Goal: Task Accomplishment & Management: Manage account settings

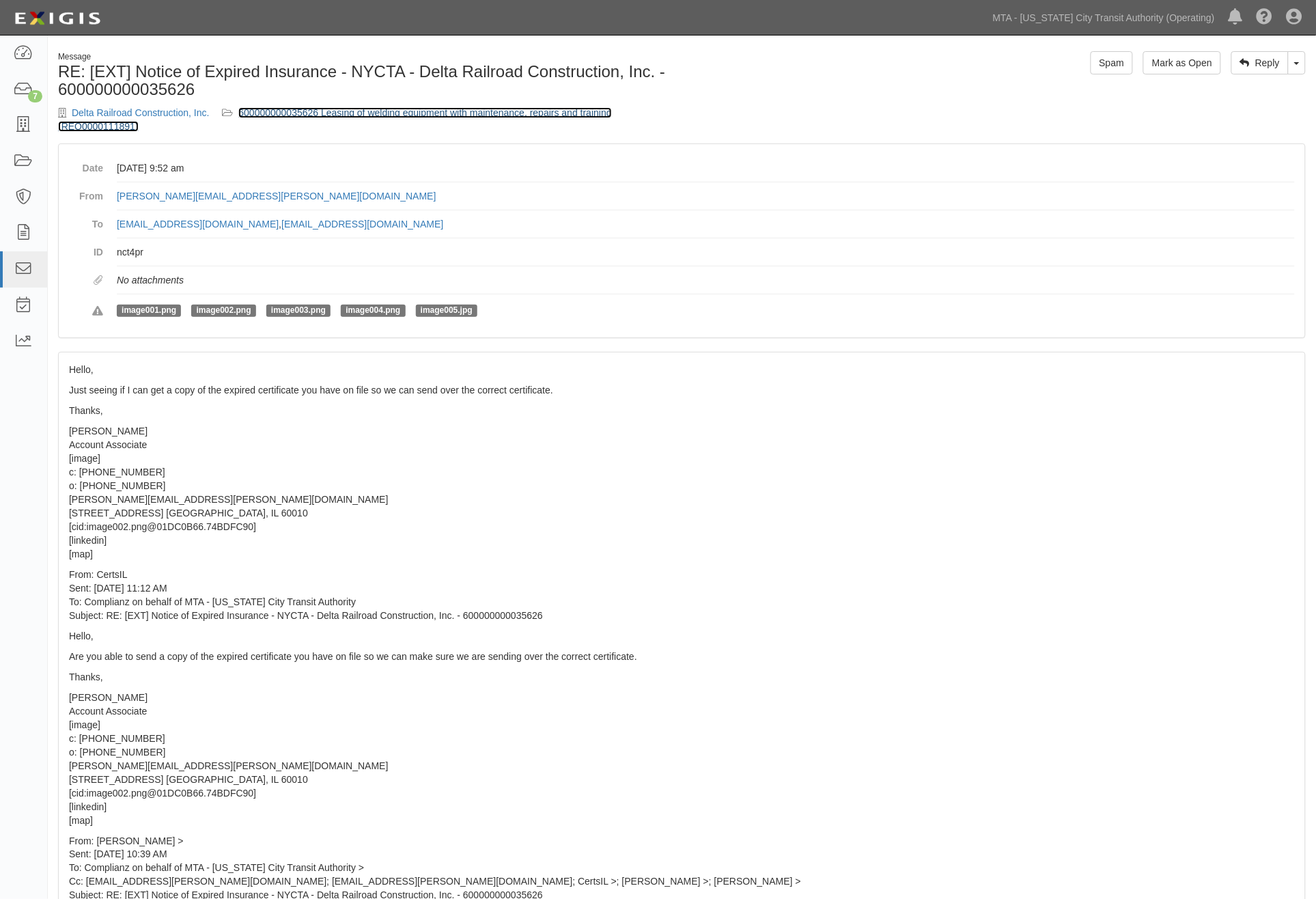
click at [329, 114] on link "600000000035626 Leasing of welding equipment with maintenance, repairs and trai…" at bounding box center [335, 119] width 554 height 25
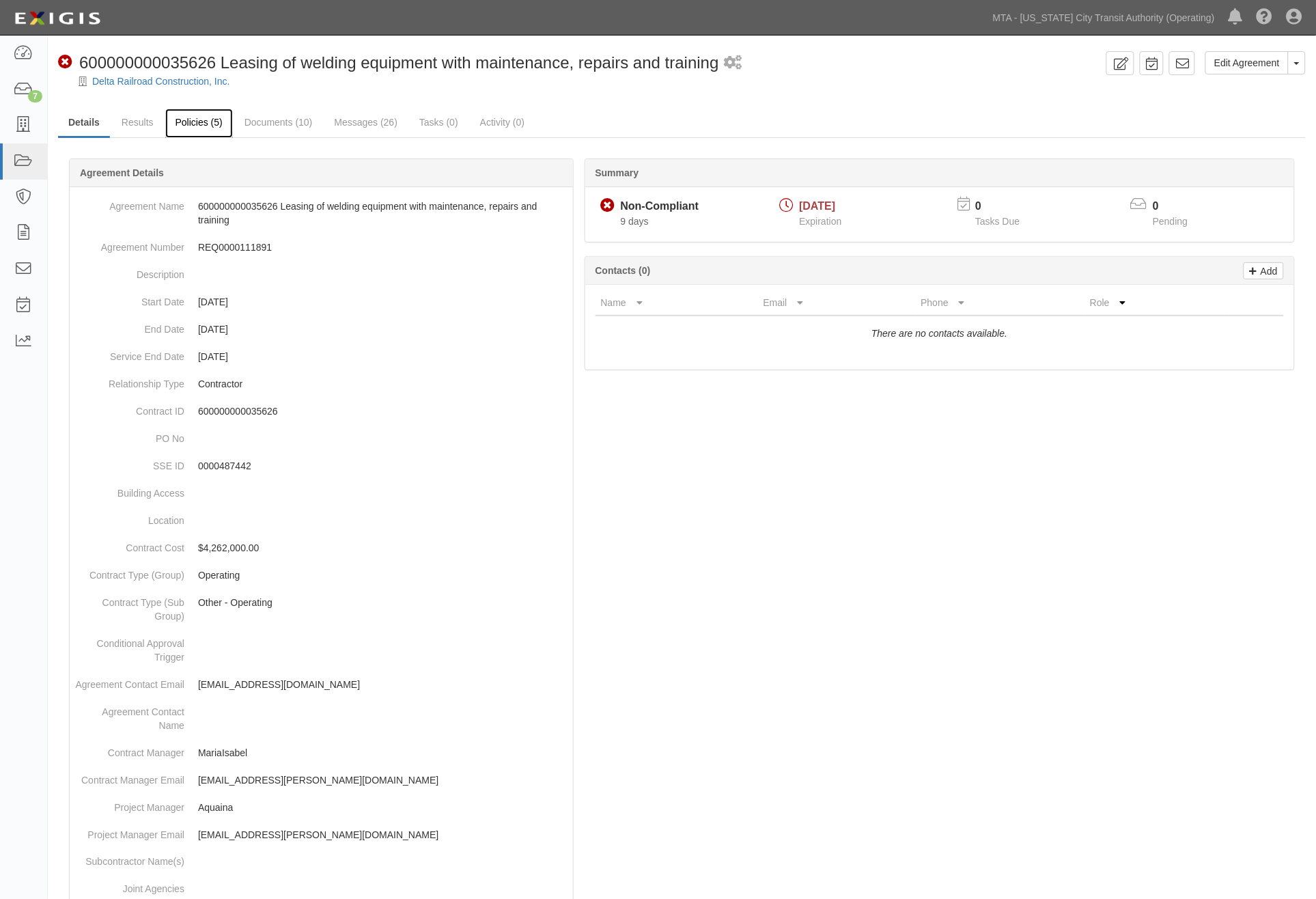
click at [189, 119] on link "Policies (5)" at bounding box center [199, 123] width 67 height 29
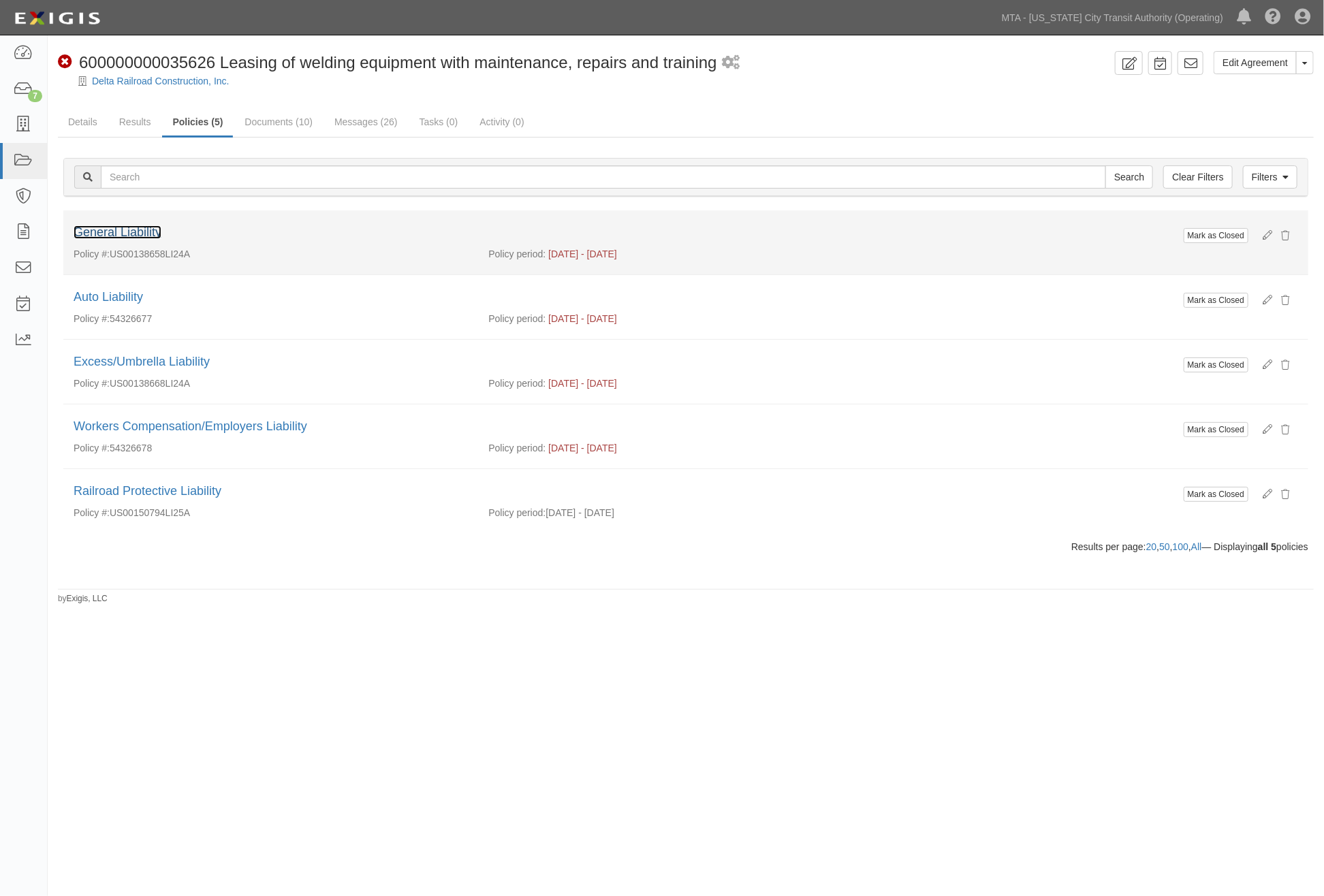
click at [146, 229] on link "General Liability" at bounding box center [118, 232] width 88 height 13
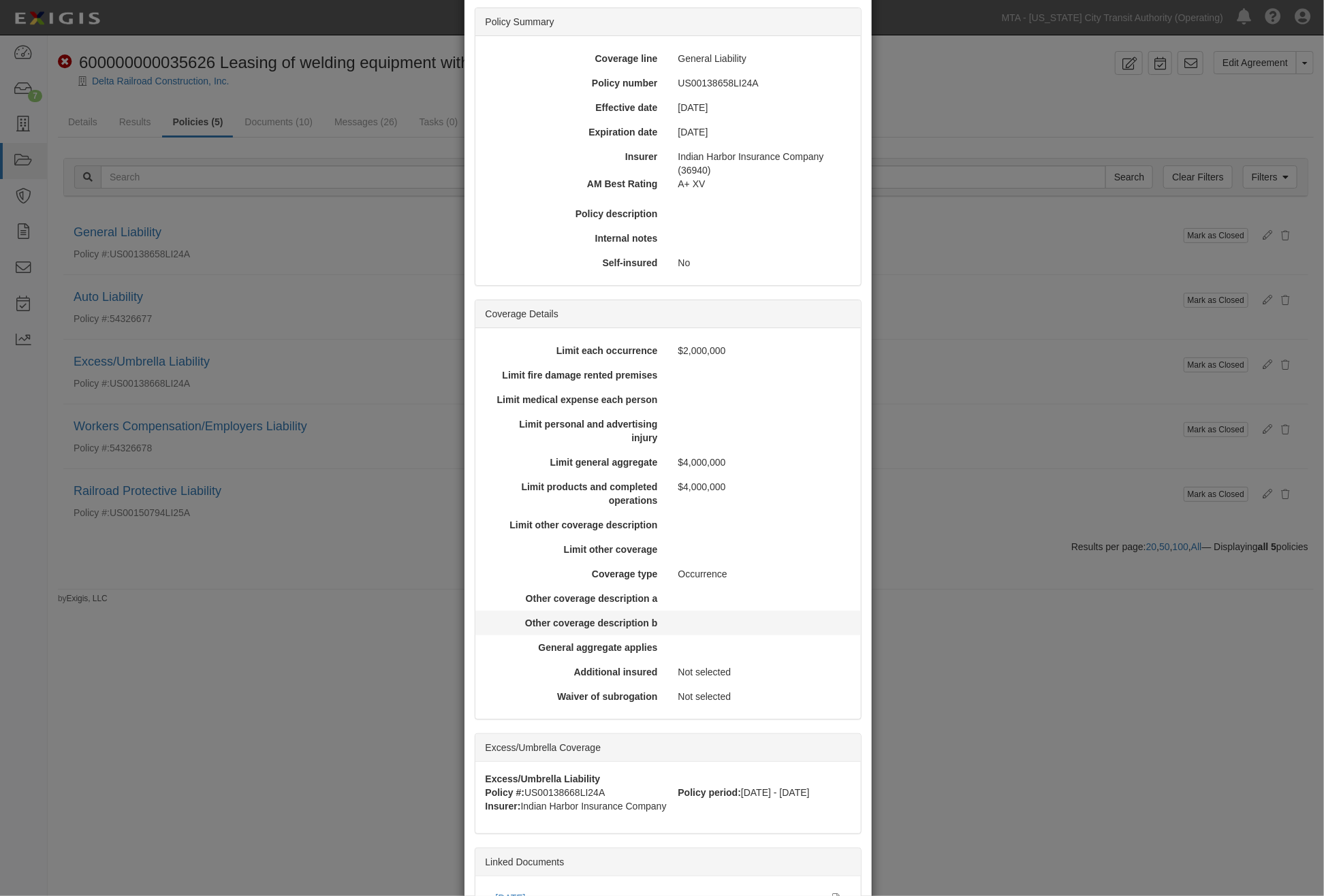
scroll to position [243, 0]
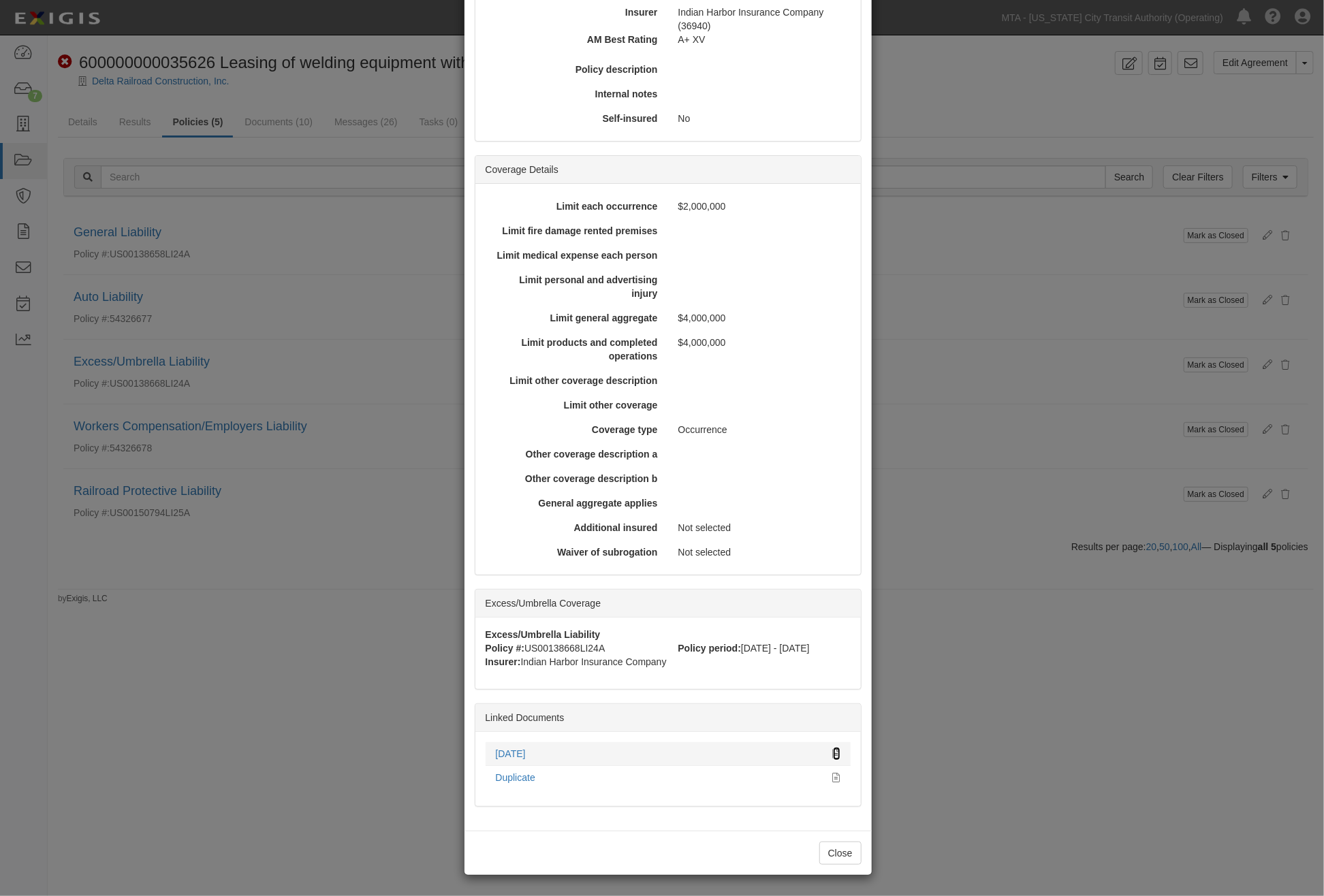
click at [832, 750] on icon at bounding box center [836, 754] width 7 height 10
drag, startPoint x: 1005, startPoint y: 267, endPoint x: 780, endPoint y: 215, distance: 230.9
click at [1005, 268] on div "× View Policy Mark as Closed Edit Policy Toggle Dropdown Delete Policy Policy S…" at bounding box center [662, 448] width 1324 height 896
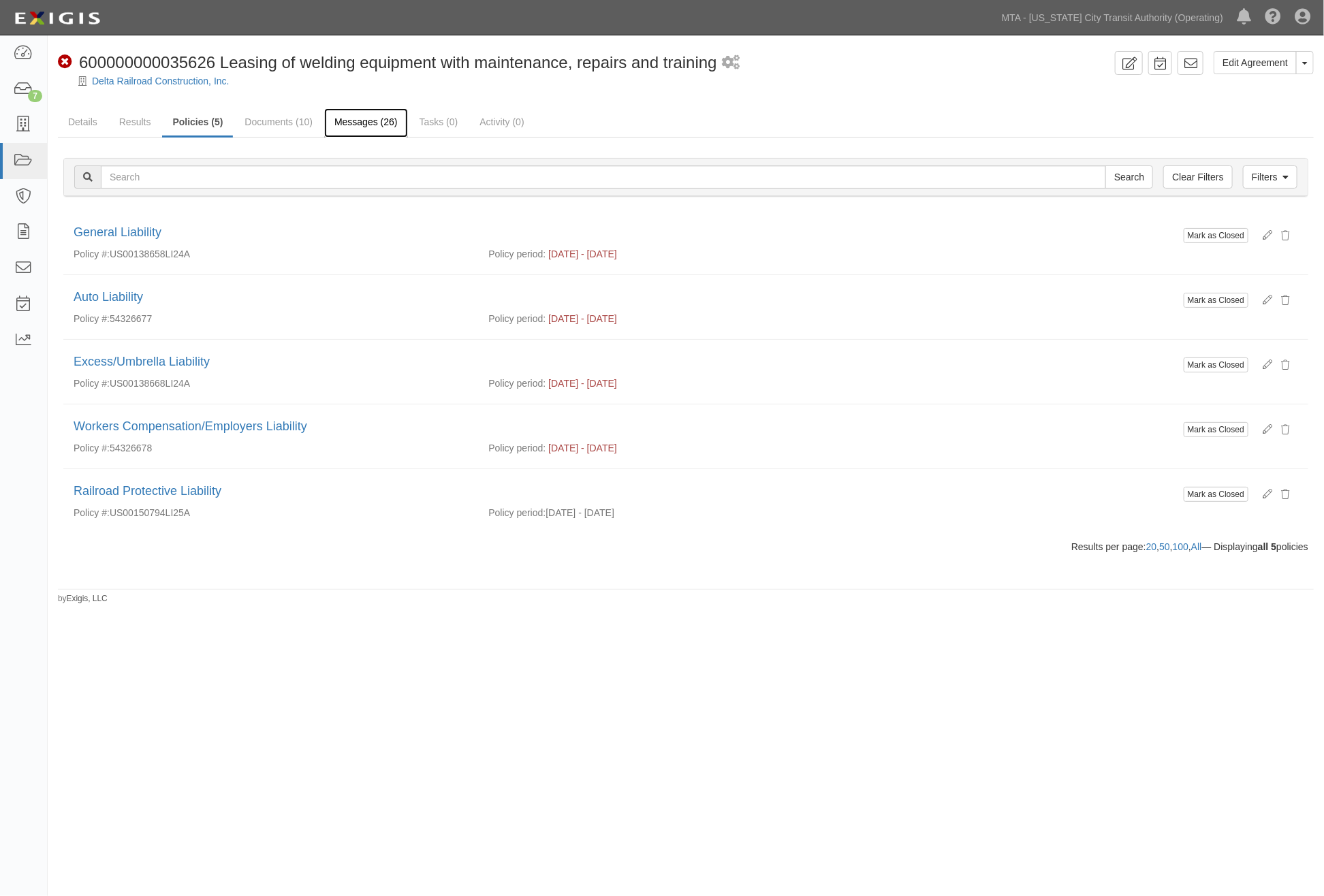
click at [381, 119] on link "Messages (26)" at bounding box center [366, 122] width 84 height 29
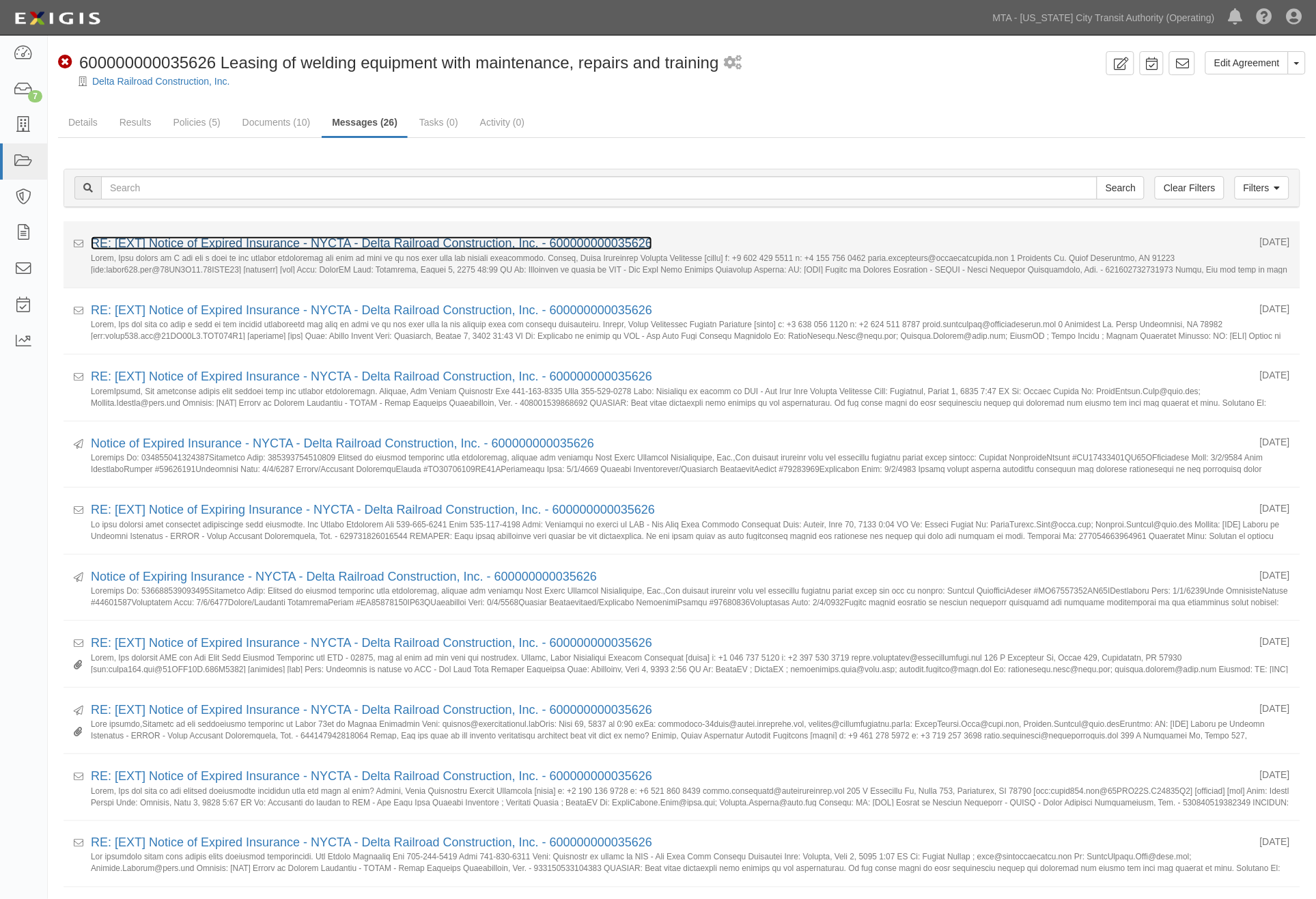
click at [261, 243] on link "RE: [EXT] Notice of Expired Insurance - NYCTA - Delta Railroad Construction, In…" at bounding box center [371, 243] width 561 height 13
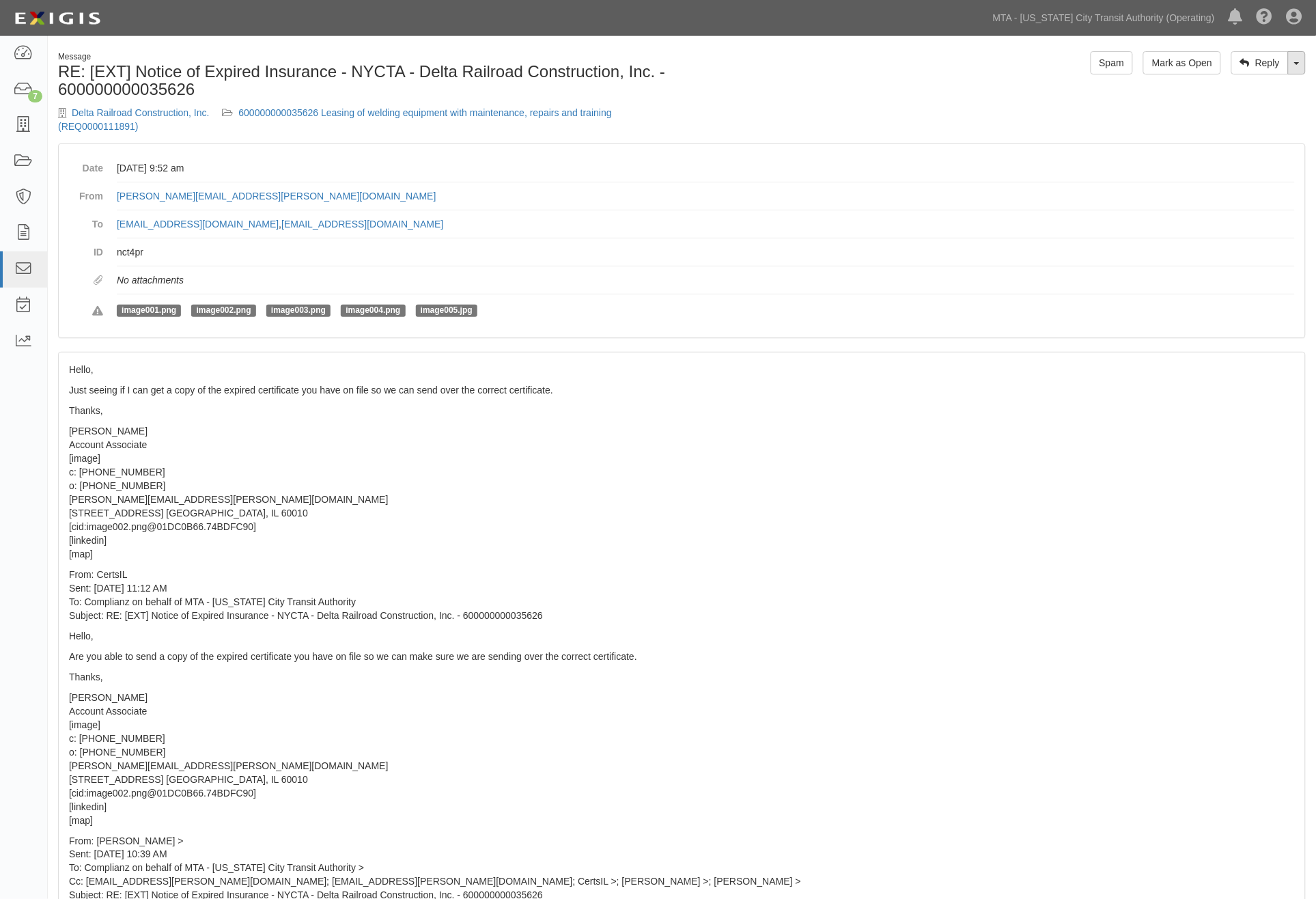
click at [1296, 68] on link "Toggle Dropdown" at bounding box center [1297, 62] width 18 height 23
click at [1258, 91] on link "Reply All" at bounding box center [1251, 89] width 108 height 18
click at [335, 113] on link "600000000035626 Leasing of welding equipment with maintenance, repairs and trai…" at bounding box center [335, 119] width 554 height 25
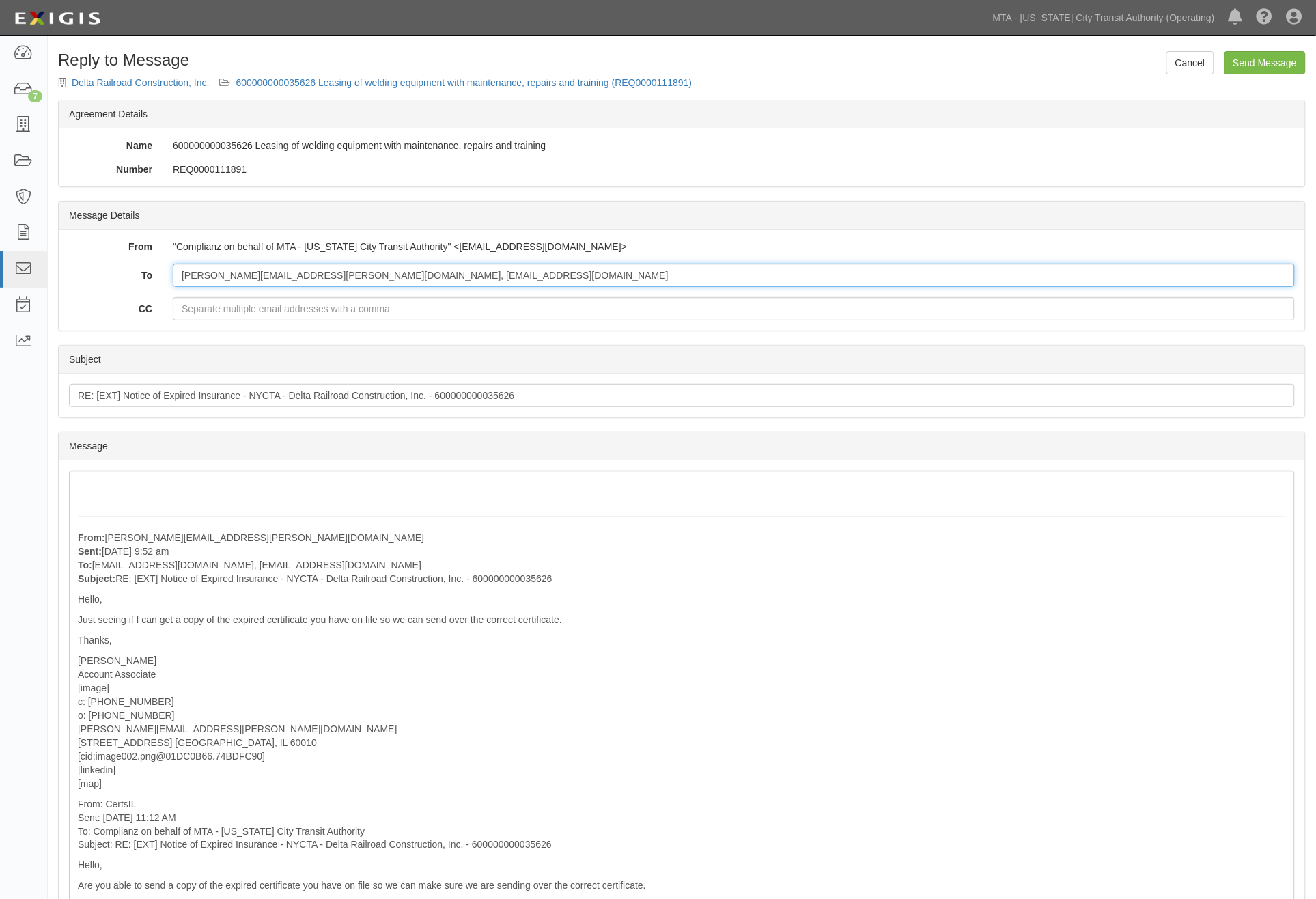
drag, startPoint x: 524, startPoint y: 278, endPoint x: 177, endPoint y: 273, distance: 347.0
click at [177, 273] on input "[PERSON_NAME][EMAIL_ADDRESS][PERSON_NAME][DOMAIN_NAME], [EMAIL_ADDRESS][DOMAIN_…" at bounding box center [734, 275] width 1122 height 23
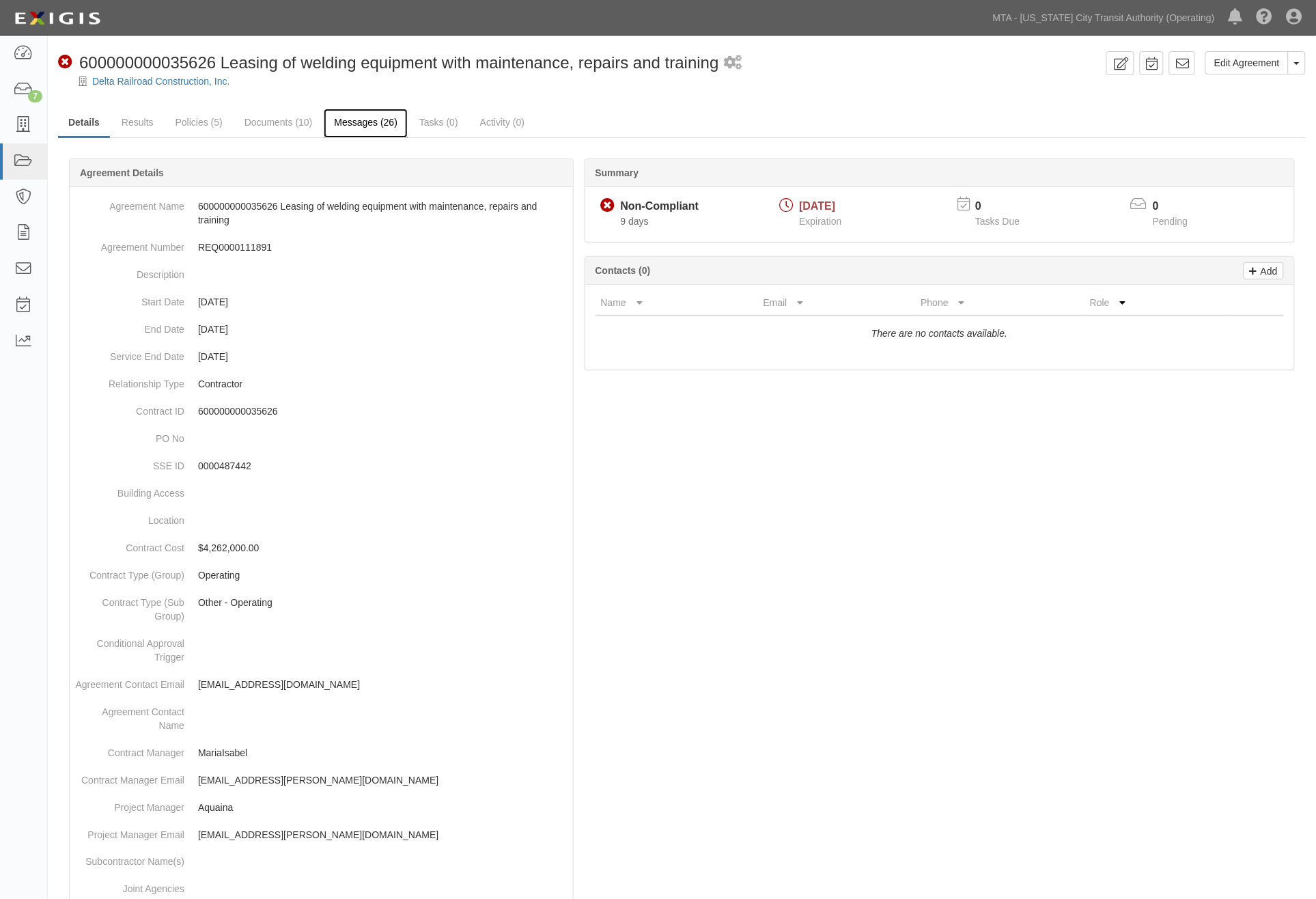
click at [369, 124] on link "Messages (26)" at bounding box center [366, 123] width 84 height 29
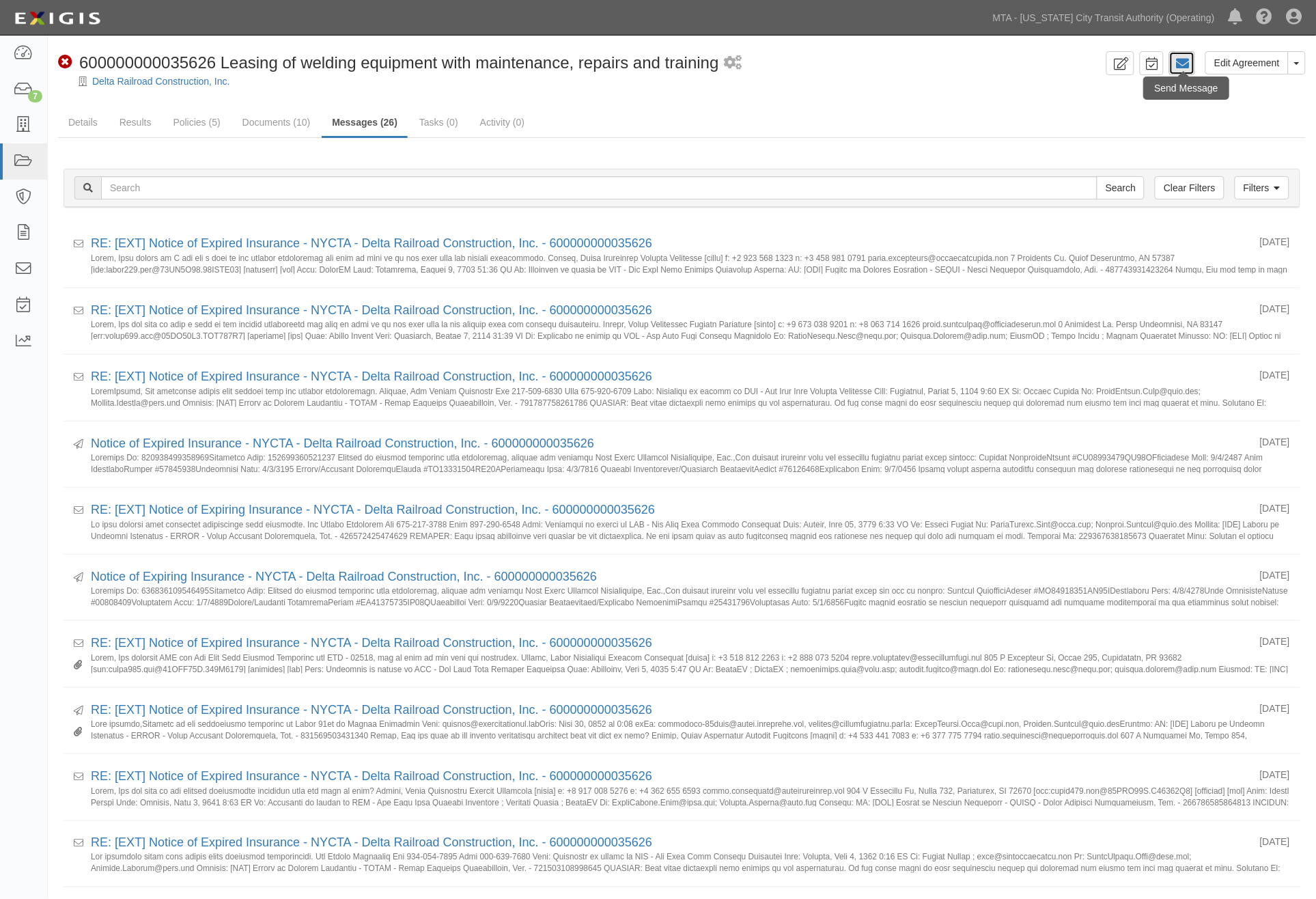
click at [1188, 60] on icon at bounding box center [1182, 64] width 13 height 13
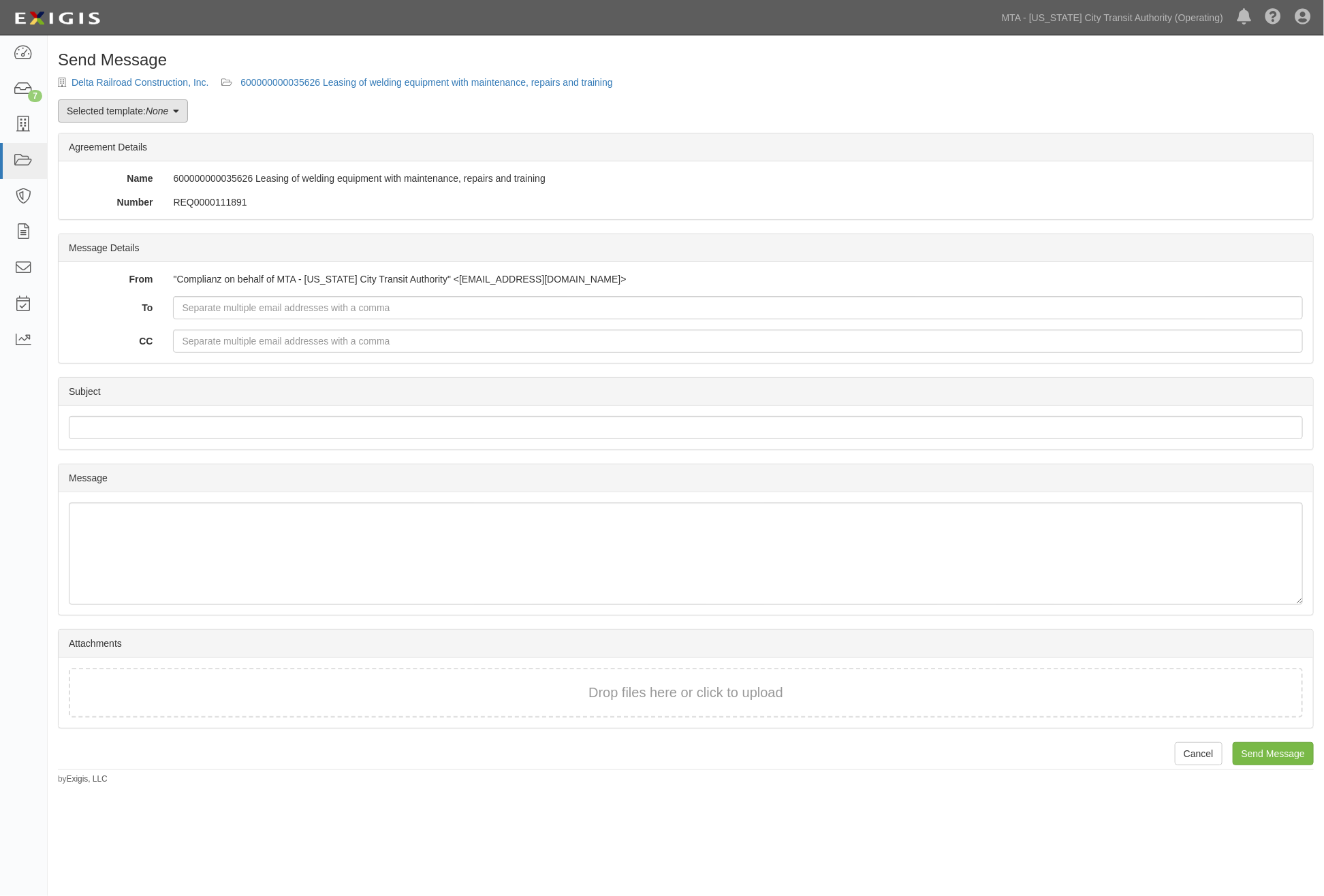
click at [107, 111] on link "Selected template: None" at bounding box center [123, 110] width 130 height 23
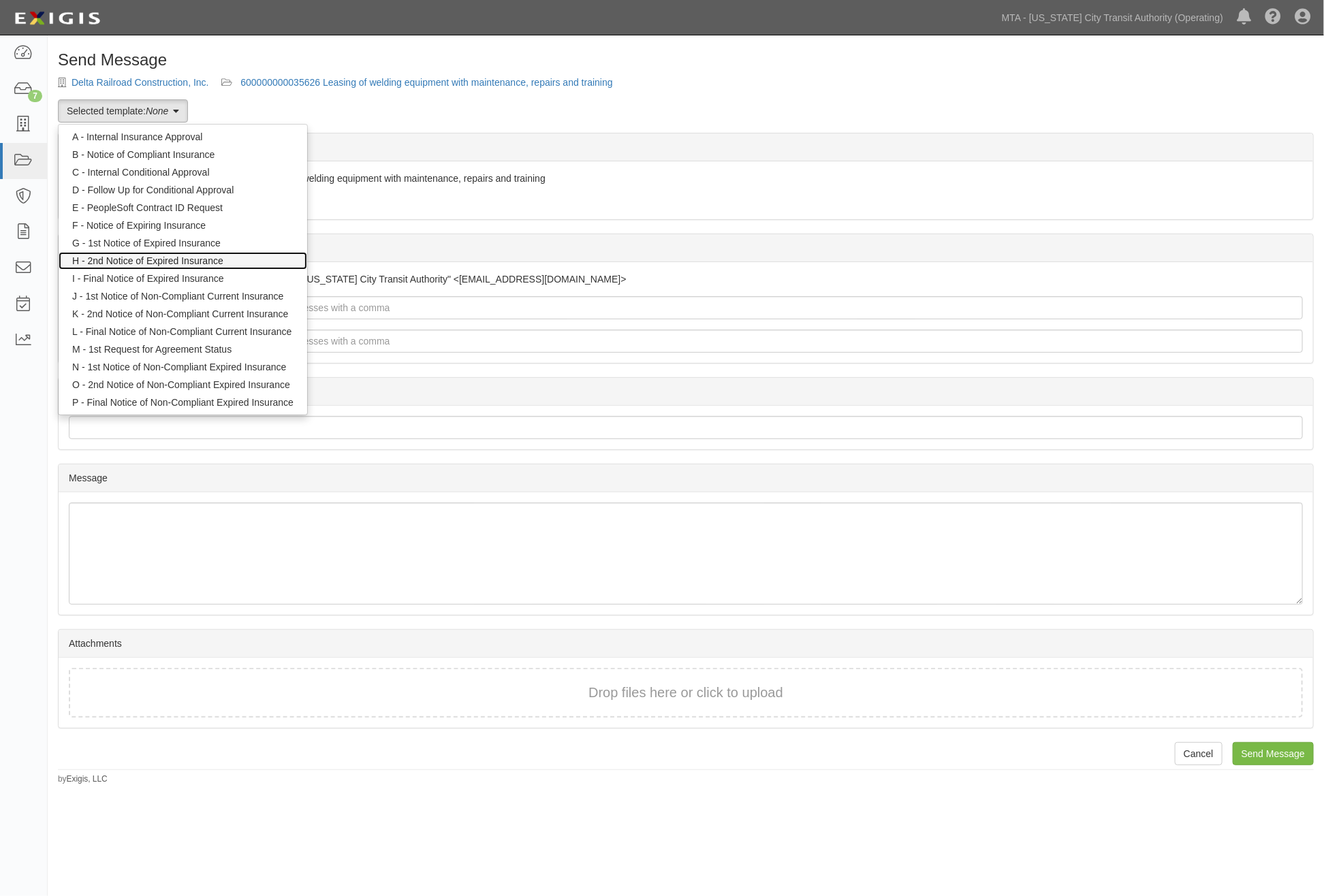
click at [118, 259] on link "H - 2nd Notice of Expired Insurance" at bounding box center [183, 261] width 248 height 18
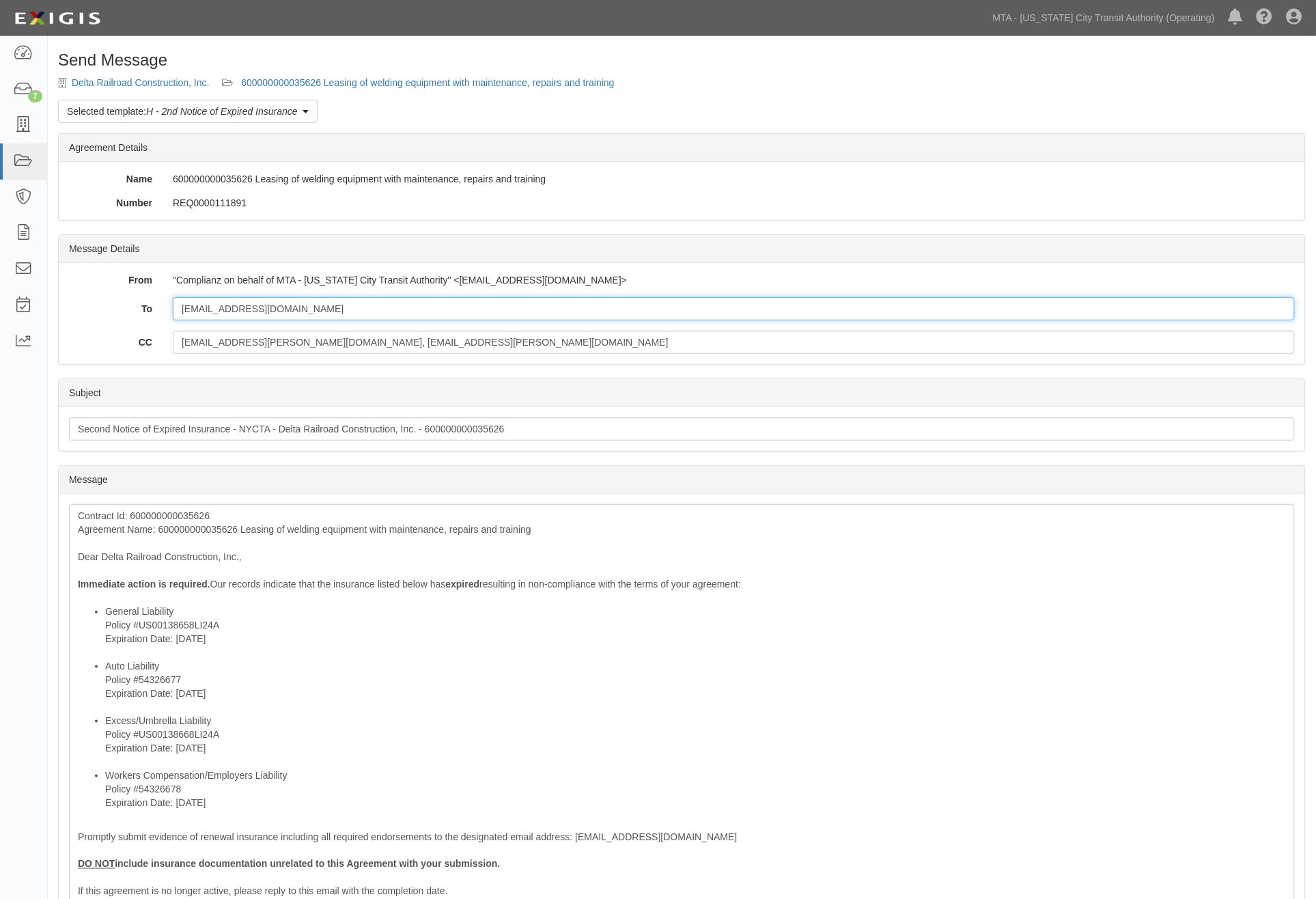
click at [282, 310] on input "rlicata@deltarr.com" at bounding box center [734, 308] width 1122 height 23
paste input "david.postelnick@americanglobal.com, certsil@americanglobal.com"
type input "rlicata@deltarr.com; david.postelnick@americanglobal.com, certsil@americangloba…"
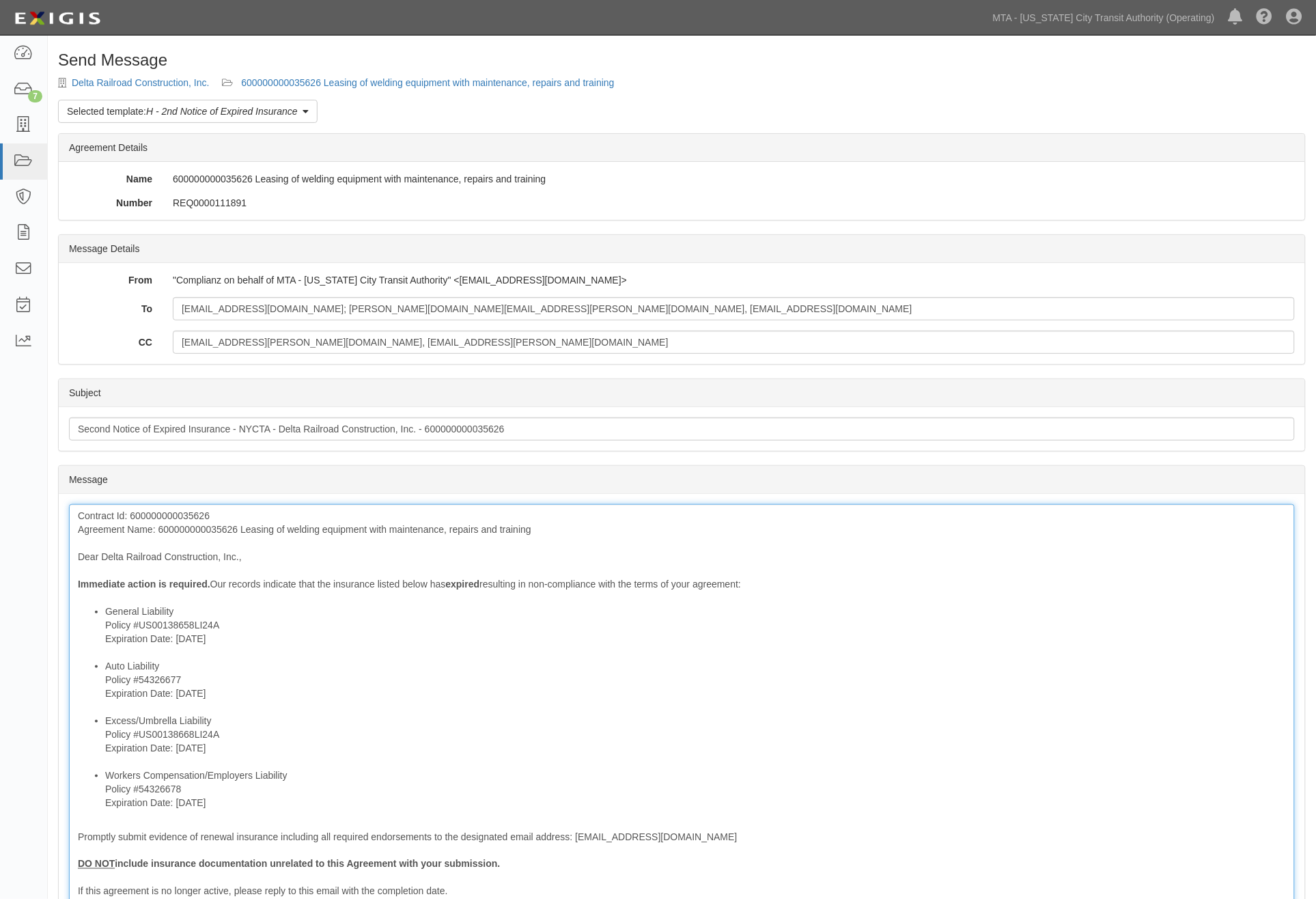
click at [79, 520] on div "Contract Id: 600000000035626 Agreement Name: 600000000035626 Leasing of welding…" at bounding box center [682, 752] width 1226 height 495
click at [79, 514] on div "Contract Id: 600000000035626 Agreement Name: 600000000035626 Leasing of welding…" at bounding box center [682, 752] width 1226 height 495
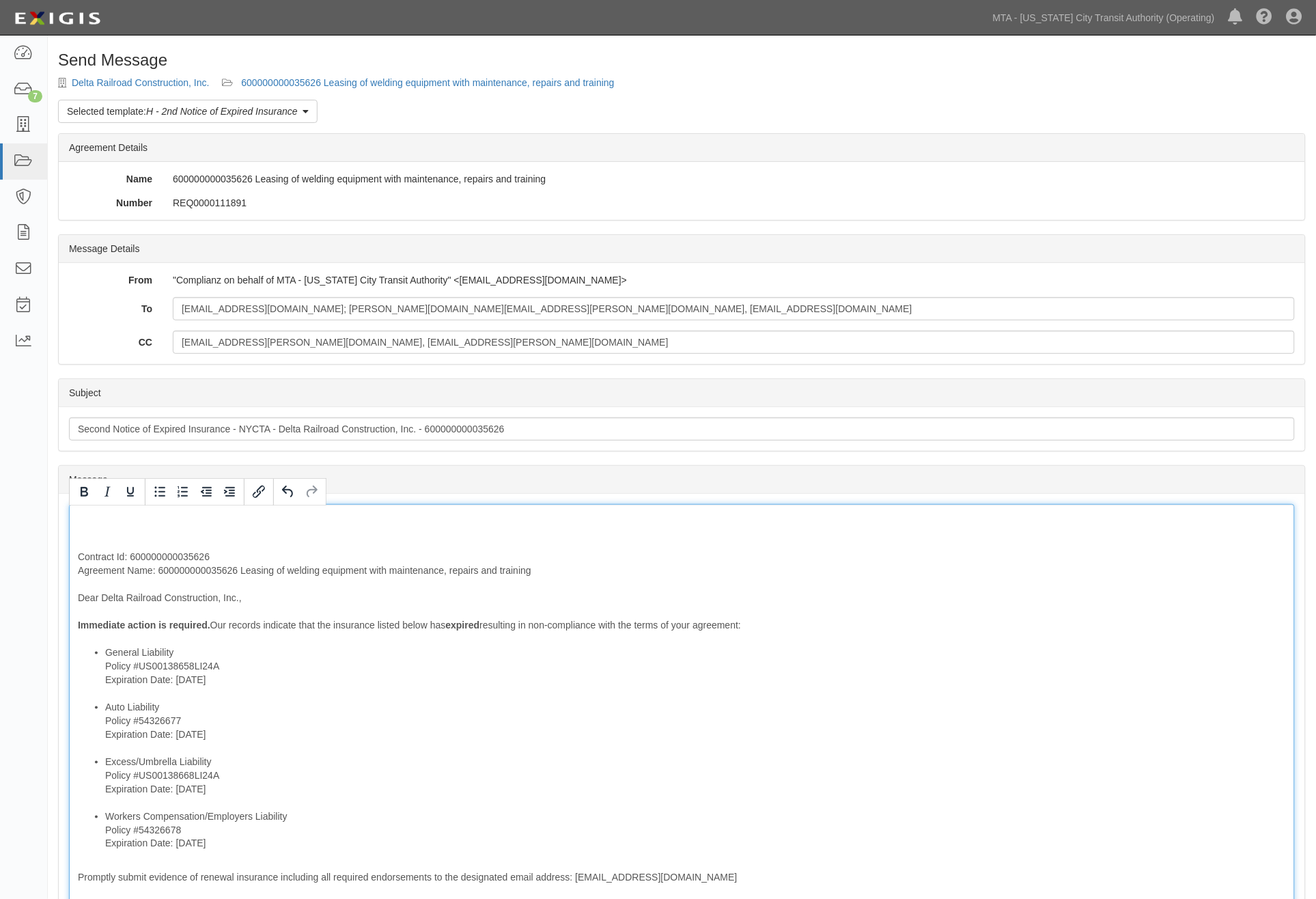
click at [79, 514] on div "Contract Id: 600000000035626 Agreement Name: 600000000035626 Leasing of welding…" at bounding box center [682, 772] width 1226 height 536
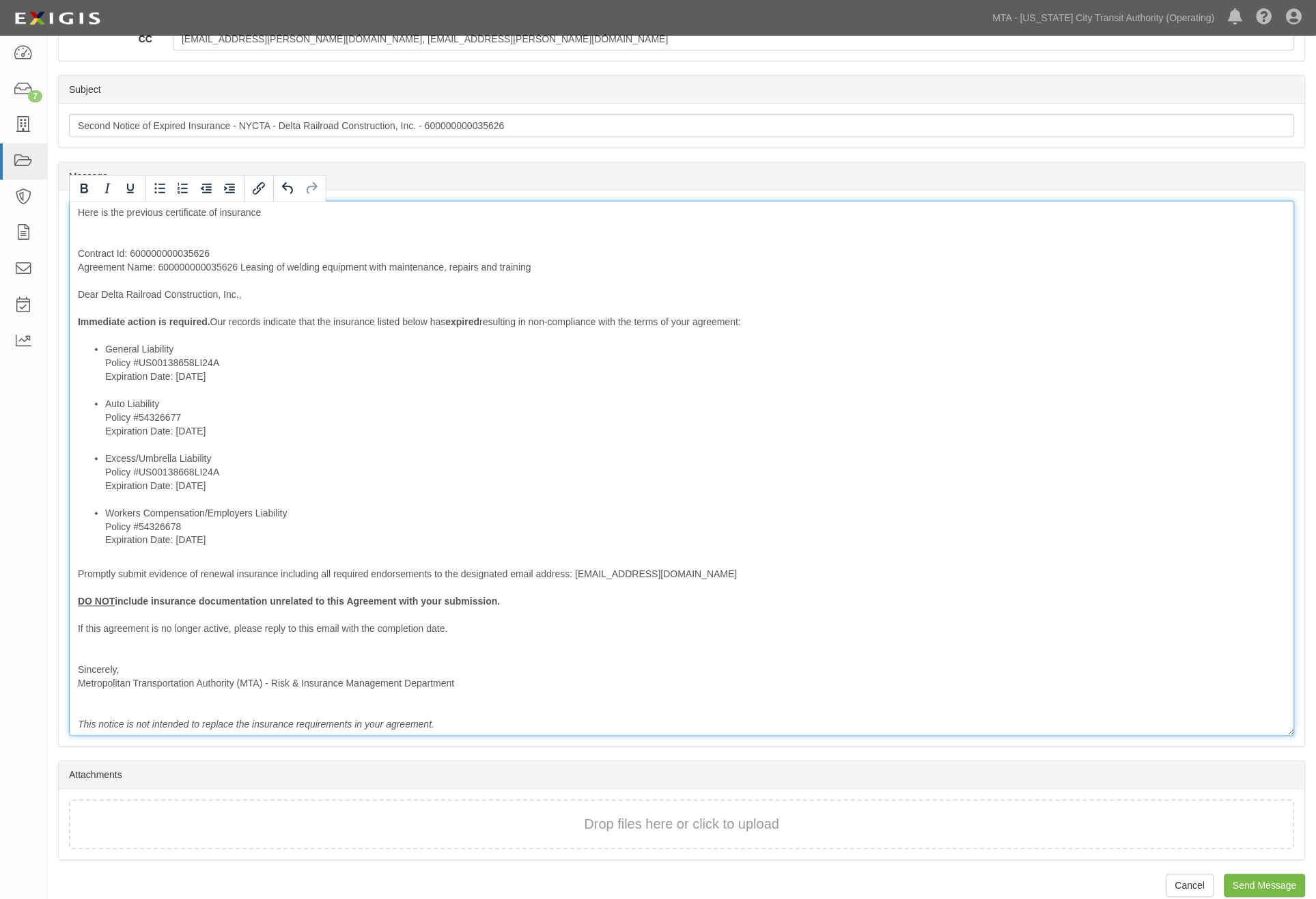
scroll to position [321, 0]
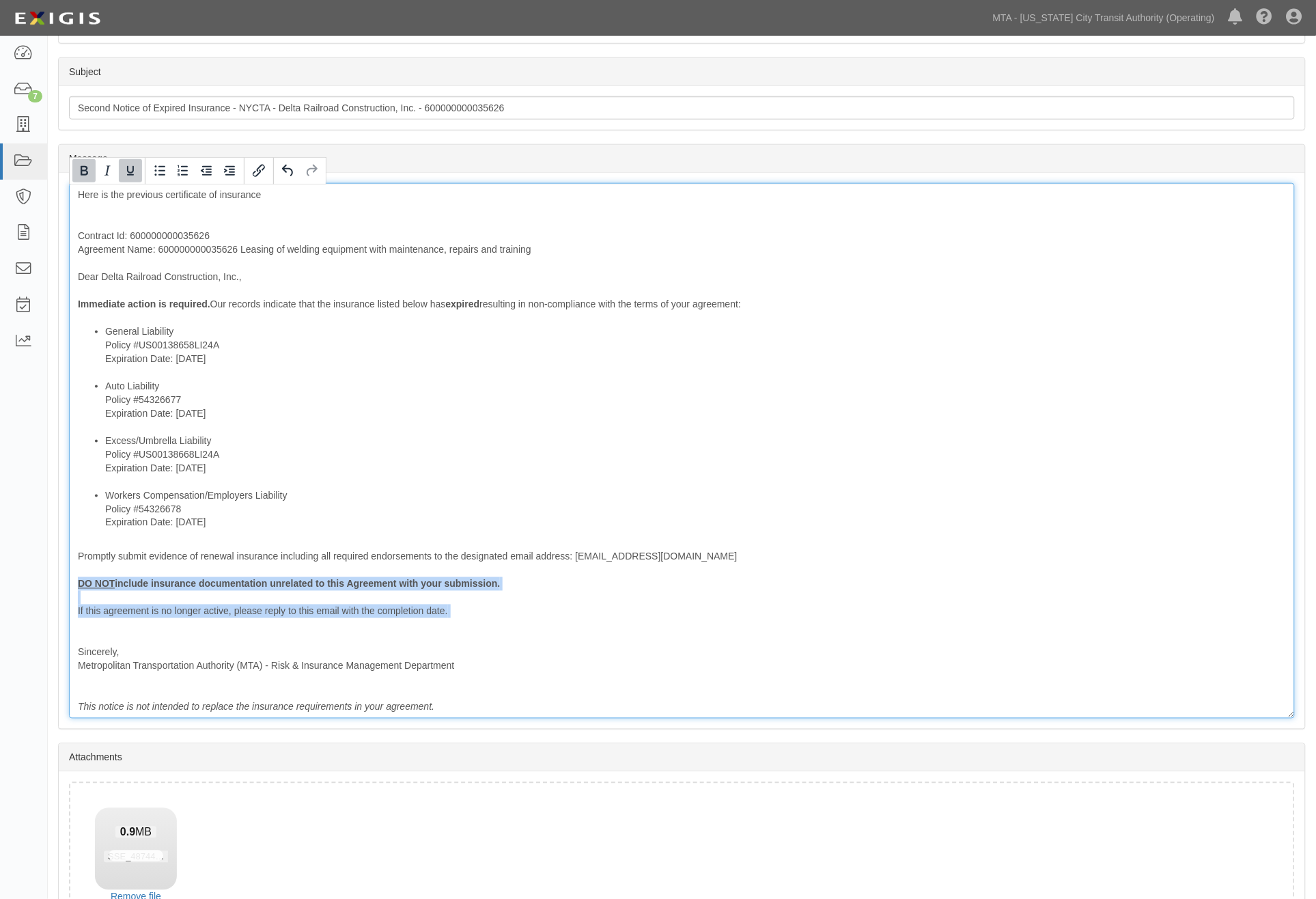
drag, startPoint x: 162, startPoint y: 627, endPoint x: 53, endPoint y: 584, distance: 117.2
click at [53, 584] on div "Send Message Delta Railroad Construction, Inc. 600000000035626 Leasing of weldi…" at bounding box center [682, 363] width 1268 height 1267
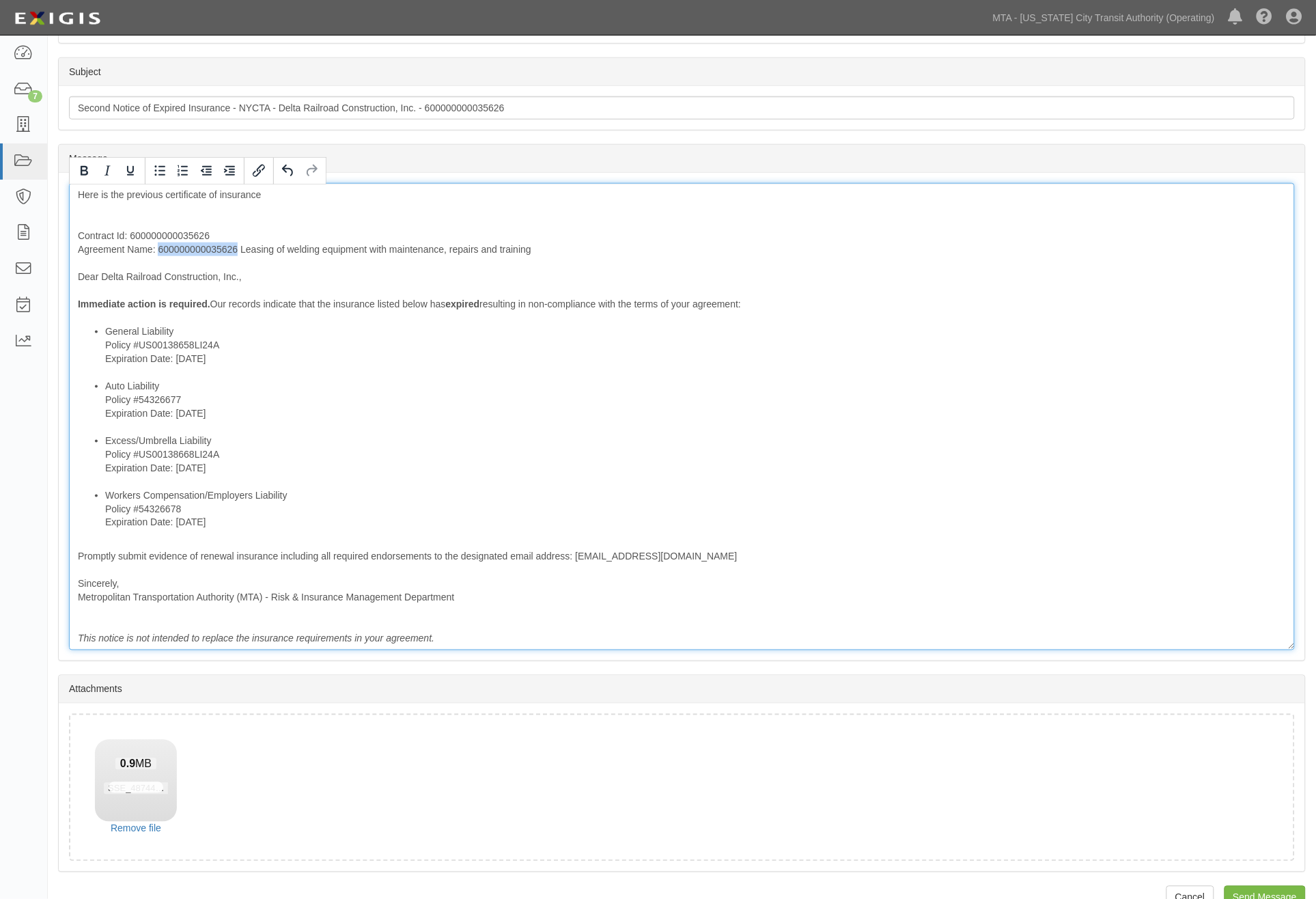
drag, startPoint x: 236, startPoint y: 247, endPoint x: 159, endPoint y: 249, distance: 77.0
click at [159, 249] on div "Here is the previous certificate of insurance Contract Id: 600000000035626 Agre…" at bounding box center [682, 417] width 1226 height 467
click at [145, 221] on div "Here is the previous certificate of insurance Contract Id: 600000000035626 Agre…" at bounding box center [682, 417] width 1226 height 467
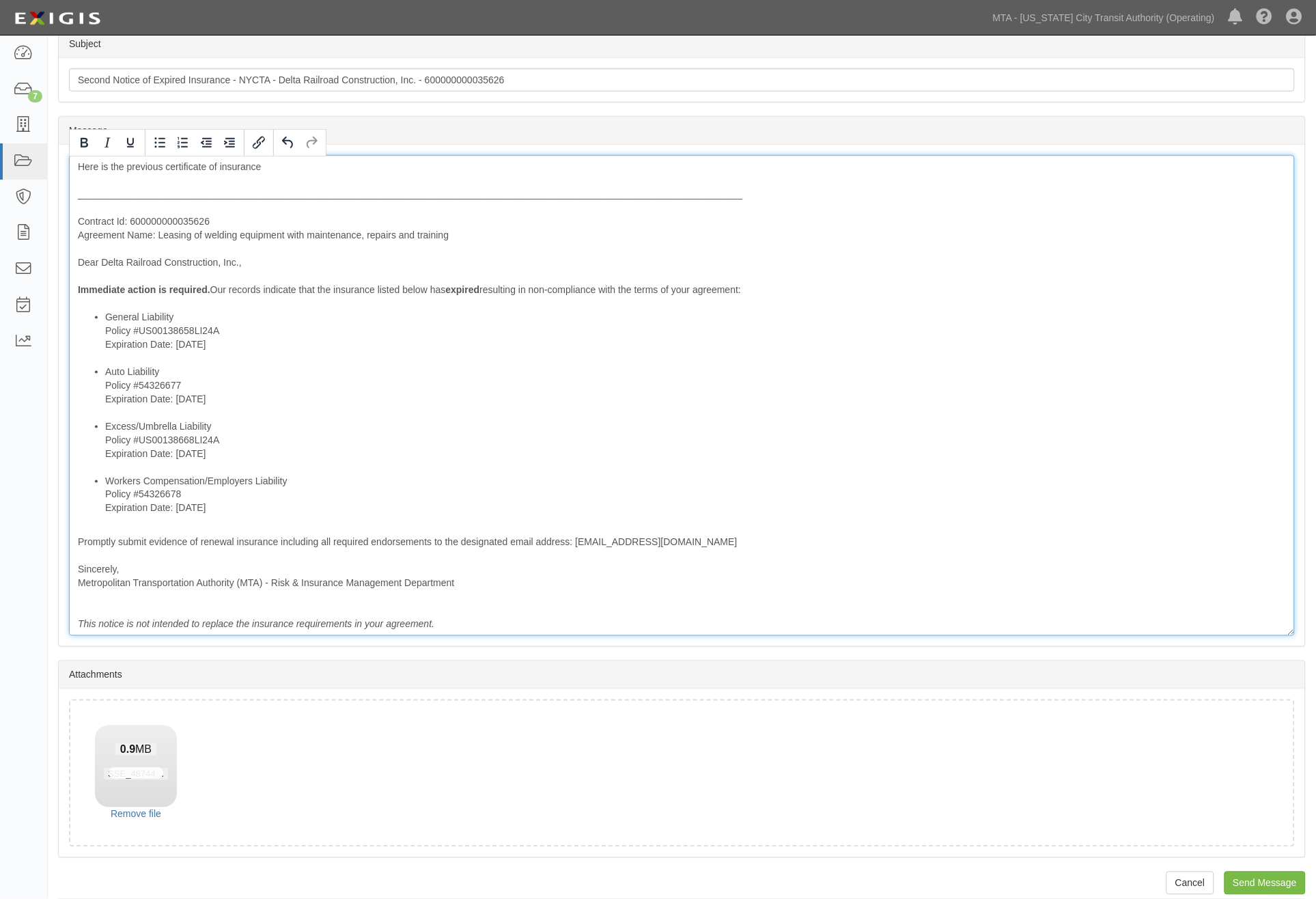
scroll to position [365, 0]
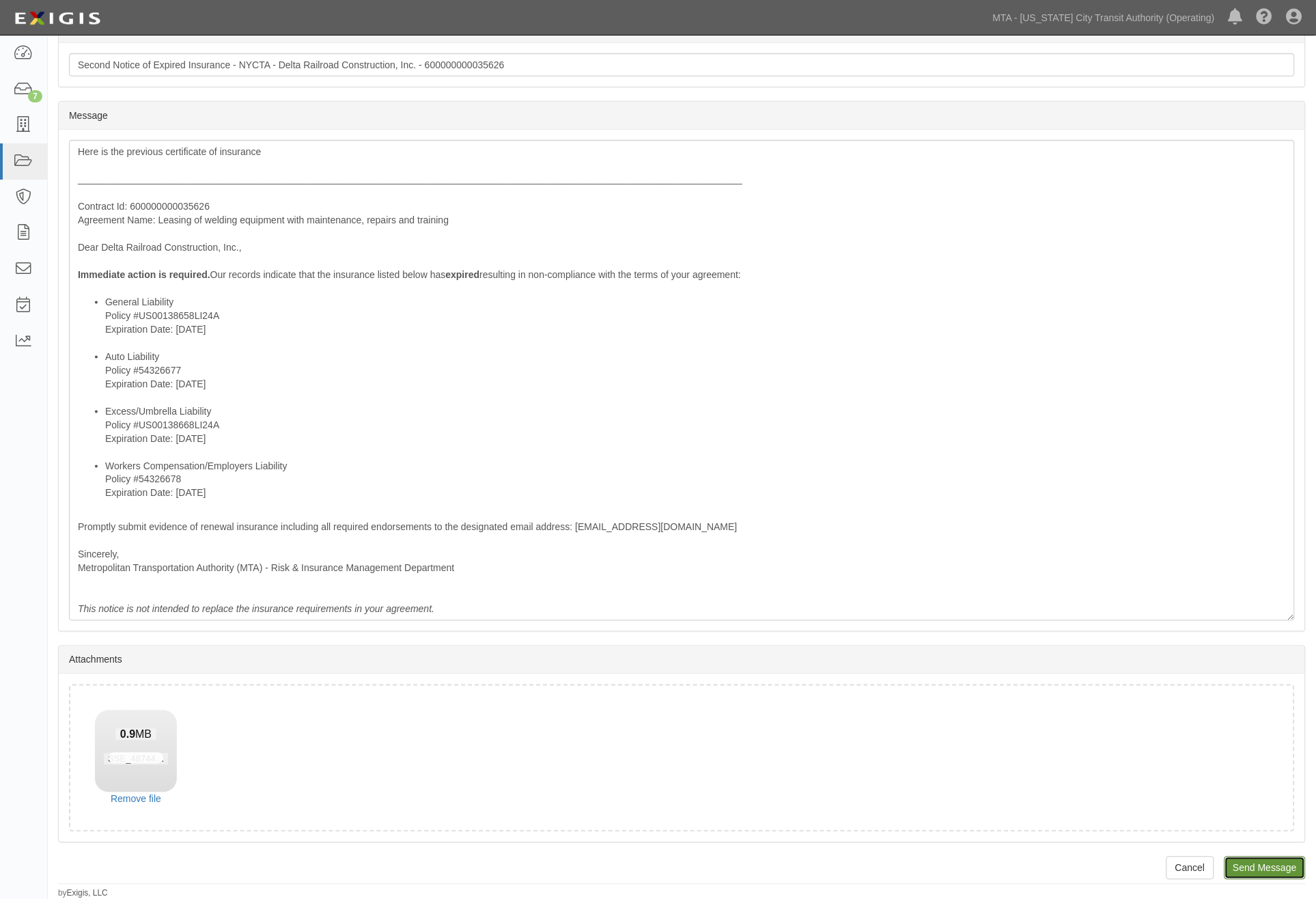
click at [1279, 859] on input "Send Message" at bounding box center [1265, 868] width 82 height 23
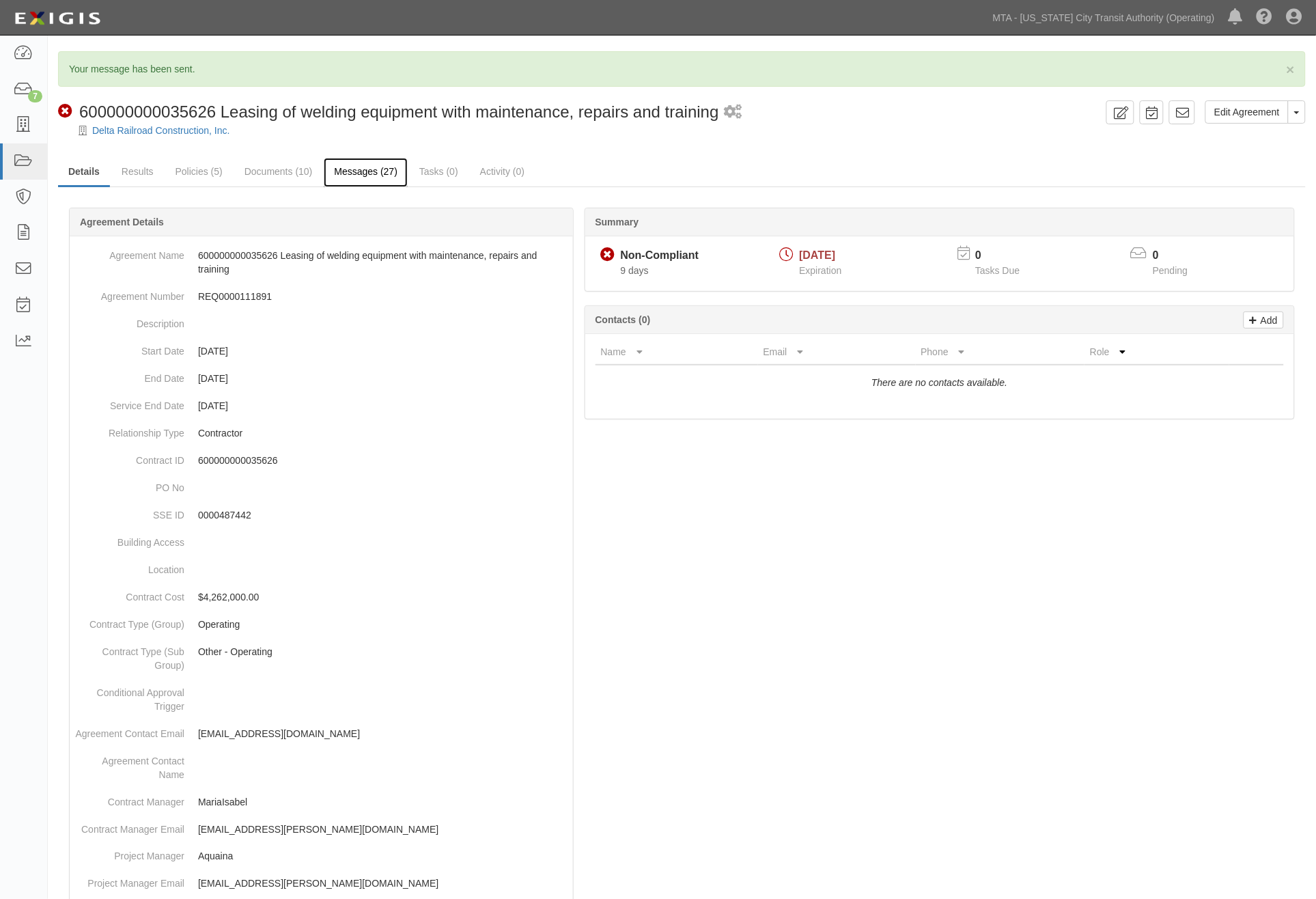
click at [385, 182] on link "Messages (27)" at bounding box center [366, 172] width 84 height 29
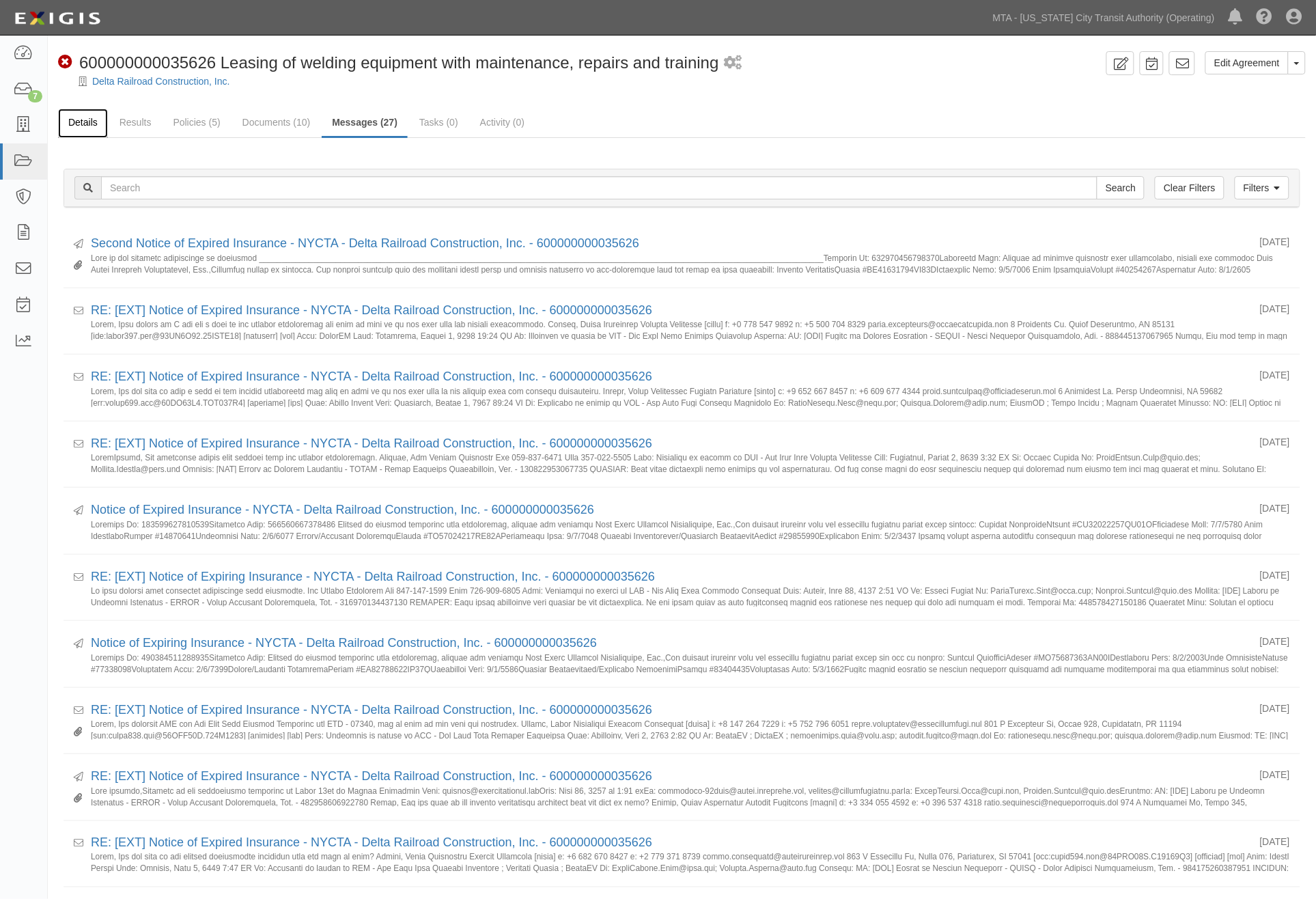
click at [82, 121] on link "Details" at bounding box center [83, 123] width 50 height 29
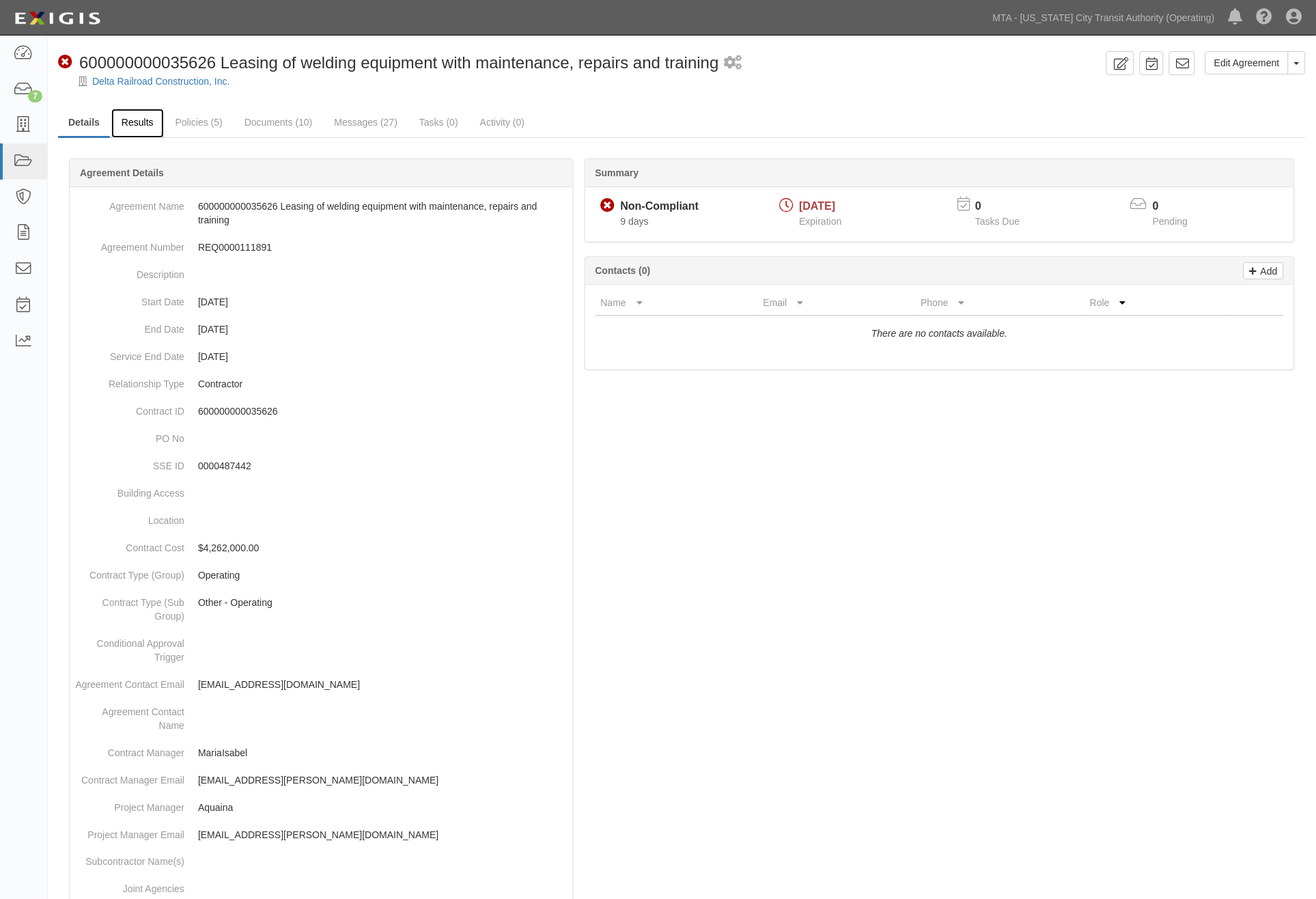
click at [120, 123] on link "Results" at bounding box center [138, 123] width 52 height 29
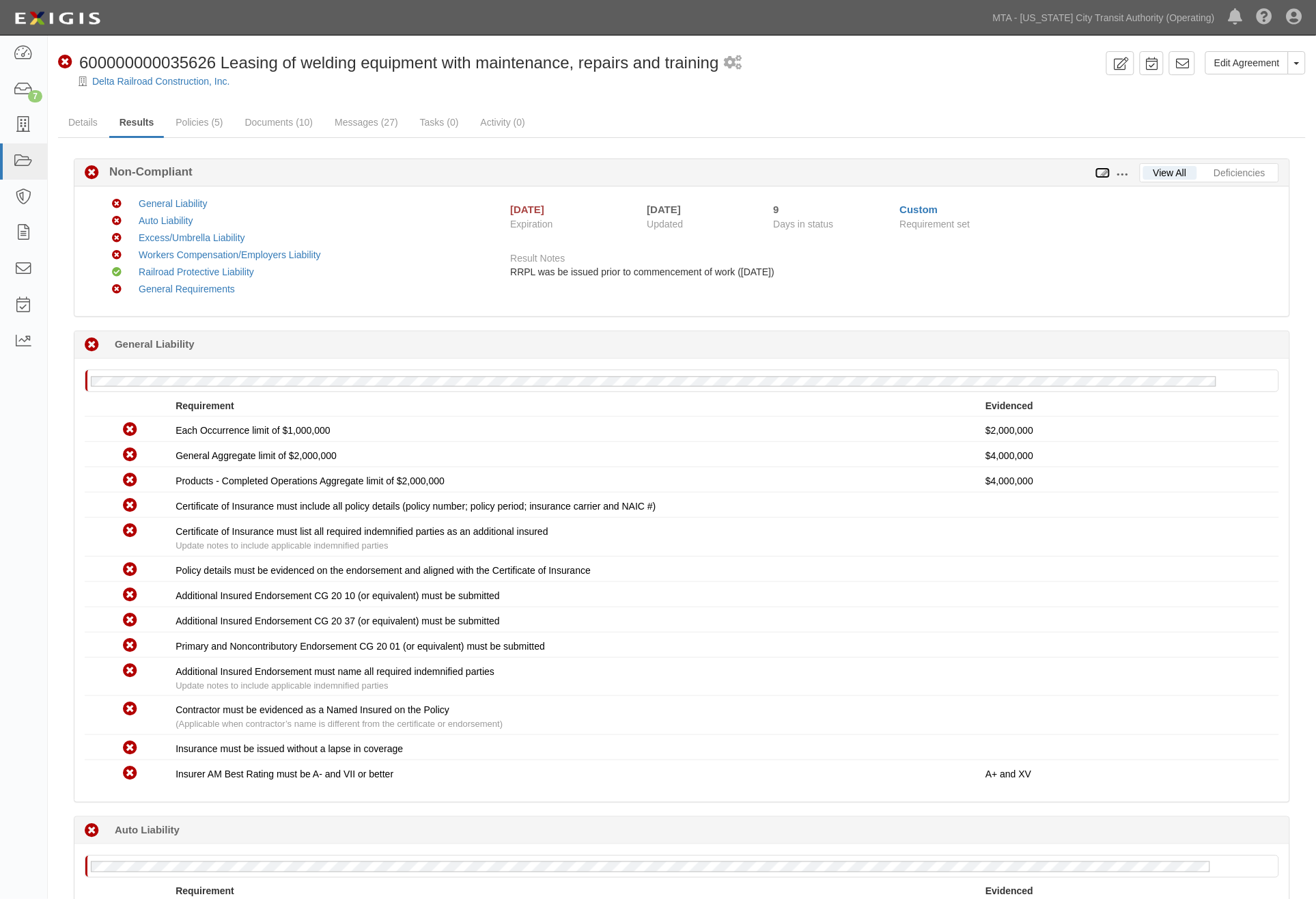
click at [1105, 168] on icon at bounding box center [1103, 173] width 15 height 10
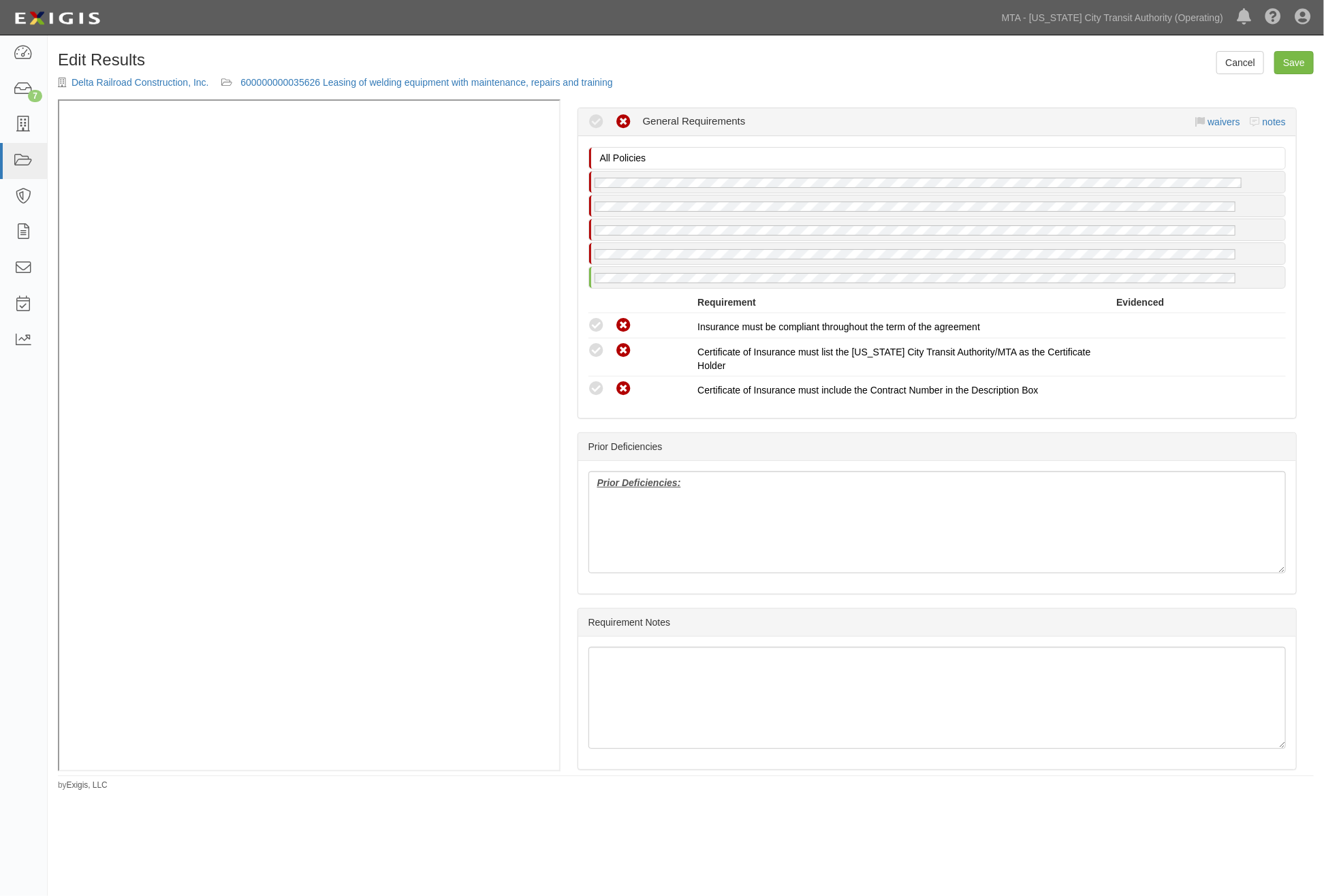
scroll to position [2167, 0]
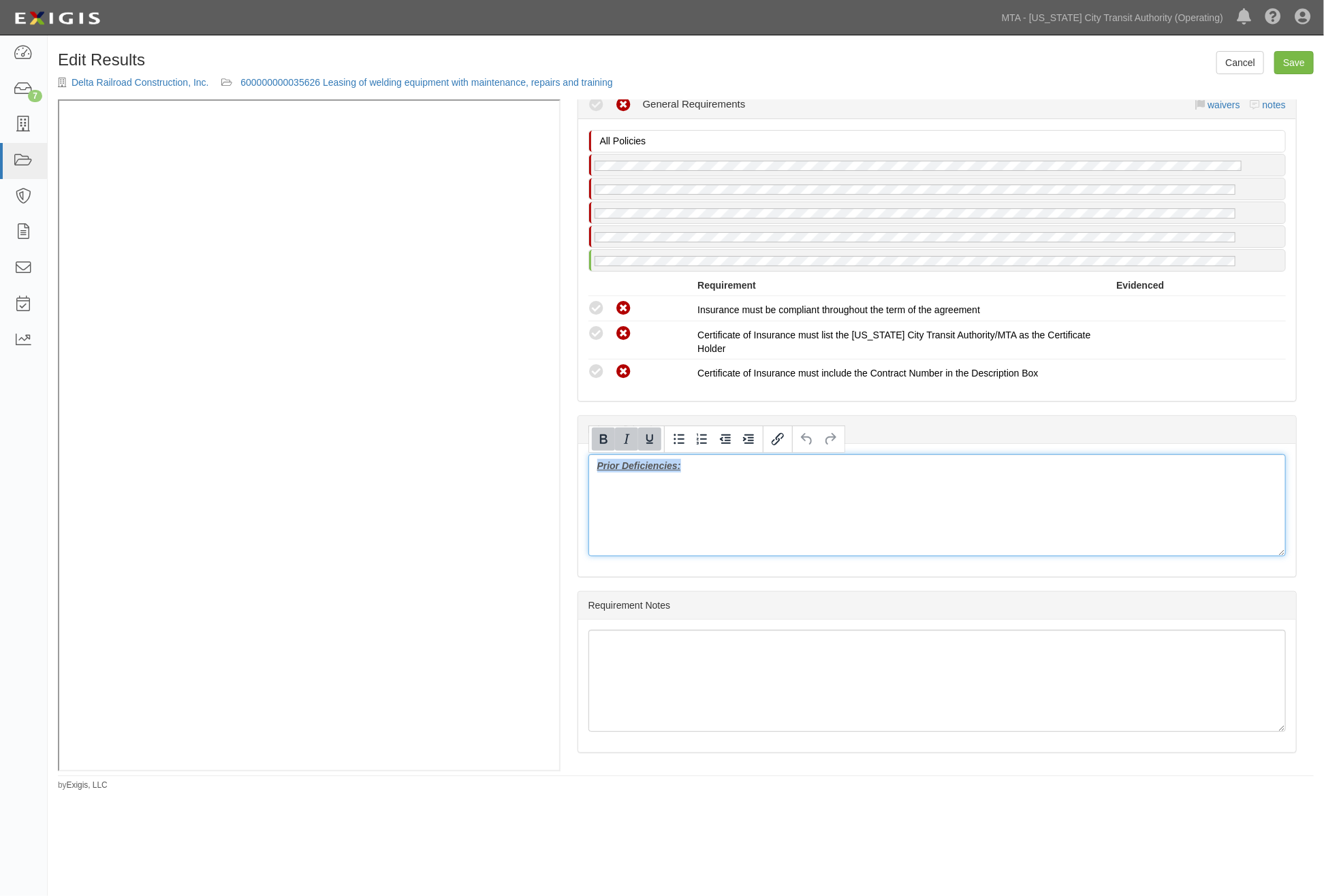
drag, startPoint x: 743, startPoint y: 486, endPoint x: 575, endPoint y: 473, distance: 168.5
click at [575, 473] on div "(AL, WC/EL) Certificate; 6/4/2025; Auto & WC 2025 (RRPL) Policy; 3/25/2025; 02.…" at bounding box center [937, 435] width 753 height 672
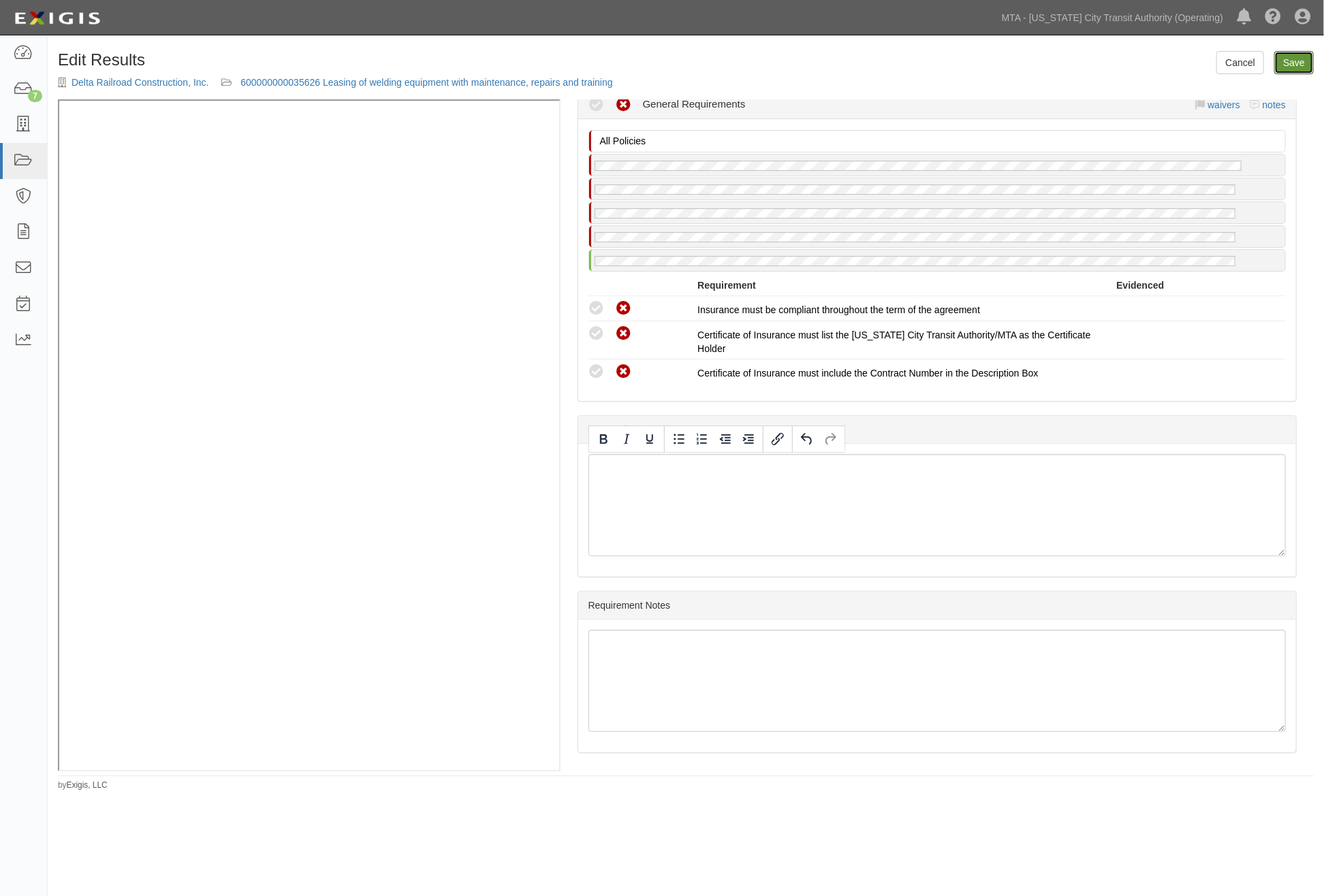
click at [1302, 62] on link "Save" at bounding box center [1293, 62] width 40 height 23
radio input "true"
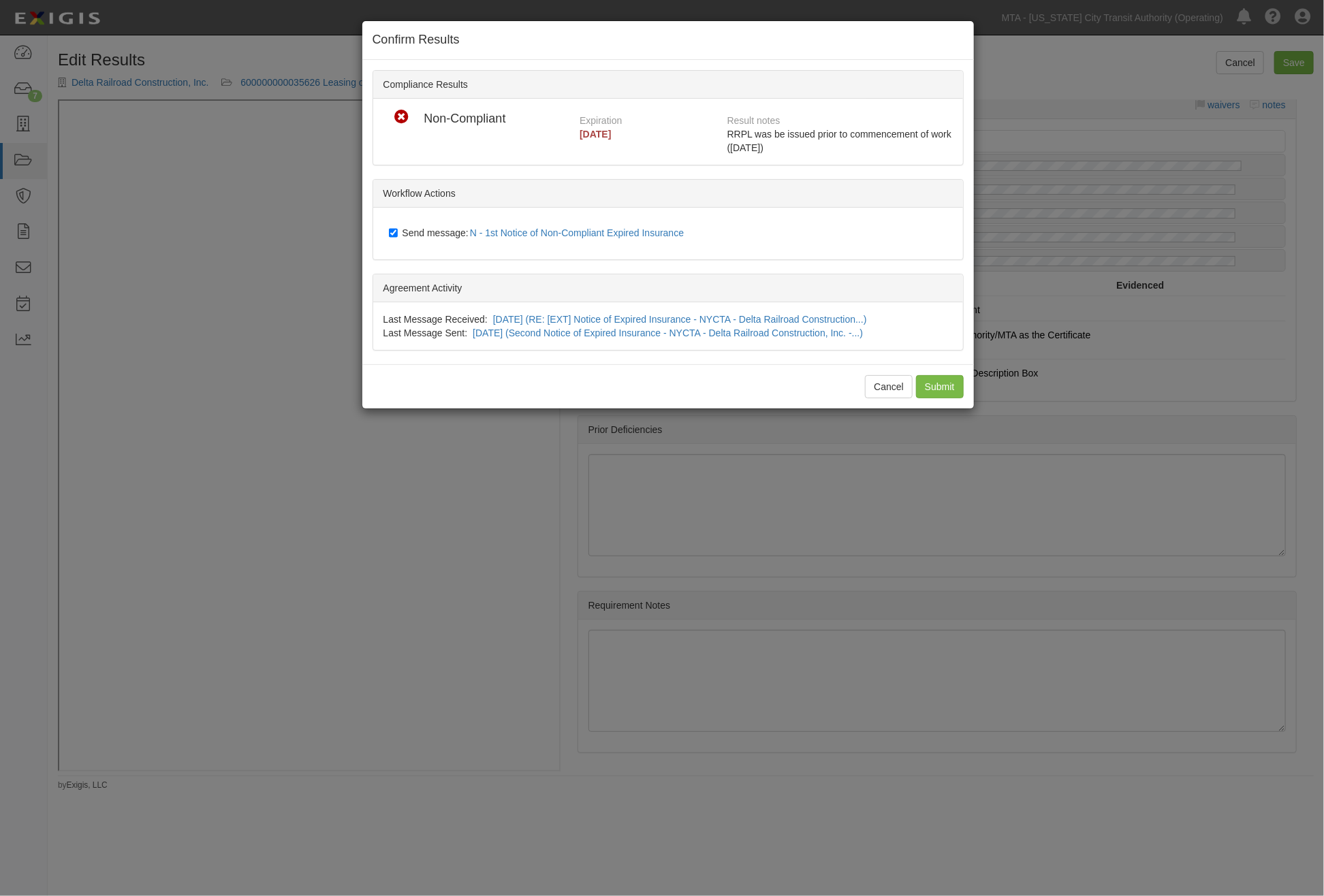
click at [421, 220] on div "Send message: N - 1st Notice of Non-Compliant Expired Insurance" at bounding box center [671, 234] width 584 height 31
click at [416, 232] on span "Send message: N - 1st Notice of Non-Compliant Expired Insurance" at bounding box center [546, 233] width 287 height 11
click at [398, 232] on input "Send message: N - 1st Notice of Non-Compliant Expired Insurance" at bounding box center [393, 233] width 9 height 11
checkbox input "false"
click at [935, 382] on input "Submit" at bounding box center [940, 386] width 48 height 23
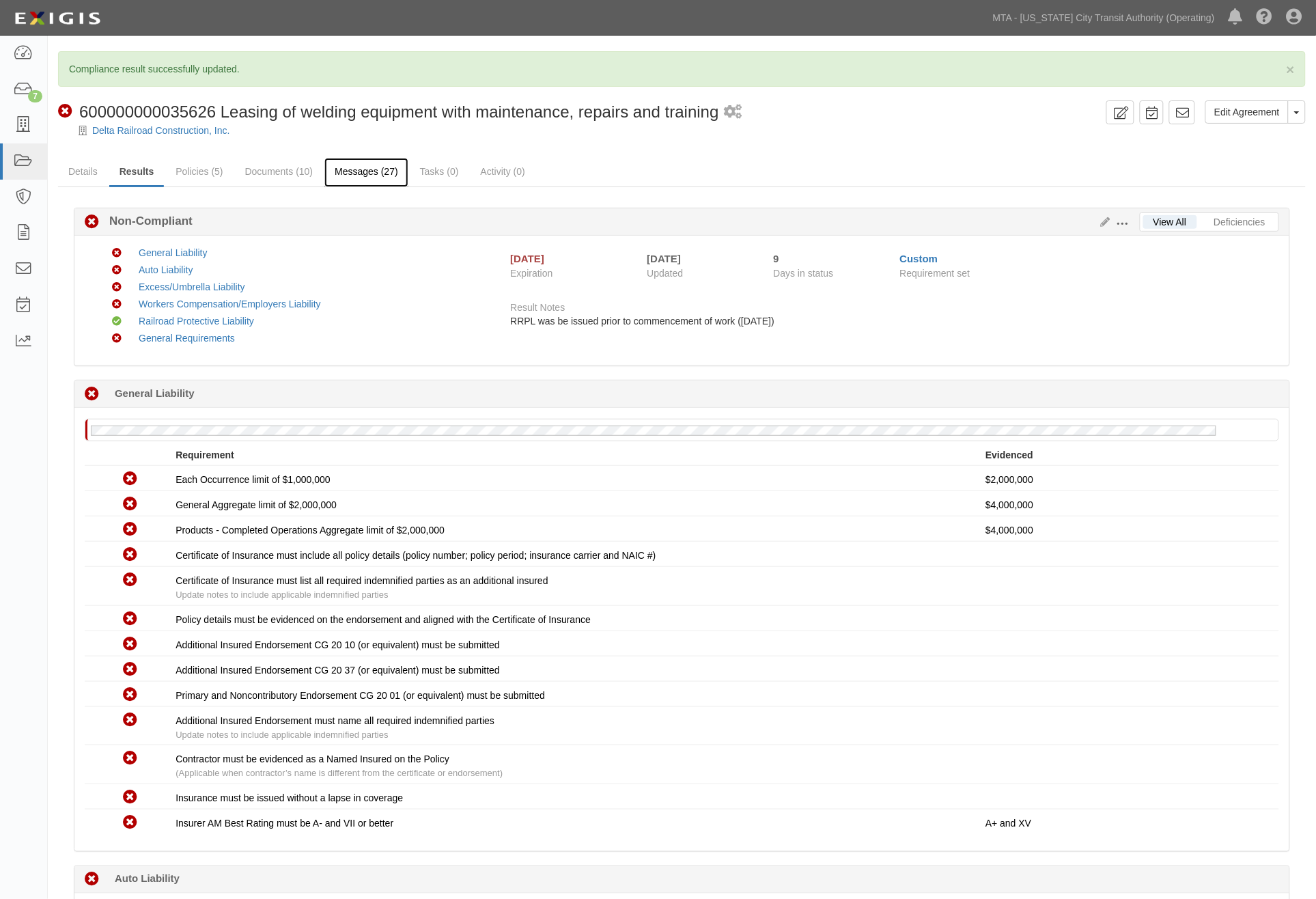
click at [353, 162] on link "Messages (27)" at bounding box center [367, 172] width 84 height 29
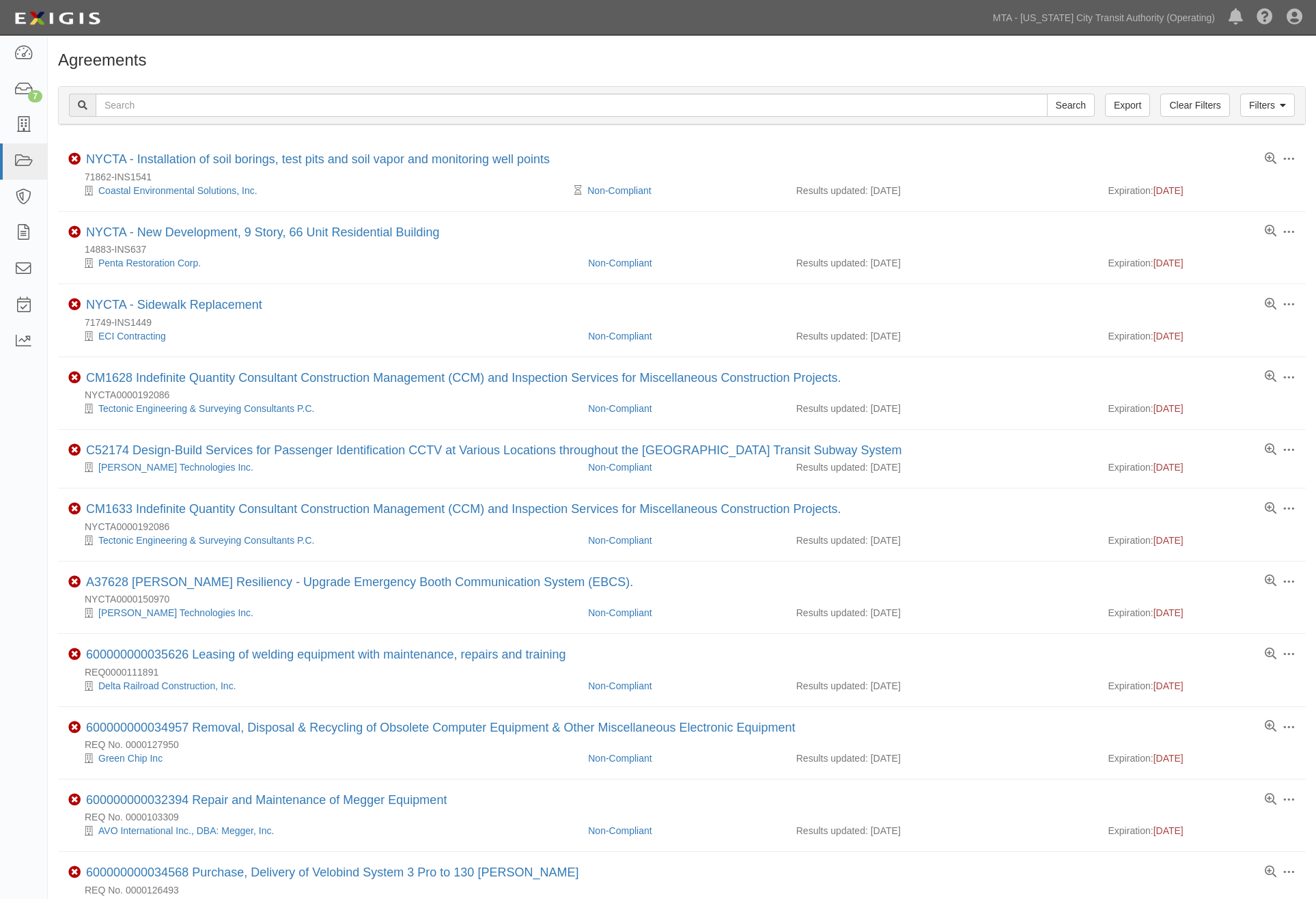
scroll to position [152, 0]
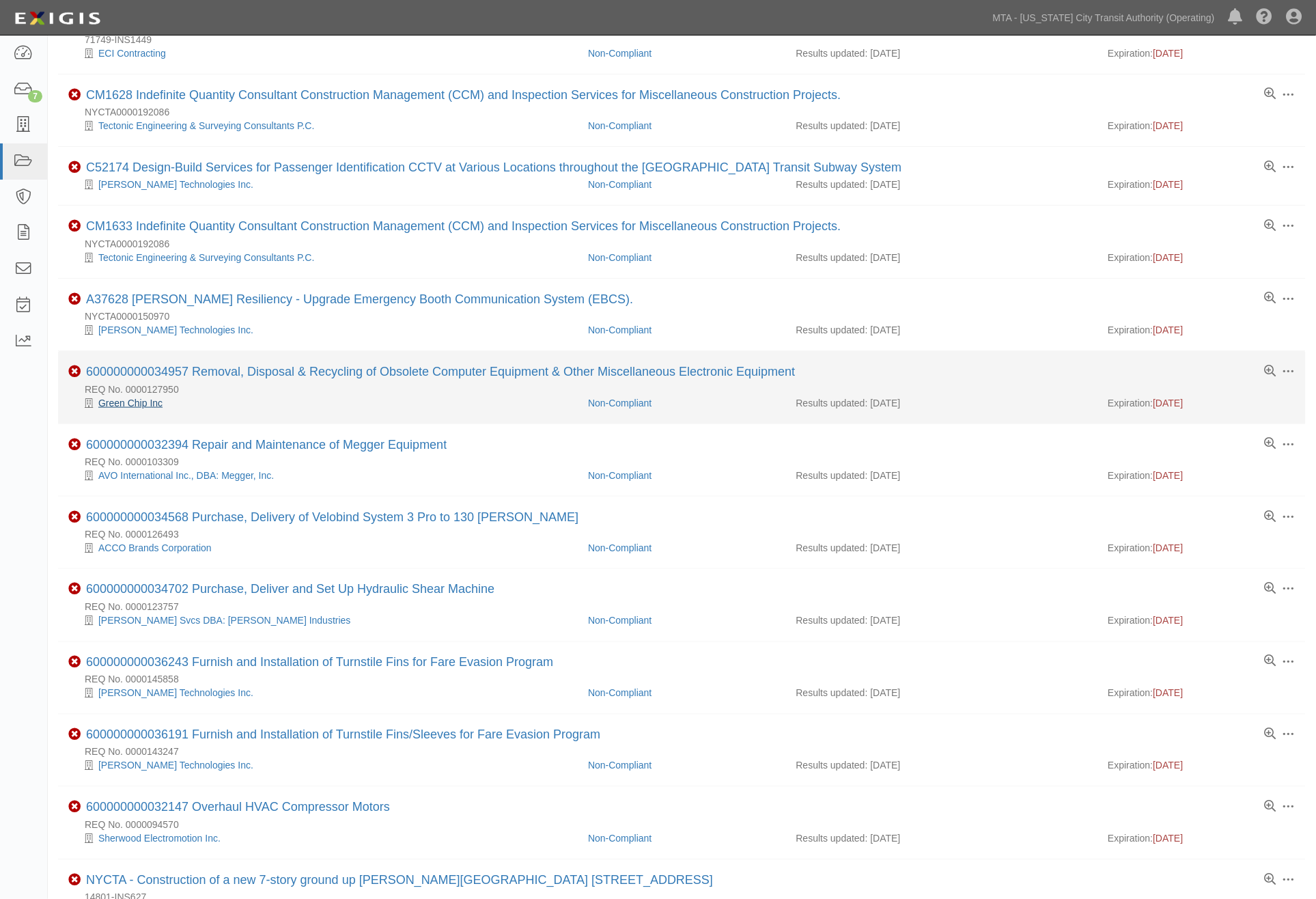
scroll to position [303, 0]
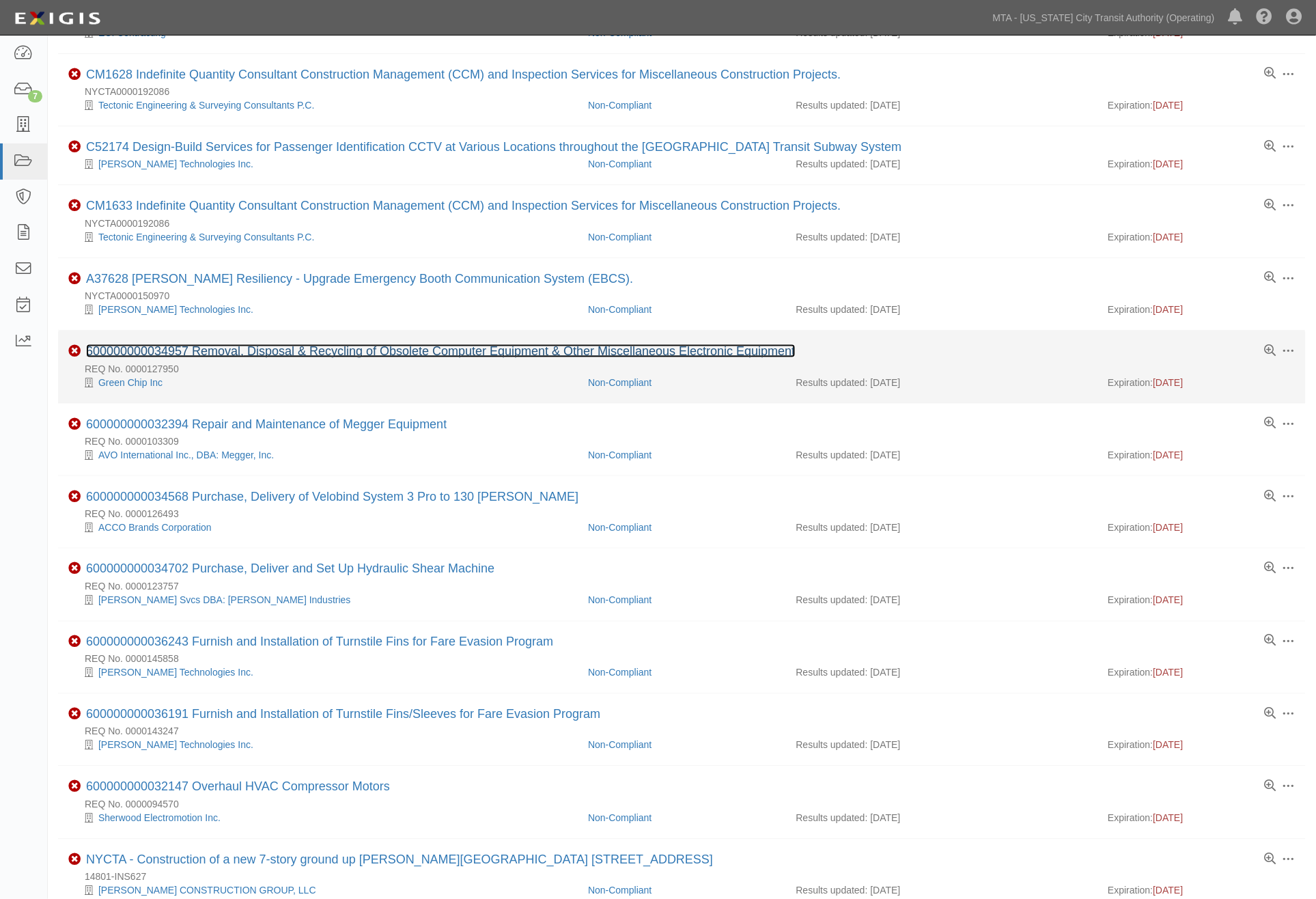
click at [244, 354] on link "600000000034957 Removal, Disposal & Recycling of Obsolete Computer Equipment & …" at bounding box center [441, 351] width 710 height 13
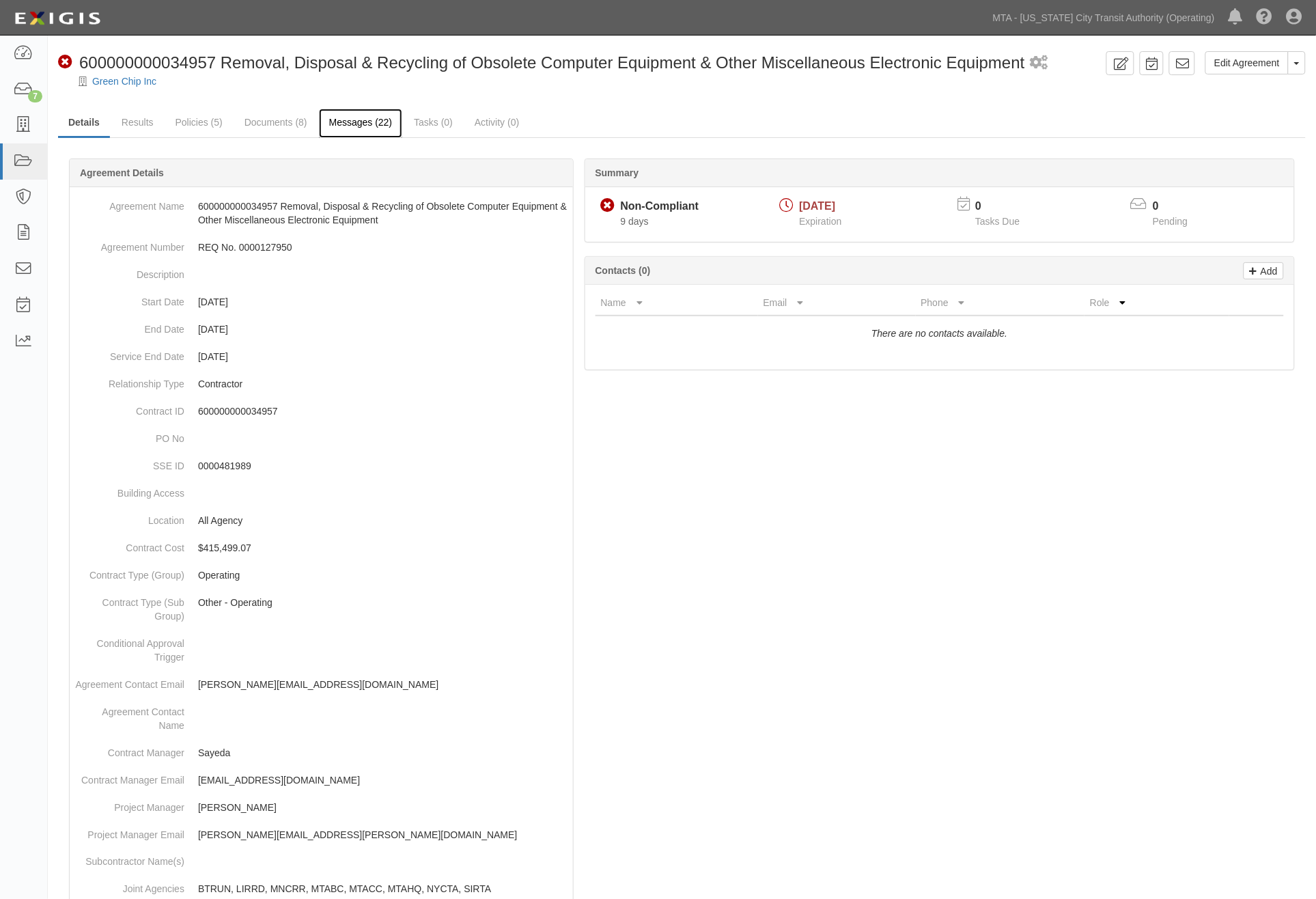
click at [351, 129] on link "Messages (22)" at bounding box center [361, 123] width 84 height 29
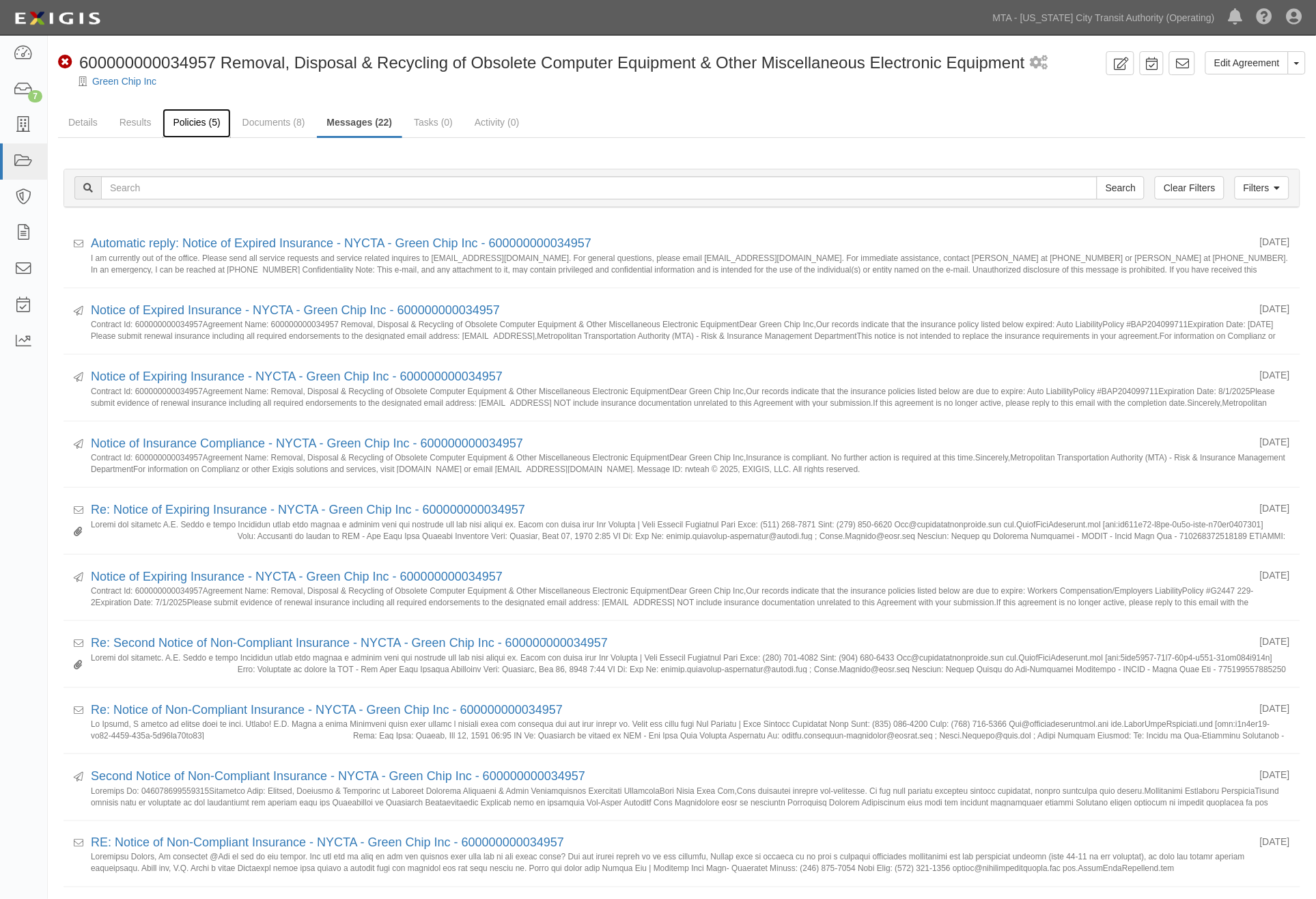
click at [181, 118] on link "Policies (5)" at bounding box center [196, 123] width 67 height 29
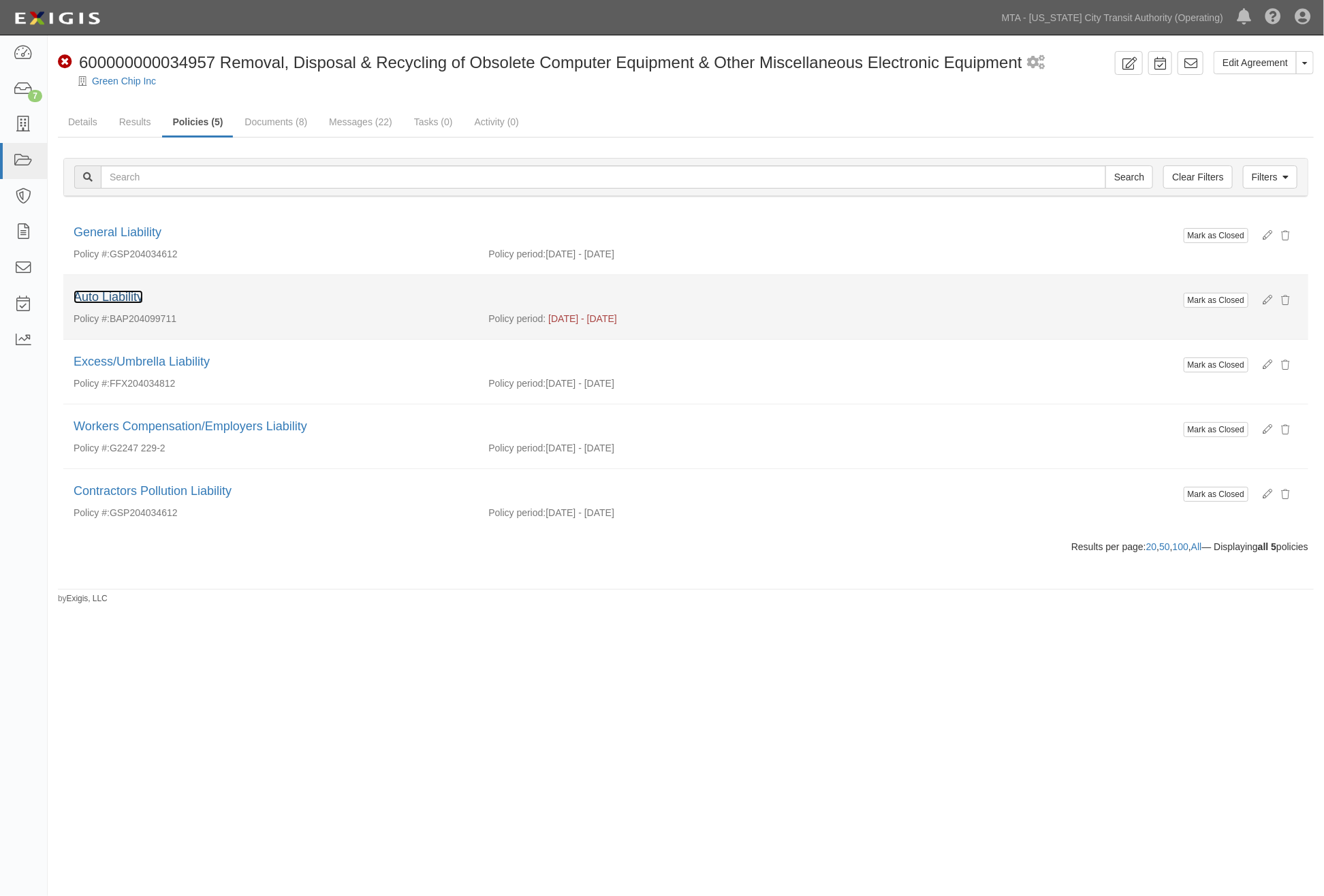
click at [137, 294] on link "Auto Liability" at bounding box center [108, 297] width 69 height 13
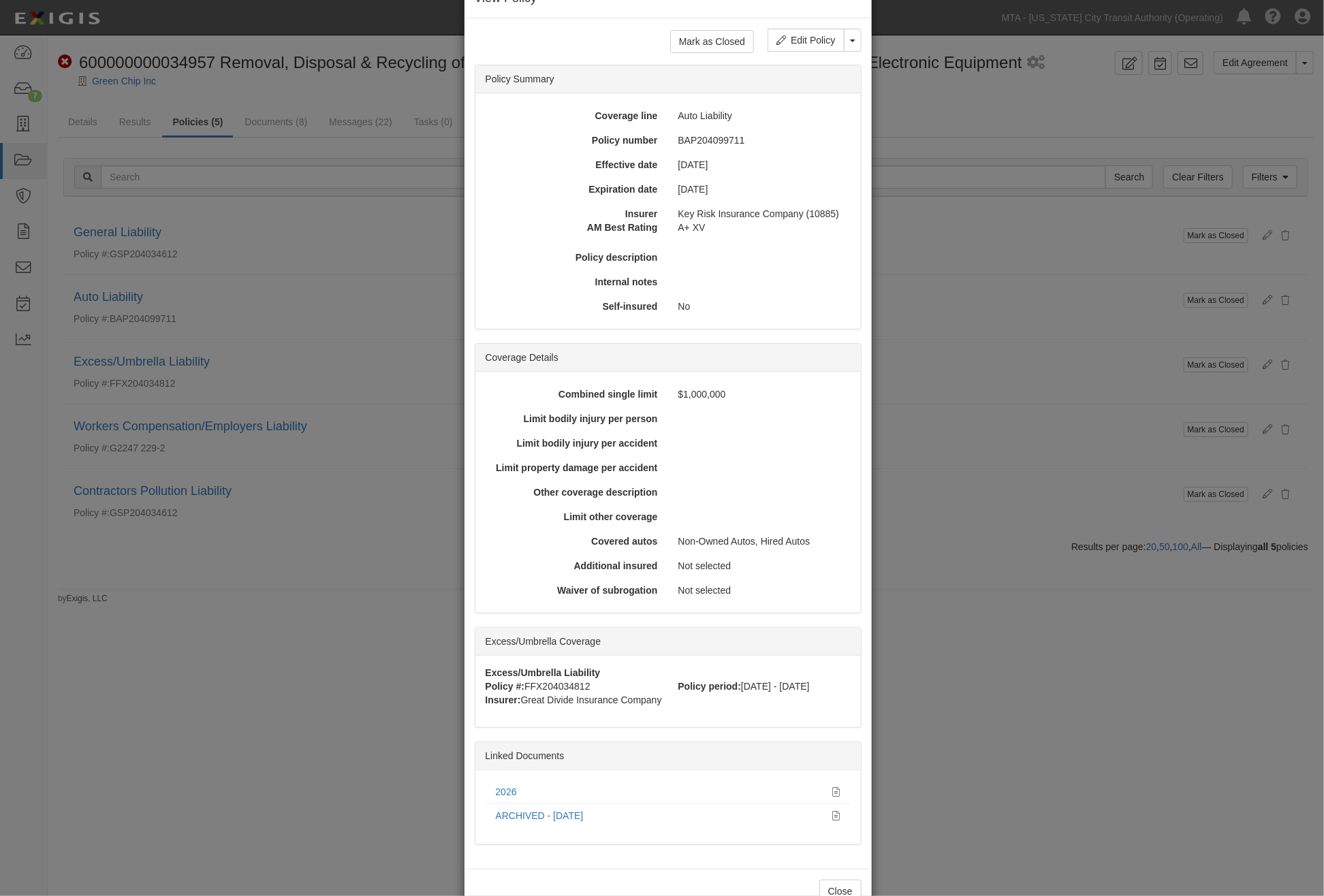
scroll to position [80, 0]
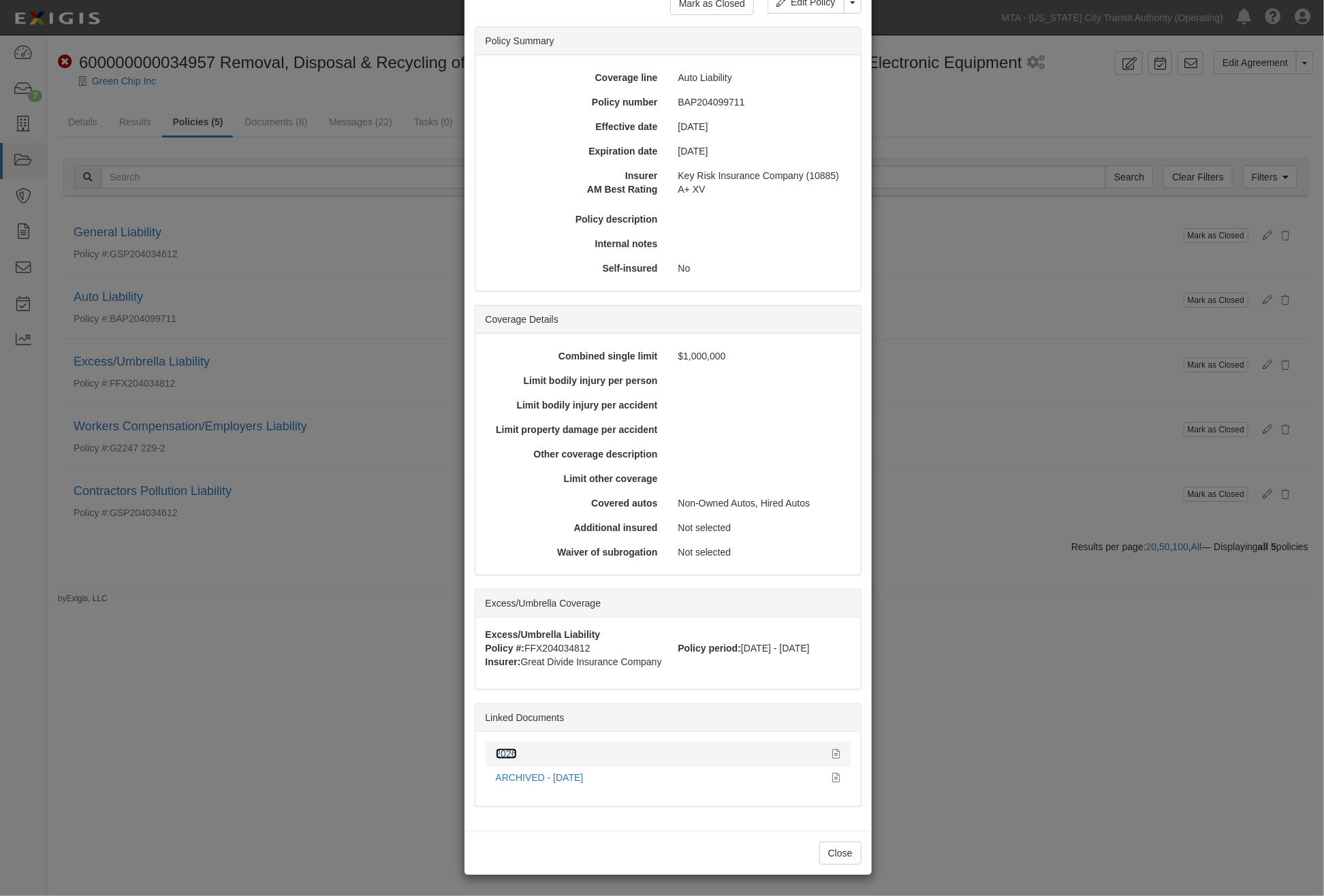
click at [496, 754] on link "2026" at bounding box center [506, 754] width 21 height 11
click at [334, 389] on div "× View Policy Mark as Closed Edit Policy Toggle Dropdown Delete Policy Policy S…" at bounding box center [662, 448] width 1324 height 896
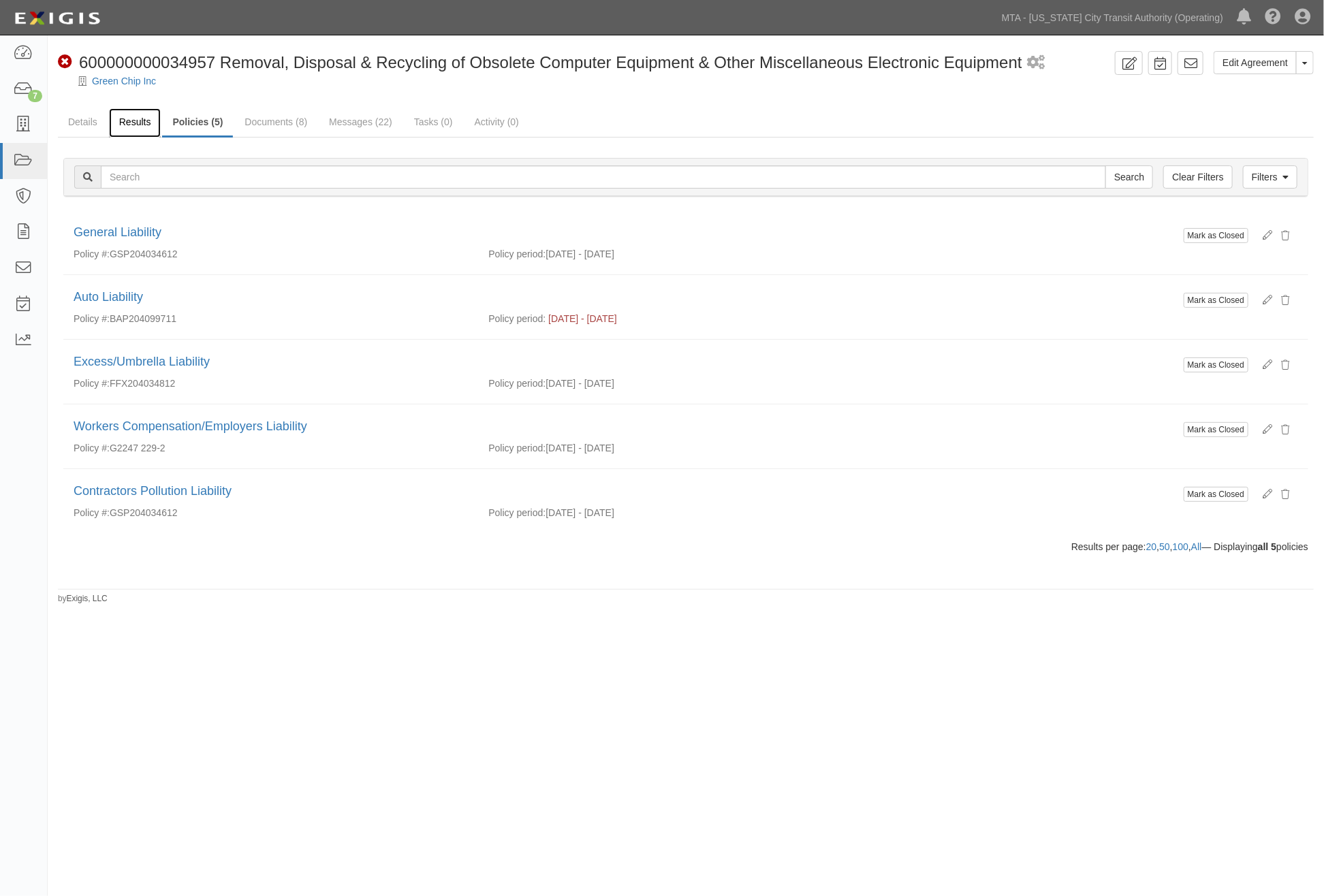
click at [131, 119] on link "Results" at bounding box center [135, 122] width 52 height 29
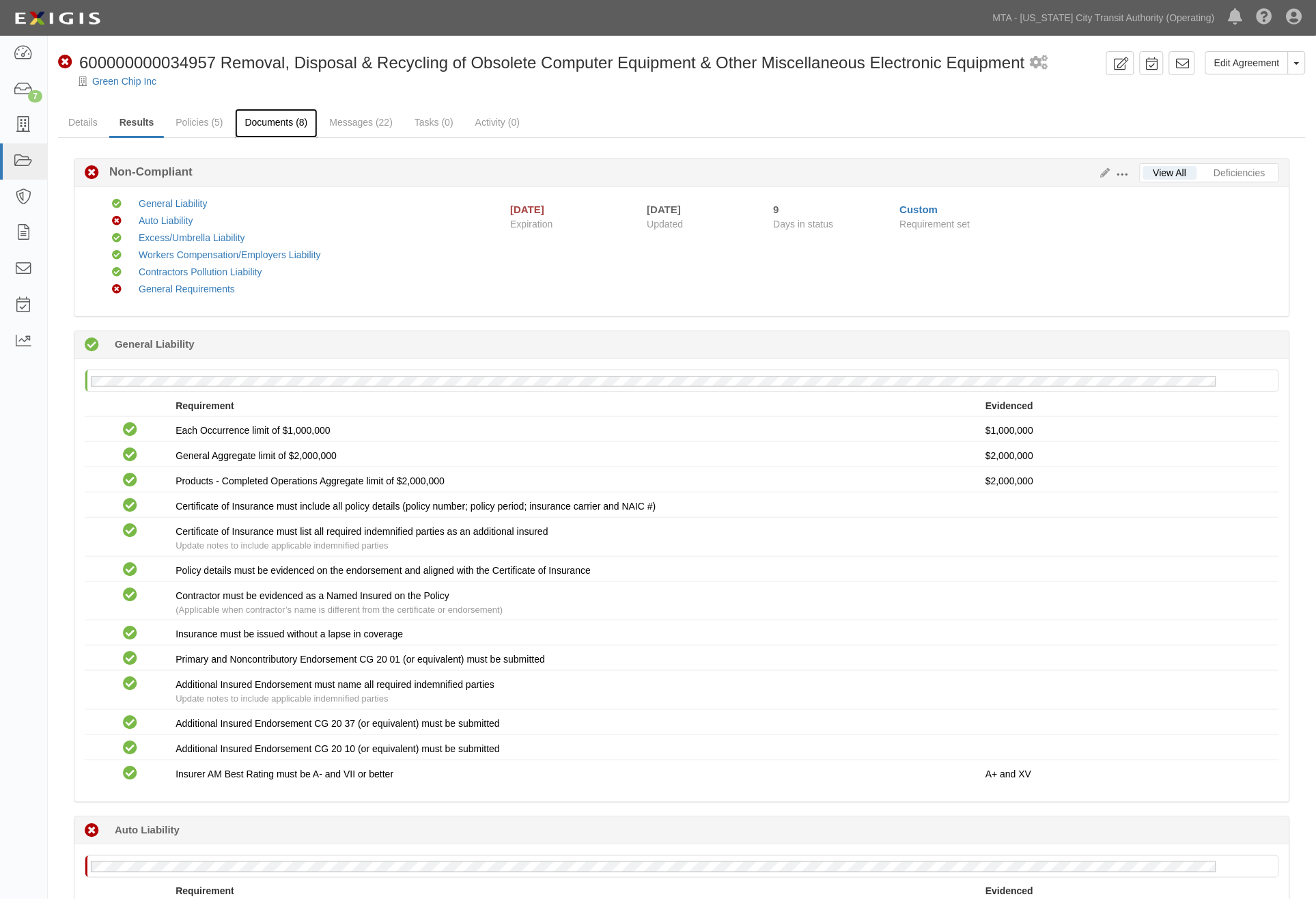
click at [287, 123] on link "Documents (8)" at bounding box center [276, 123] width 83 height 29
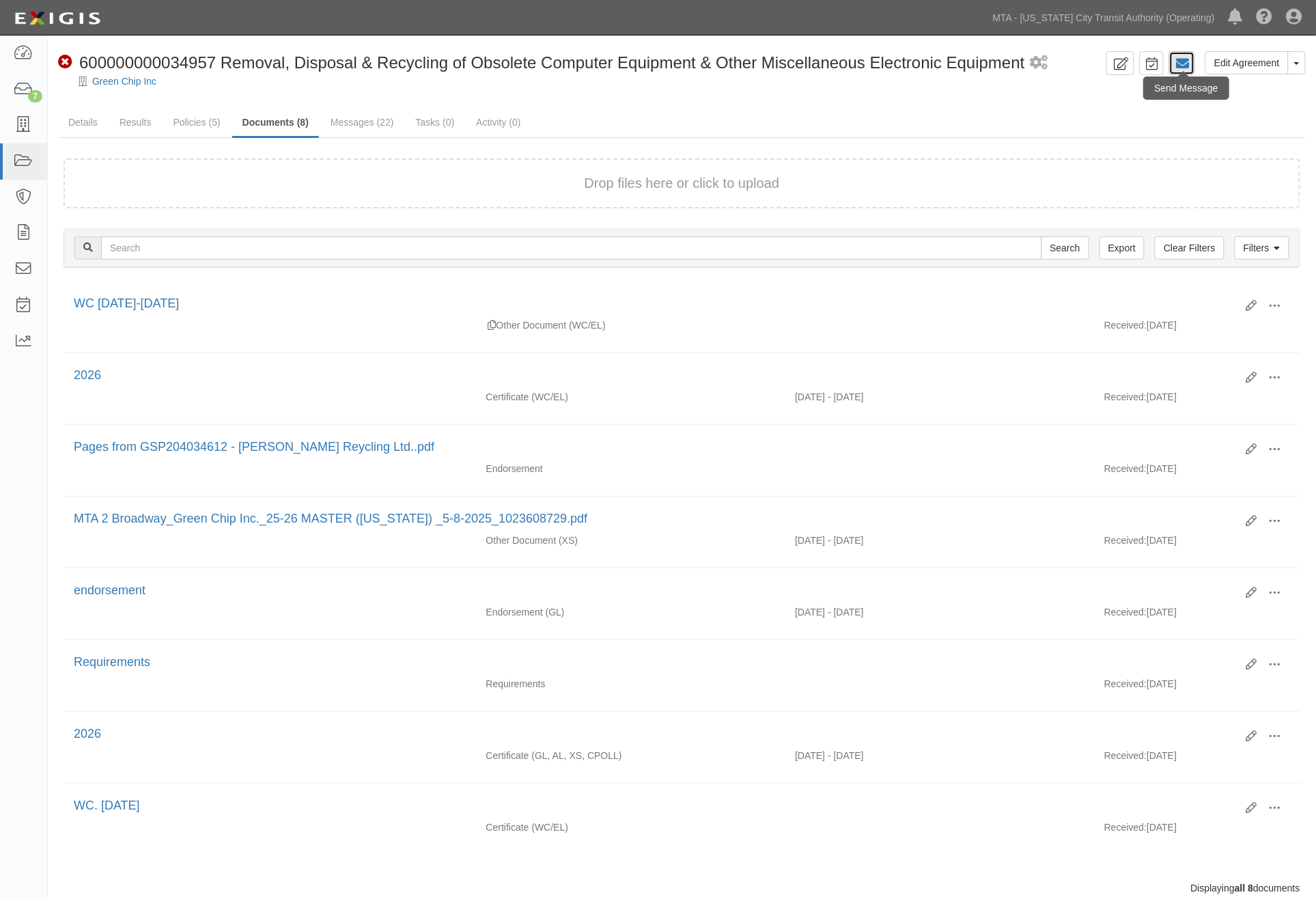
click at [1185, 64] on icon at bounding box center [1182, 64] width 13 height 13
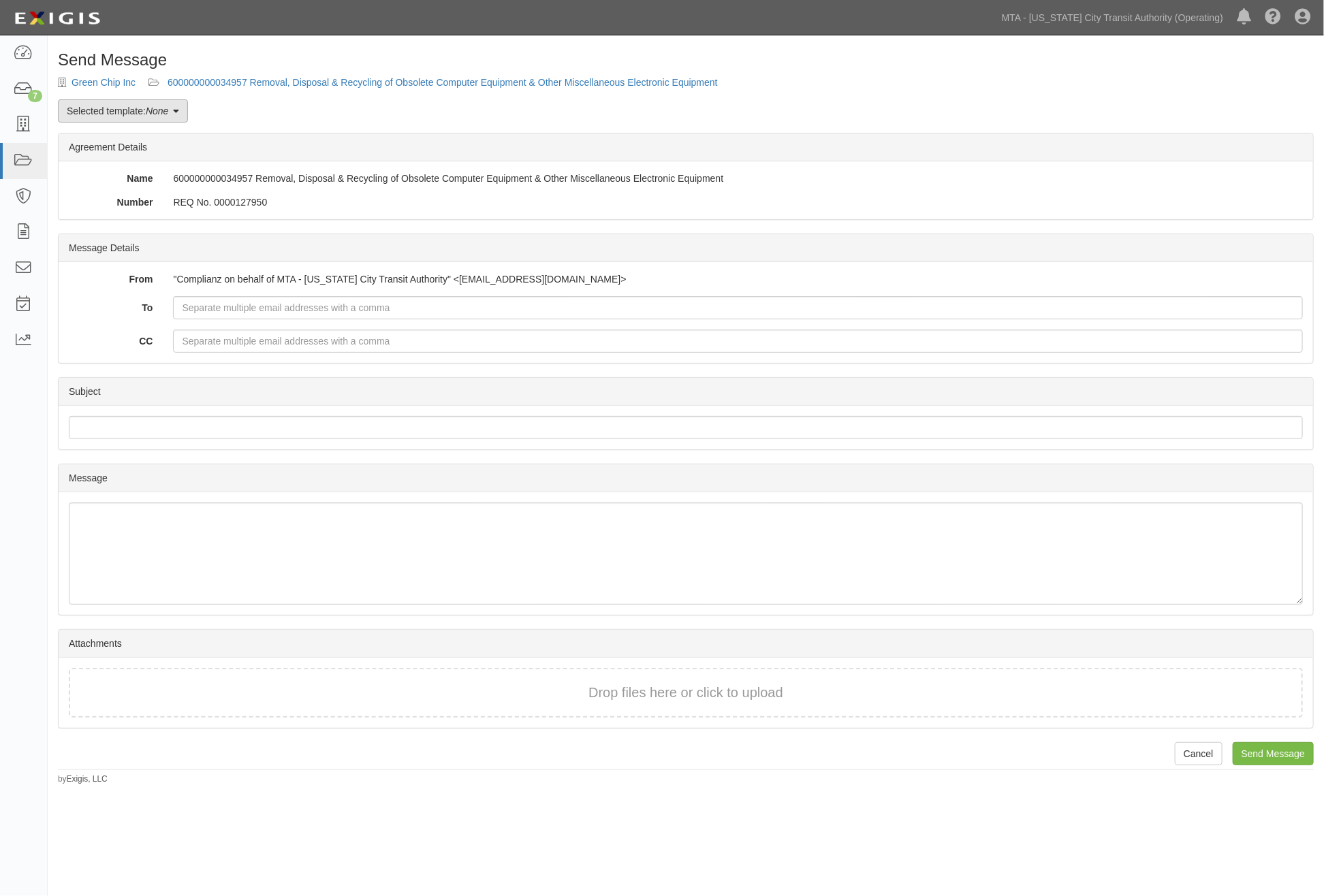
click at [98, 107] on link "Selected template: None" at bounding box center [123, 110] width 130 height 23
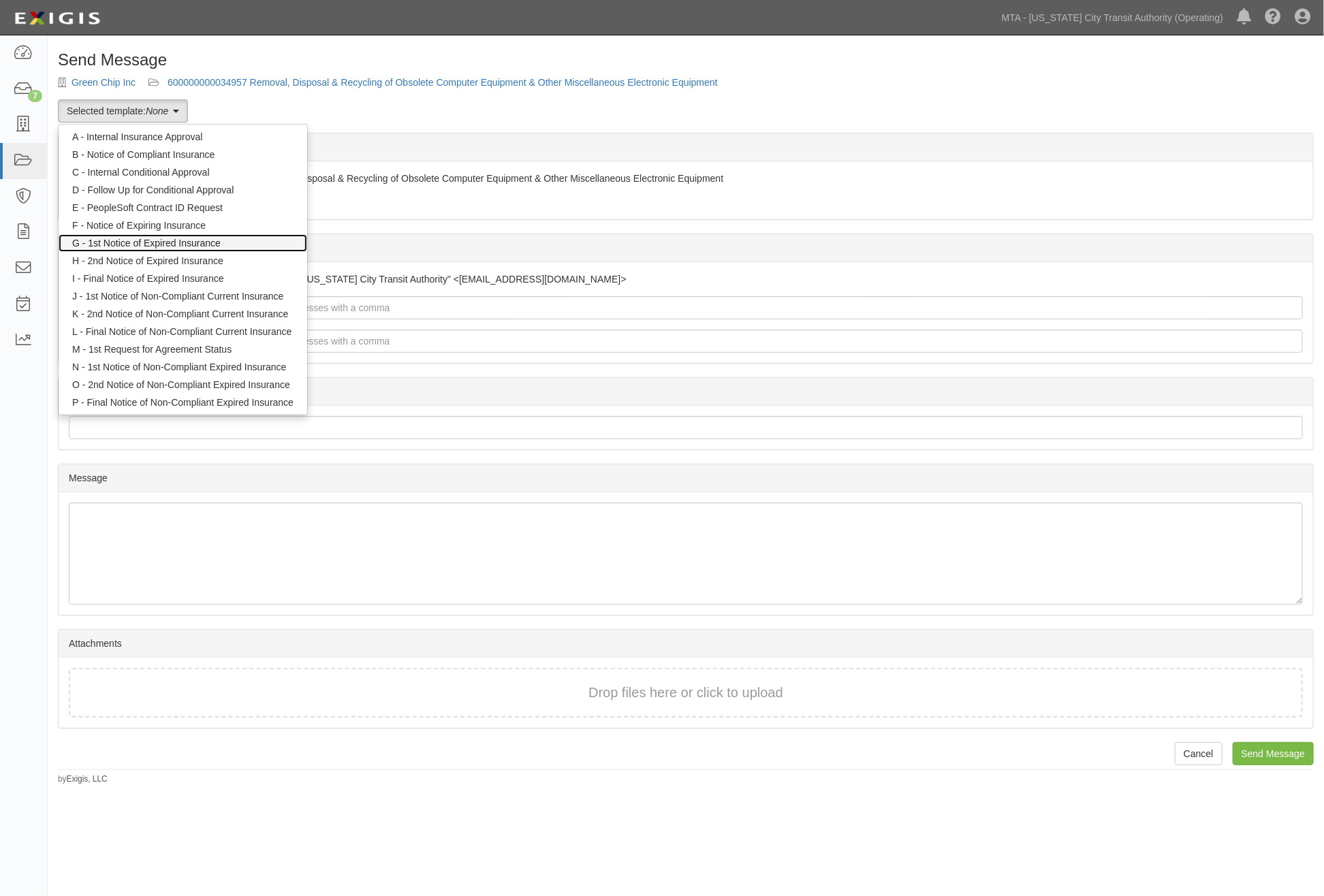
click at [99, 244] on link "G - 1st Notice of Expired Insurance" at bounding box center [183, 243] width 248 height 18
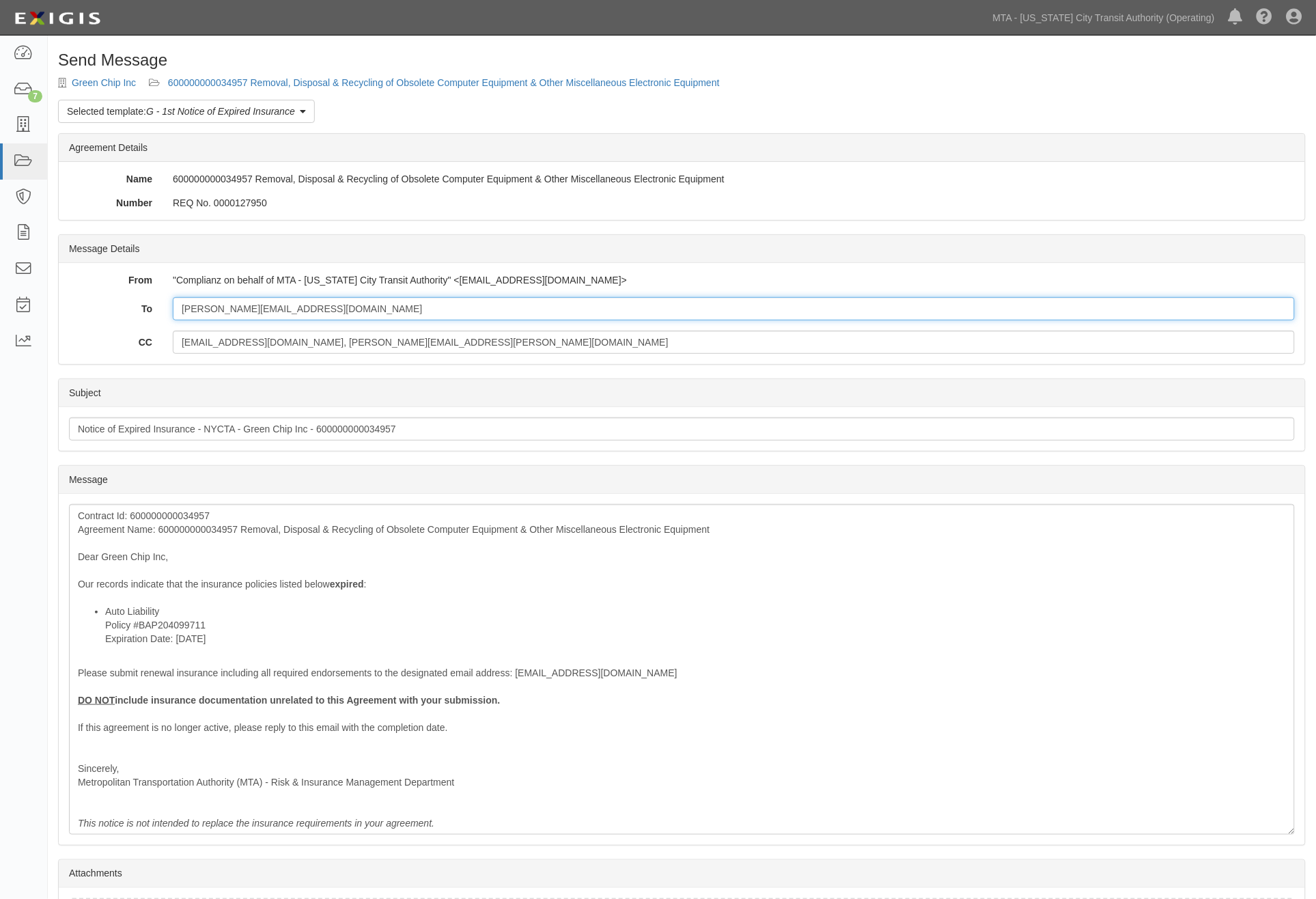
click at [317, 314] on input "[PERSON_NAME][EMAIL_ADDRESS][DOMAIN_NAME]" at bounding box center [734, 308] width 1122 height 23
paste input "[PERSON_NAME][EMAIL_ADDRESS][PERSON_NAME][DOMAIN_NAME]"
type input "[PERSON_NAME][EMAIL_ADDRESS][DOMAIN_NAME]; [PERSON_NAME][DOMAIN_NAME][EMAIL_ADD…"
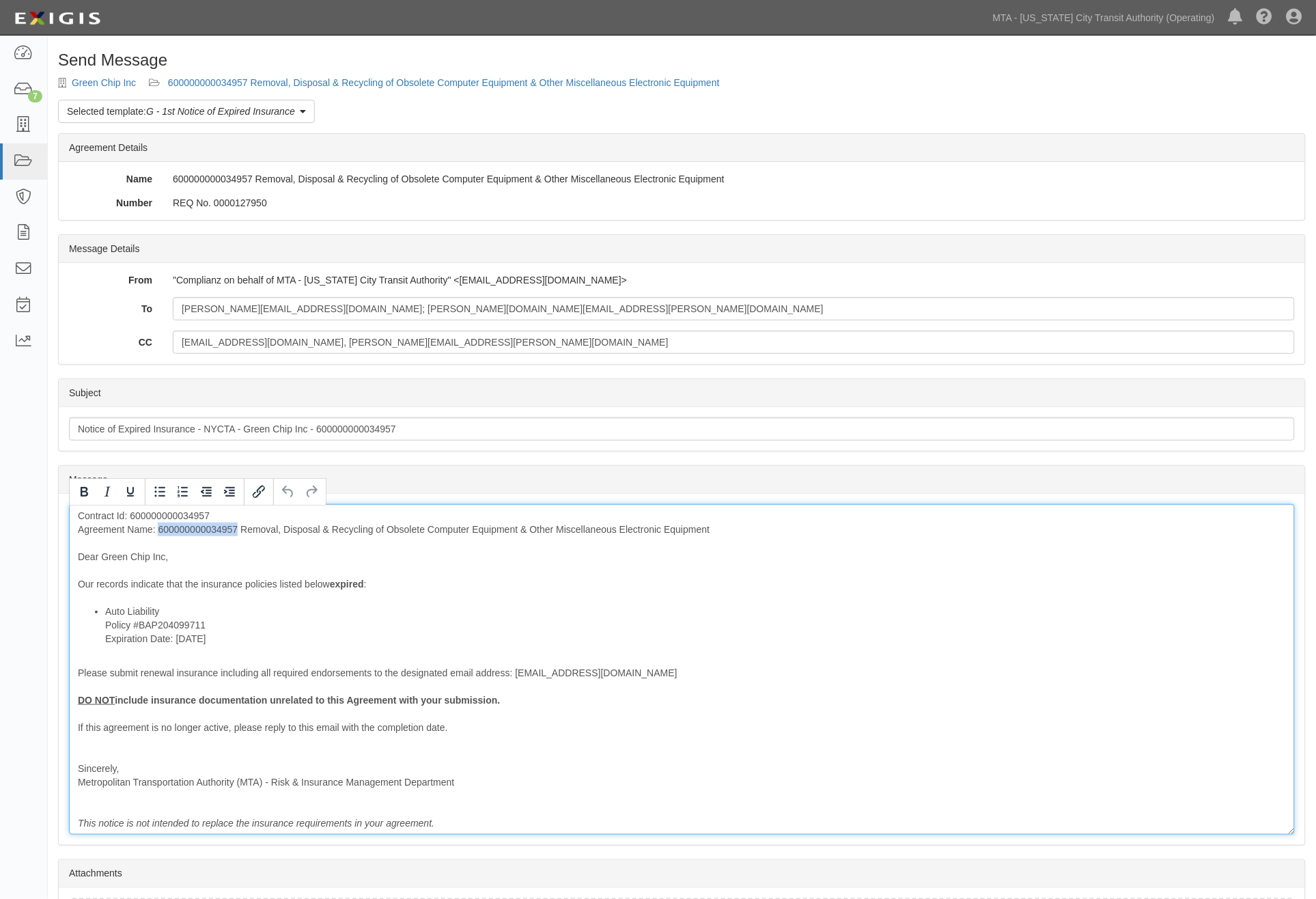
drag, startPoint x: 236, startPoint y: 526, endPoint x: 161, endPoint y: 526, distance: 75.0
click at [161, 526] on div "Contract Id: 600000000034957 Agreement Name: 600000000034957 Removal, Disposal …" at bounding box center [682, 670] width 1226 height 331
click at [265, 584] on div "Contract Id: 600000000034957 Agreement Name: Removal, Disposal & Recycling of O…" at bounding box center [682, 670] width 1226 height 331
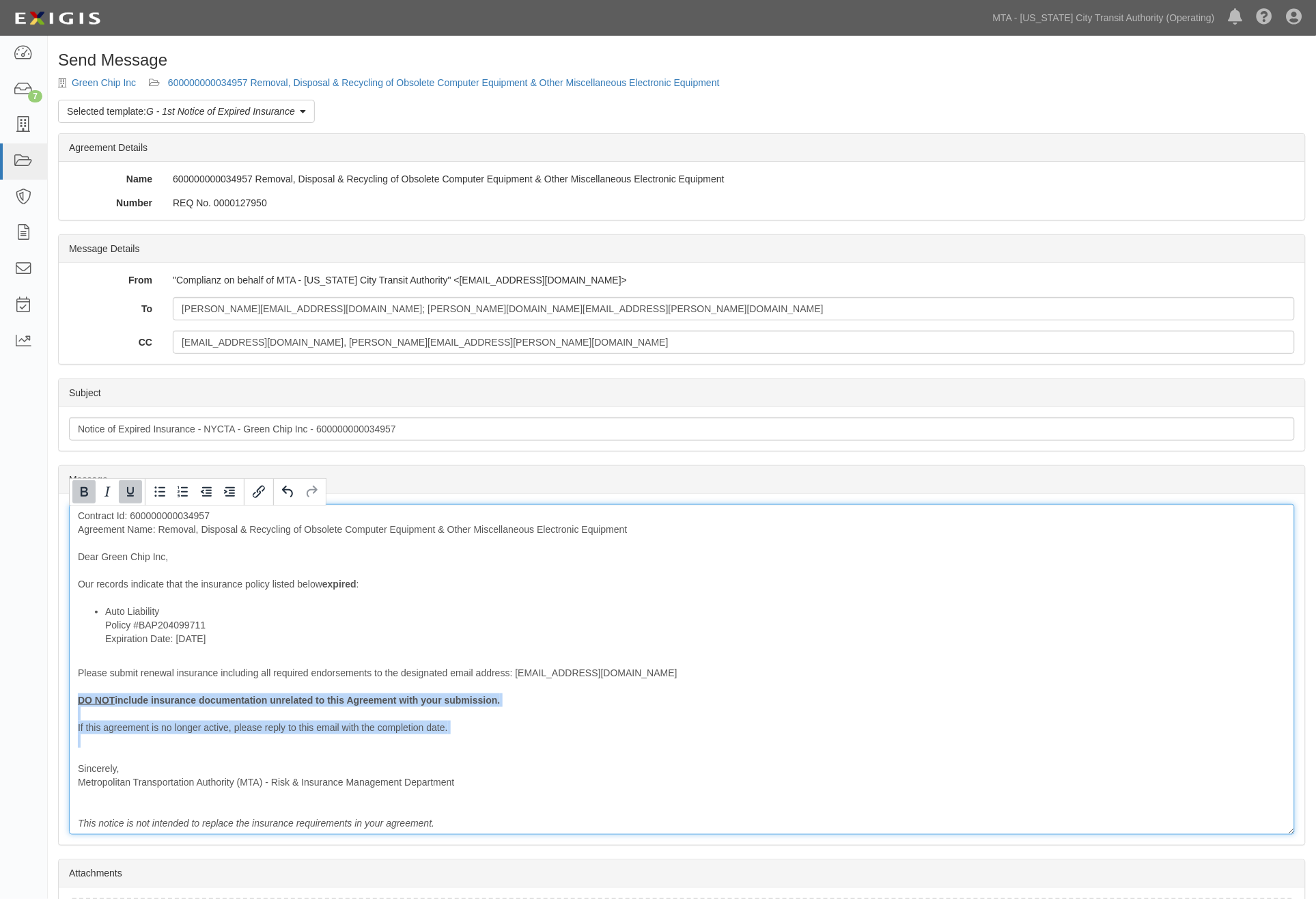
drag, startPoint x: 153, startPoint y: 752, endPoint x: 73, endPoint y: 700, distance: 95.4
click at [73, 700] on div "Contract Id: 600000000034957 Agreement Name: Removal, Disposal & Recycling of O…" at bounding box center [682, 670] width 1226 height 331
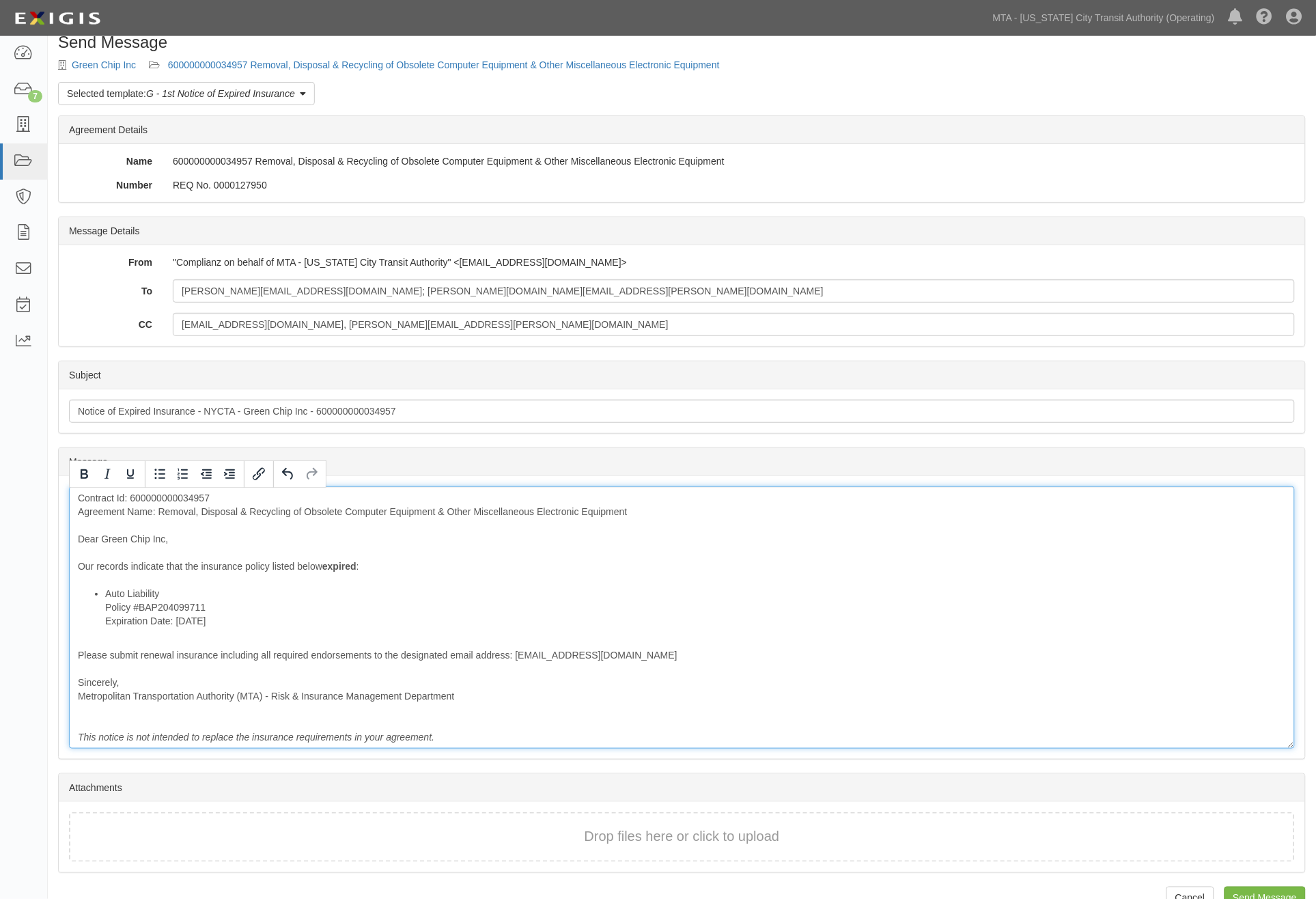
scroll to position [48, 0]
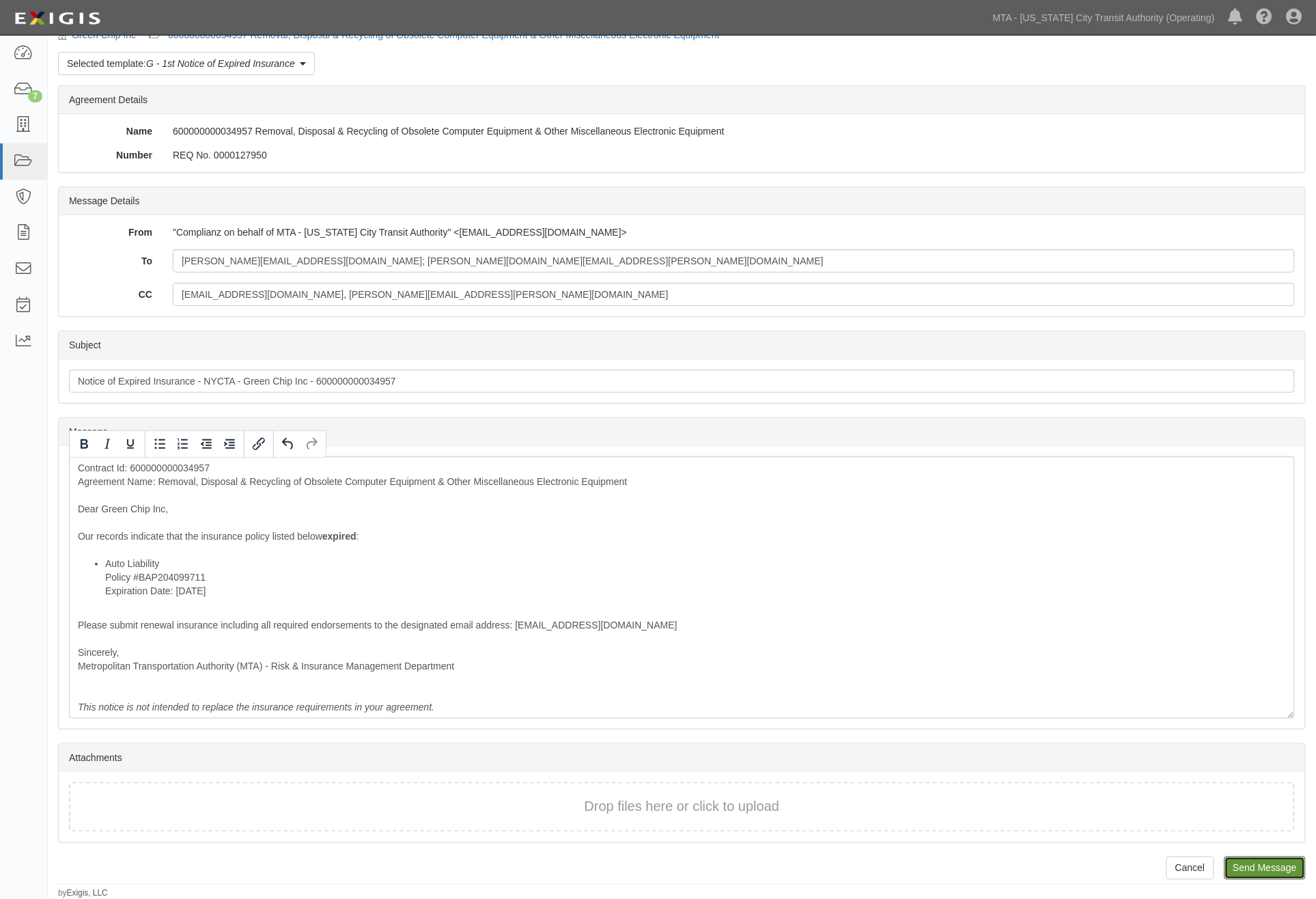
click at [1292, 871] on input "Send Message" at bounding box center [1265, 868] width 82 height 23
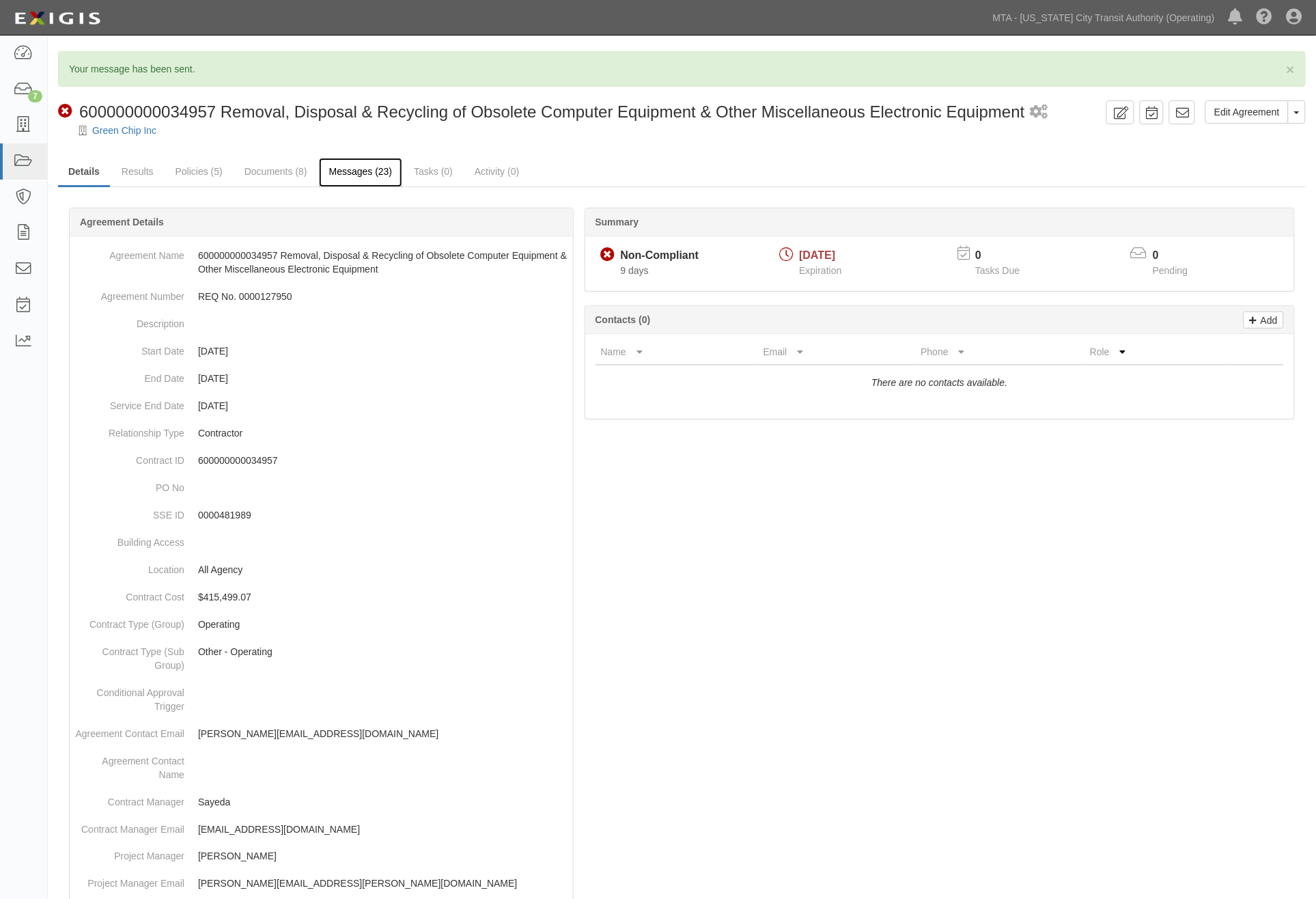
click at [379, 166] on link "Messages (23)" at bounding box center [361, 172] width 84 height 29
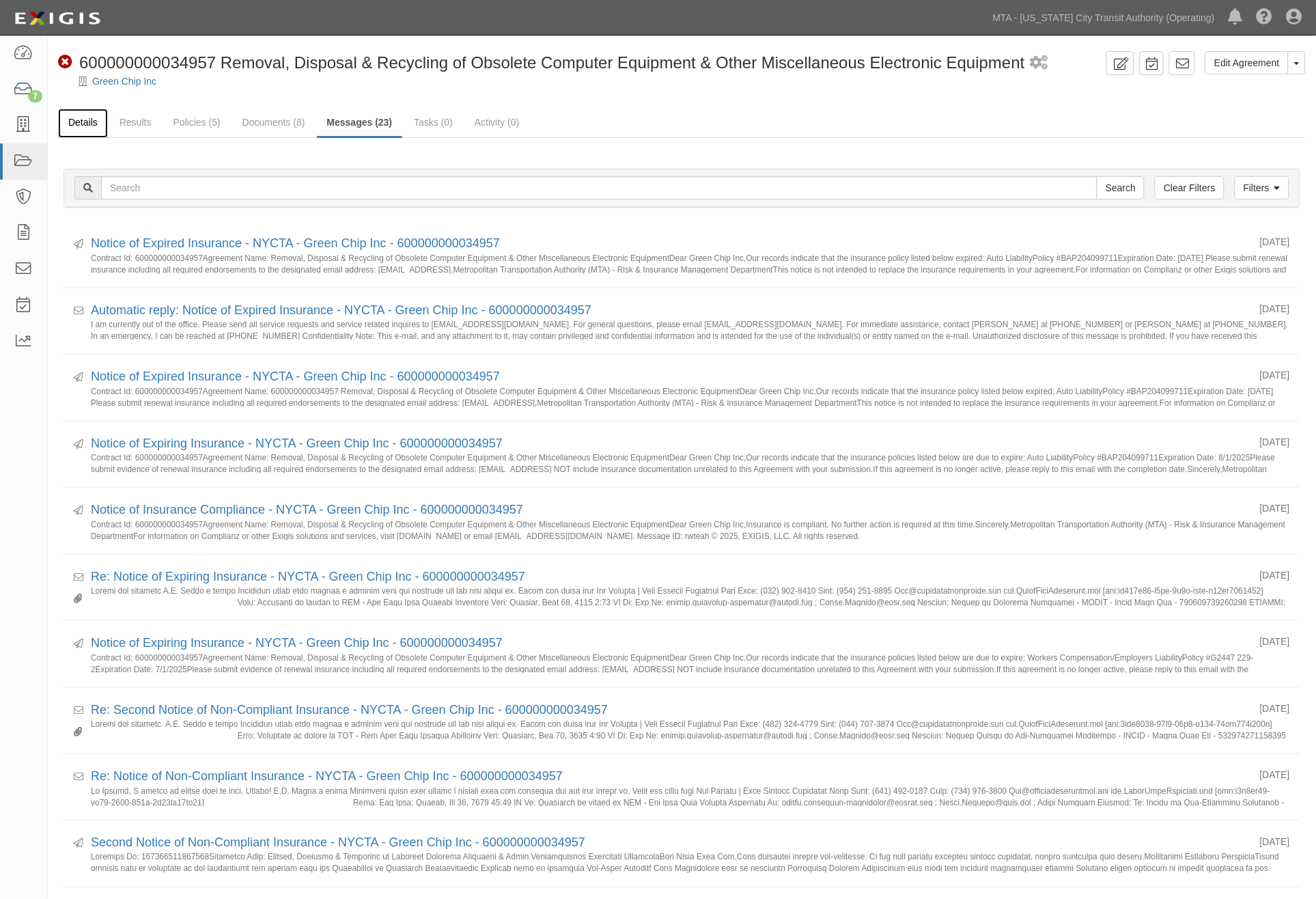
click at [90, 118] on link "Details" at bounding box center [83, 123] width 50 height 29
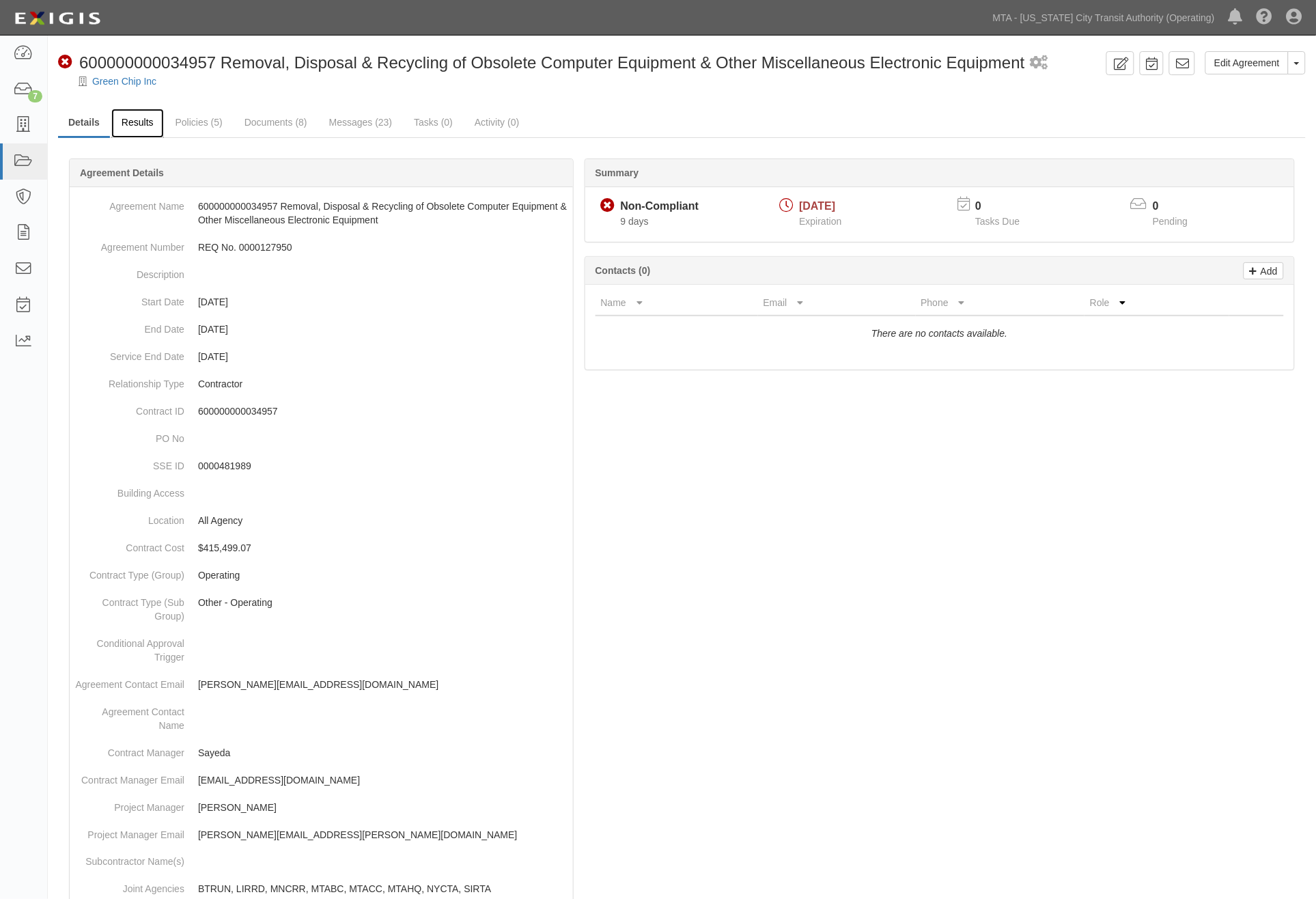
click at [138, 123] on link "Results" at bounding box center [138, 123] width 52 height 29
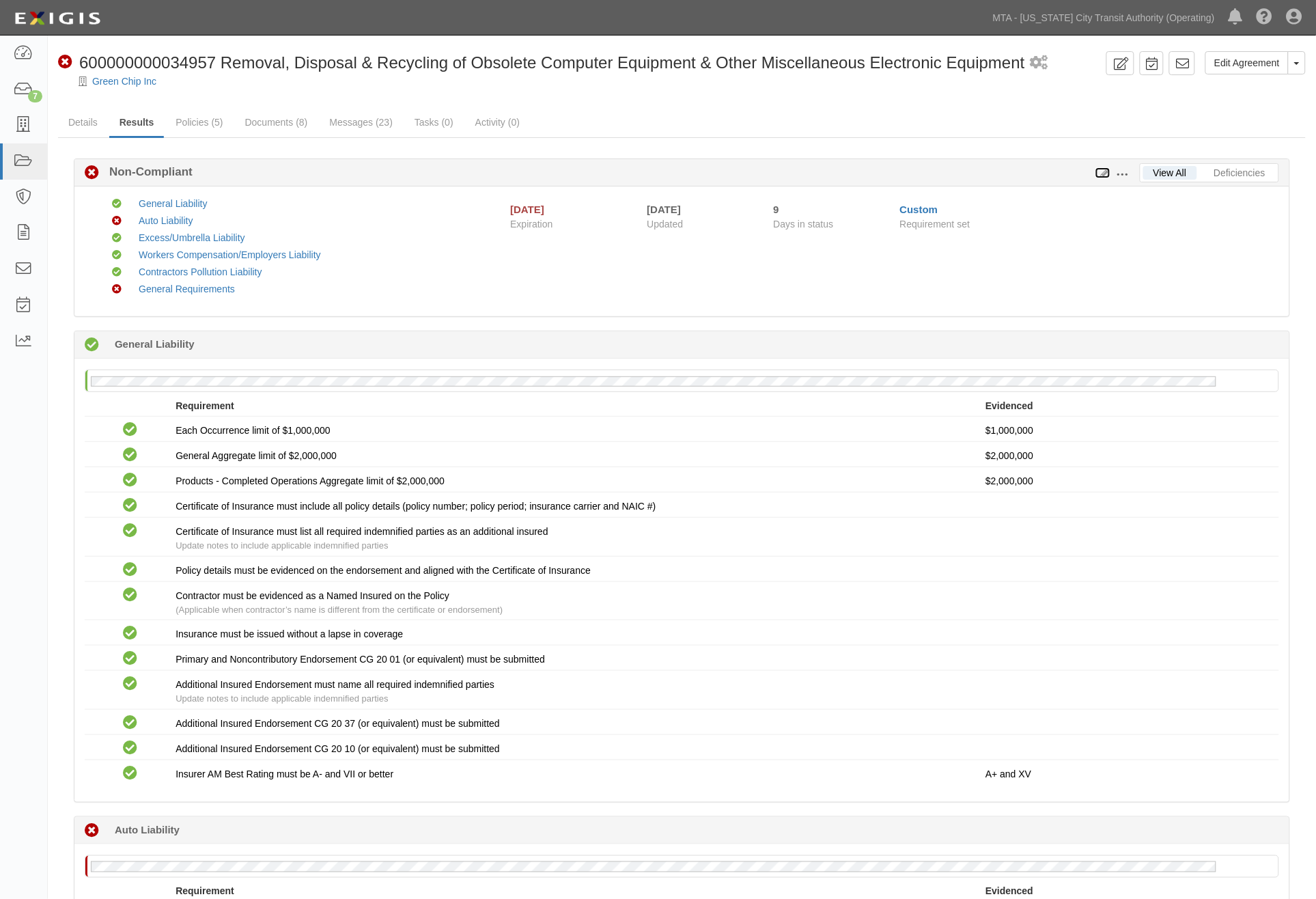
click at [1107, 169] on icon at bounding box center [1103, 173] width 15 height 10
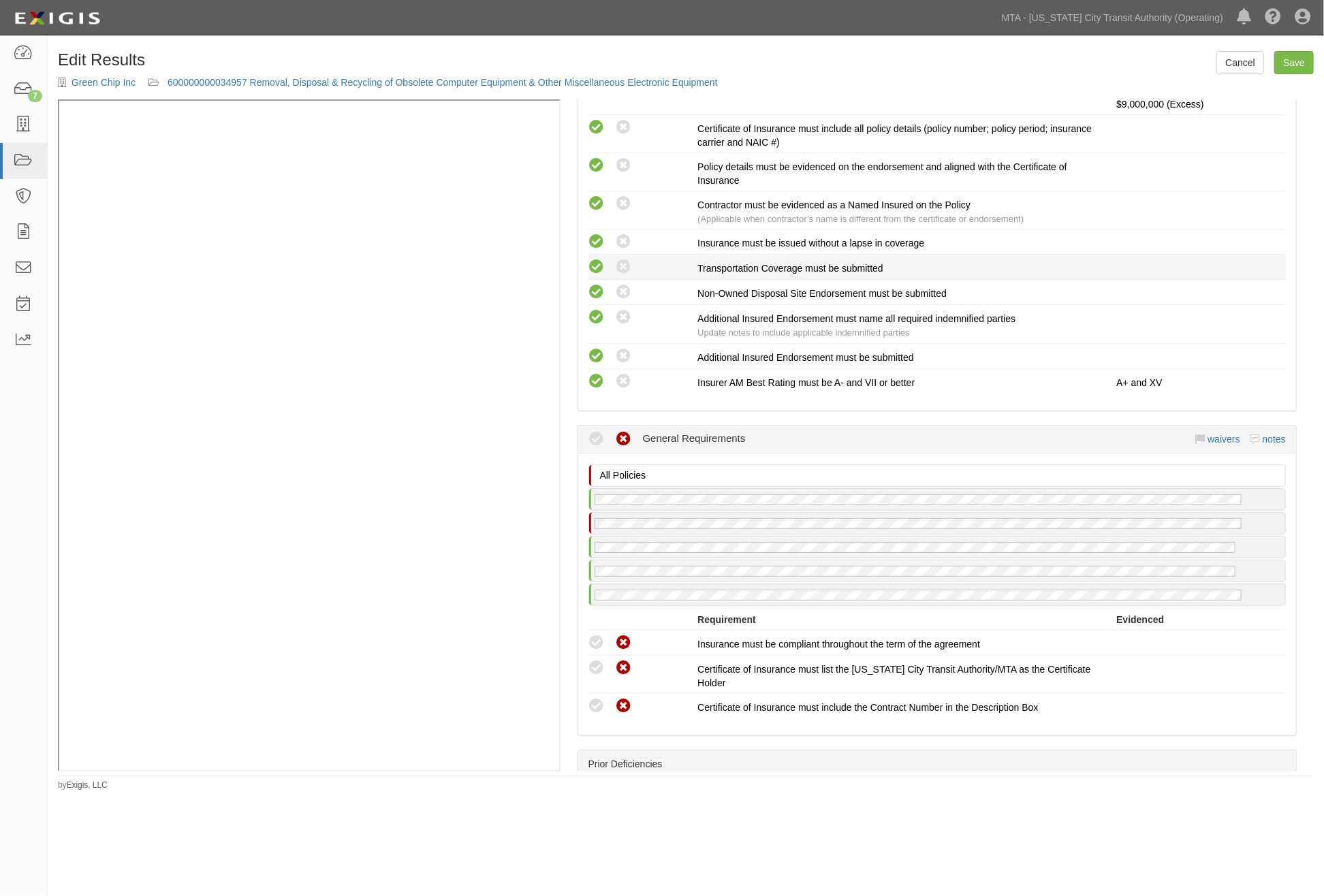
scroll to position [2333, 0]
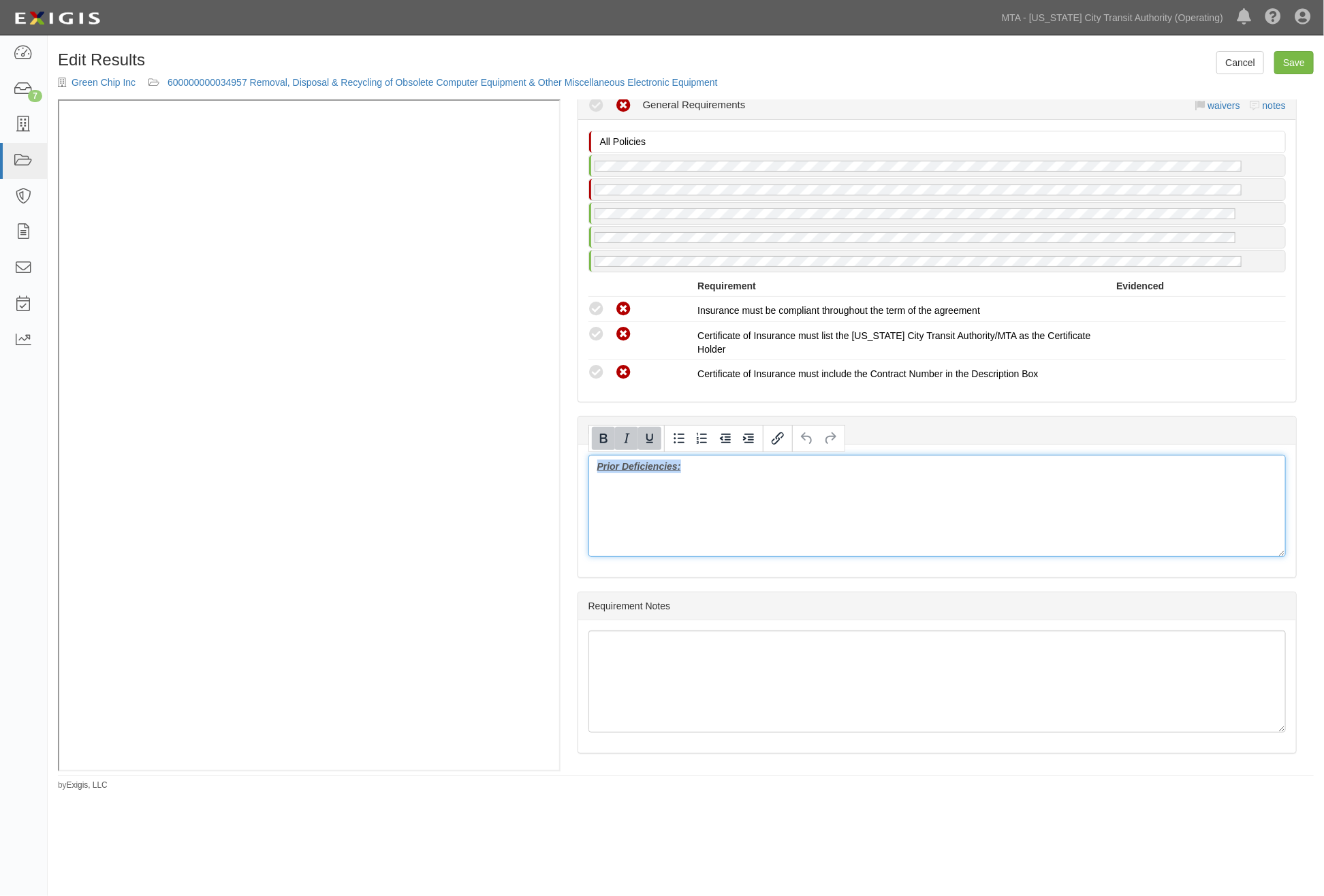
drag, startPoint x: 724, startPoint y: 489, endPoint x: 552, endPoint y: 465, distance: 173.7
click at [465, 316] on div "(WC/EL) Certificate; 6/17/2025; 2026 Endorsement; 6/9/2025; Pages from GSP20403…" at bounding box center [685, 435] width 1255 height 672
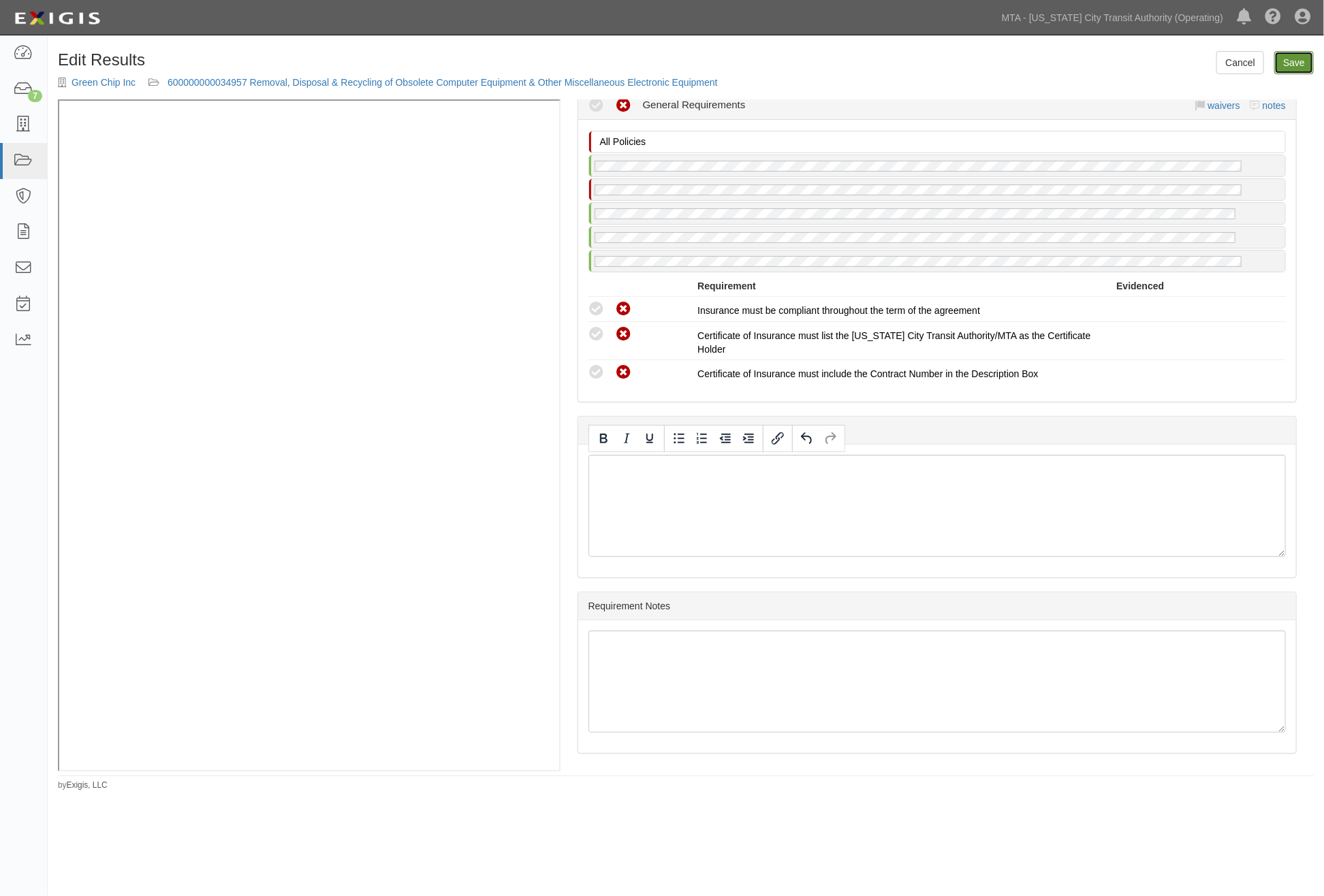
click at [1299, 56] on link "Save" at bounding box center [1293, 62] width 40 height 23
radio input "true"
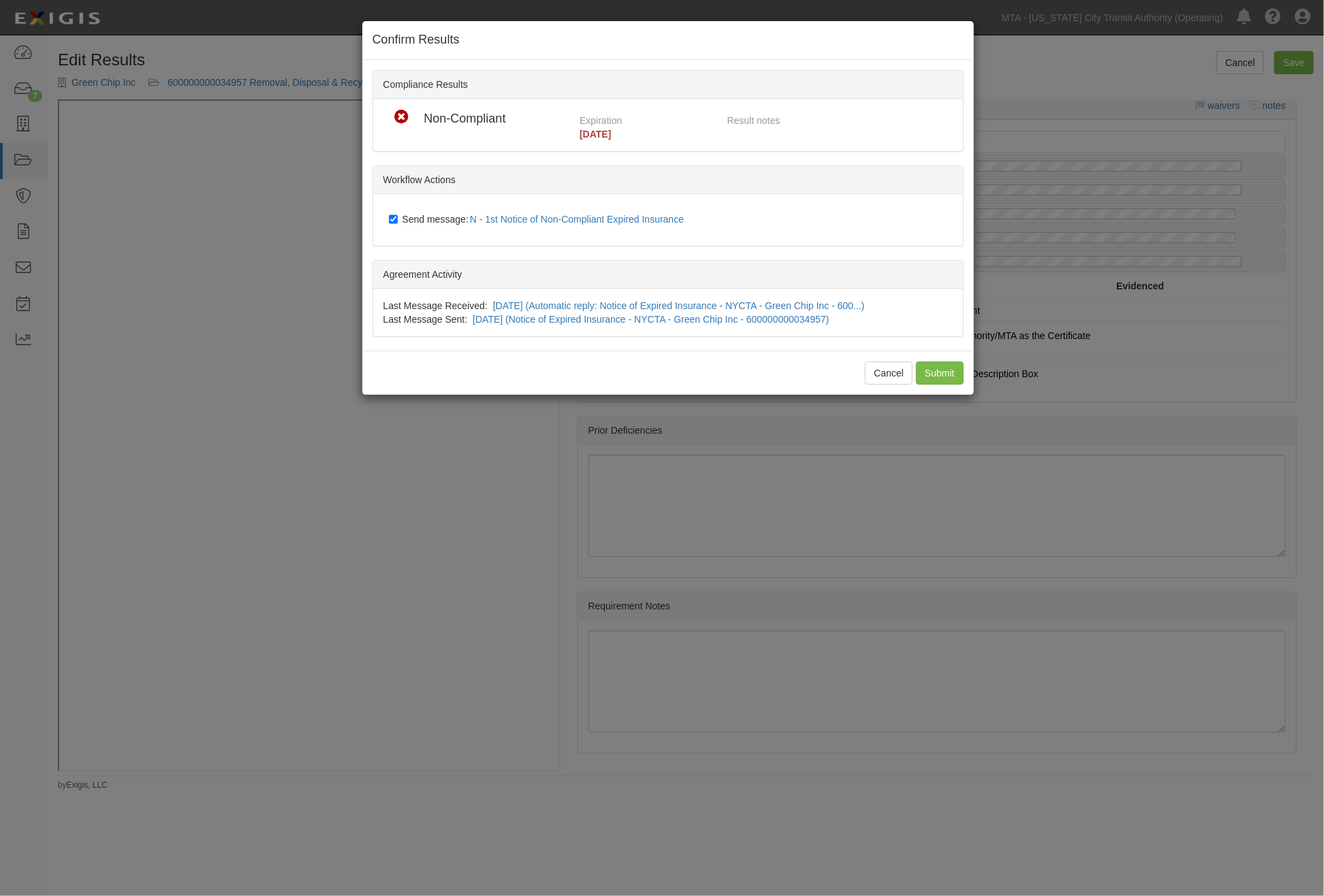
click at [447, 221] on span "Send message: N - 1st Notice of Non-Compliant Expired Insurance" at bounding box center [546, 219] width 287 height 11
click at [398, 221] on input "Send message: N - 1st Notice of Non-Compliant Expired Insurance" at bounding box center [393, 219] width 9 height 11
checkbox input "false"
click at [944, 379] on input "Submit" at bounding box center [940, 373] width 48 height 23
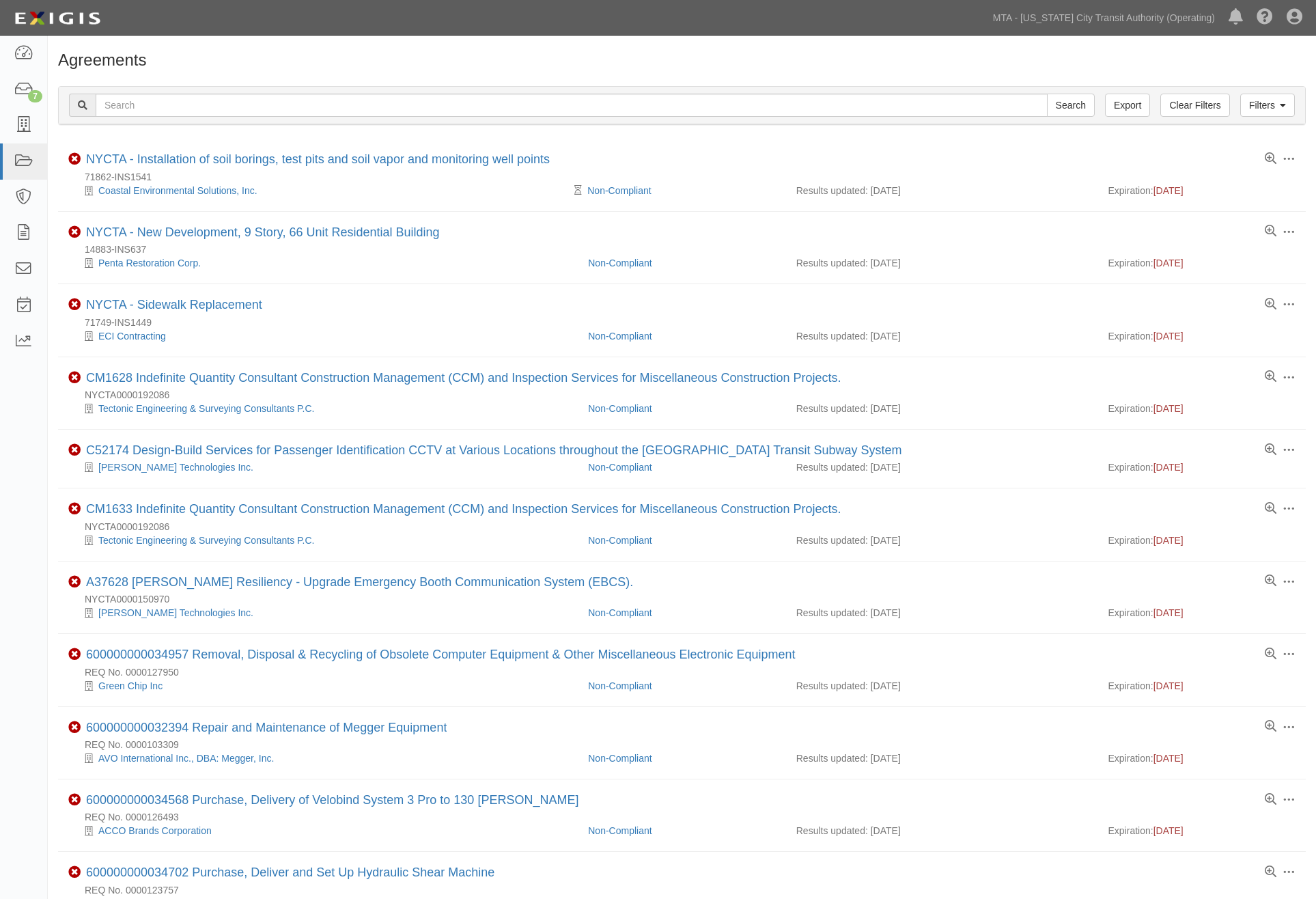
scroll to position [303, 0]
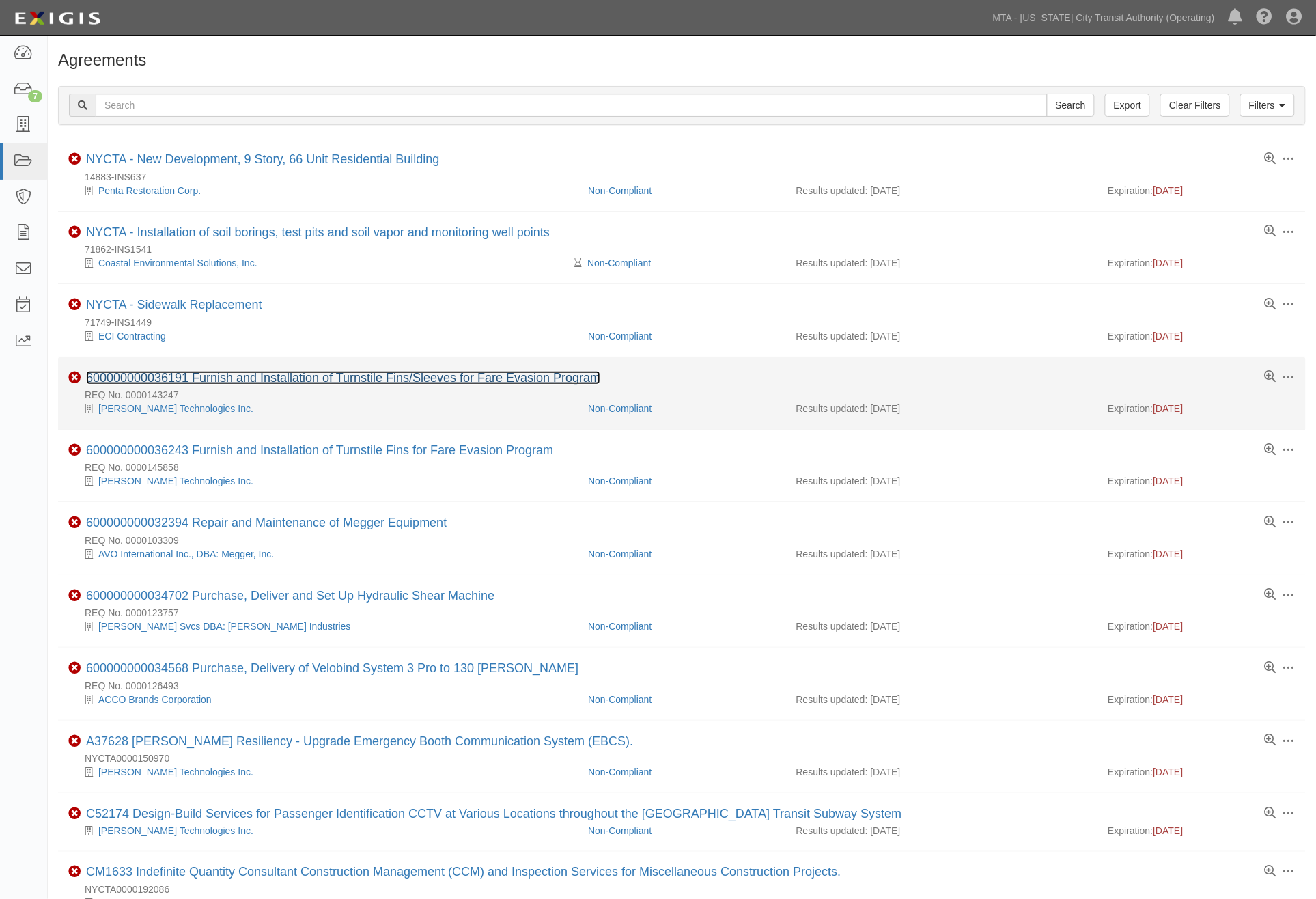
click at [264, 380] on link "600000000036191 Furnish and Installation of Turnstile Fins/Sleeves for Fare Eva…" at bounding box center [343, 378] width 514 height 13
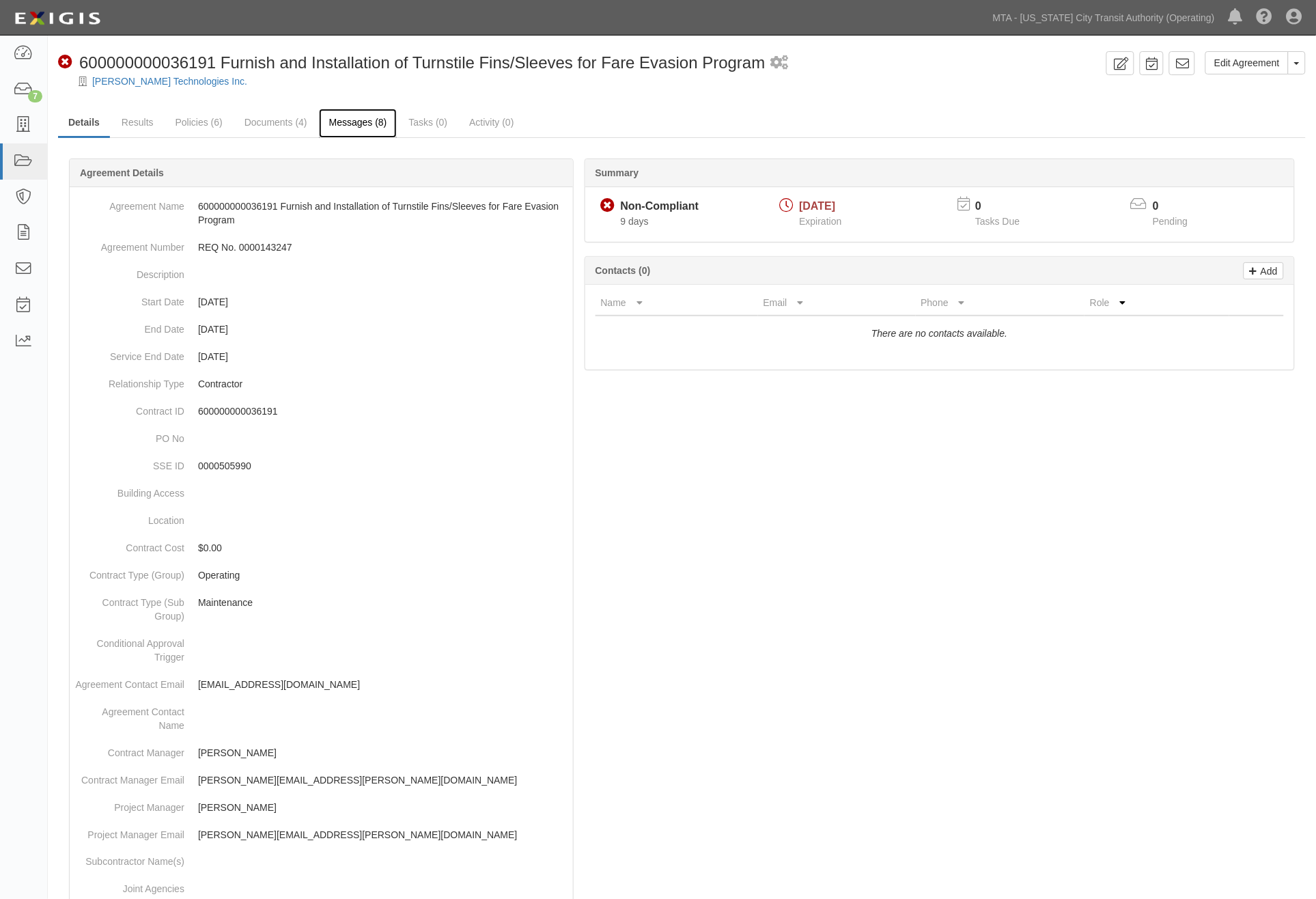
click at [349, 126] on link "Messages (8)" at bounding box center [358, 123] width 79 height 29
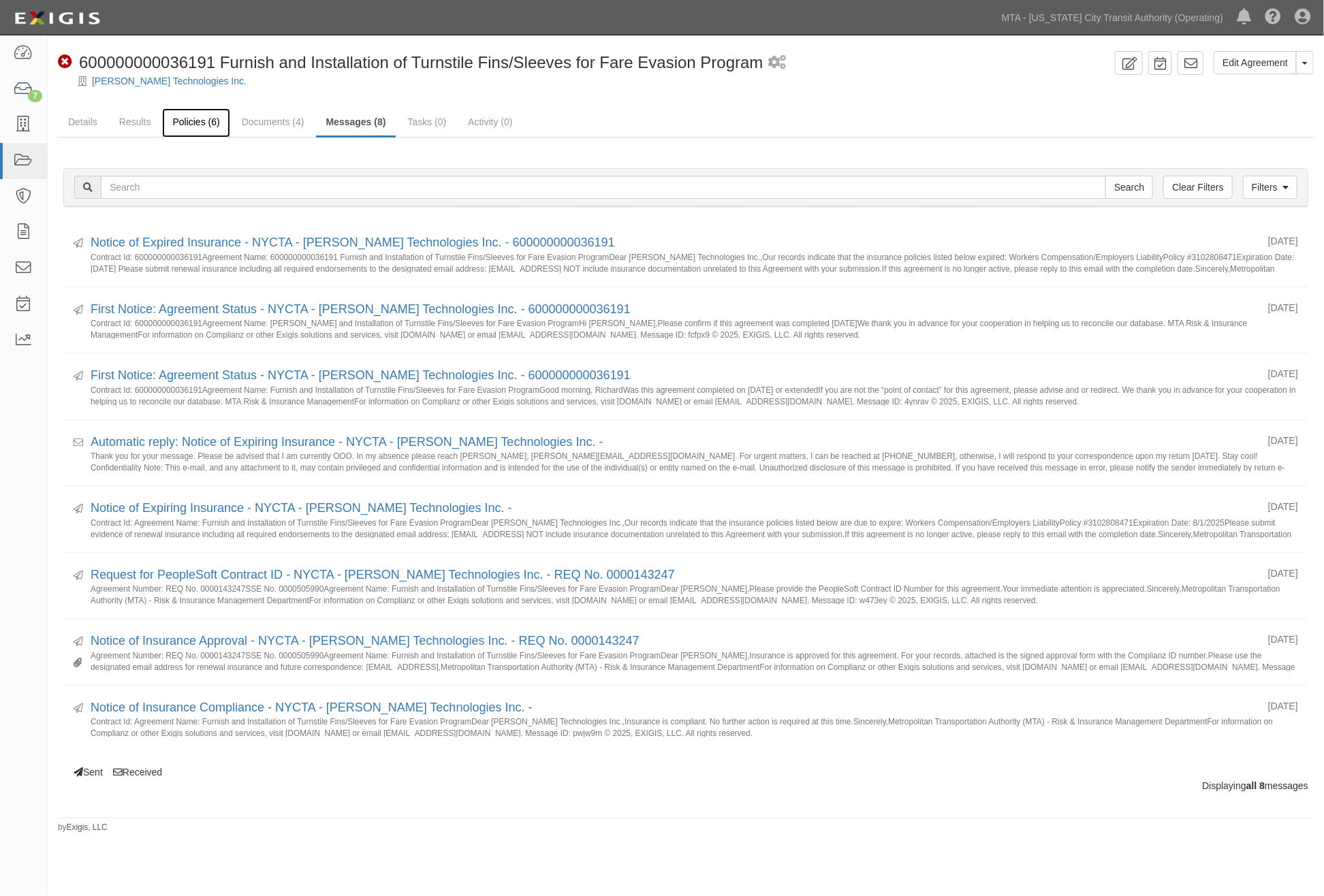
click at [186, 116] on link "Policies (6)" at bounding box center [195, 122] width 67 height 29
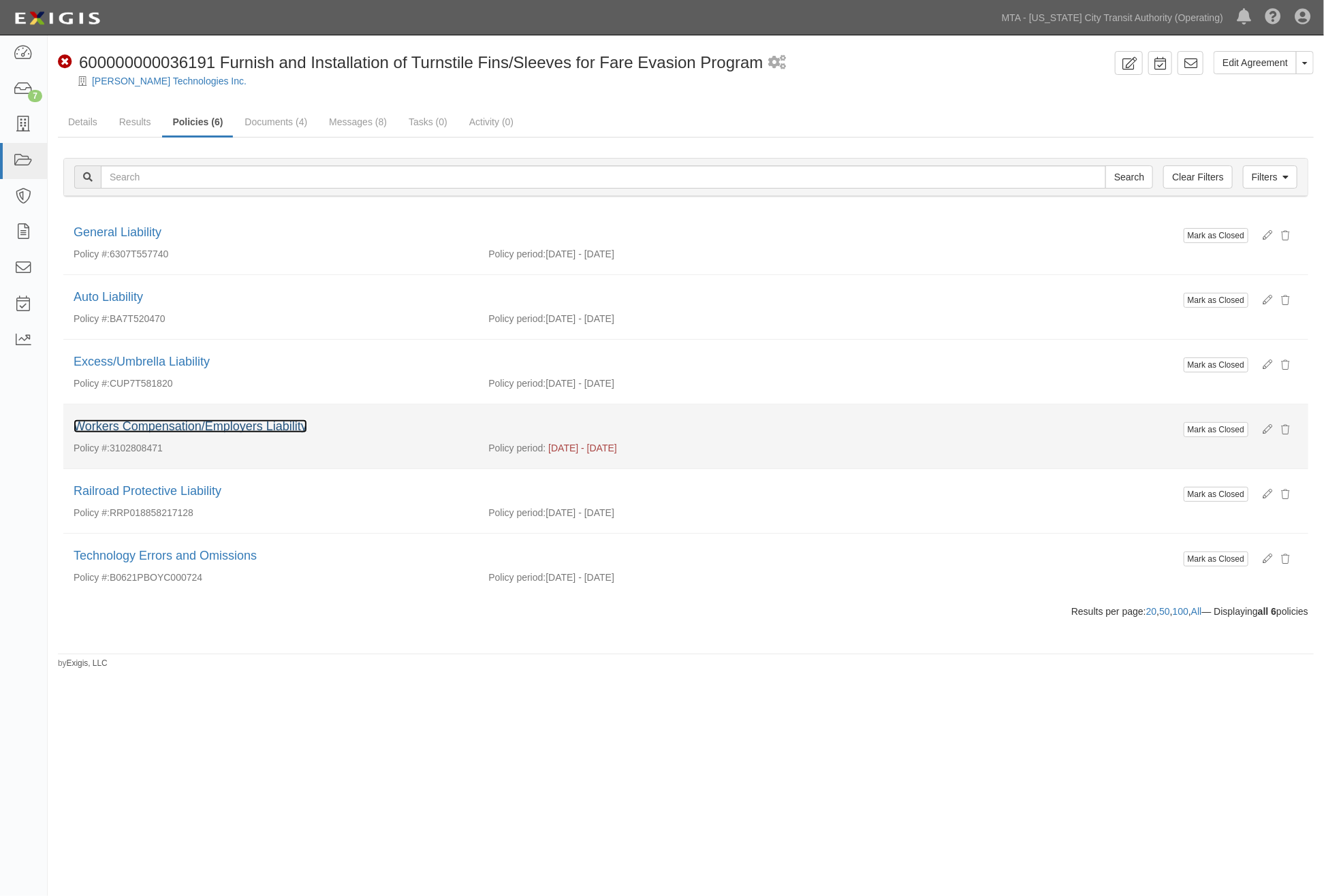
click at [170, 427] on link "Workers Compensation/Employers Liability" at bounding box center [190, 426] width 233 height 13
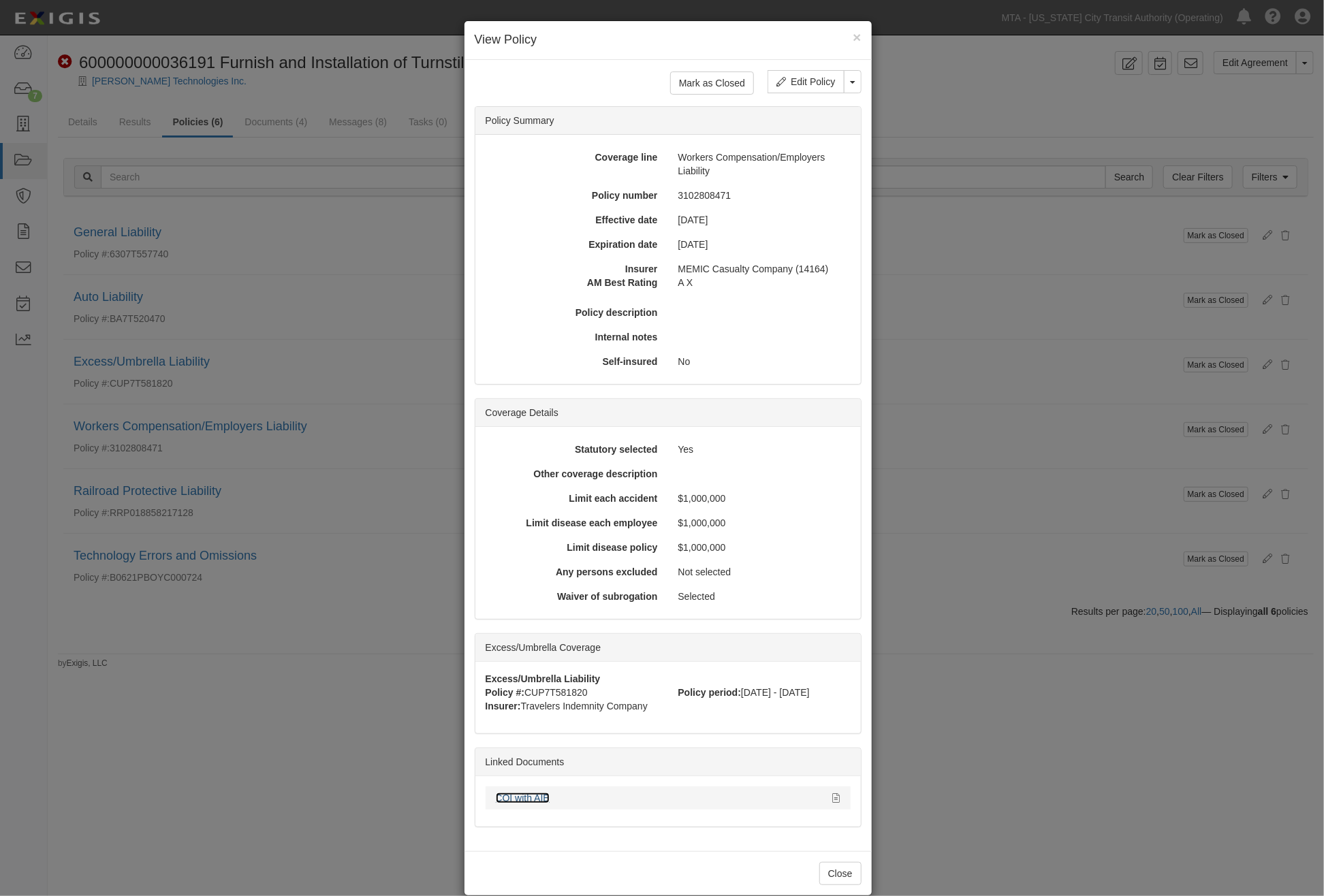
click at [520, 798] on link "COI with AIE" at bounding box center [523, 798] width 54 height 11
click at [1040, 579] on div "× View Policy Mark as Closed Edit Policy Toggle Dropdown Delete Policy Policy S…" at bounding box center [662, 448] width 1324 height 896
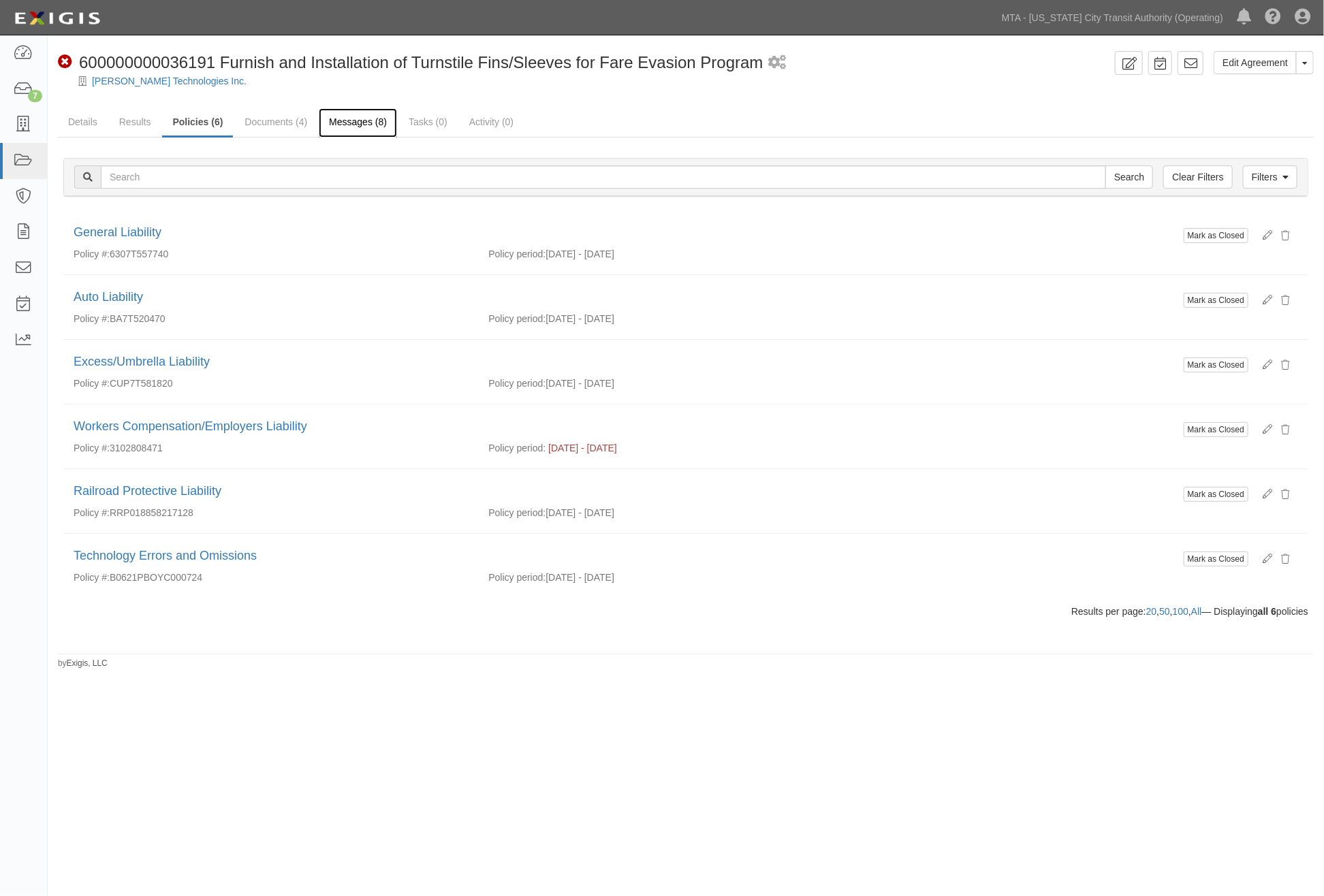
click at [352, 124] on link "Messages (8)" at bounding box center [357, 122] width 78 height 29
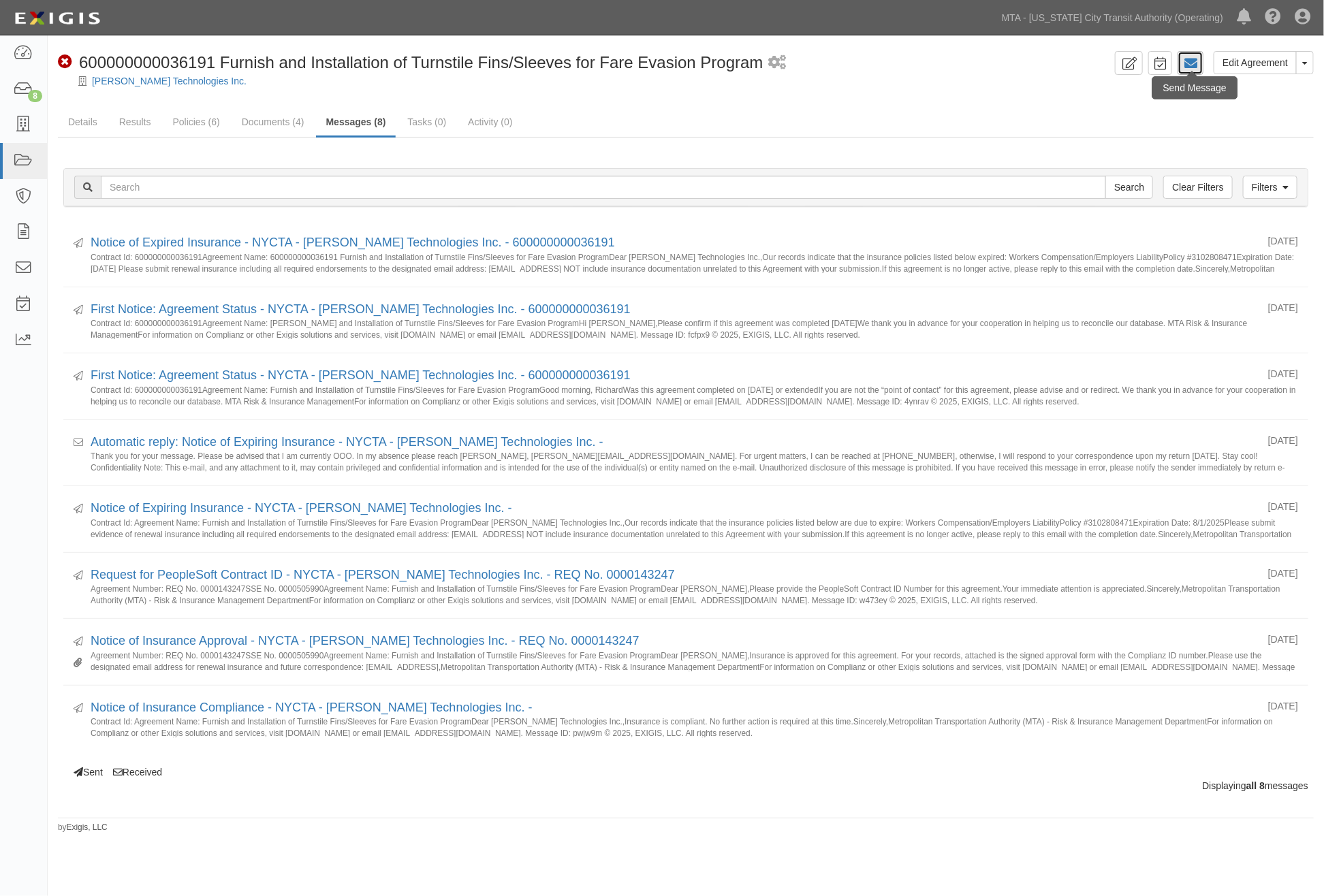
click at [1199, 64] on link at bounding box center [1190, 63] width 26 height 24
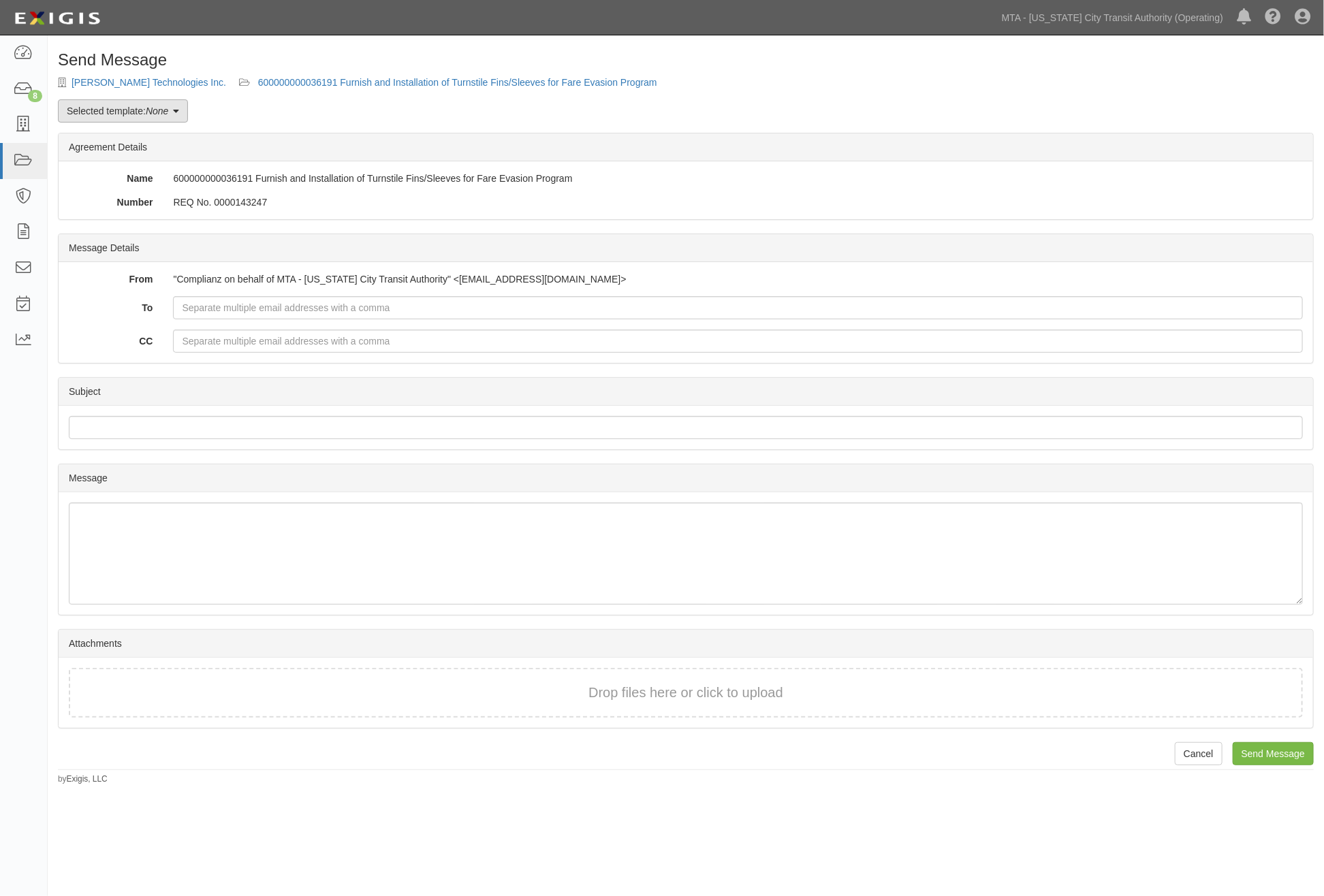
click at [120, 111] on link "Selected template: None" at bounding box center [123, 110] width 130 height 23
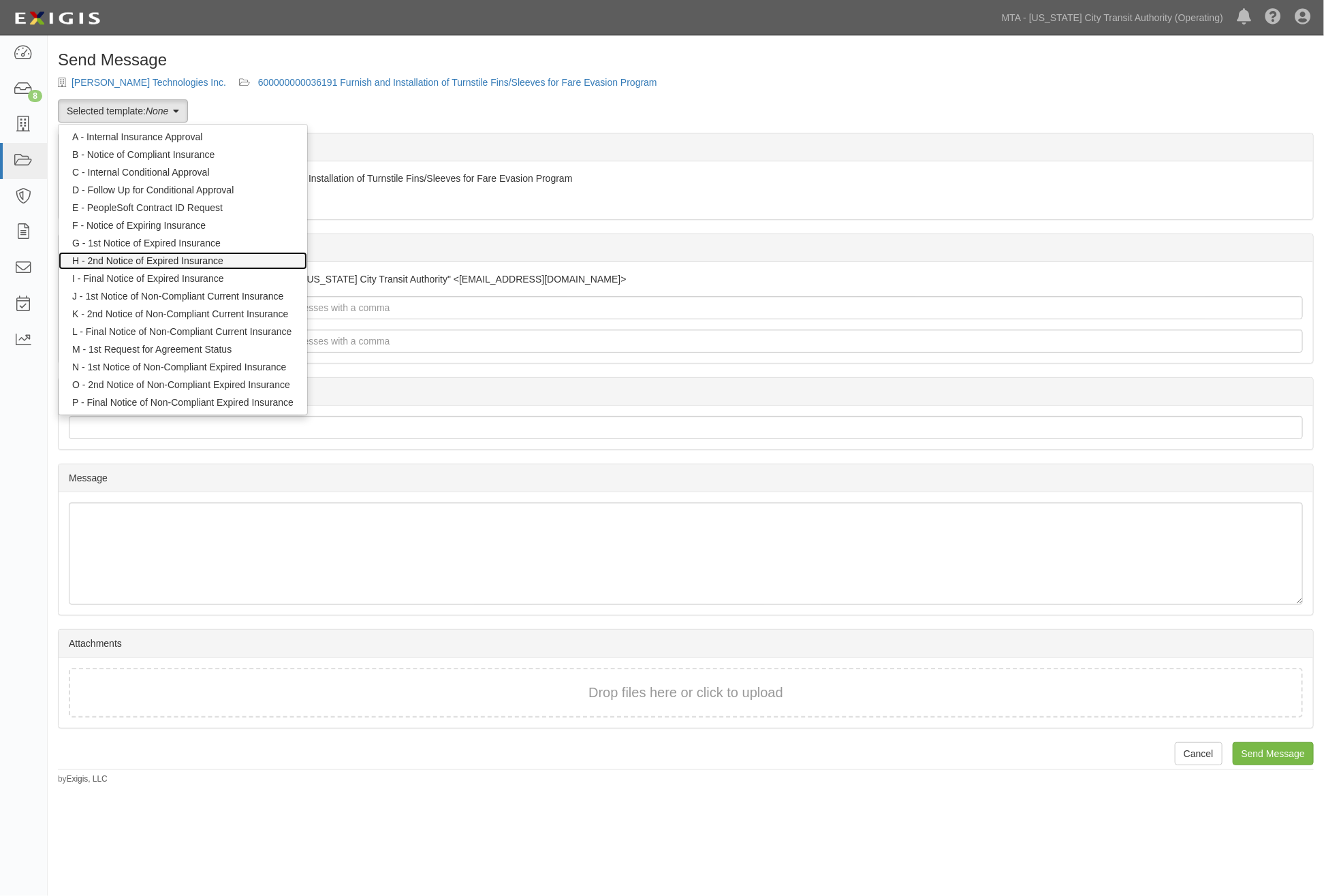
click at [109, 260] on link "H - 2nd Notice of Expired Insurance" at bounding box center [183, 261] width 248 height 18
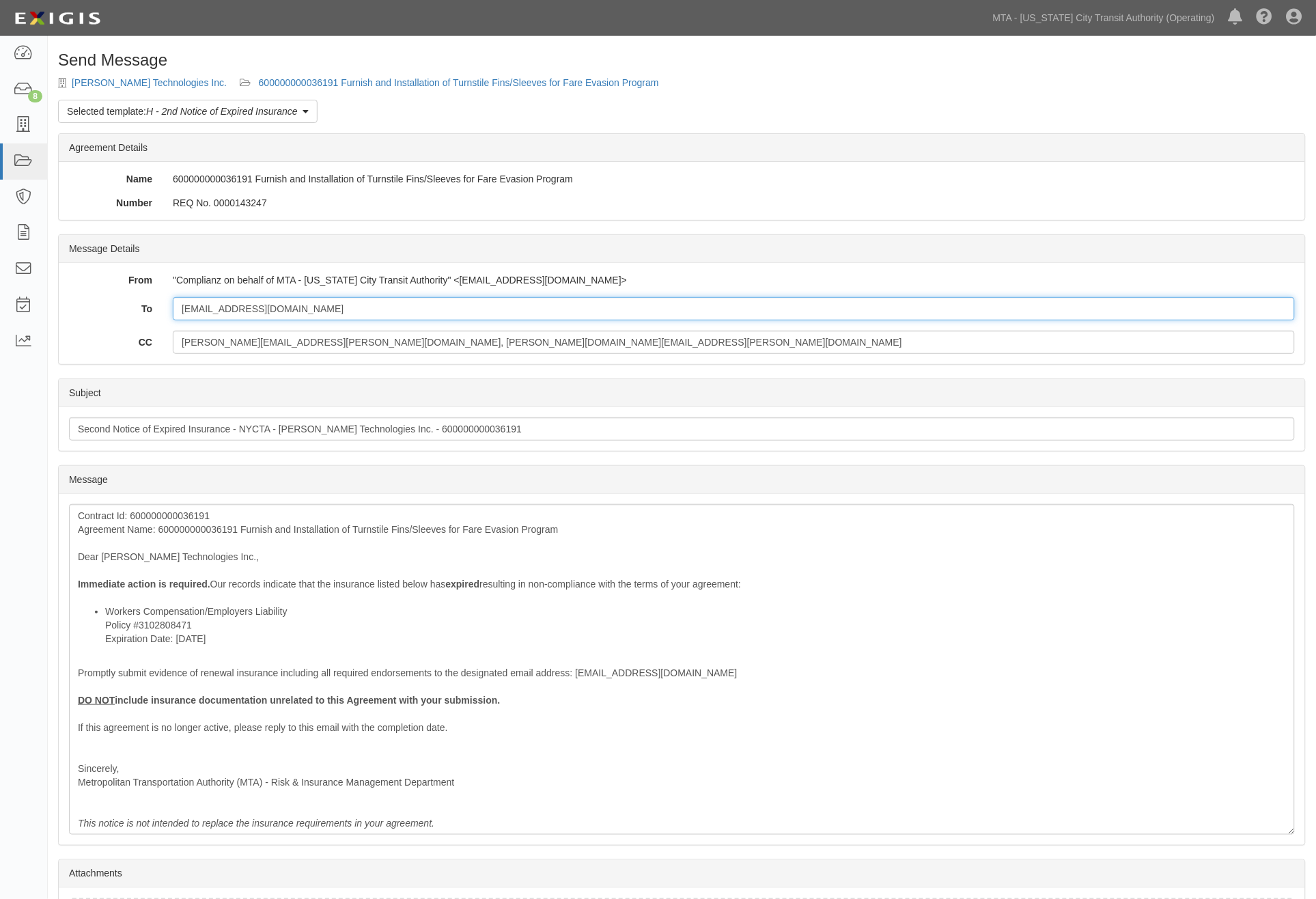
click at [340, 306] on input "[EMAIL_ADDRESS][DOMAIN_NAME]" at bounding box center [734, 308] width 1122 height 23
paste input "[EMAIL_ADDRESS][DOMAIN_NAME]"
type input "[EMAIL_ADDRESS][DOMAIN_NAME]; [EMAIL_ADDRESS][DOMAIN_NAME]"
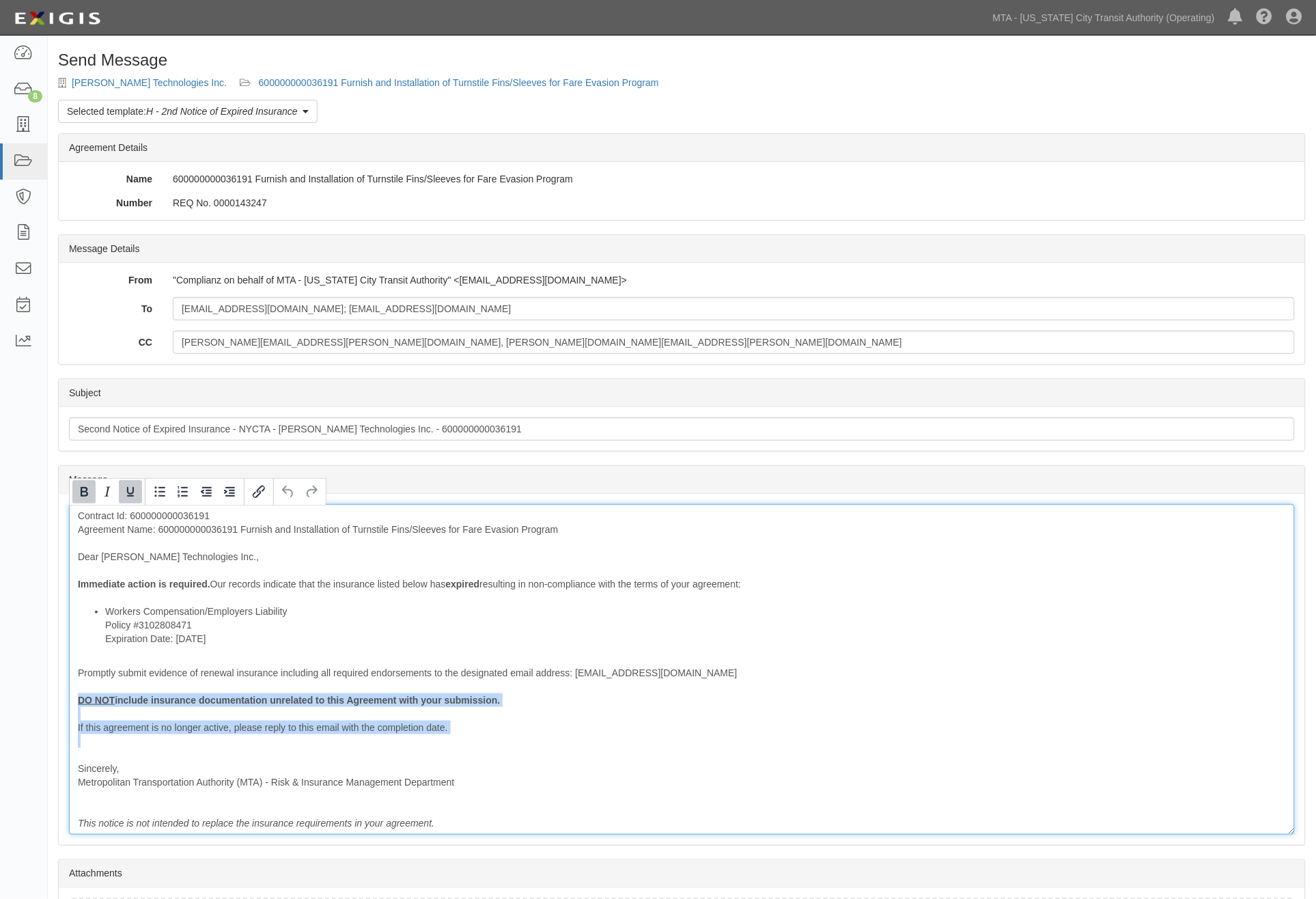
drag, startPoint x: 118, startPoint y: 752, endPoint x: 56, endPoint y: 702, distance: 79.6
click at [56, 702] on div "Send Message [PERSON_NAME] Technologies Inc. 600000000036191 Furnish and Instal…" at bounding box center [682, 533] width 1268 height 965
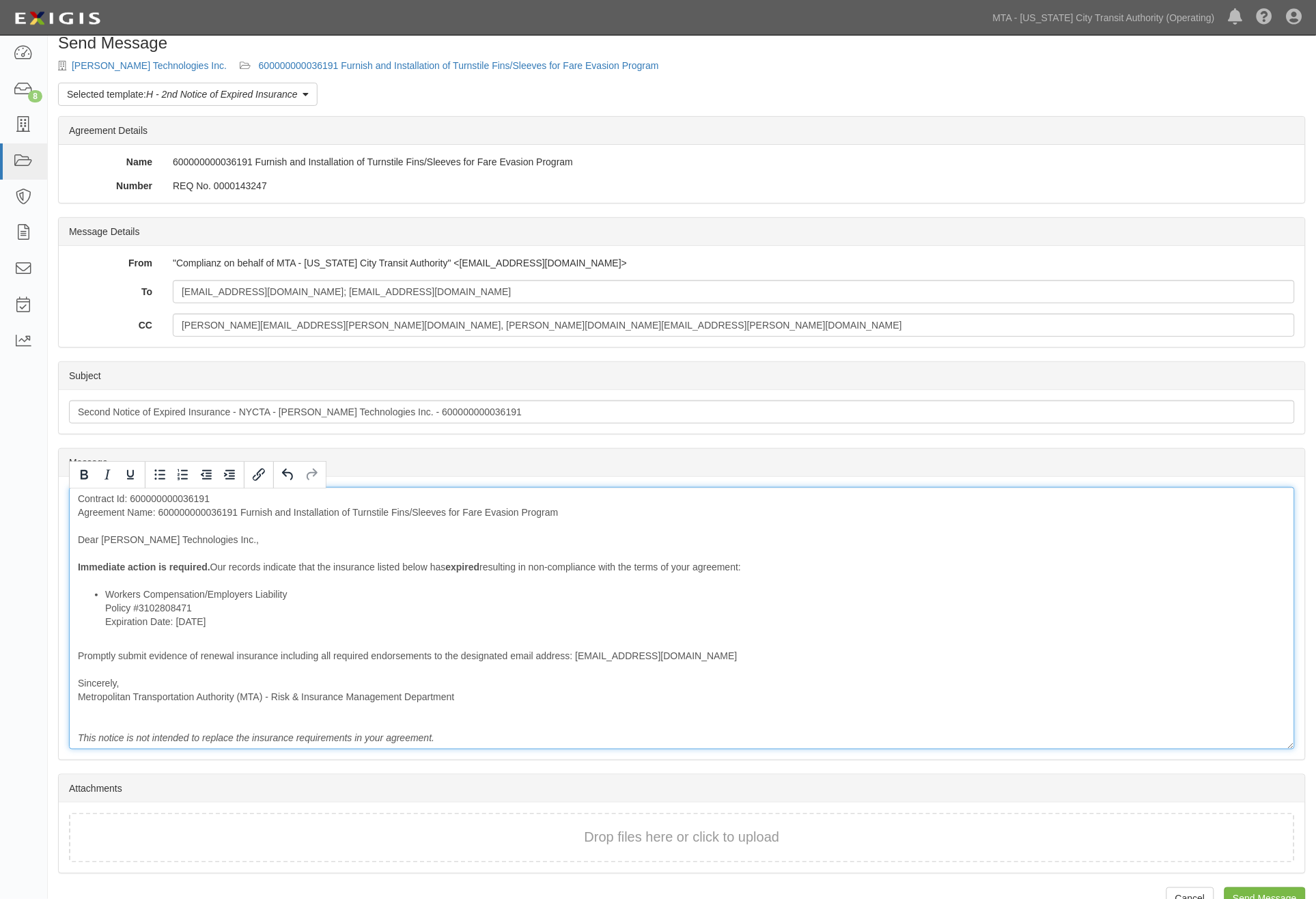
scroll to position [48, 0]
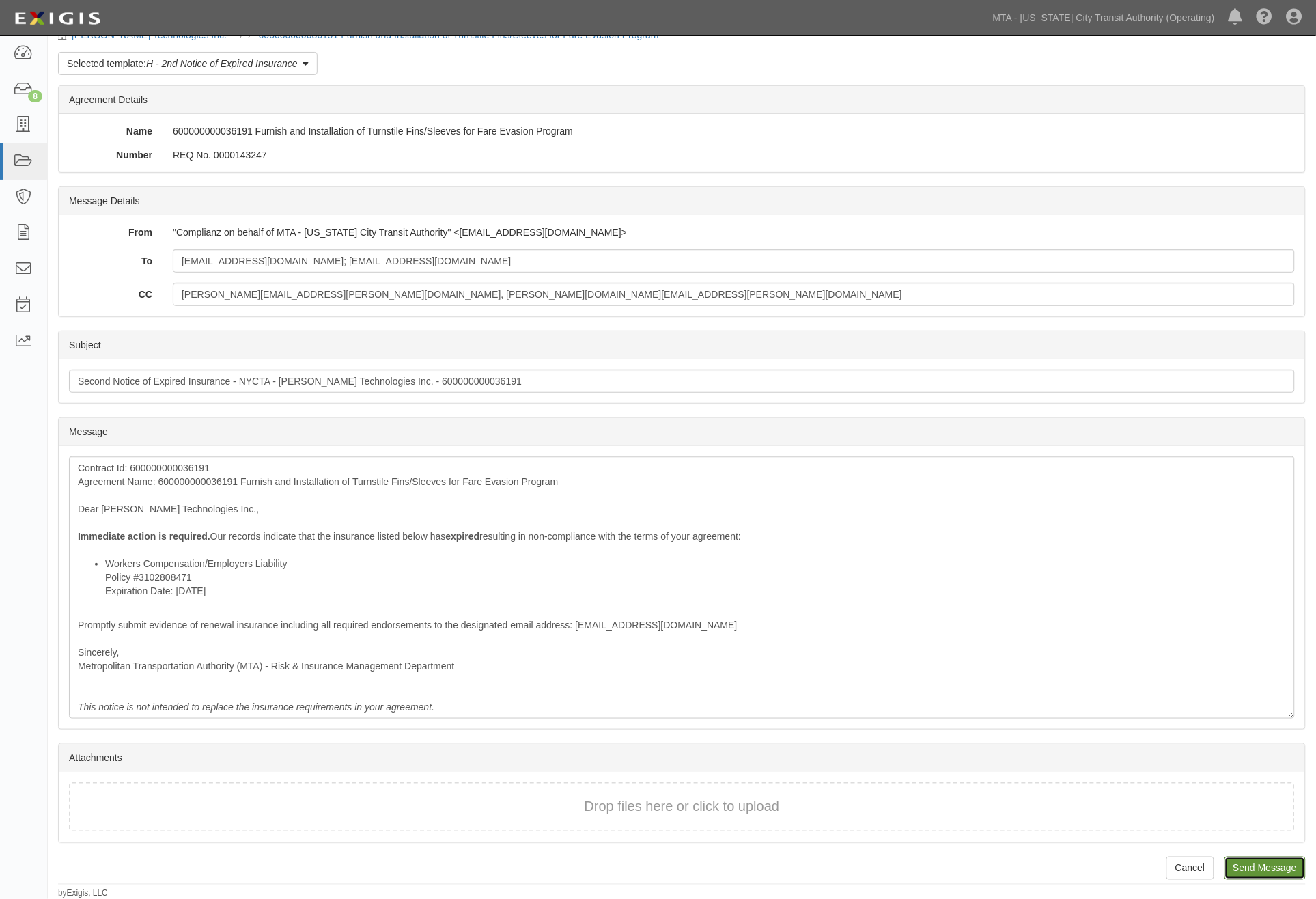
click at [1242, 871] on input "Send Message" at bounding box center [1265, 868] width 82 height 23
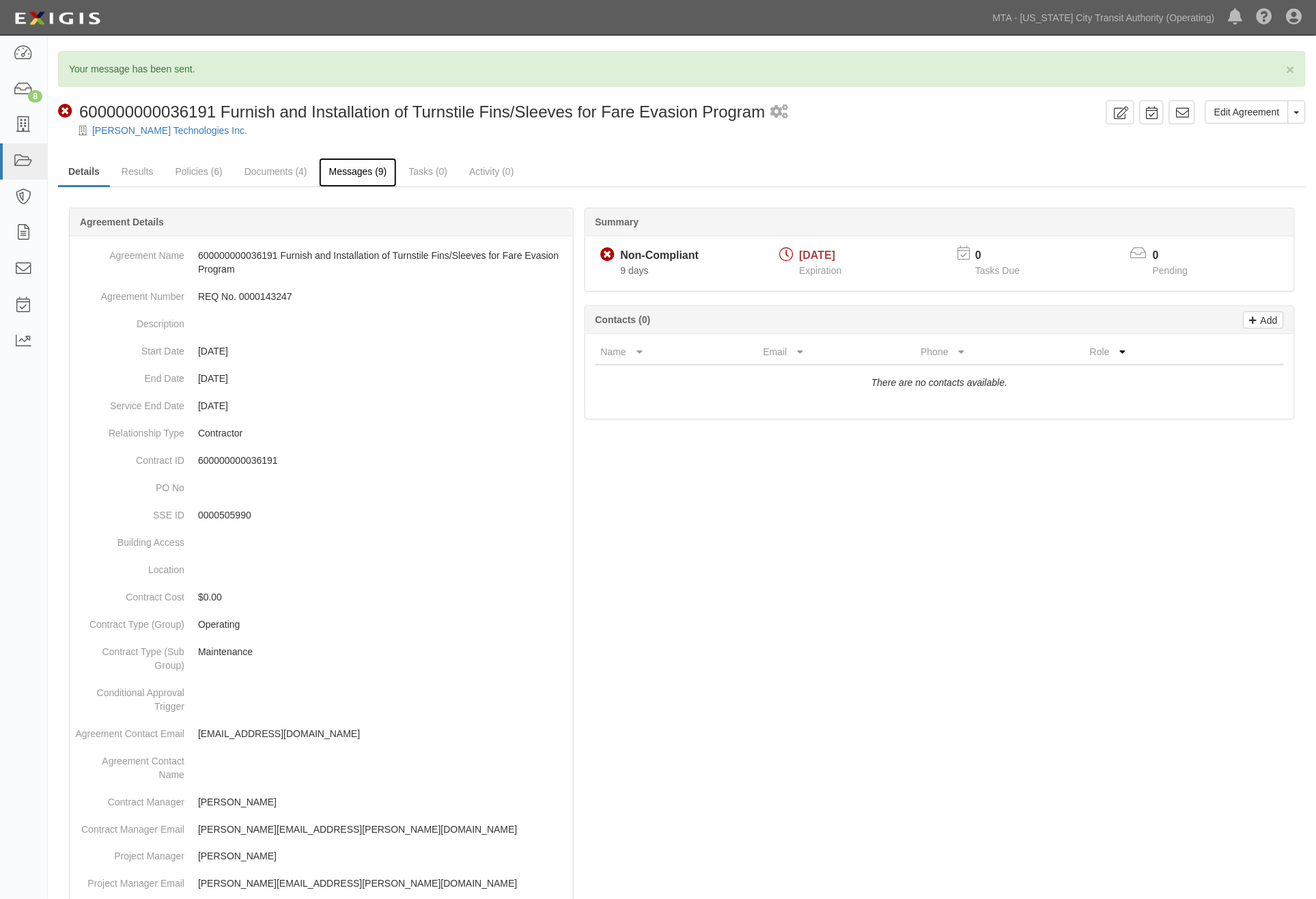
click at [358, 175] on link "Messages (9)" at bounding box center [358, 172] width 79 height 29
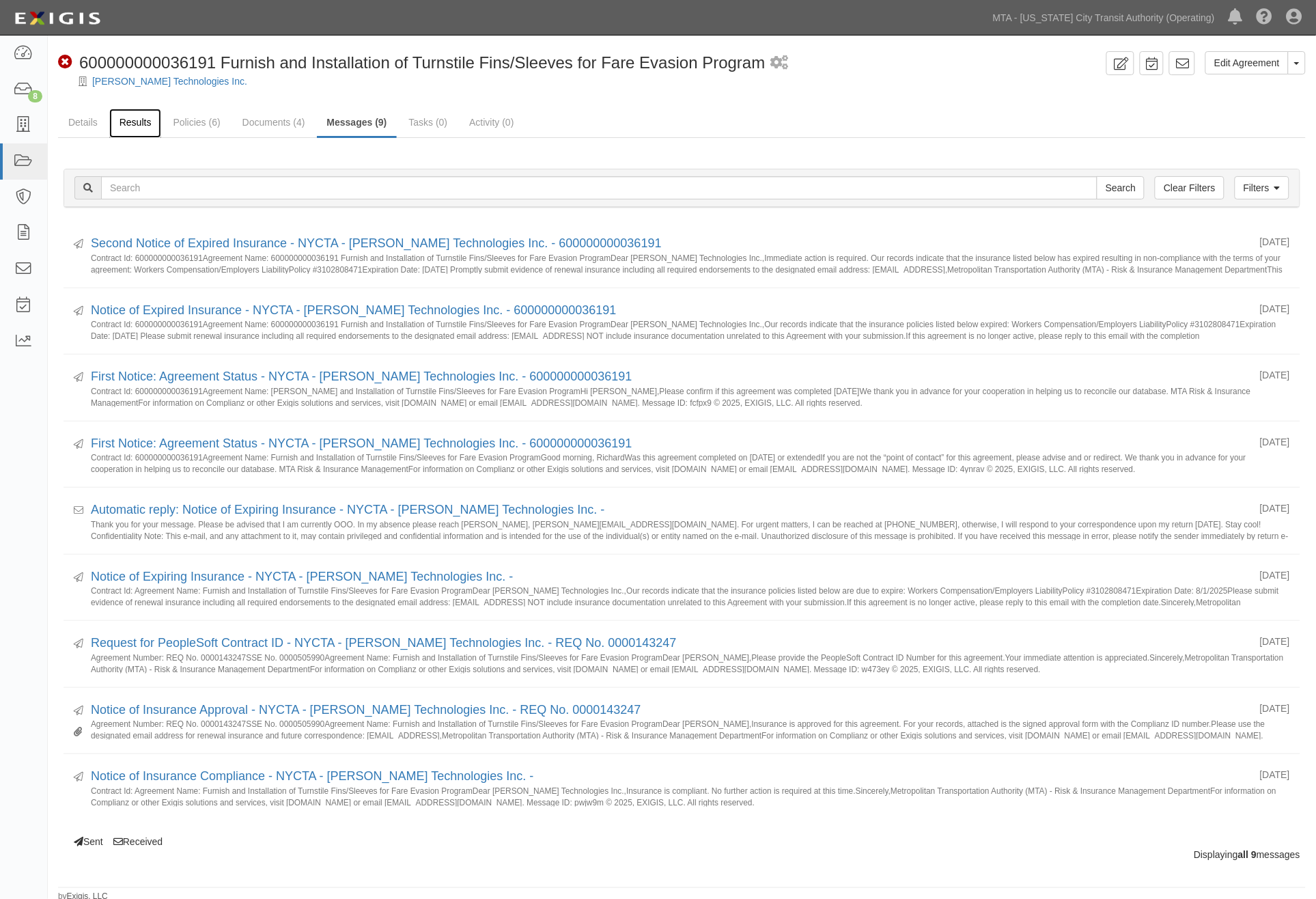
click at [132, 124] on link "Results" at bounding box center [135, 123] width 52 height 29
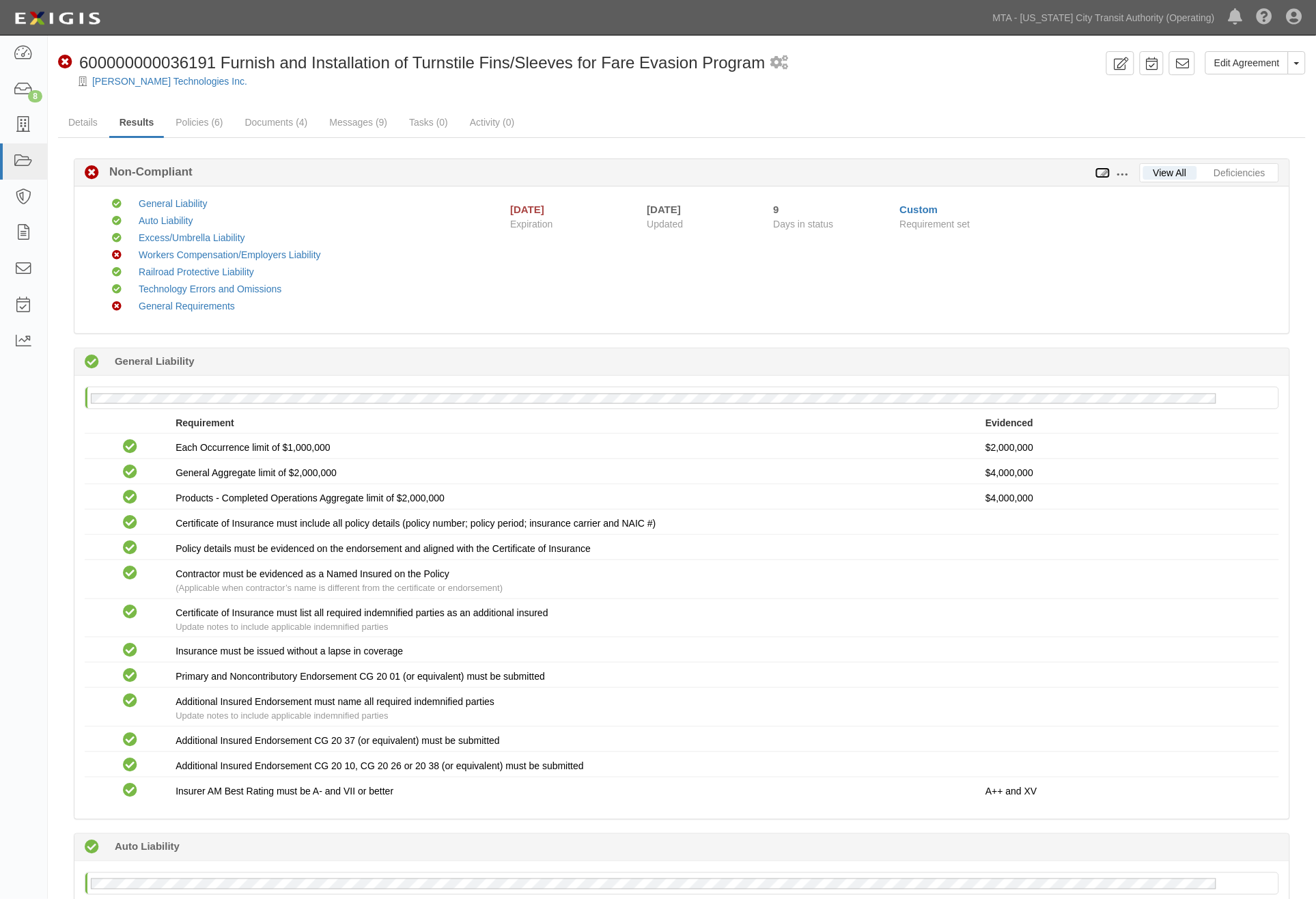
click at [1105, 168] on icon at bounding box center [1103, 173] width 15 height 10
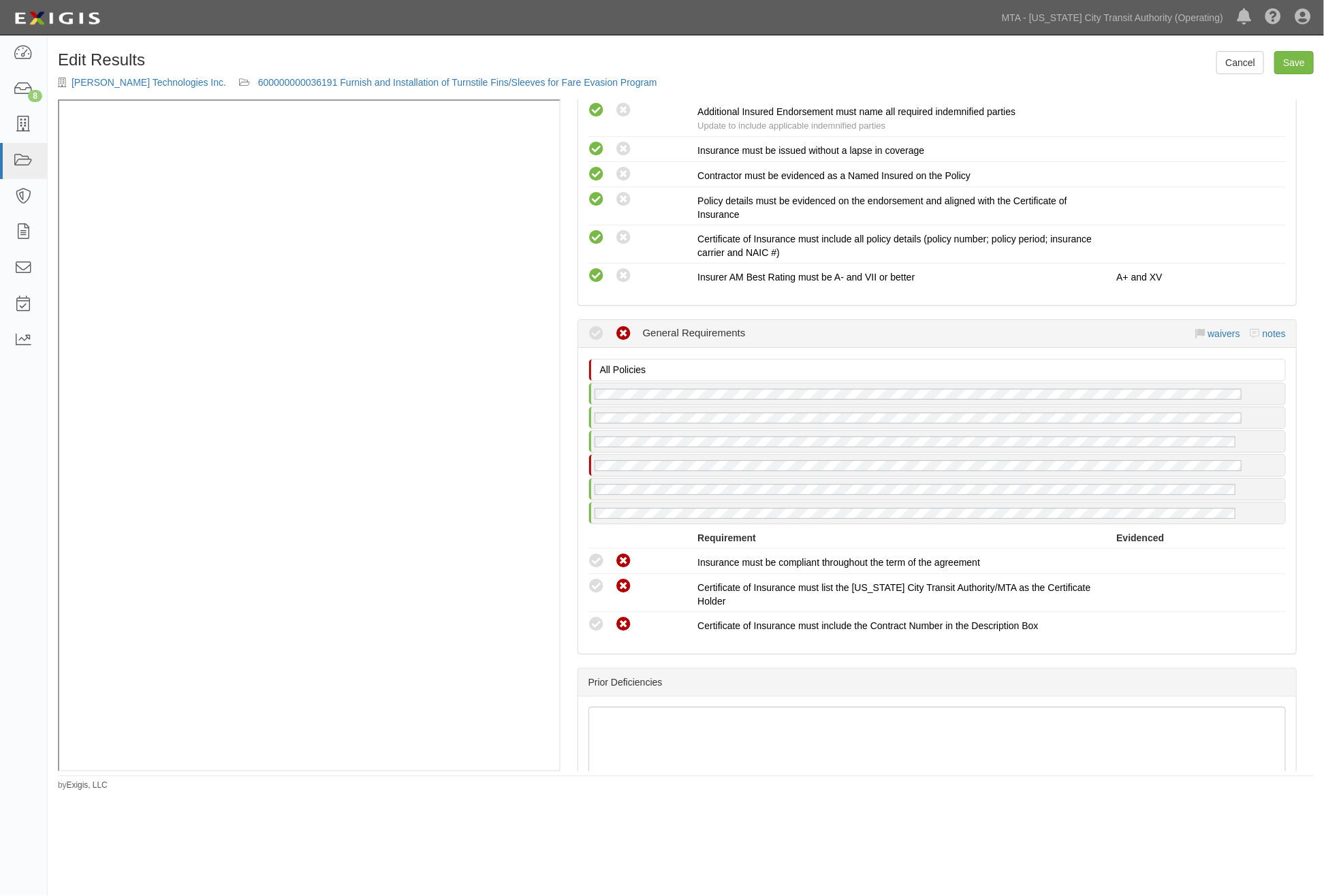
scroll to position [2421, 0]
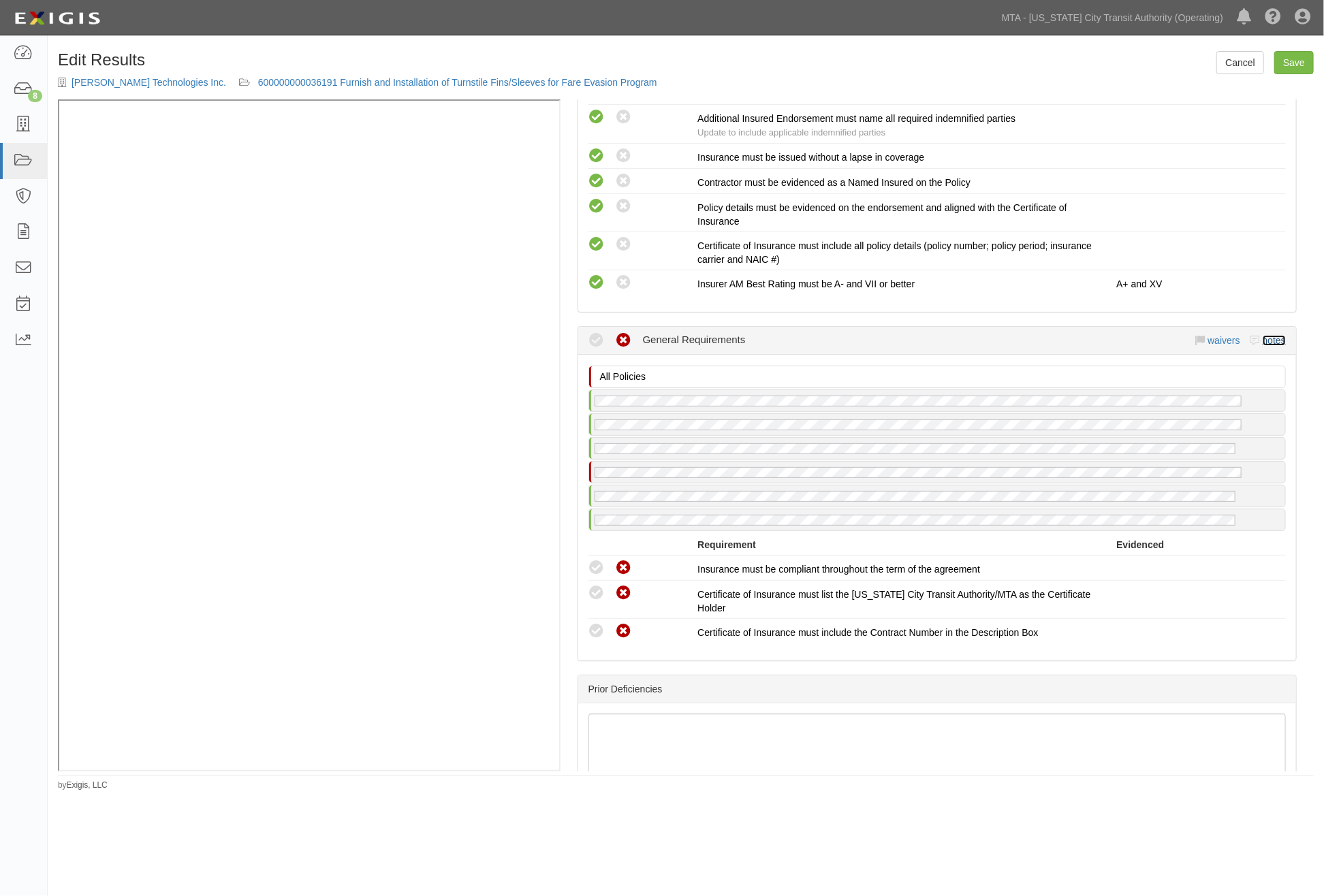
click at [1263, 340] on link "notes" at bounding box center [1274, 340] width 23 height 11
radio input "true"
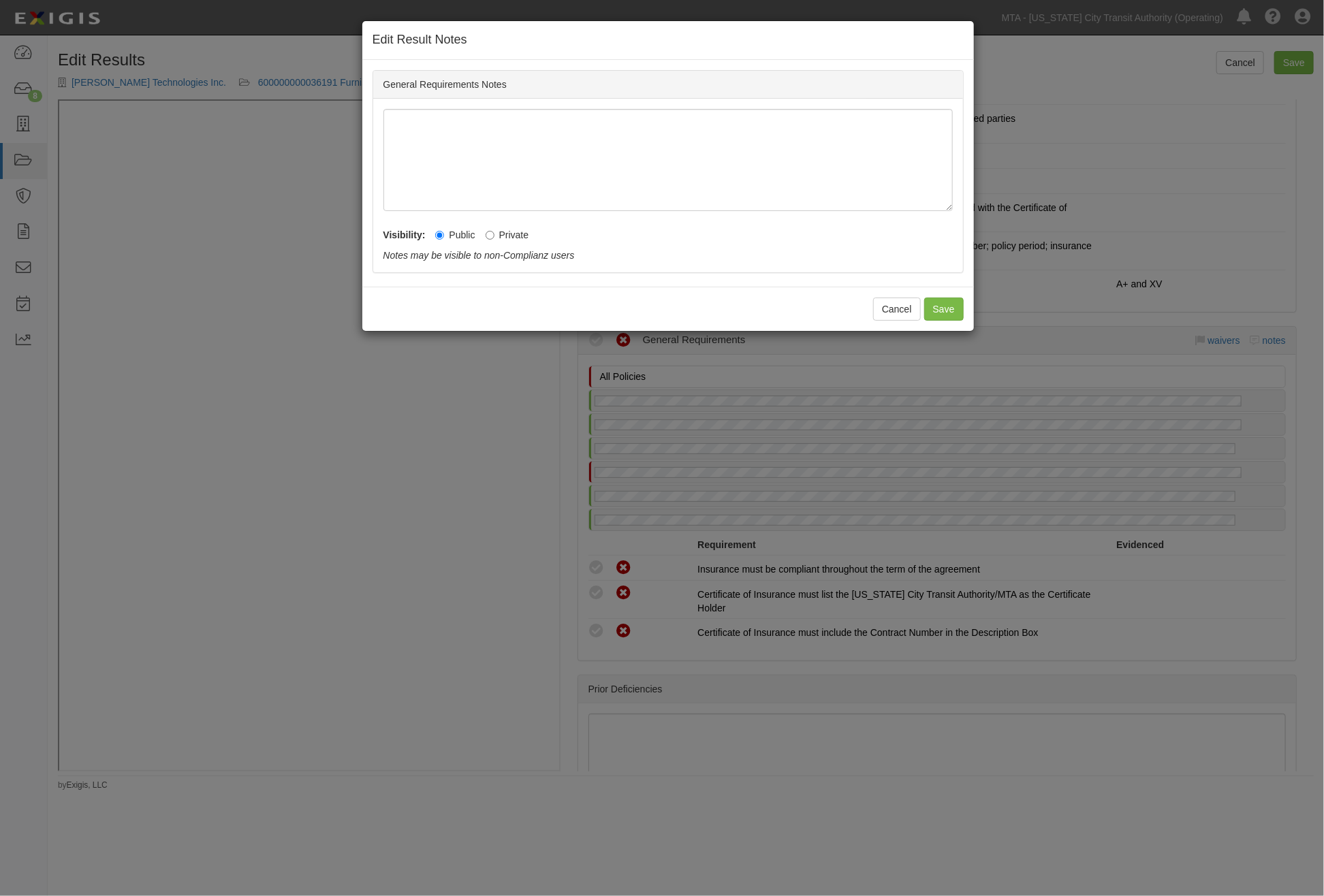
click at [507, 239] on label "Private" at bounding box center [507, 235] width 43 height 13
click at [495, 239] on input "Private" at bounding box center [490, 235] width 9 height 9
radio input "true"
click at [936, 304] on button "Save" at bounding box center [944, 309] width 40 height 23
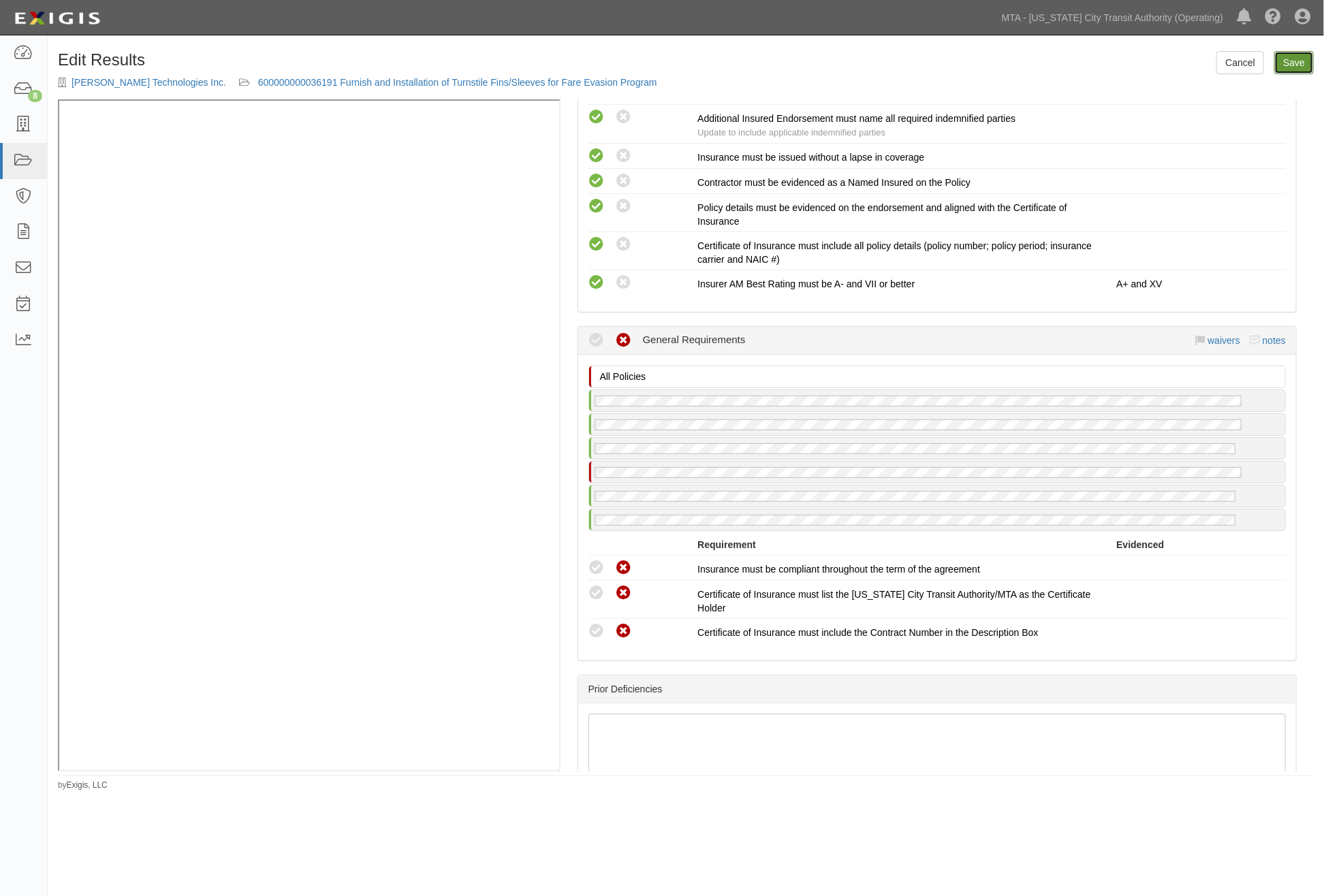
click at [1275, 57] on link "Save" at bounding box center [1293, 62] width 40 height 23
radio input "true"
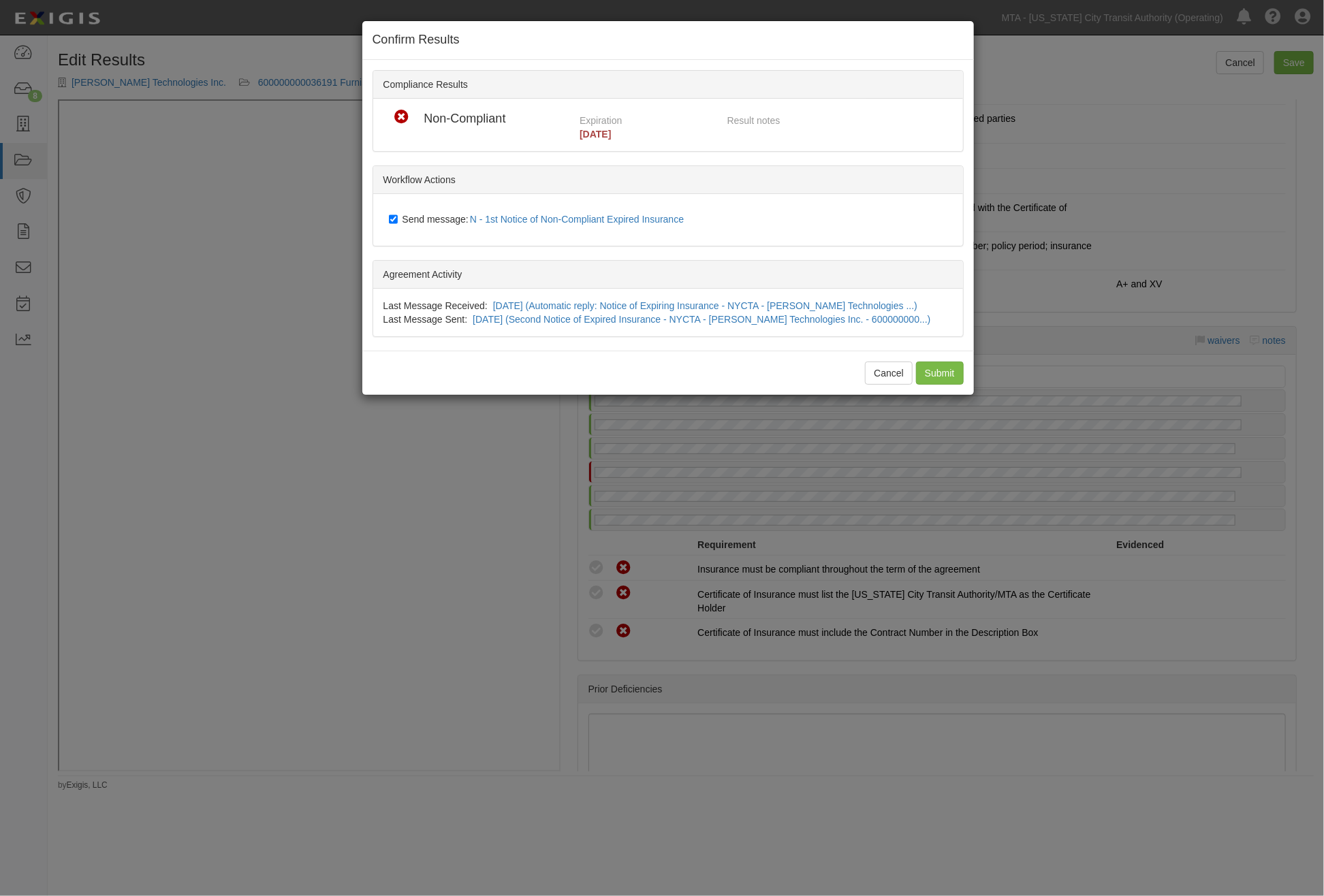
click at [426, 215] on span "Send message: N - 1st Notice of Non-Compliant Expired Insurance" at bounding box center [546, 219] width 287 height 11
click at [398, 215] on input "Send message: N - 1st Notice of Non-Compliant Expired Insurance" at bounding box center [393, 219] width 9 height 11
checkbox input "false"
click at [947, 375] on input "Submit" at bounding box center [940, 373] width 48 height 23
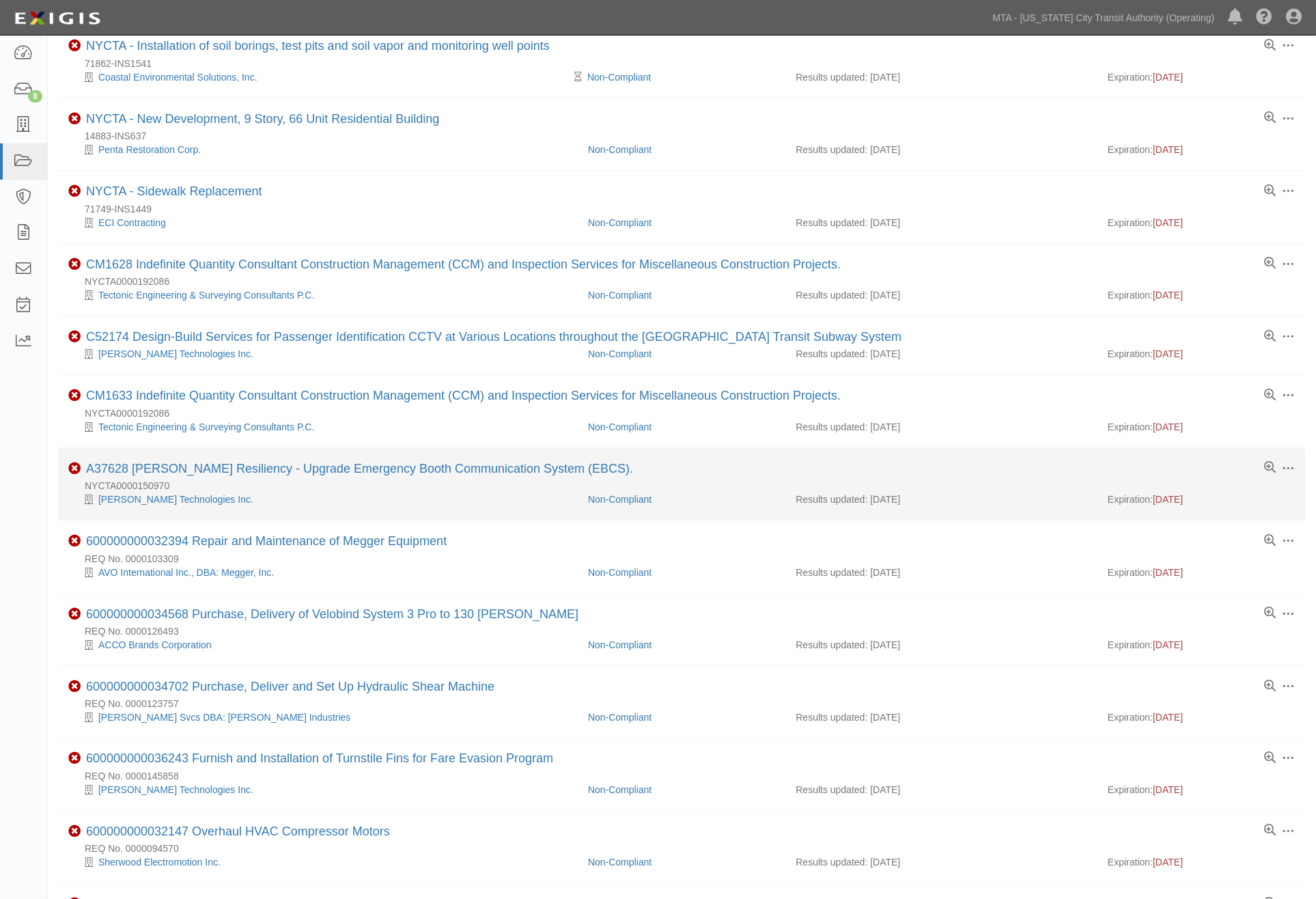
scroll to position [152, 0]
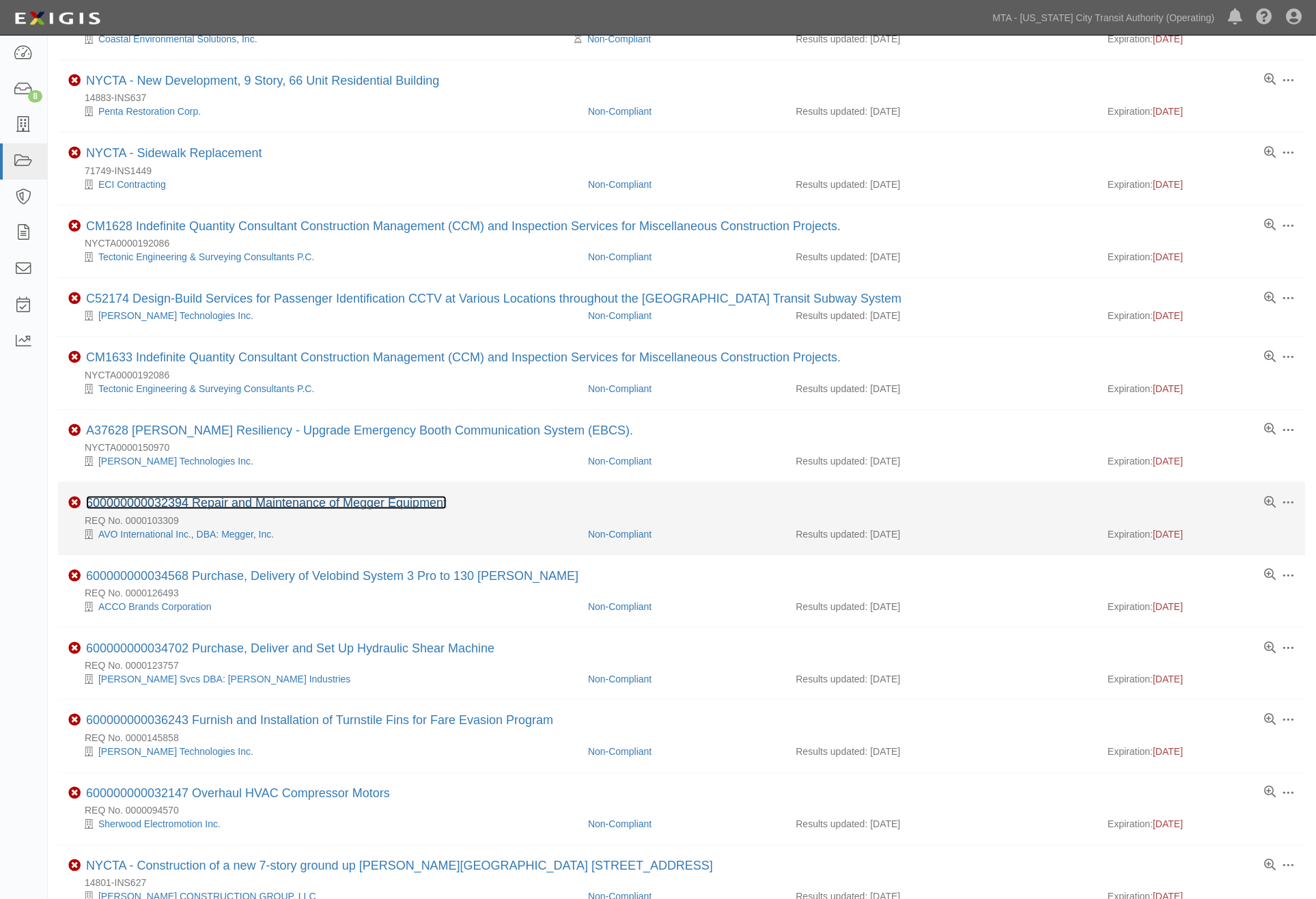
click at [349, 507] on link "600000000032394 Repair and Maintenance of Megger Equipment" at bounding box center [266, 503] width 361 height 13
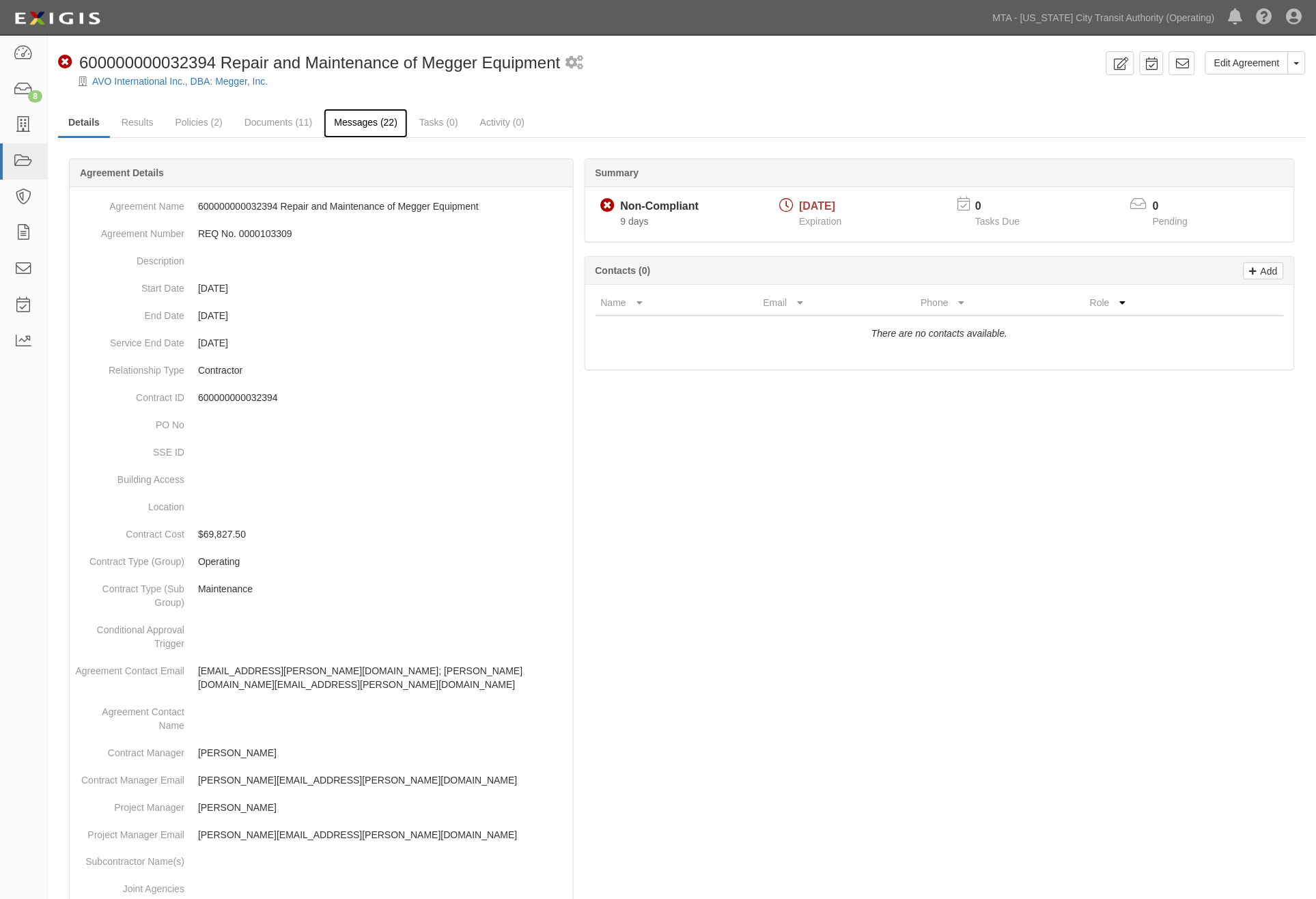
click at [359, 121] on link "Messages (22)" at bounding box center [366, 123] width 84 height 29
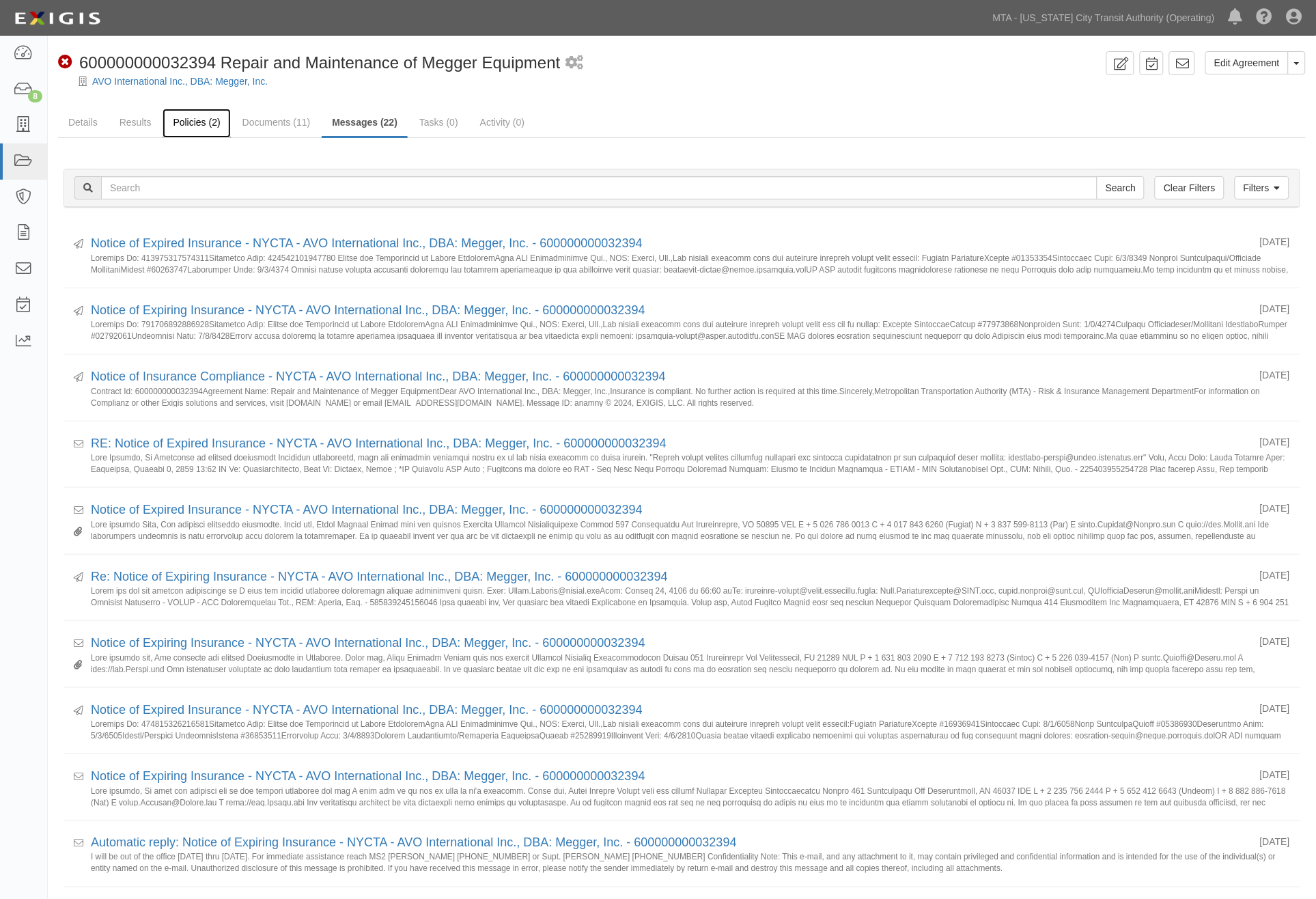
click at [192, 113] on link "Policies (2)" at bounding box center [196, 123] width 67 height 29
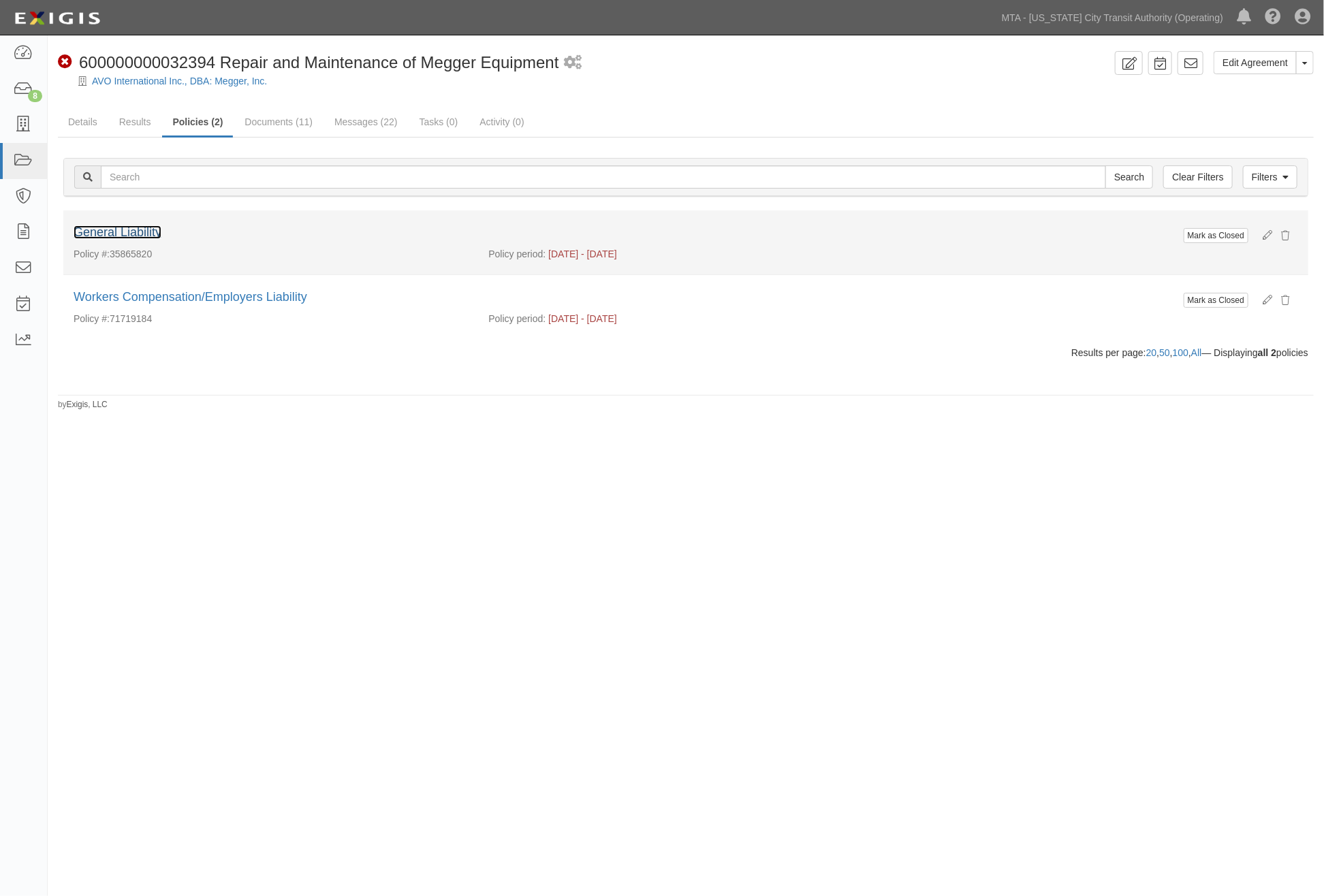
click at [152, 233] on link "General Liability" at bounding box center [118, 232] width 88 height 13
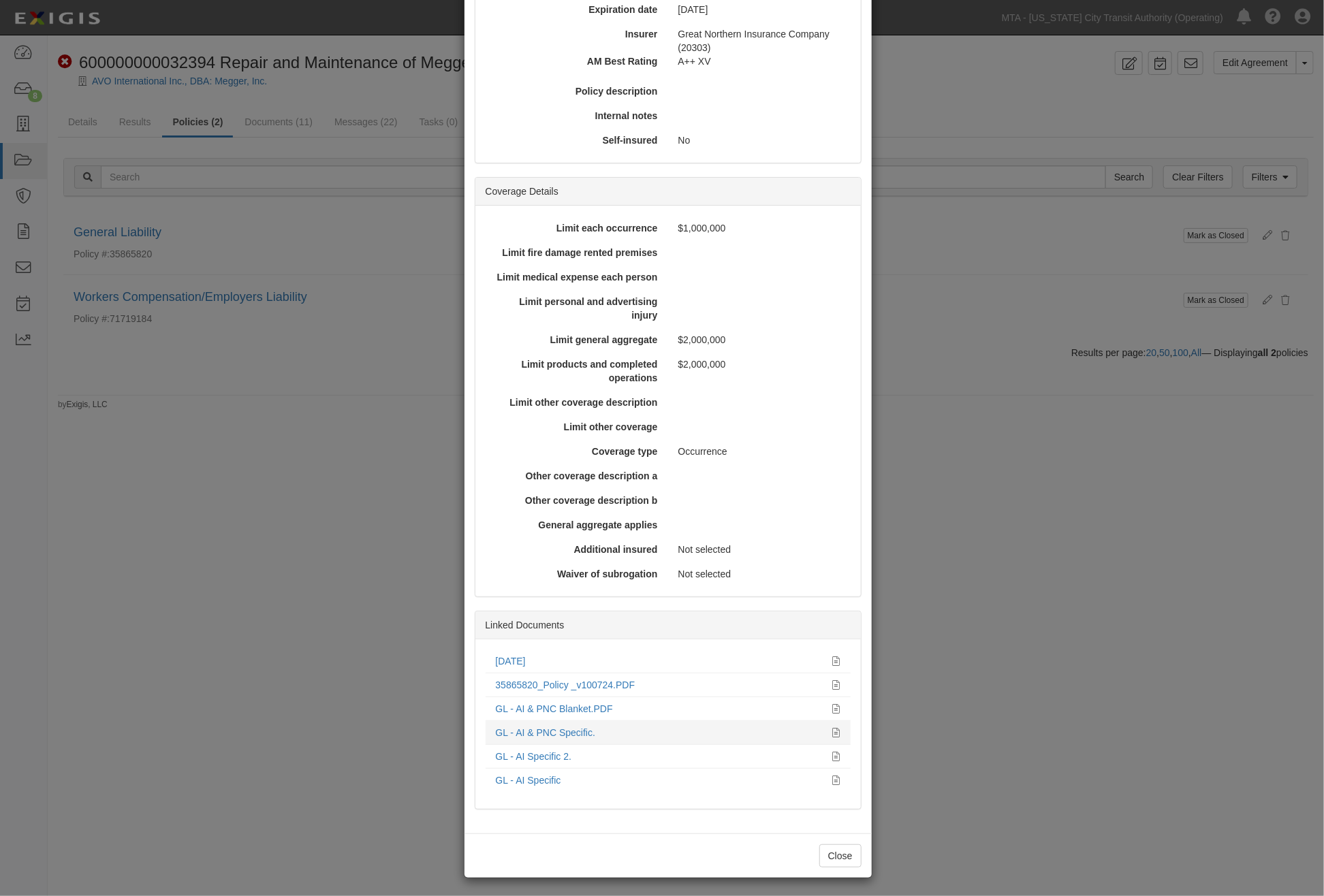
scroll to position [223, 0]
click at [509, 653] on div "[DATE]" at bounding box center [659, 660] width 327 height 13
click at [502, 654] on link "08.01.25" at bounding box center [511, 659] width 30 height 11
click at [950, 598] on div "× View Policy Mark as Closed Edit Policy Toggle Dropdown Delete Policy Policy S…" at bounding box center [662, 448] width 1324 height 896
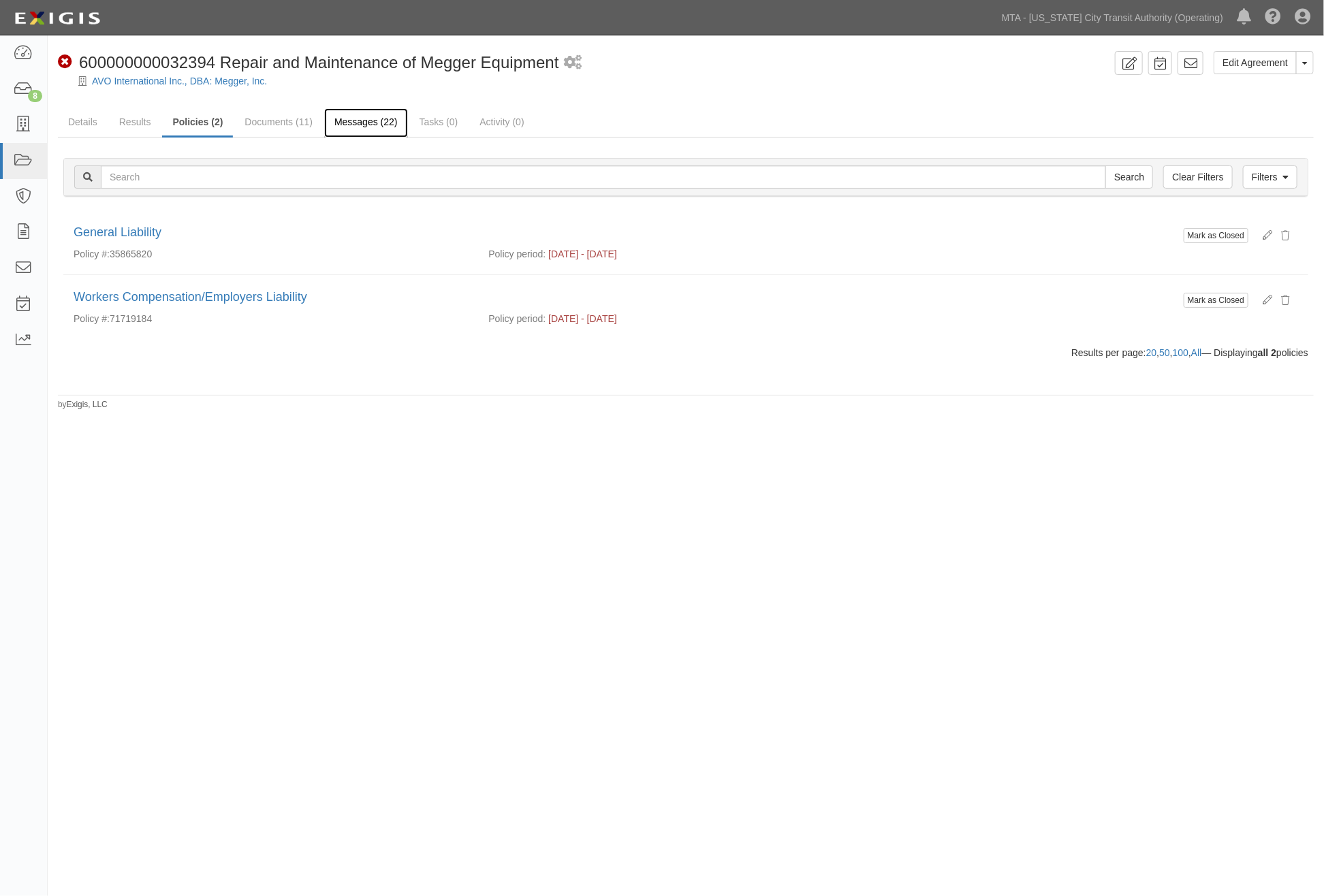
click at [373, 121] on link "Messages (22)" at bounding box center [366, 122] width 84 height 29
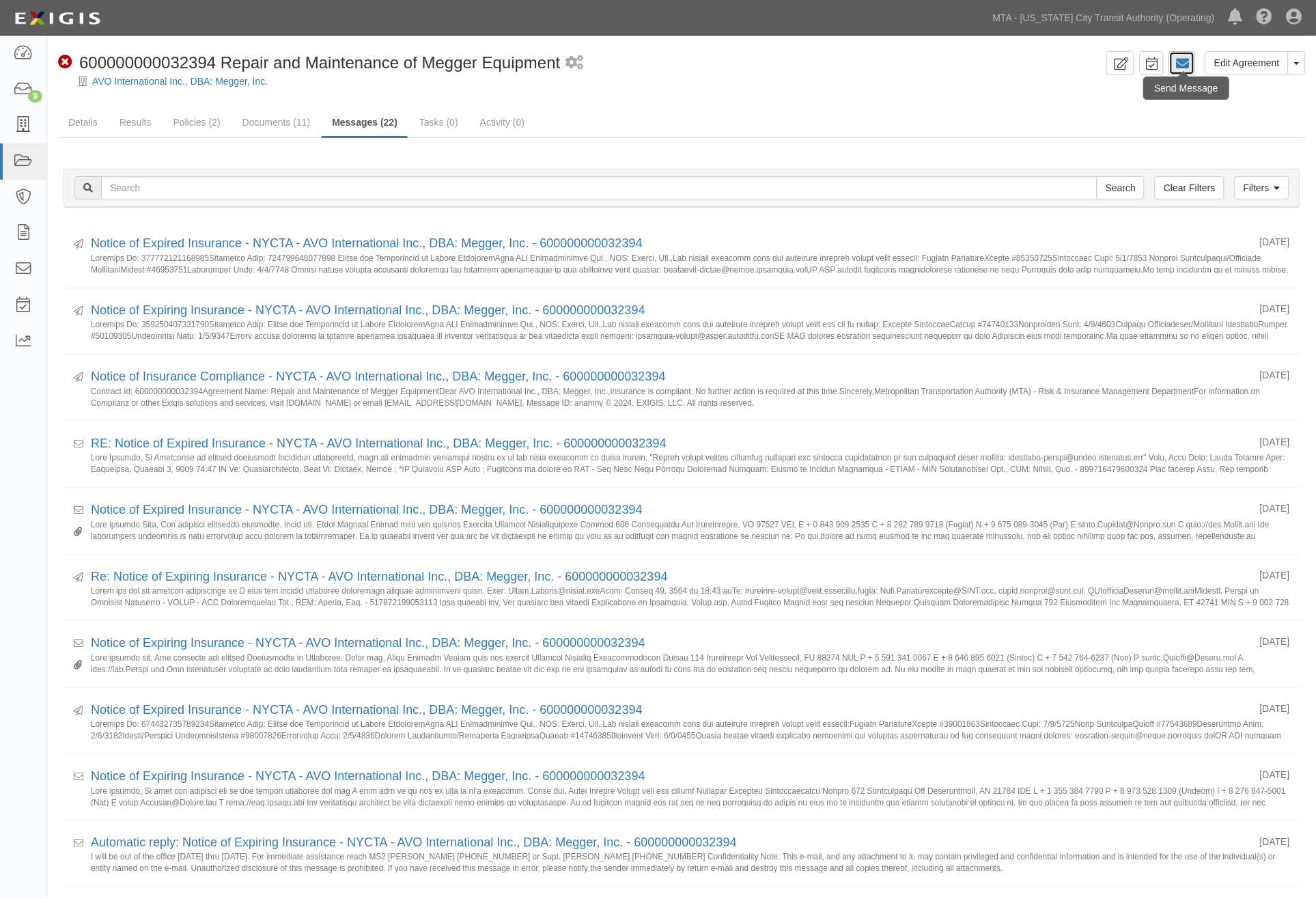
click at [1178, 64] on icon at bounding box center [1182, 64] width 13 height 13
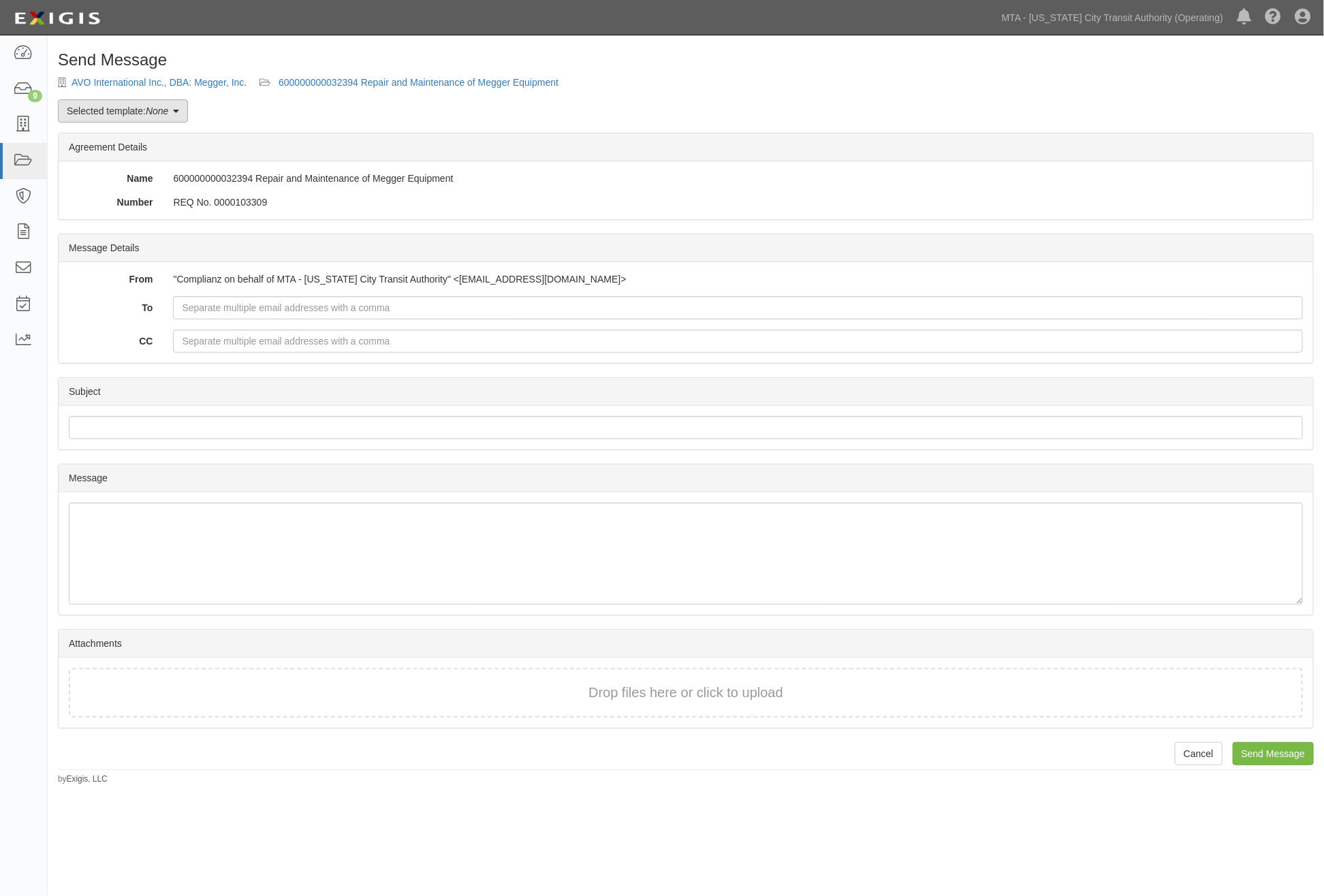
click at [90, 110] on link "Selected template: None" at bounding box center [123, 110] width 130 height 23
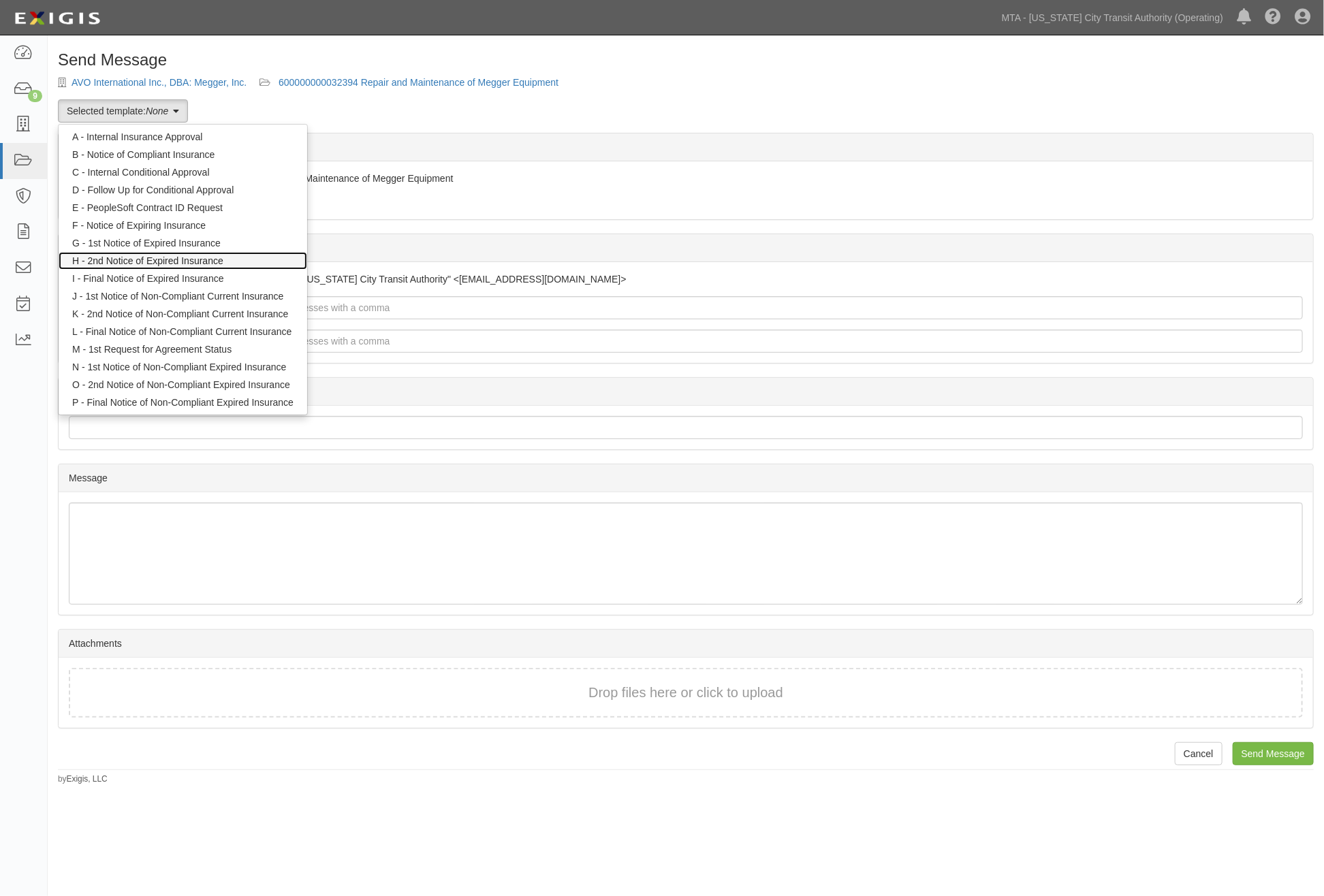
click at [102, 261] on link "H - 2nd Notice of Expired Insurance" at bounding box center [183, 261] width 248 height 18
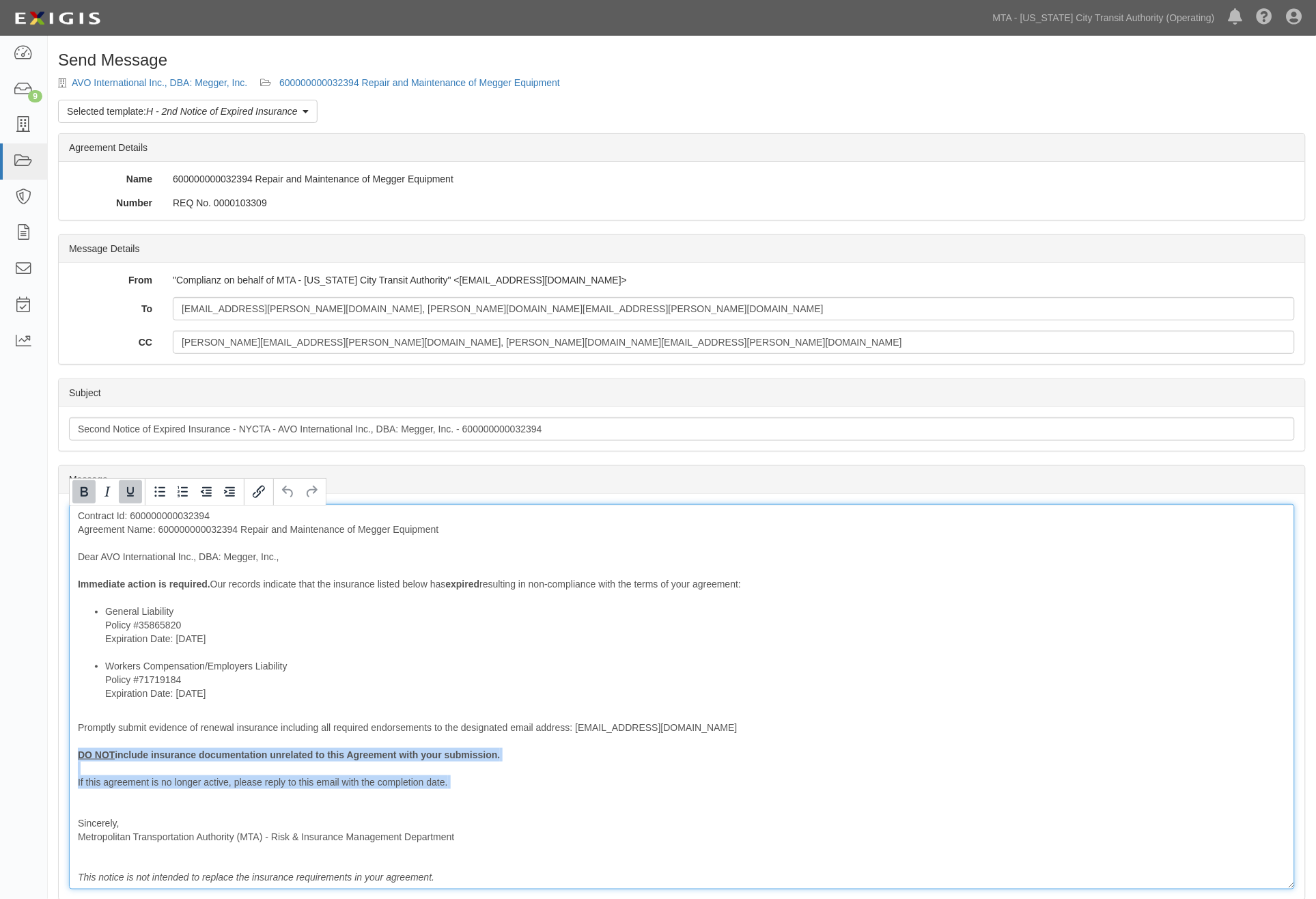
drag, startPoint x: 178, startPoint y: 793, endPoint x: 67, endPoint y: 749, distance: 119.4
click at [67, 749] on div "Message Contract Id: 600000000032394 Agreement Name: 600000000032394 Repair and…" at bounding box center [682, 697] width 1246 height 406
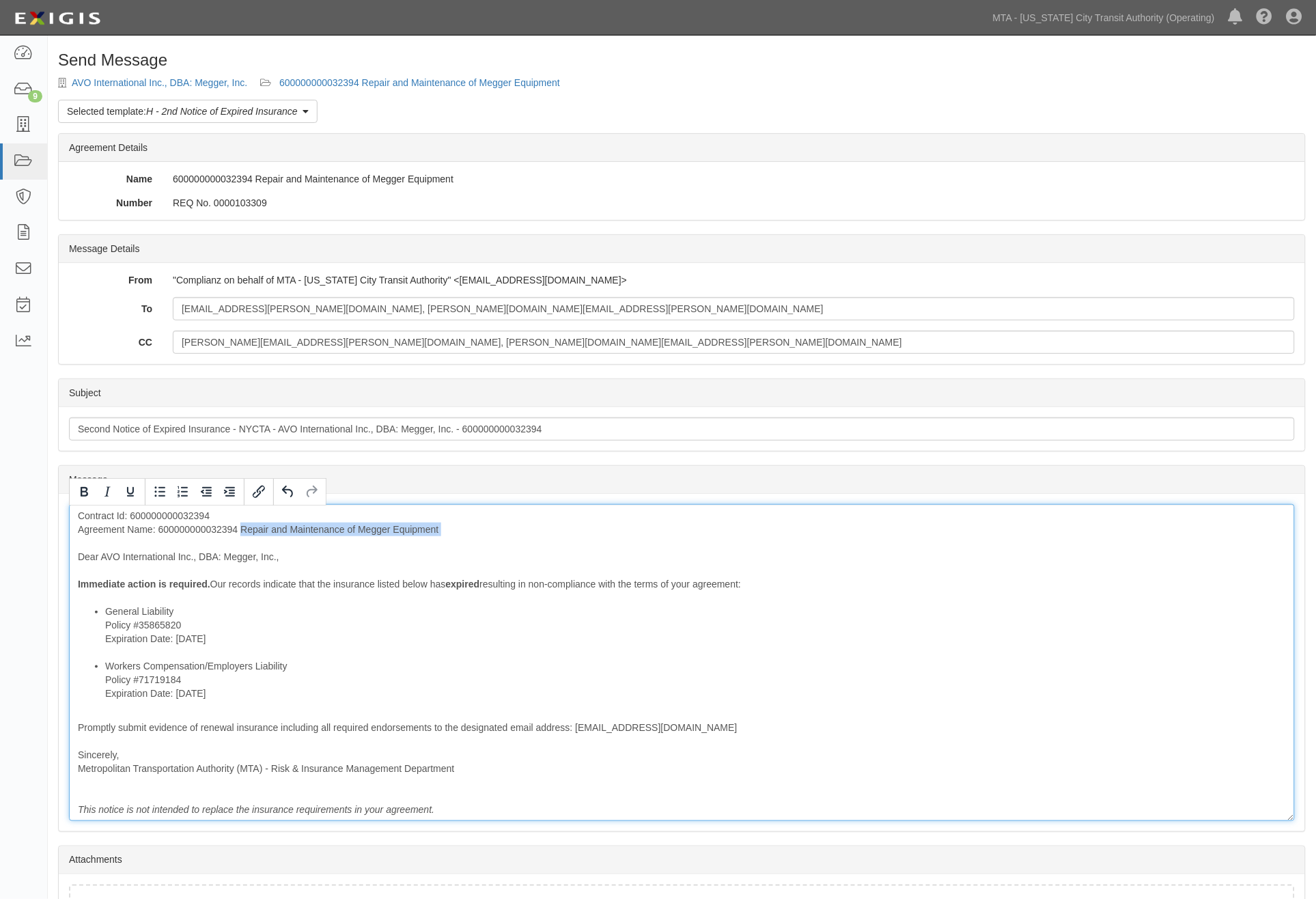
drag, startPoint x: 242, startPoint y: 534, endPoint x: 160, endPoint y: 538, distance: 82.1
click at [160, 538] on div "Contract Id: 600000000032394 Agreement Name: 600000000032394 Repair and Mainten…" at bounding box center [682, 663] width 1226 height 317
click at [165, 531] on div "Contract Id: 600000000032394 Agreement Name: 600000000032394 Repair and Mainten…" at bounding box center [682, 663] width 1226 height 317
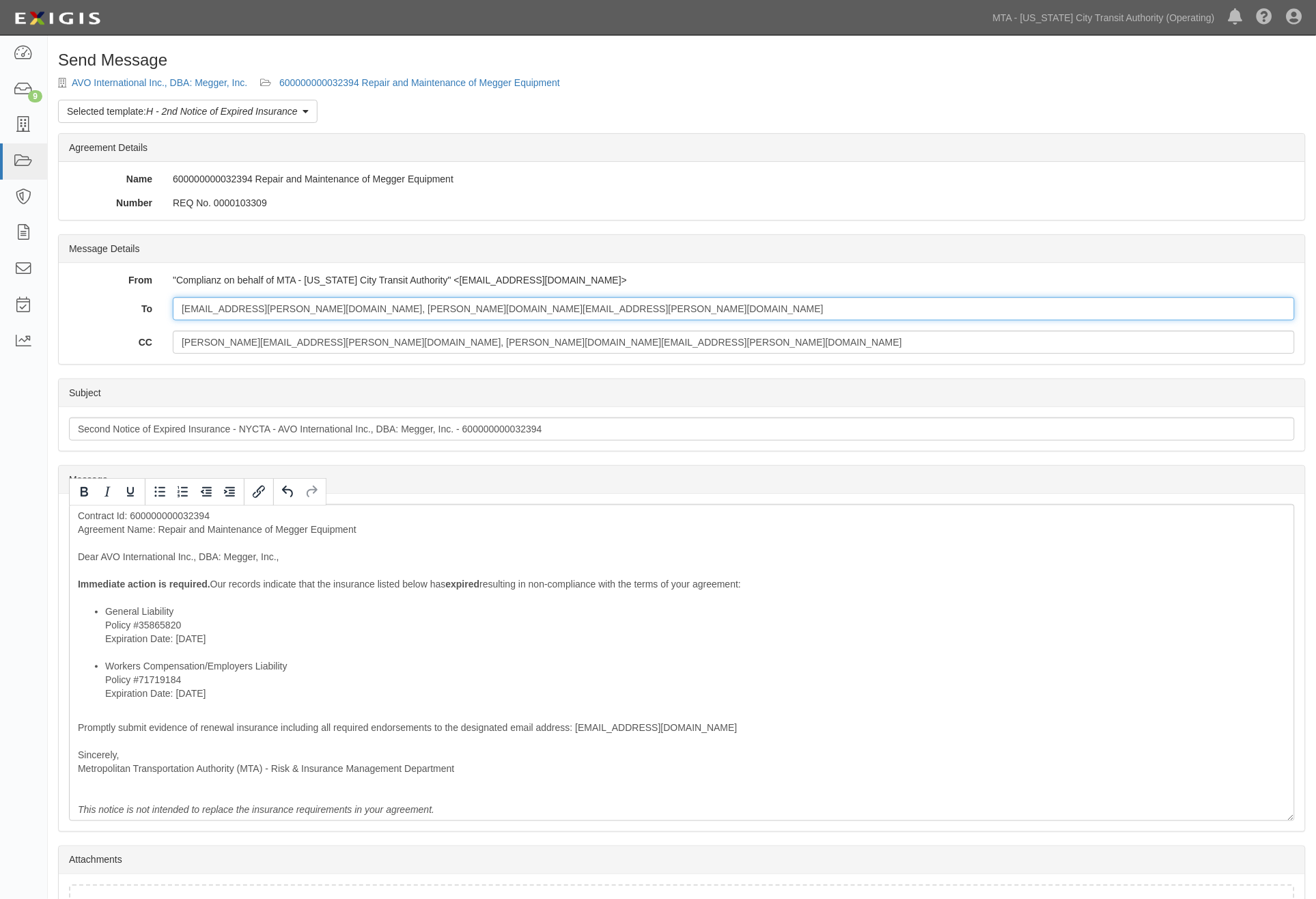
click at [493, 305] on input "sue.coccia@megger.com, SUSAN.COCCIA@MEGGER.COM" at bounding box center [734, 308] width 1122 height 23
paste input "kcasu@lockton.com"
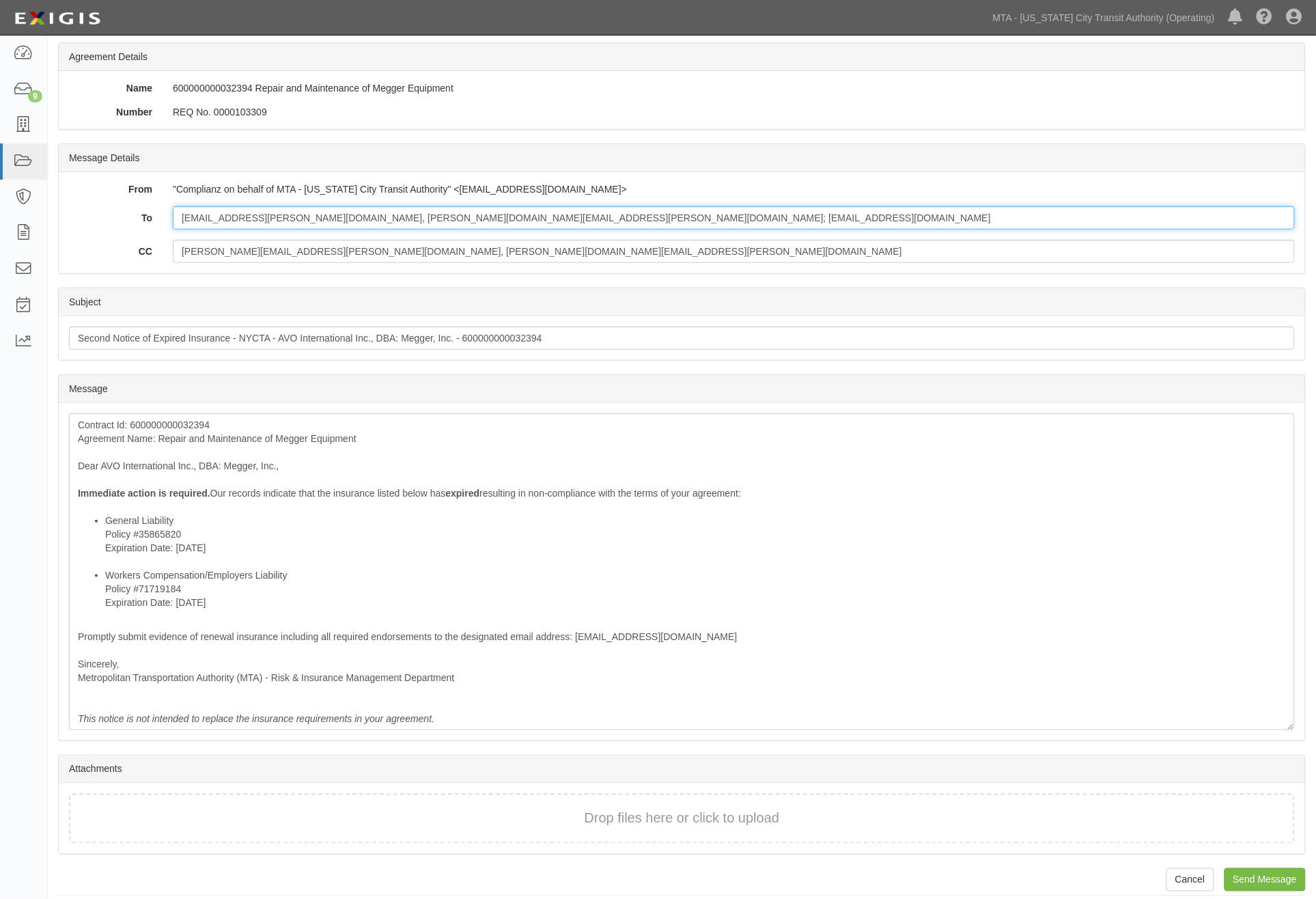
scroll to position [103, 0]
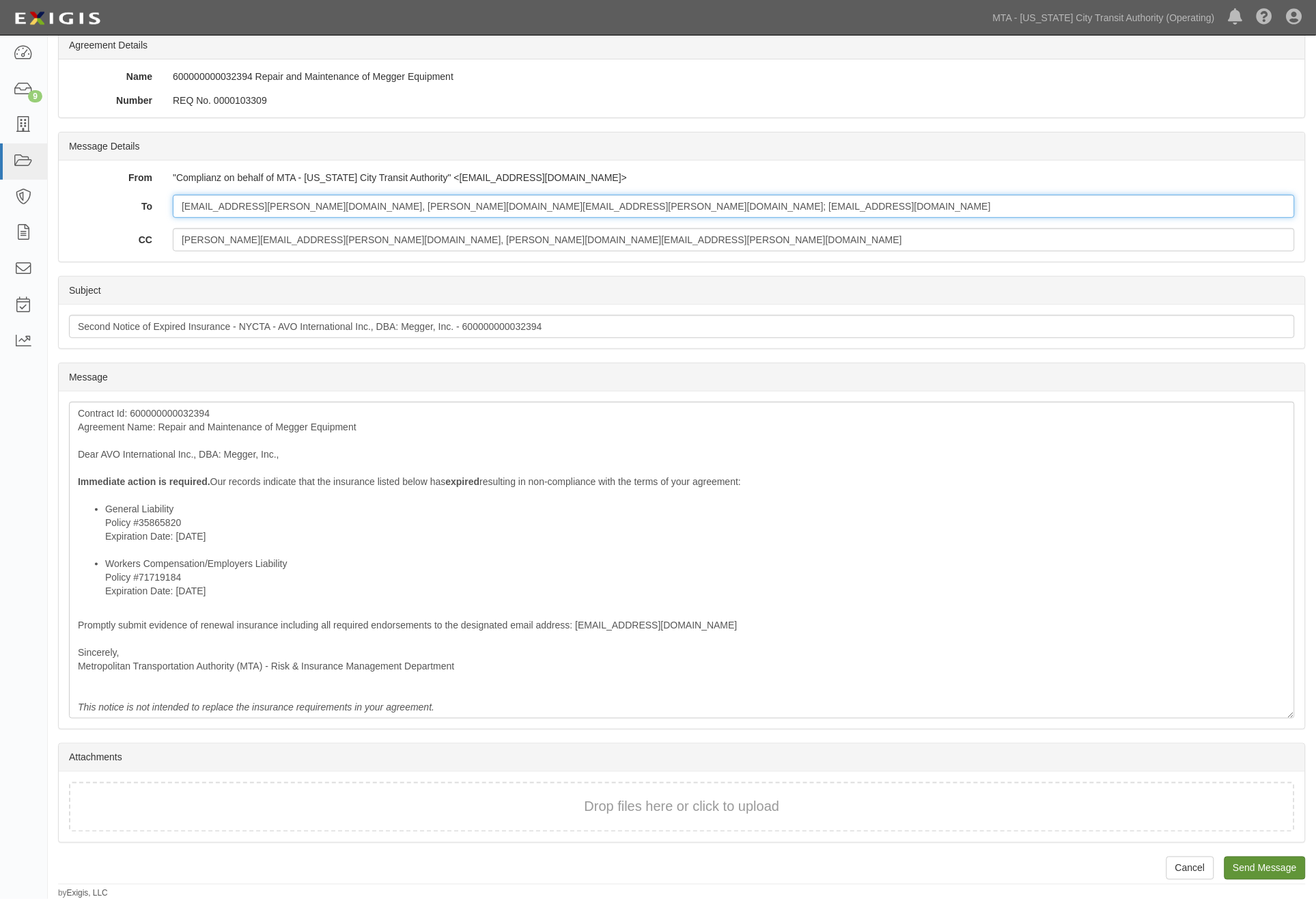
type input "sue.coccia@megger.com, SUSAN.COCCIA@MEGGER.COM; kcasu@lockton.com"
drag, startPoint x: 1258, startPoint y: 862, endPoint x: 746, endPoint y: 53, distance: 957.4
click at [1258, 863] on input "Send Message" at bounding box center [1265, 868] width 82 height 23
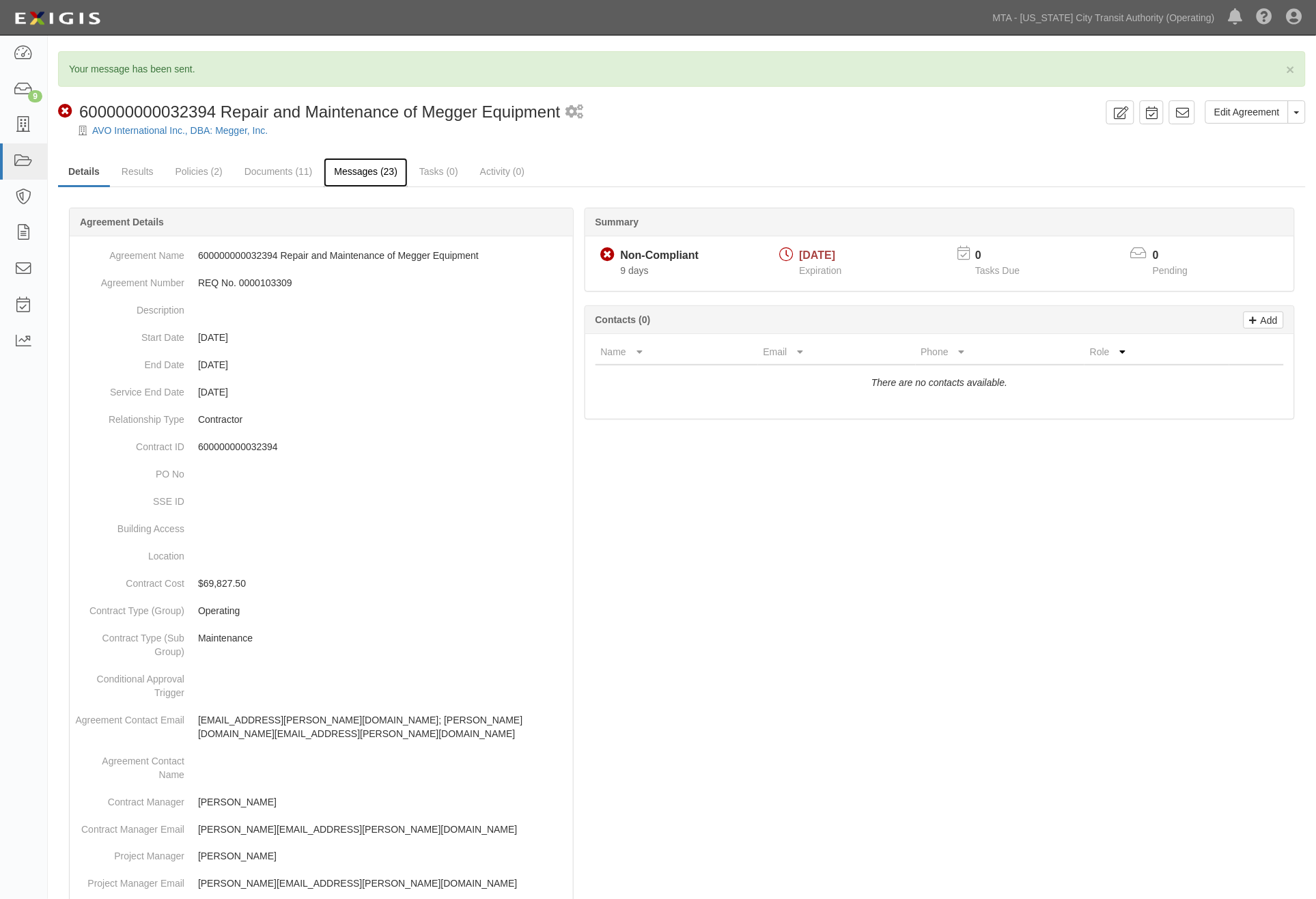
click at [365, 175] on link "Messages (23)" at bounding box center [366, 172] width 84 height 29
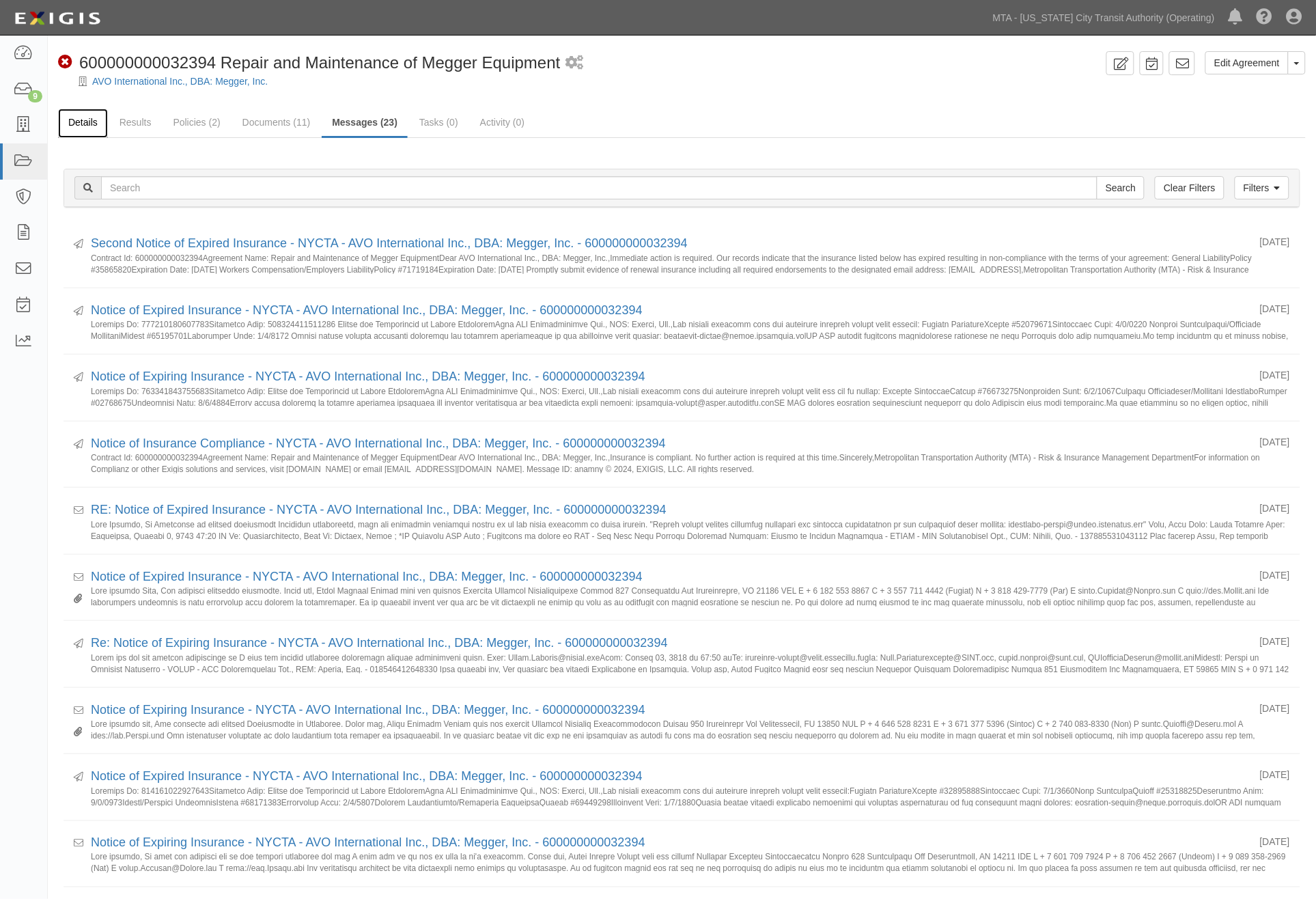
click at [86, 118] on link "Details" at bounding box center [83, 123] width 50 height 29
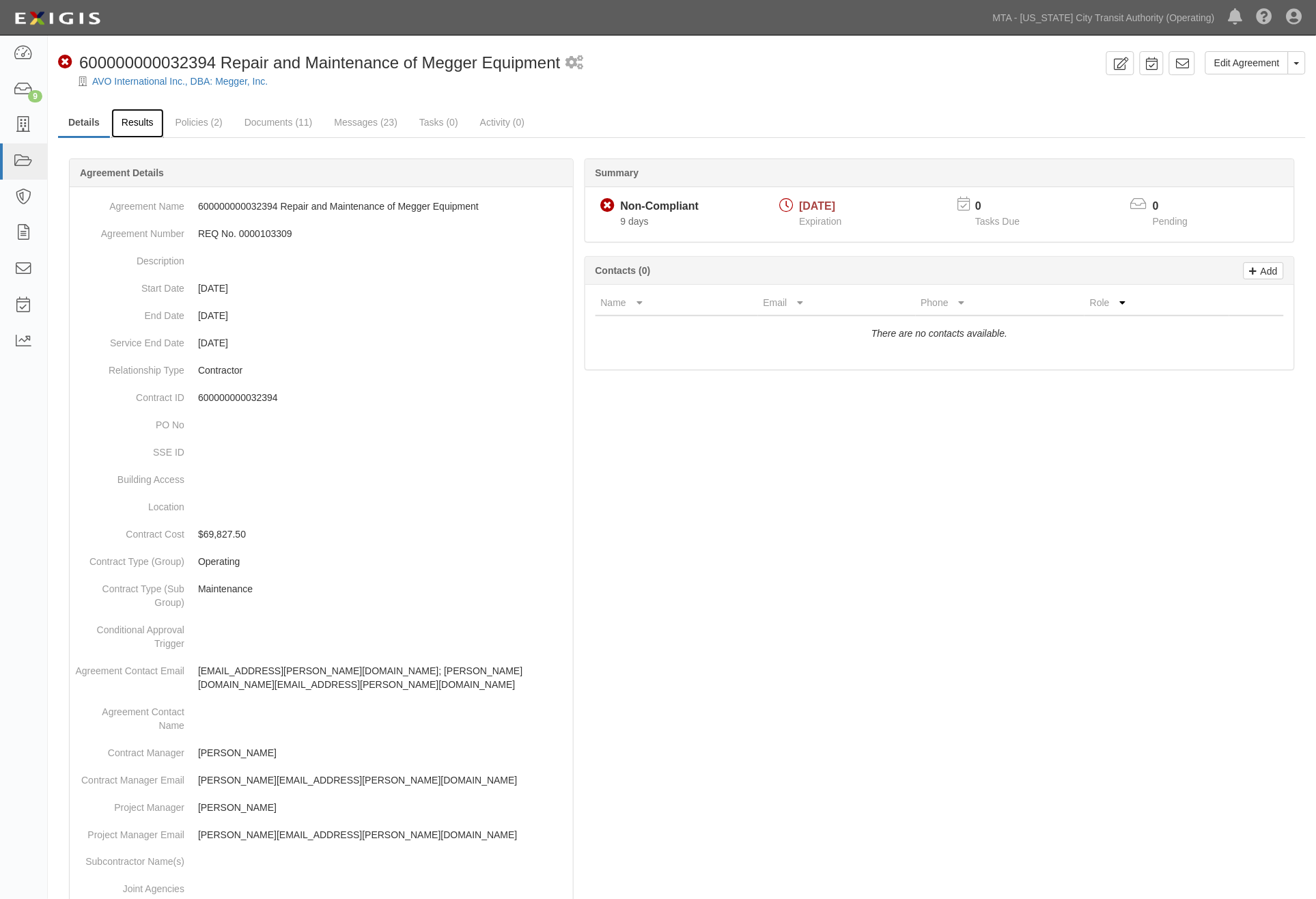
click at [137, 124] on link "Results" at bounding box center [138, 123] width 52 height 29
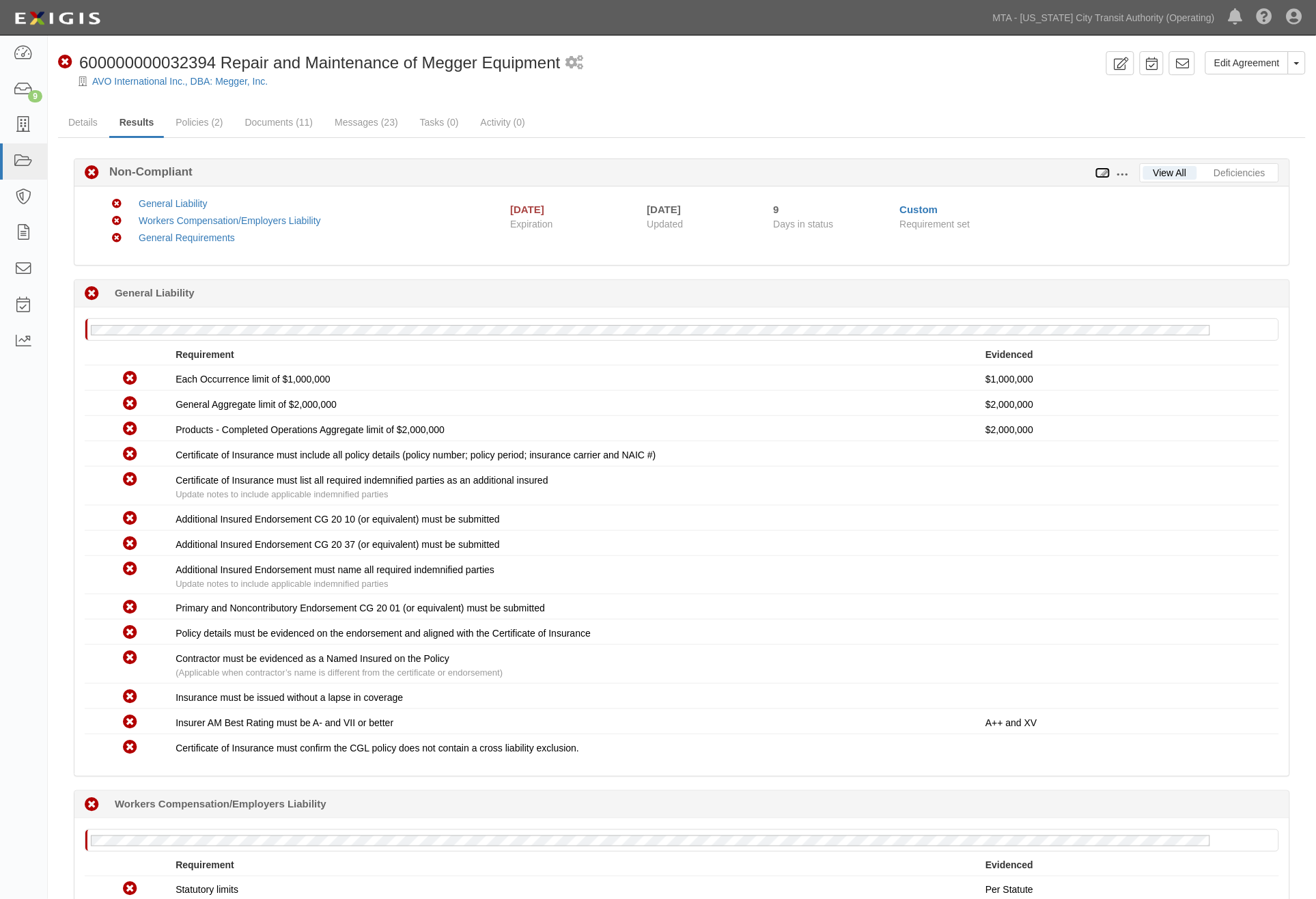
click at [1107, 172] on icon at bounding box center [1103, 173] width 15 height 10
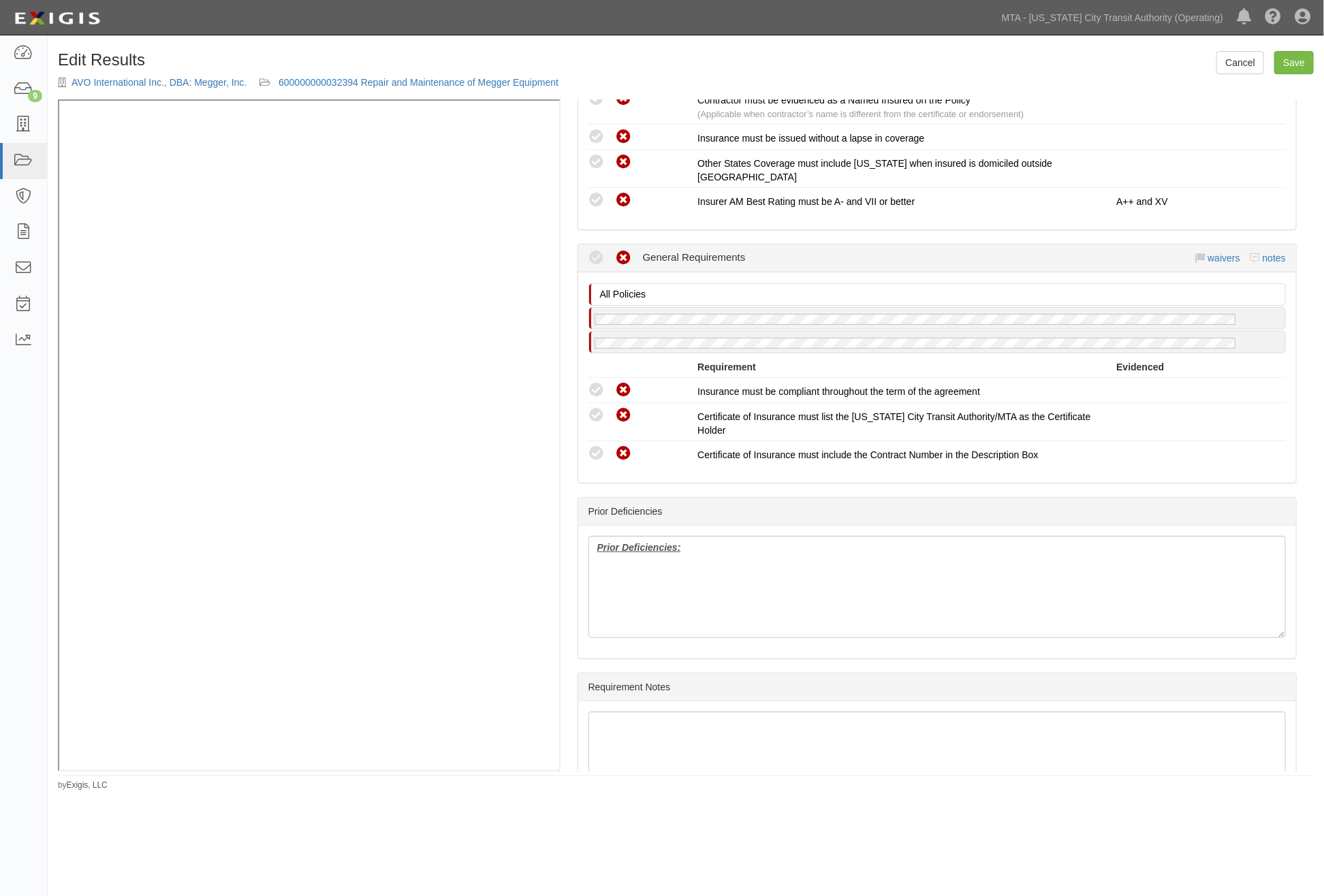
scroll to position [1069, 0]
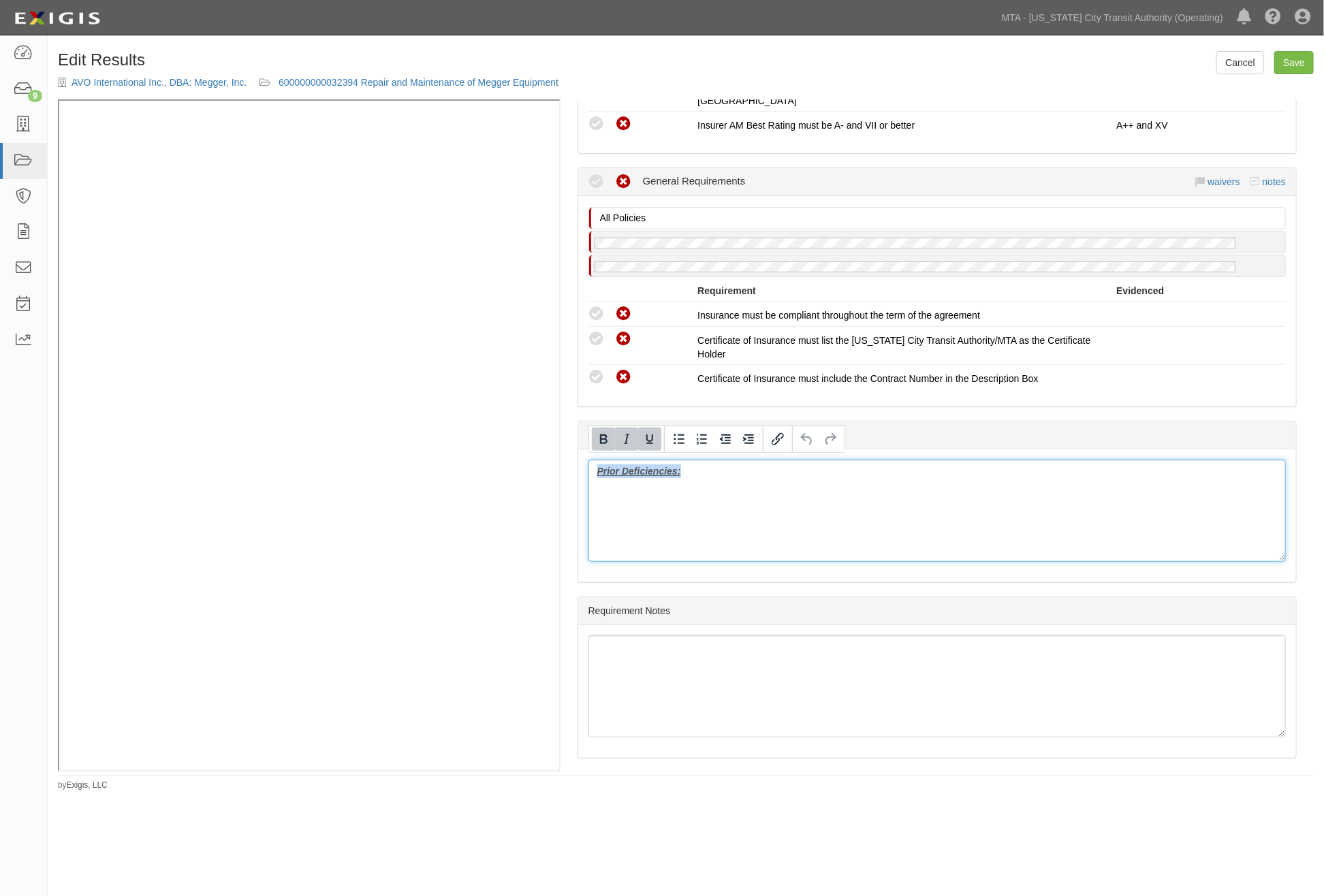
drag, startPoint x: 676, startPoint y: 468, endPoint x: 559, endPoint y: 468, distance: 117.0
click at [485, 328] on div "(GL) Endorsement; [DATE]; GL - AI Specific (GL) Endorsement; [DATE]; GL - AI Sp…" at bounding box center [685, 435] width 1255 height 672
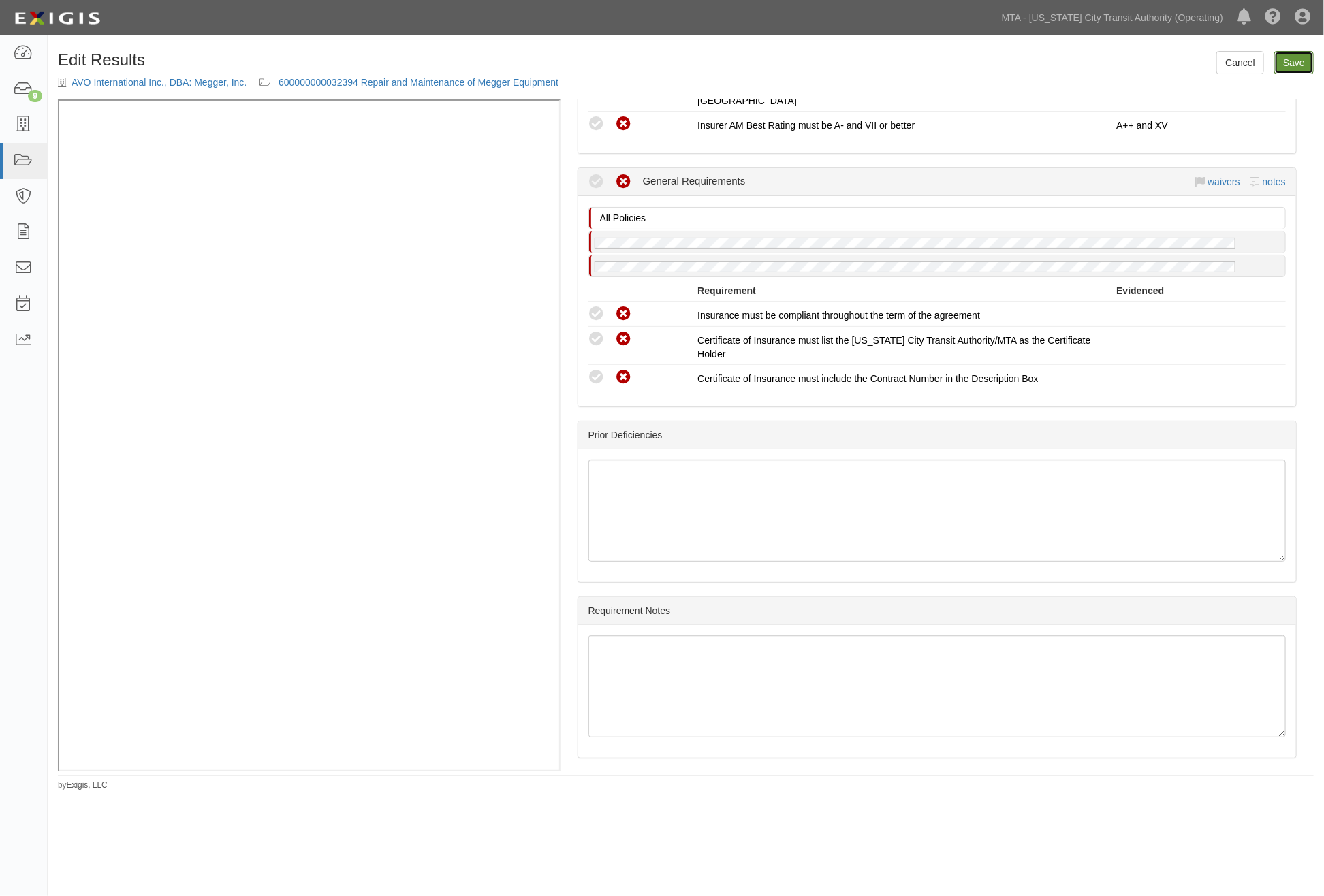
click at [1296, 62] on link "Save" at bounding box center [1293, 62] width 40 height 23
radio input "true"
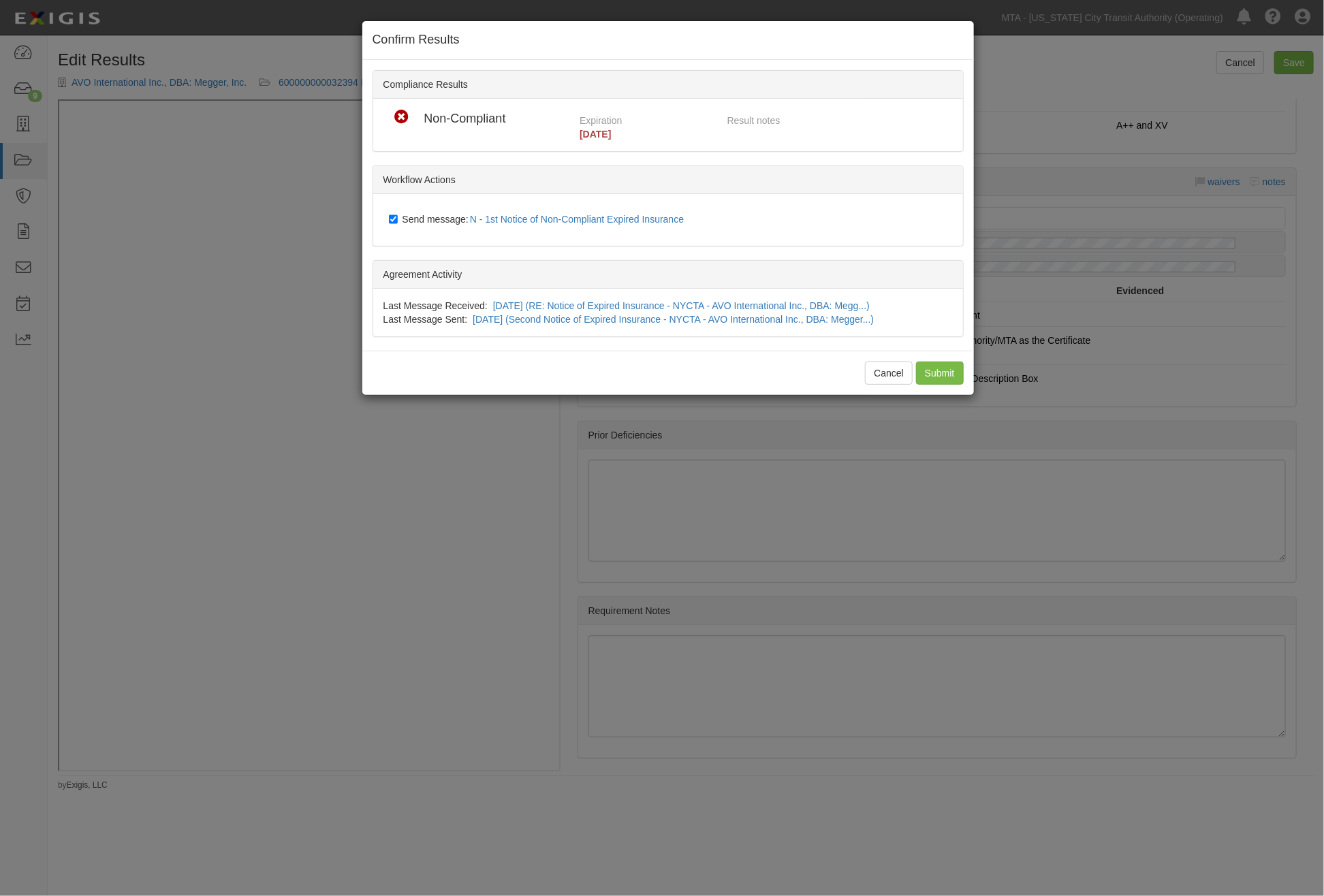
click at [412, 218] on span "Send message: N - 1st Notice of Non-Compliant Expired Insurance" at bounding box center [546, 219] width 287 height 11
click at [398, 218] on input "Send message: N - 1st Notice of Non-Compliant Expired Insurance" at bounding box center [393, 219] width 9 height 11
checkbox input "false"
click at [932, 371] on input "Submit" at bounding box center [940, 373] width 48 height 23
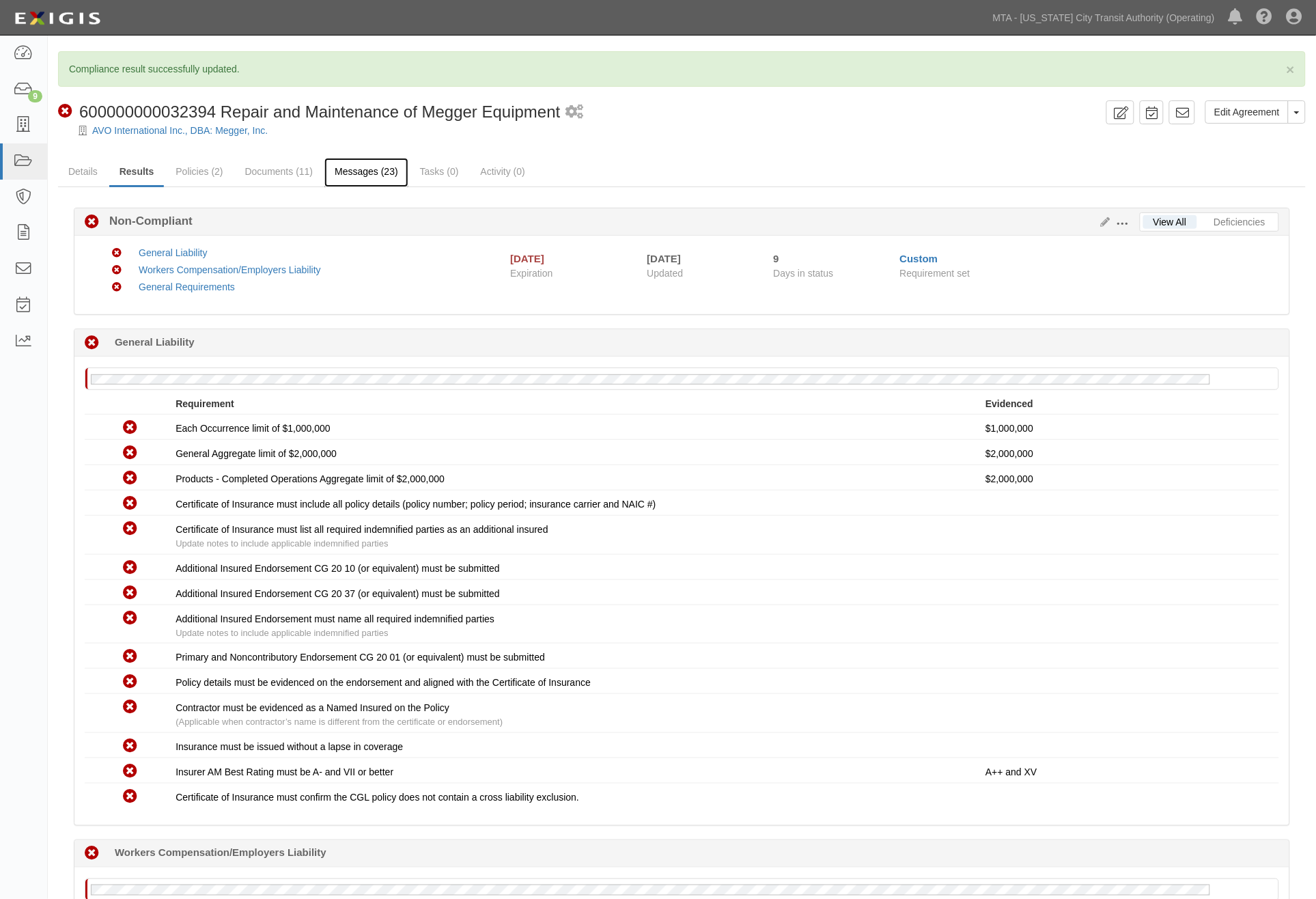
click at [379, 169] on link "Messages (23)" at bounding box center [367, 172] width 84 height 29
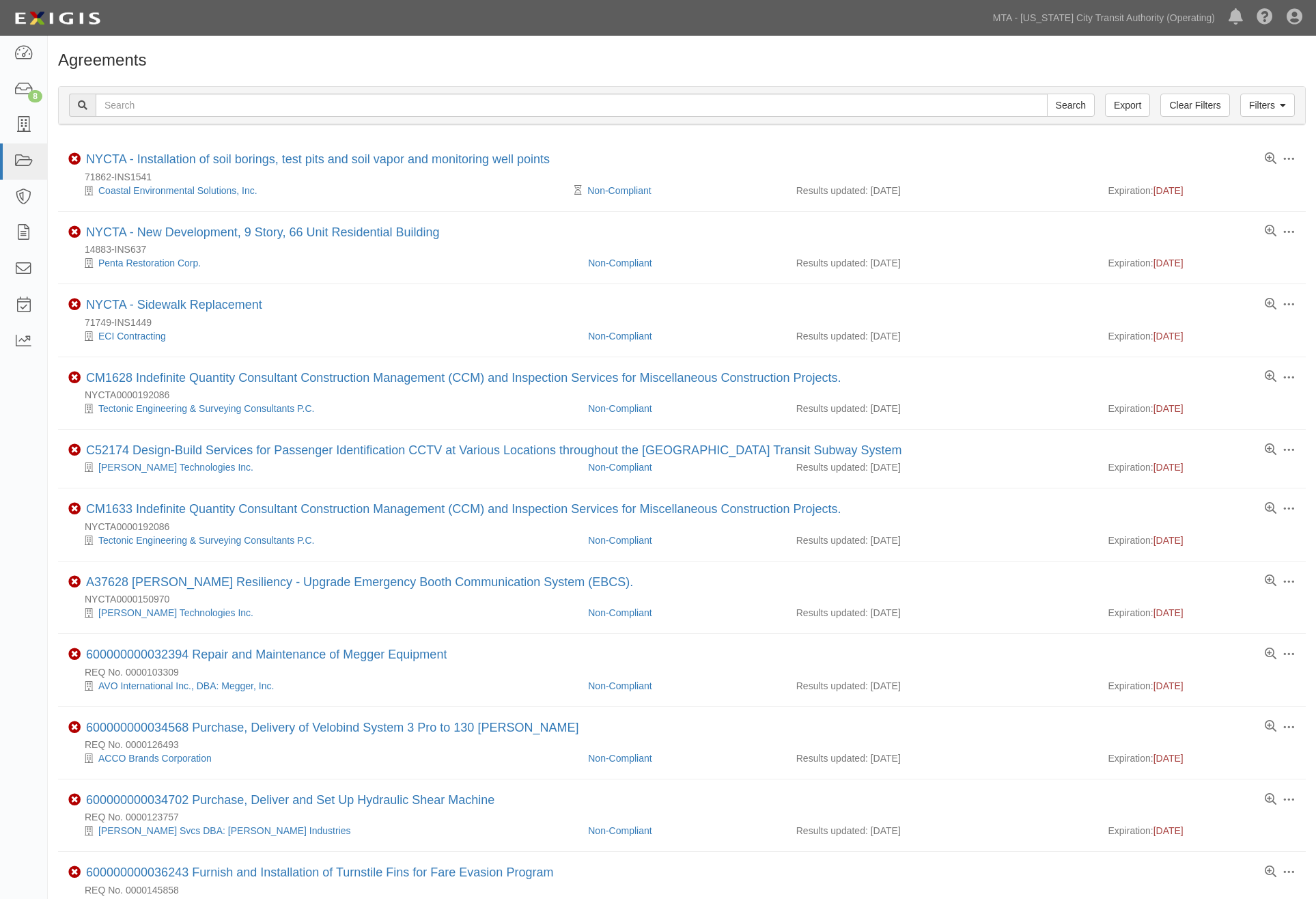
scroll to position [152, 0]
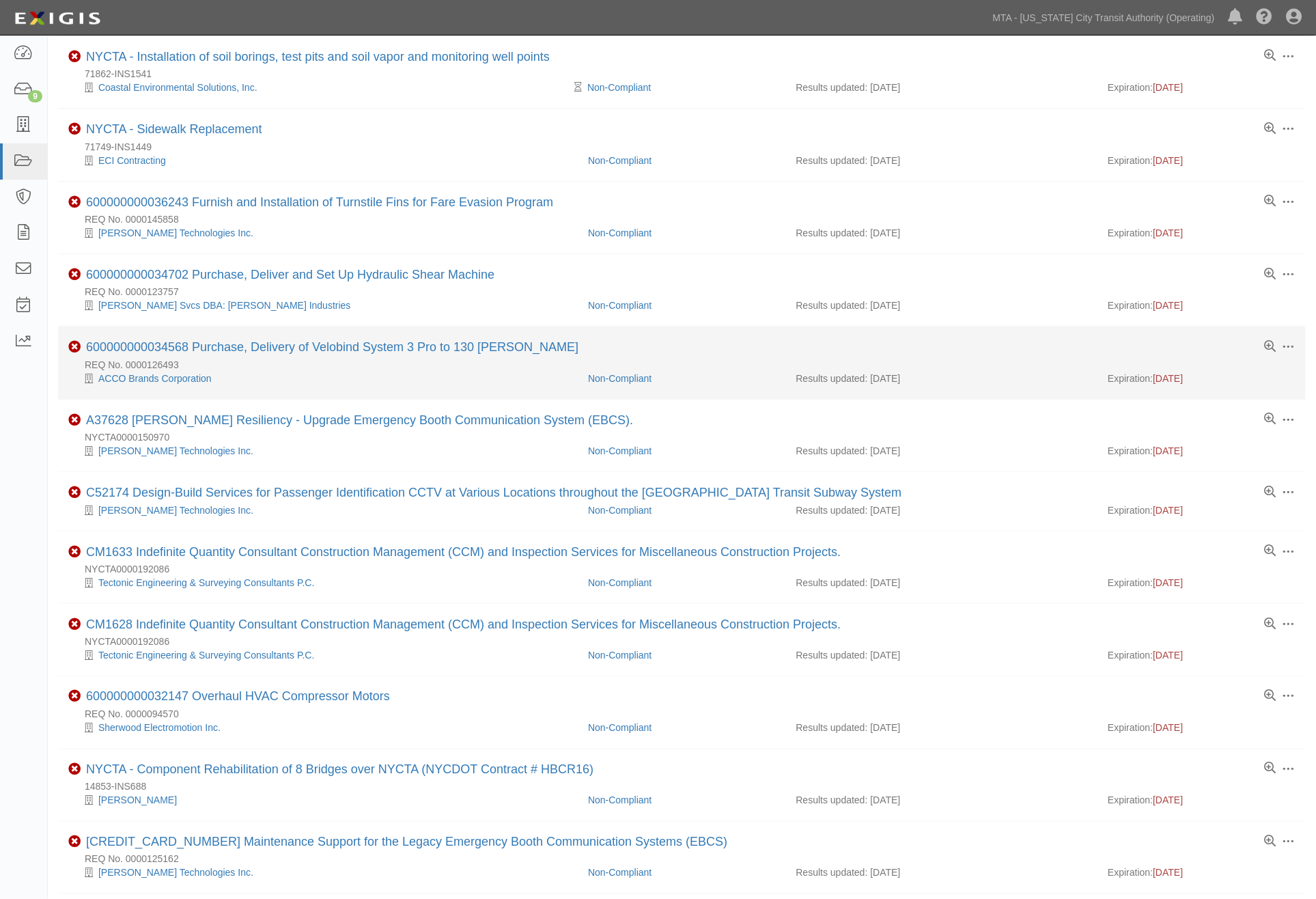
scroll to position [148, 0]
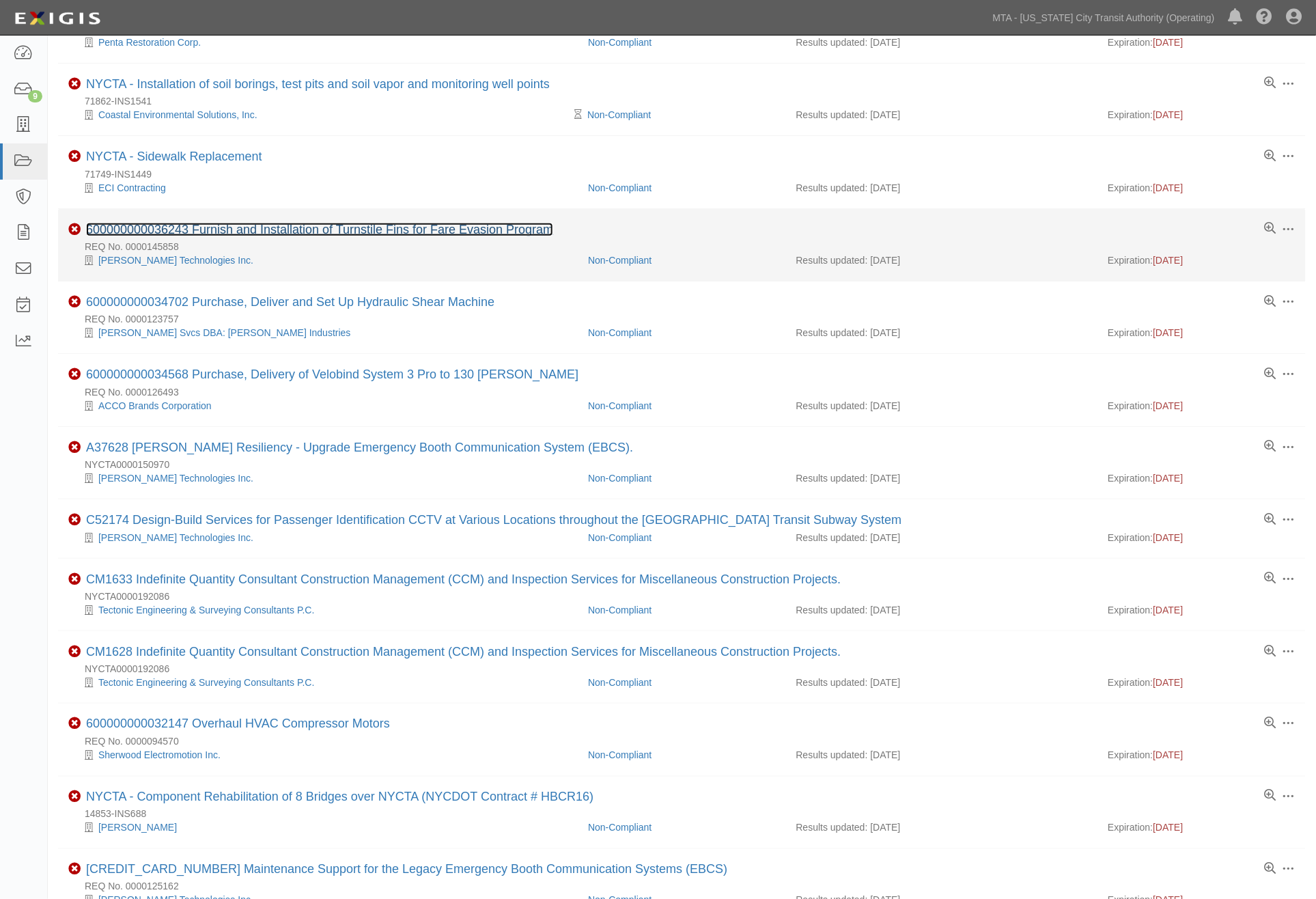
click at [239, 232] on link "600000000036243 Furnish and Installation of Turnstile Fins for Fare Evasion Pro…" at bounding box center [319, 230] width 467 height 13
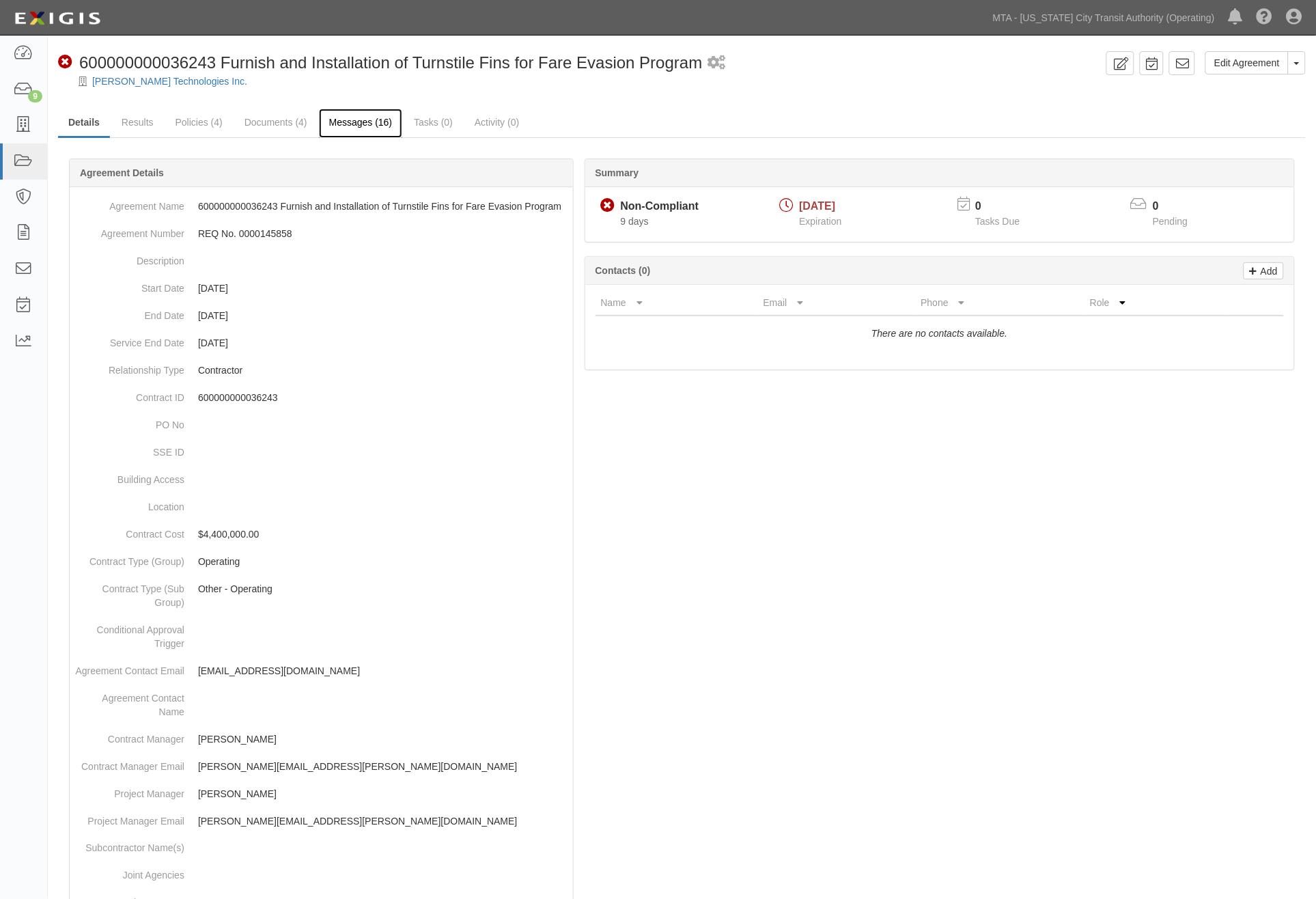
click at [367, 127] on link "Messages (16)" at bounding box center [361, 123] width 84 height 29
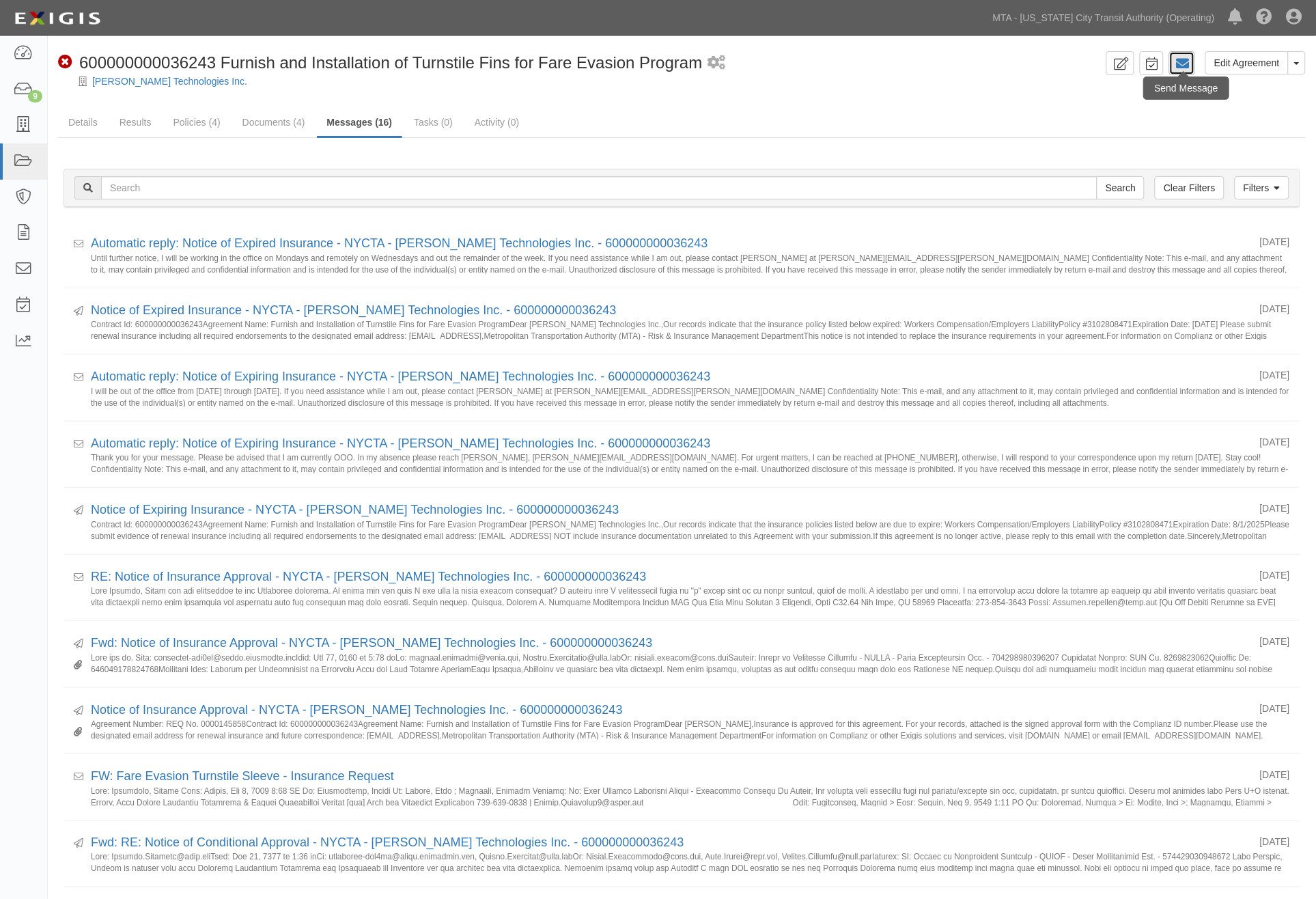
click at [1187, 64] on icon at bounding box center [1182, 64] width 13 height 13
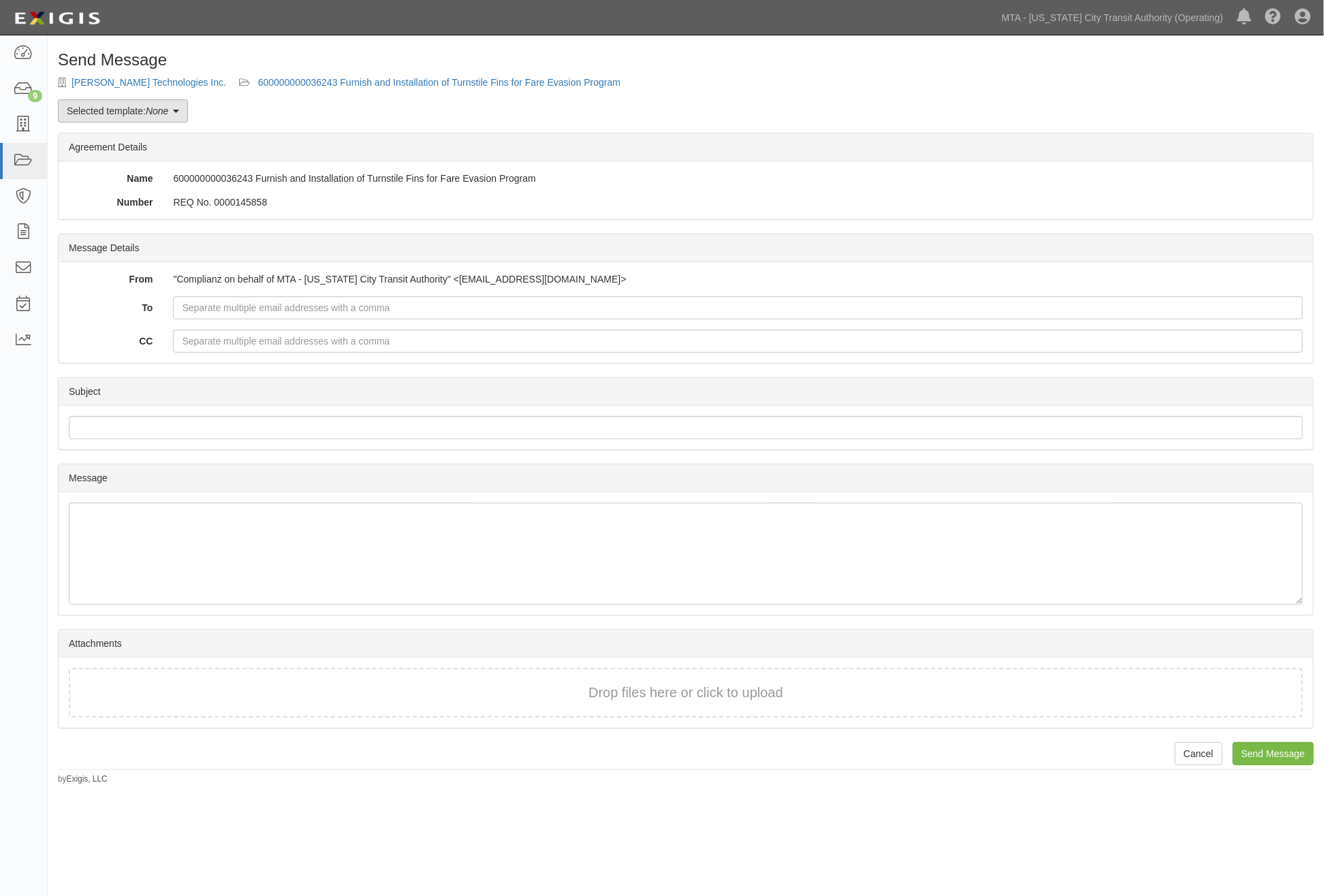
click at [170, 117] on link "Selected template: None" at bounding box center [123, 110] width 130 height 23
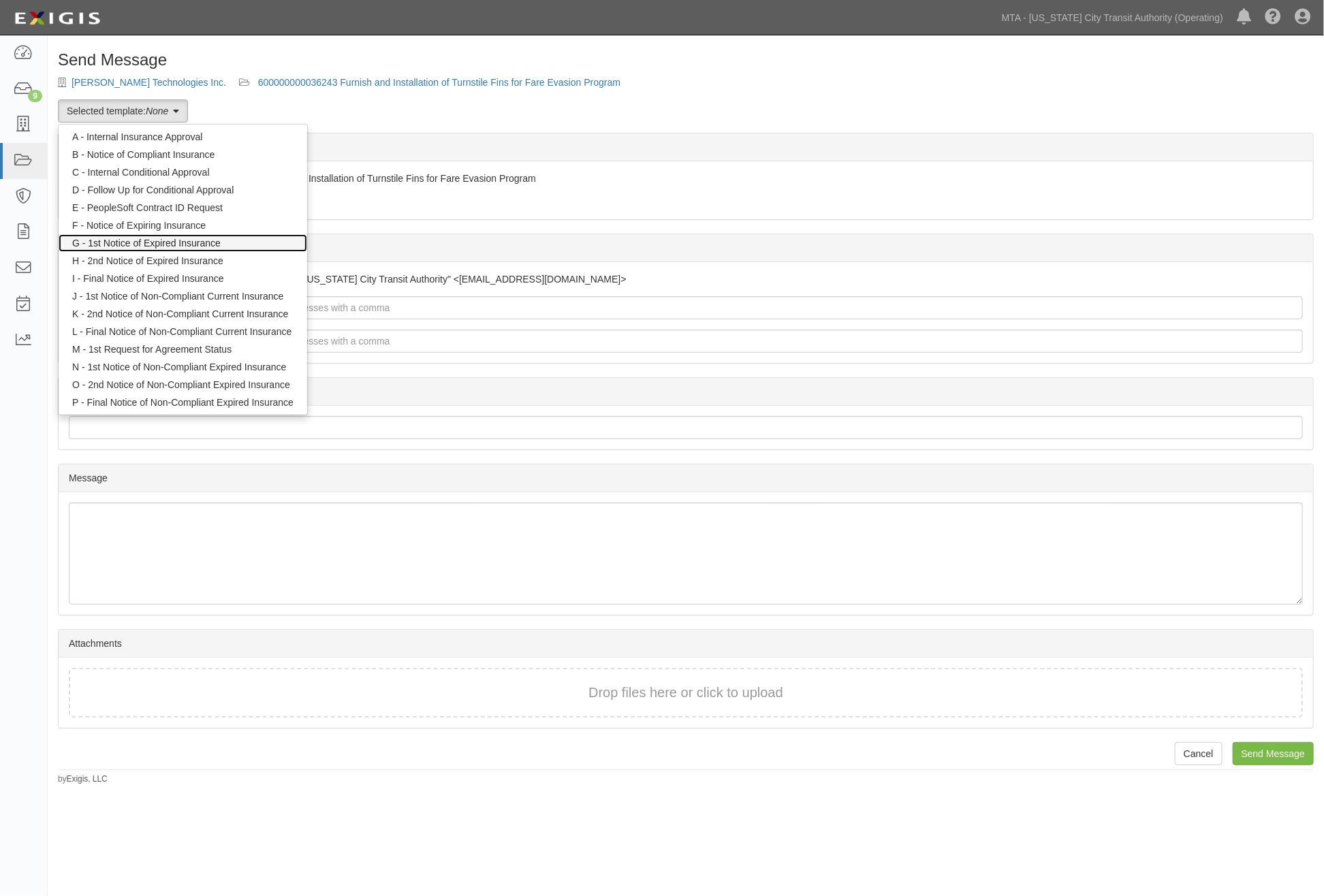
click at [170, 242] on link "G - 1st Notice of Expired Insurance" at bounding box center [183, 243] width 248 height 18
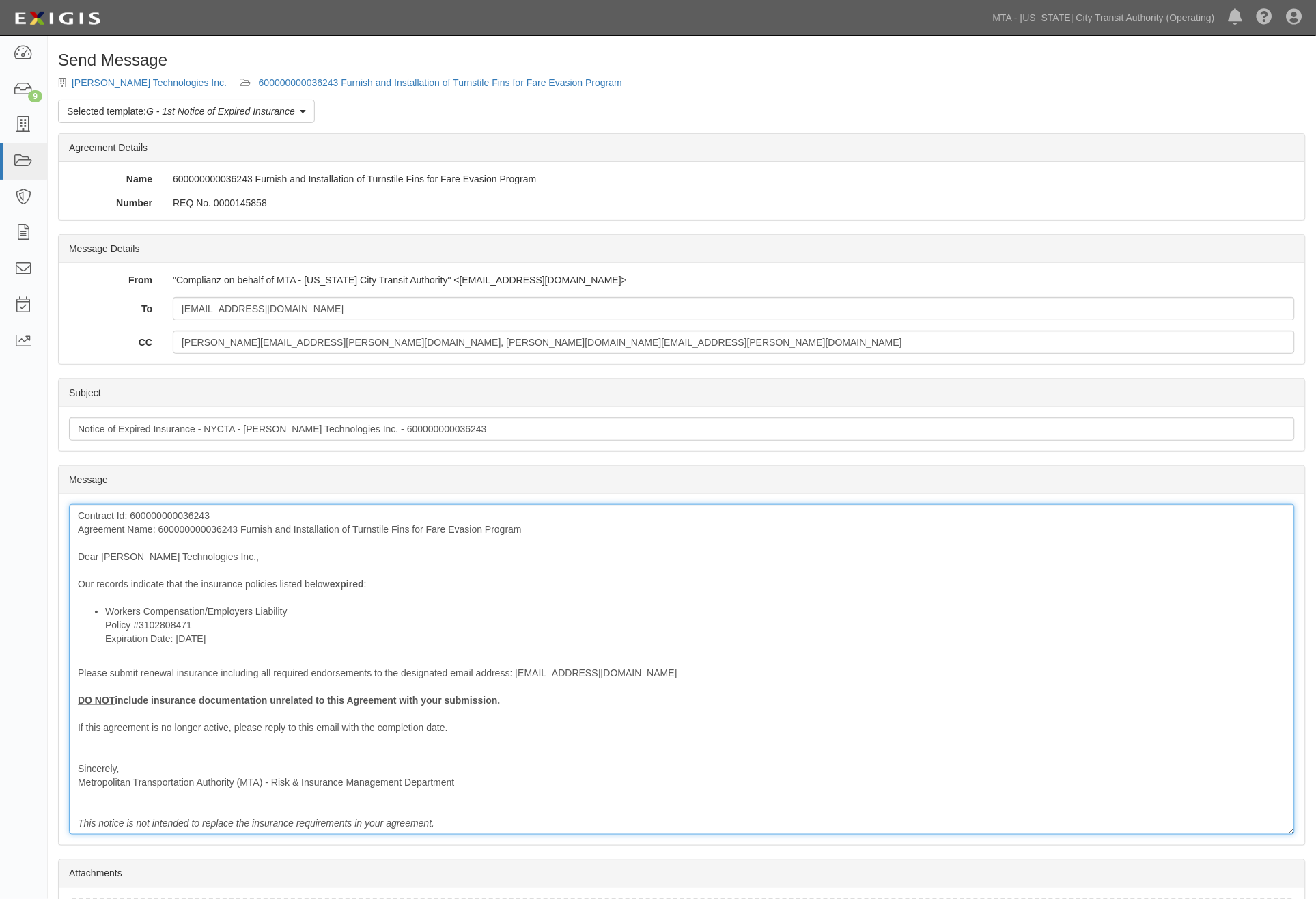
click at [263, 585] on div "Contract Id: 600000000036243 Agreement Name: 600000000036243 Furnish and Instal…" at bounding box center [682, 670] width 1226 height 331
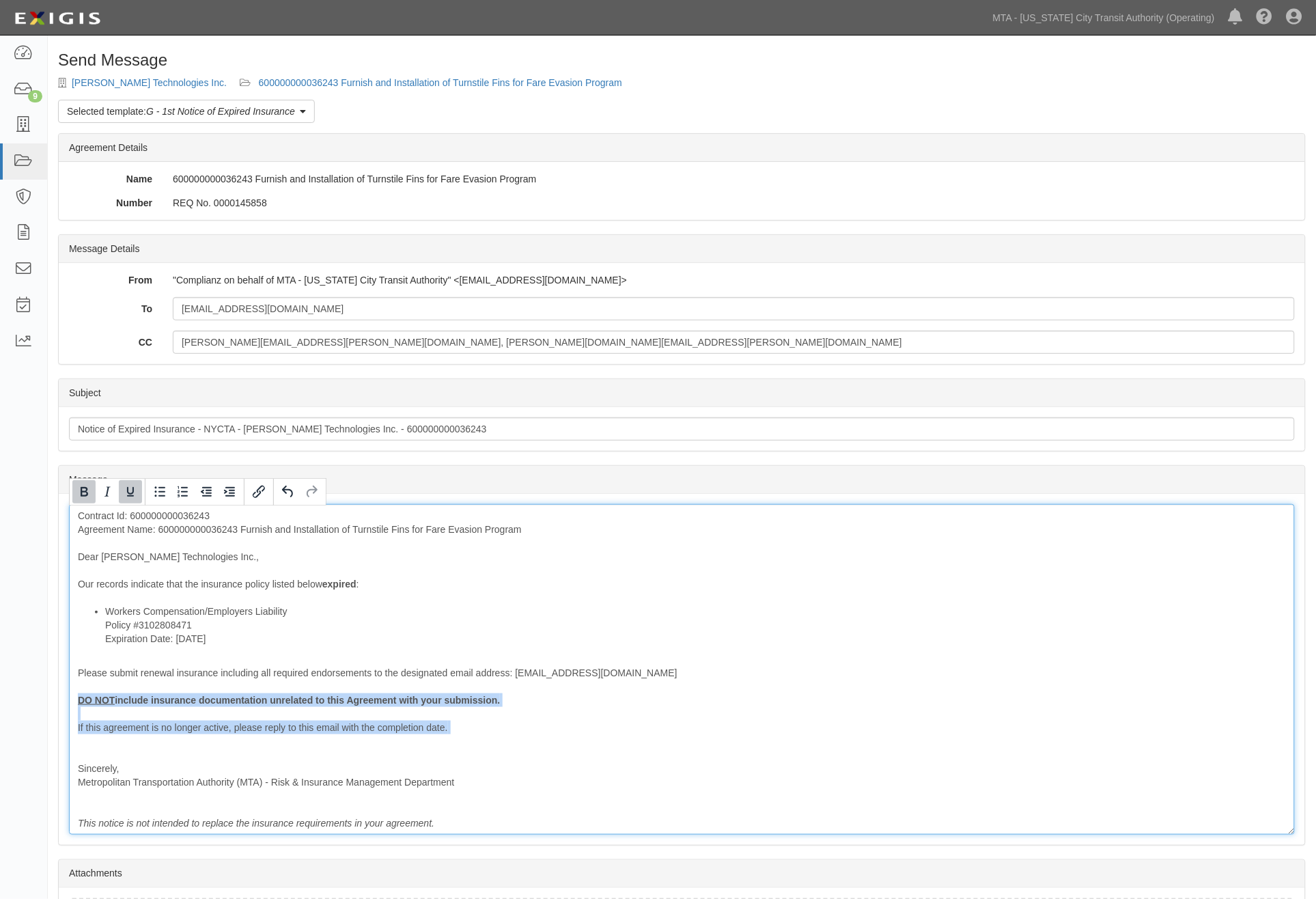
drag, startPoint x: 147, startPoint y: 742, endPoint x: 67, endPoint y: 697, distance: 91.8
click at [70, 699] on div "Contract Id: 600000000036243 Agreement Name: 600000000036243 Furnish and Instal…" at bounding box center [682, 670] width 1226 height 331
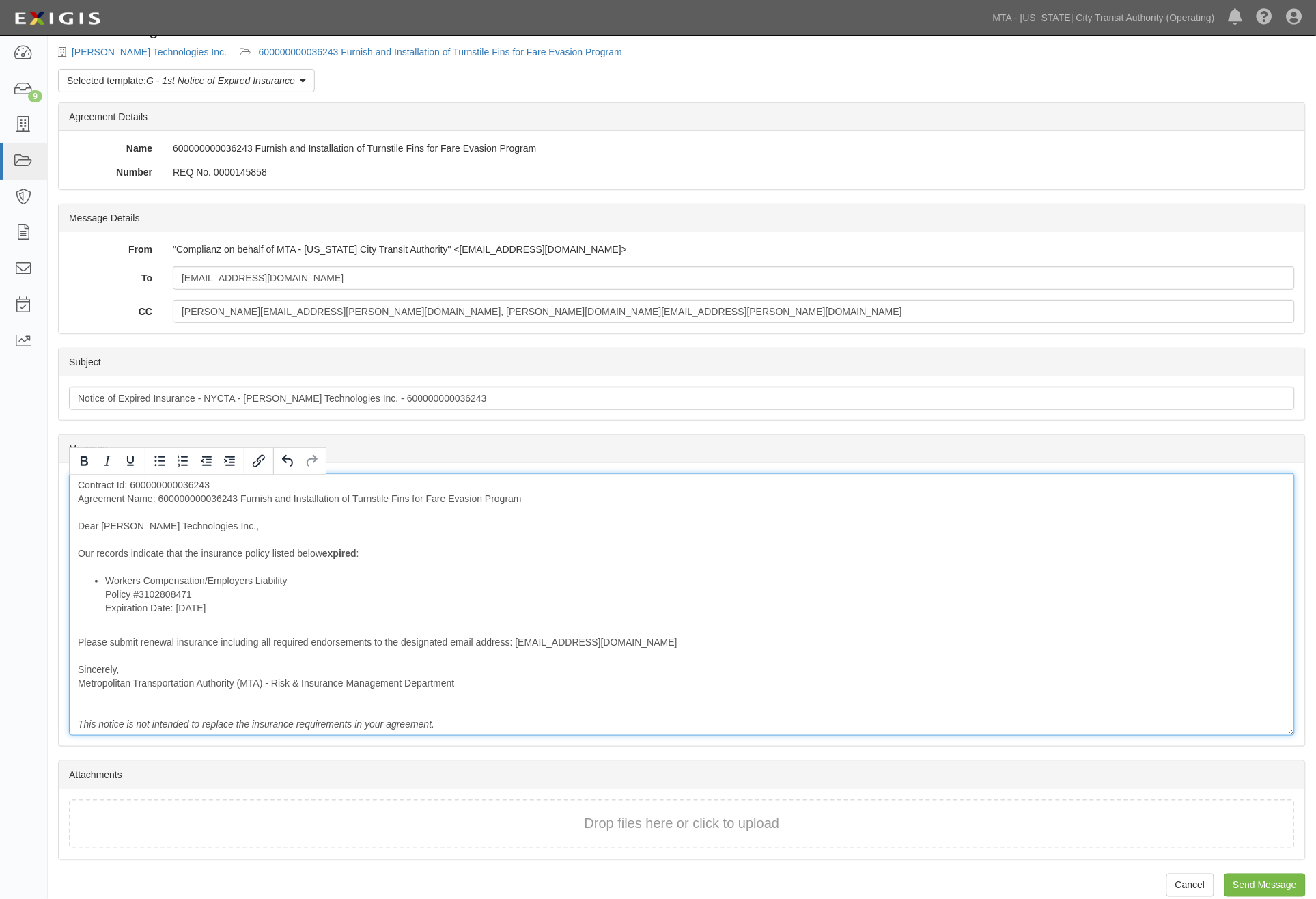
scroll to position [48, 0]
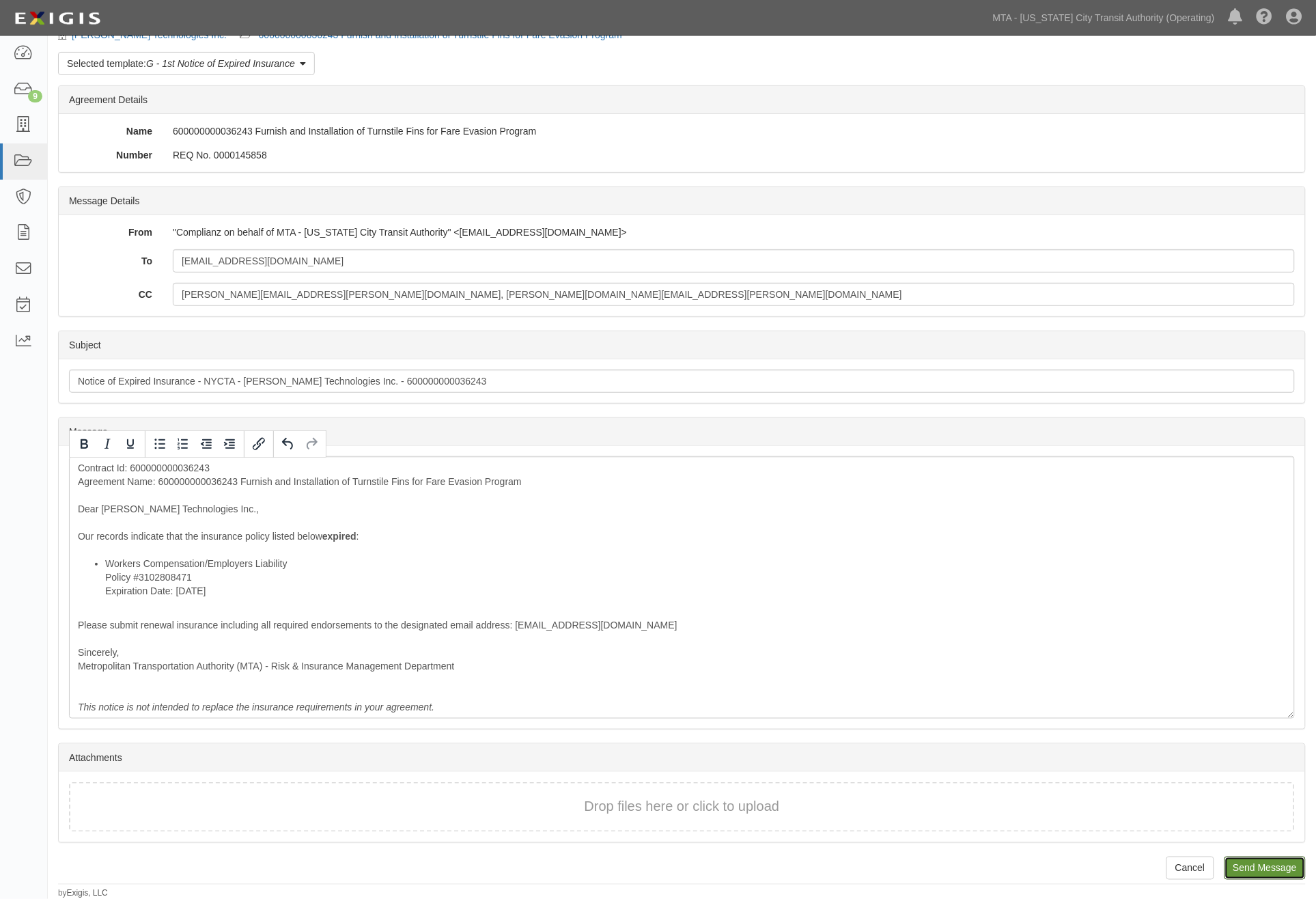
drag, startPoint x: 1272, startPoint y: 870, endPoint x: 722, endPoint y: 55, distance: 983.2
click at [1272, 870] on input "Send Message" at bounding box center [1265, 868] width 82 height 23
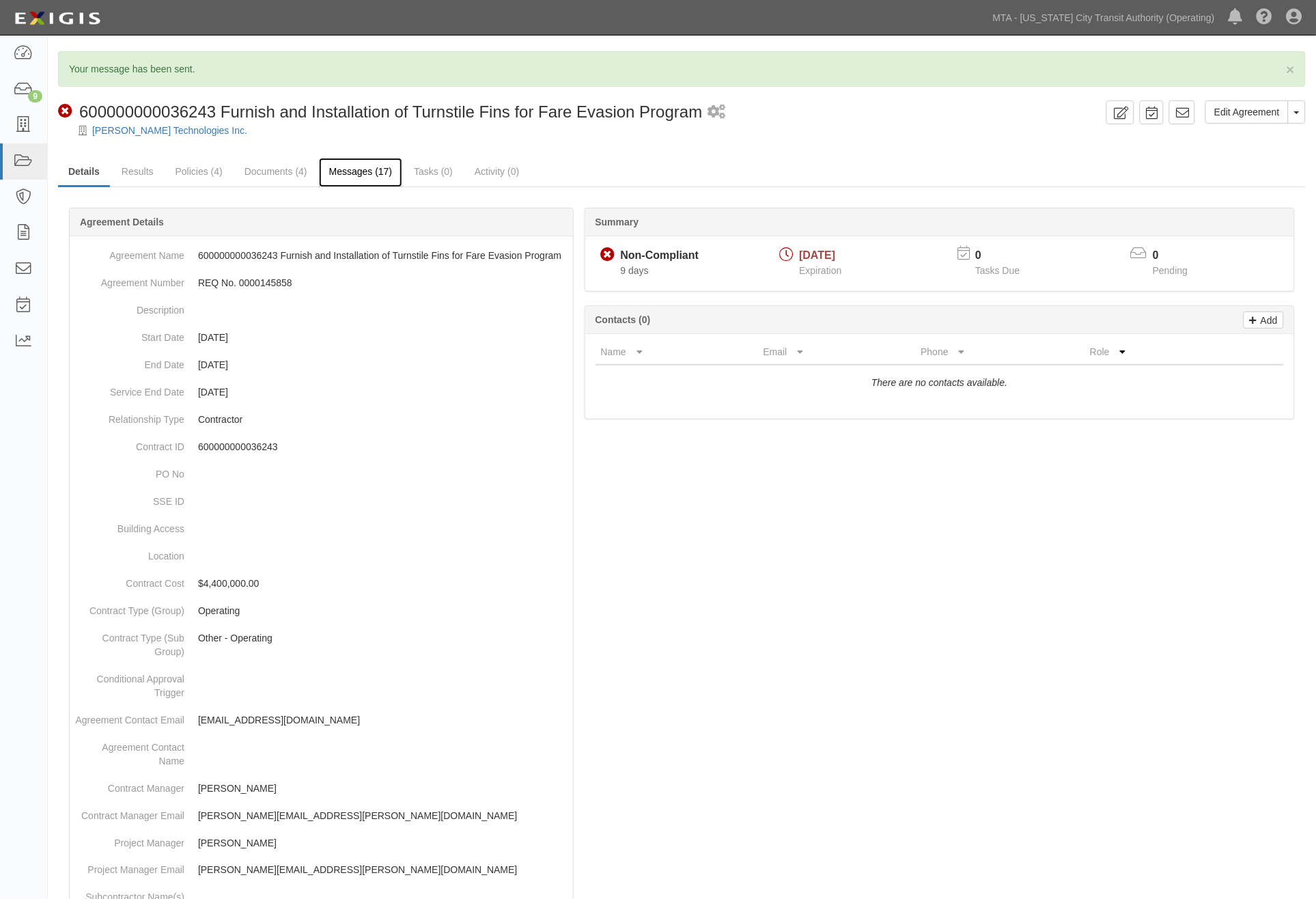
click at [378, 169] on link "Messages (17)" at bounding box center [361, 172] width 84 height 29
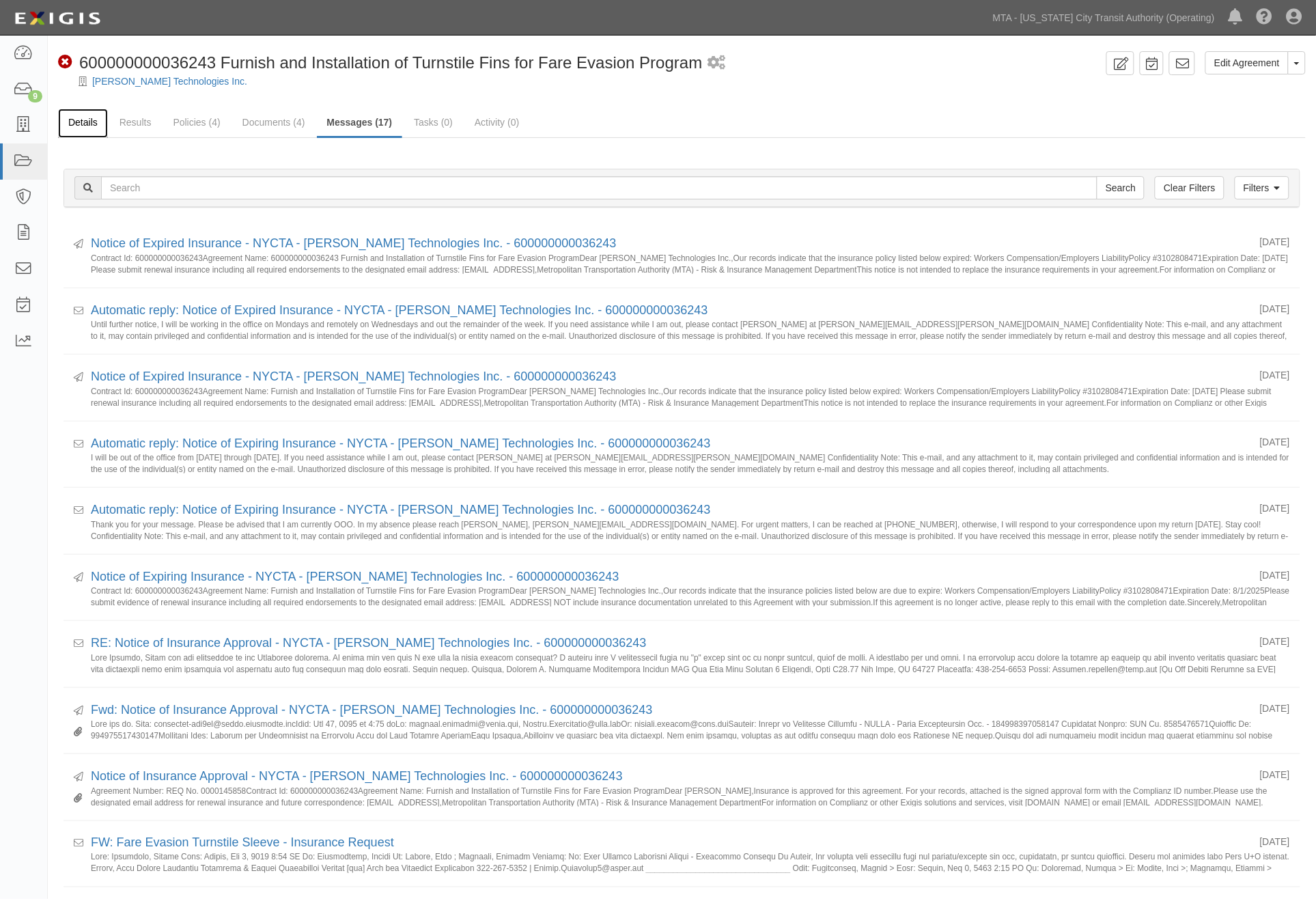
click at [79, 118] on link "Details" at bounding box center [83, 123] width 50 height 29
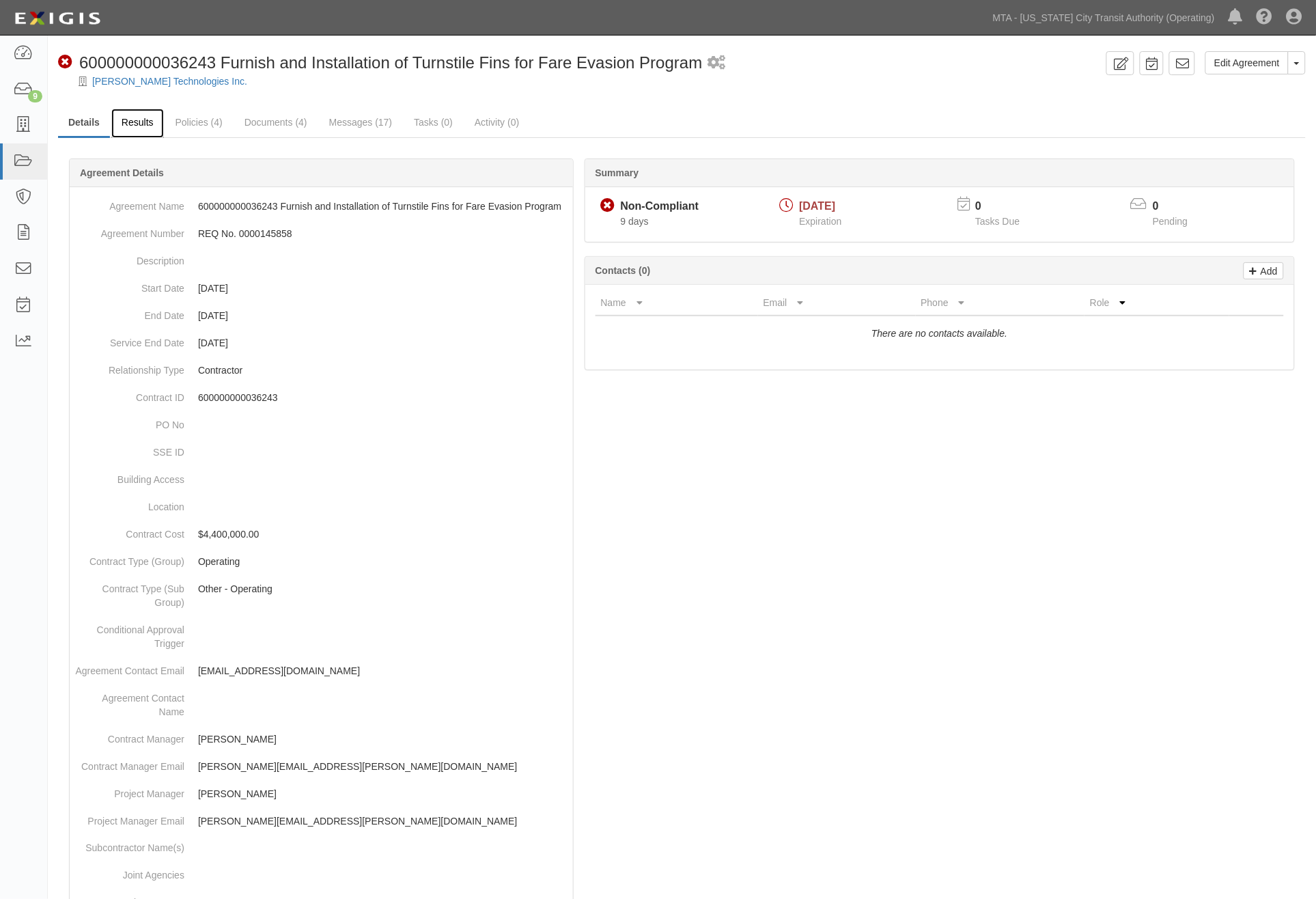
click at [133, 116] on link "Results" at bounding box center [138, 123] width 52 height 29
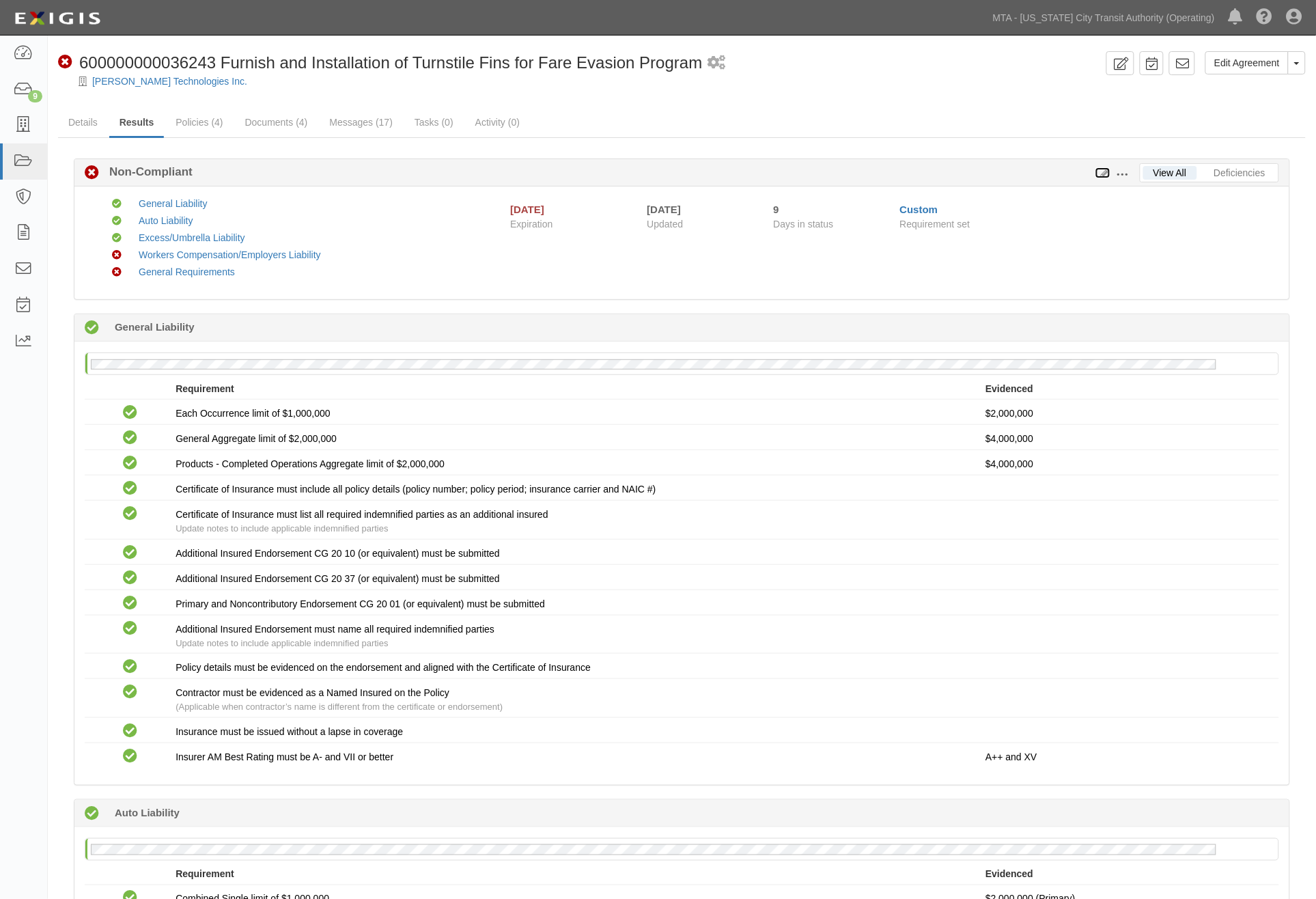
click at [1102, 168] on icon at bounding box center [1103, 173] width 15 height 10
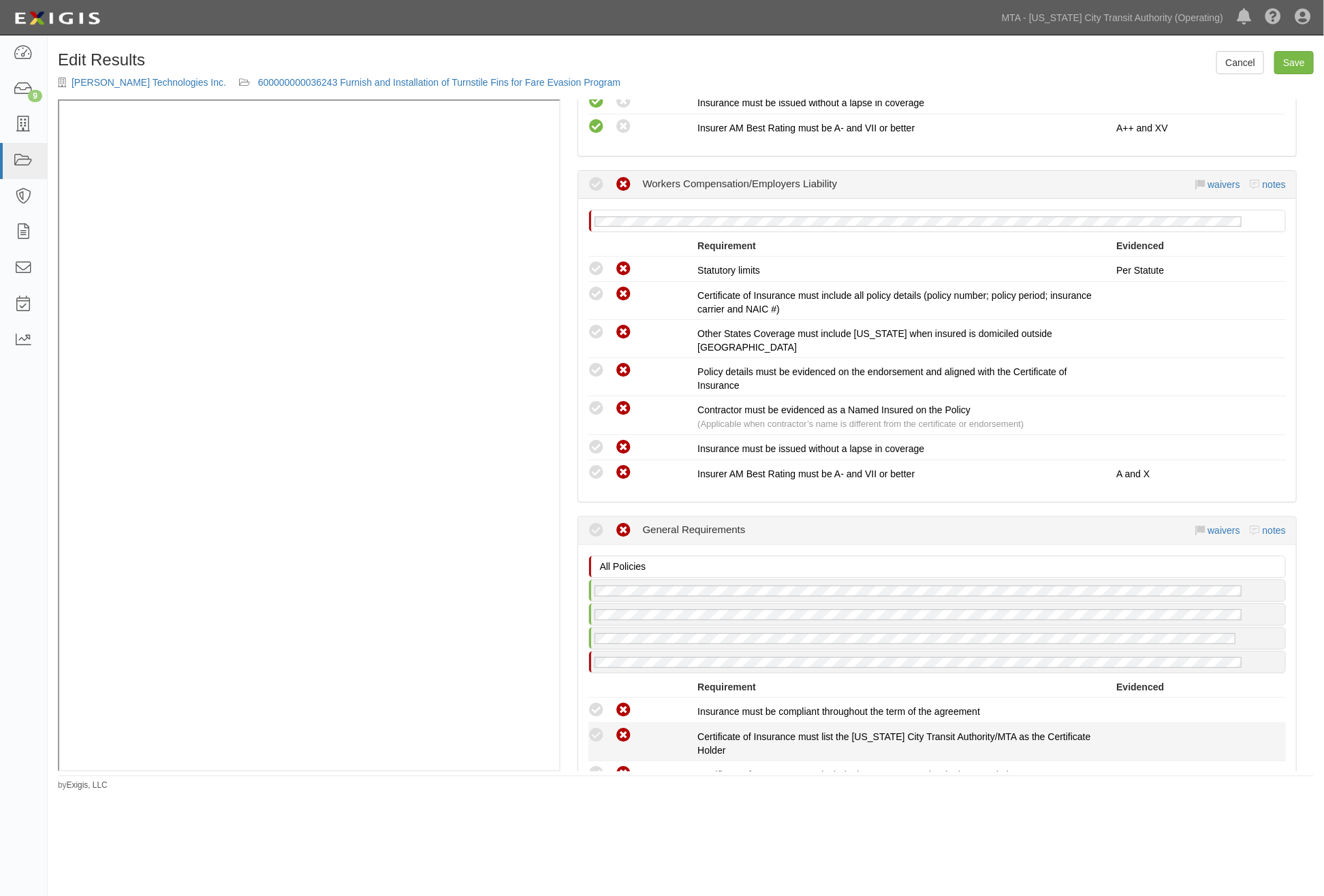
scroll to position [1664, 0]
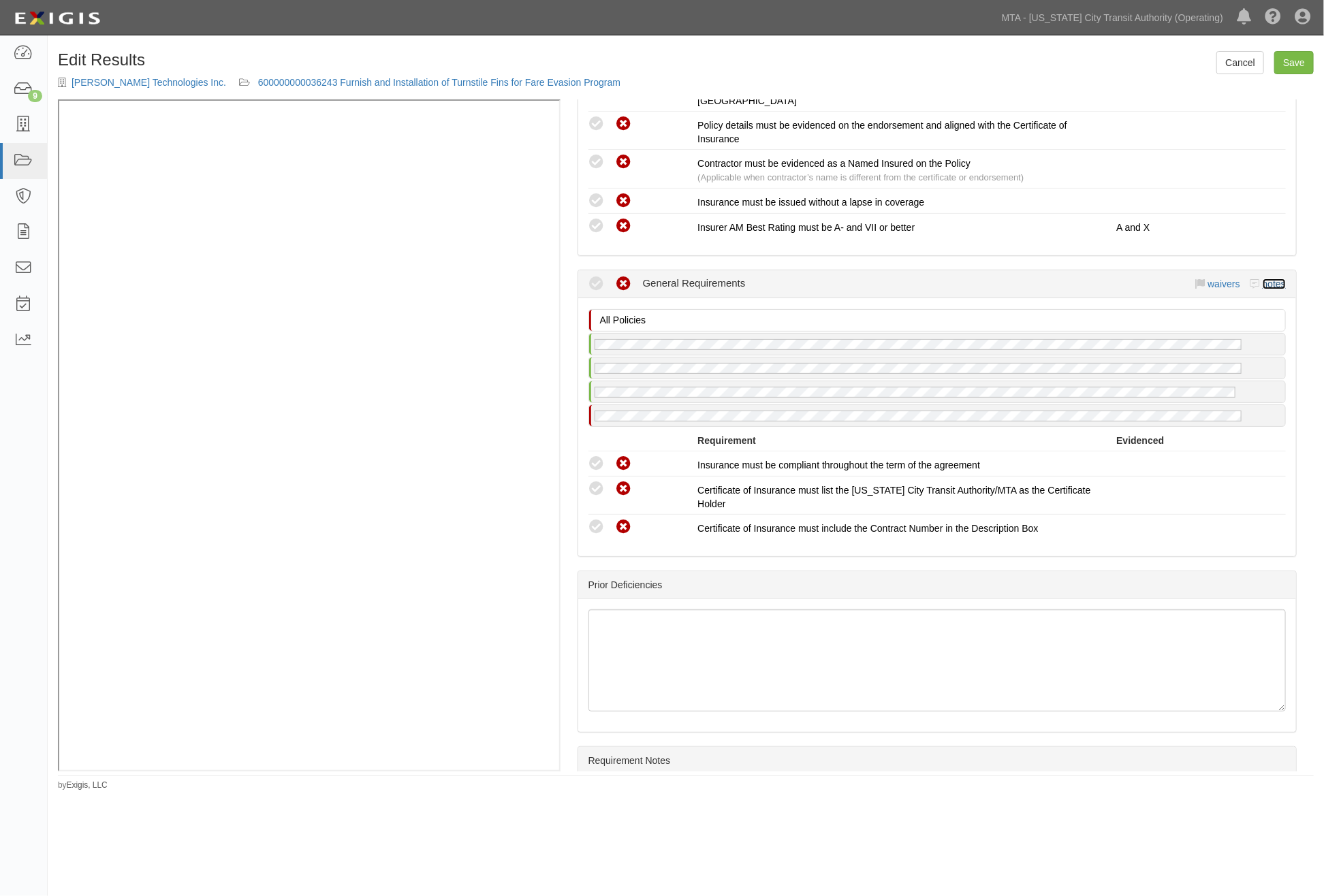
click at [1274, 278] on link "notes" at bounding box center [1274, 283] width 23 height 11
radio input "true"
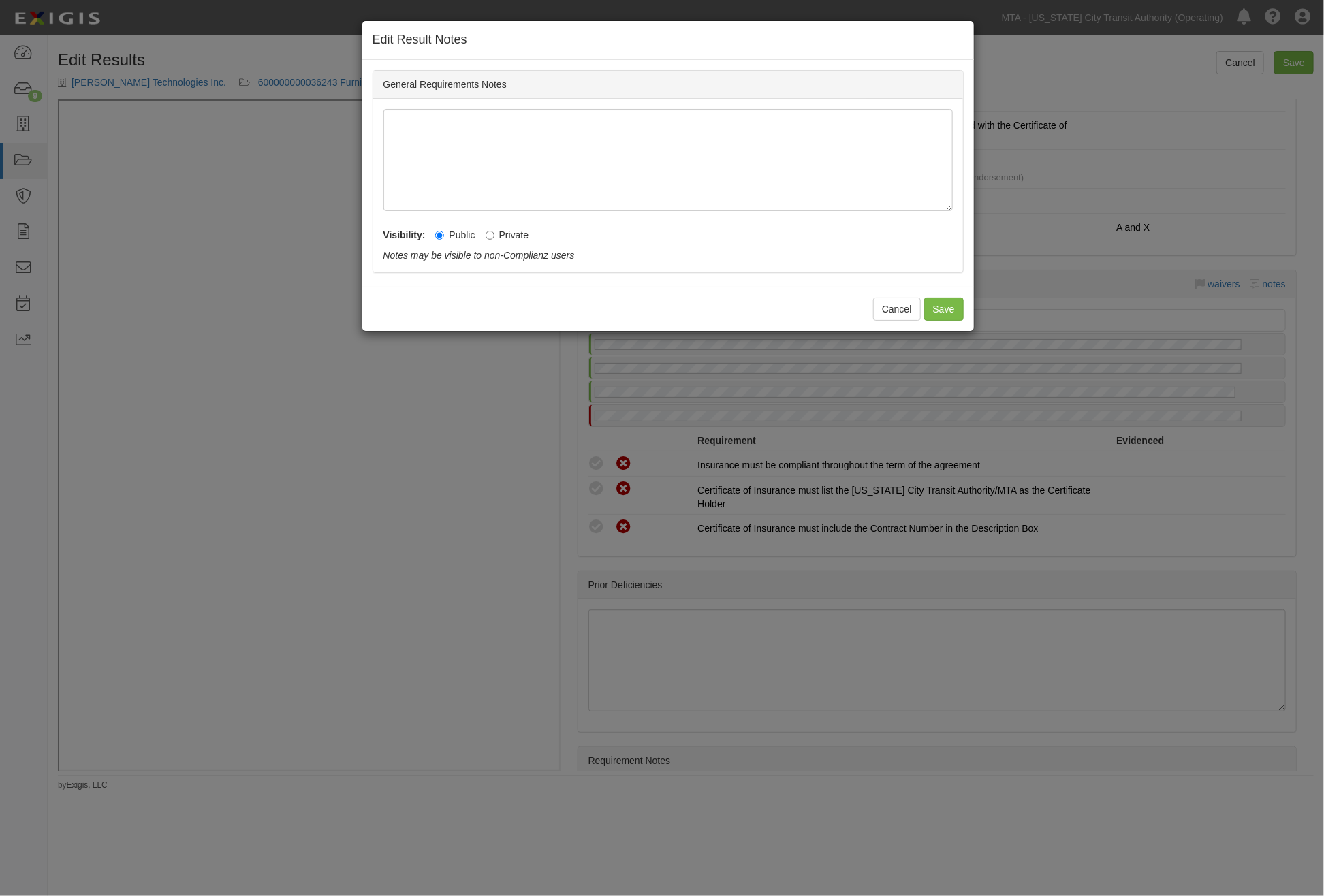
drag, startPoint x: 532, startPoint y: 230, endPoint x: 524, endPoint y: 230, distance: 8.0
click at [528, 230] on div "Visibility: Public Private Notes may be visible to non-Complianz users Notes ar…" at bounding box center [668, 242] width 569 height 41
click at [520, 231] on label "Private" at bounding box center [507, 235] width 43 height 13
click at [495, 231] on input "Private" at bounding box center [490, 235] width 9 height 9
radio input "true"
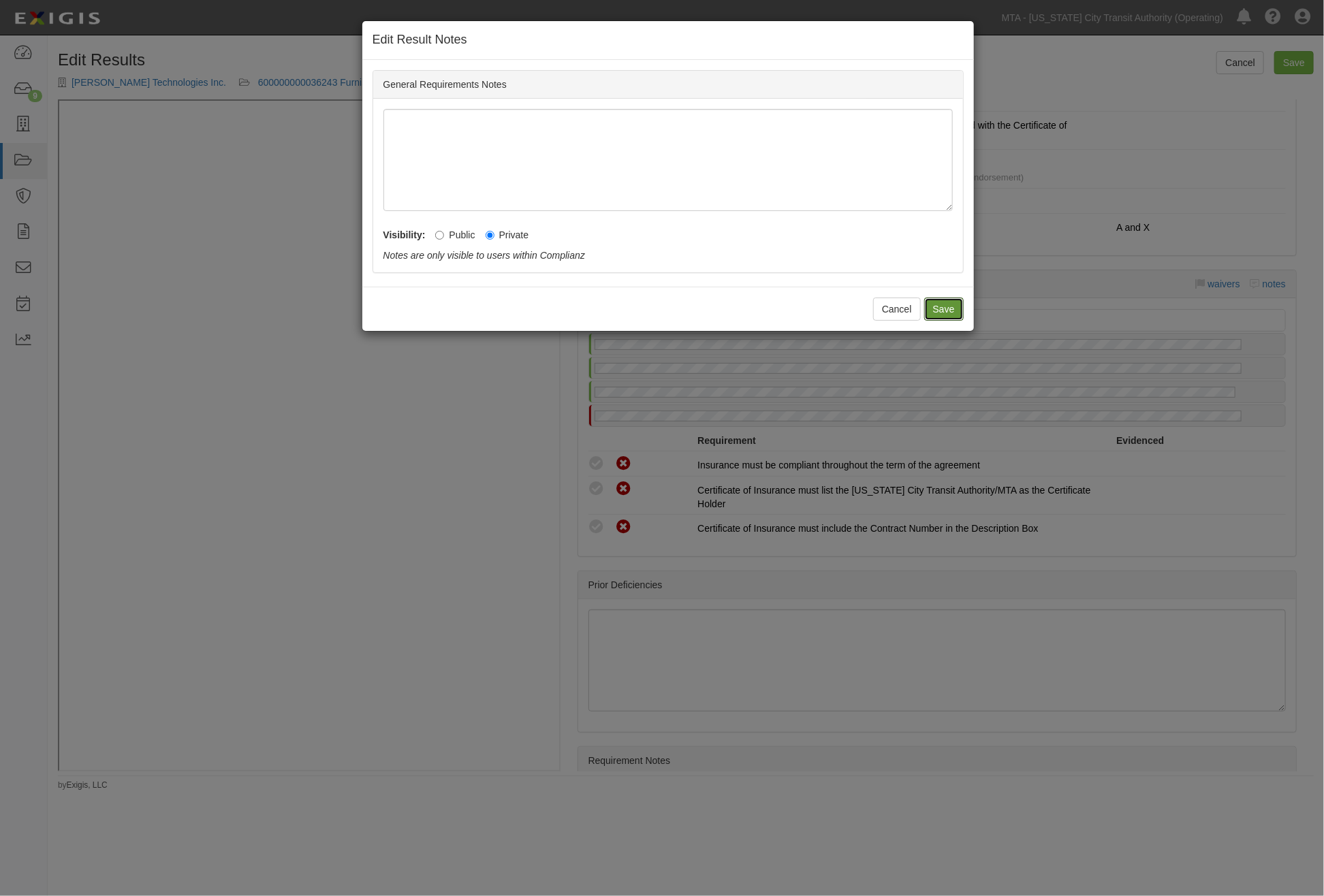
click at [940, 305] on button "Save" at bounding box center [944, 309] width 40 height 23
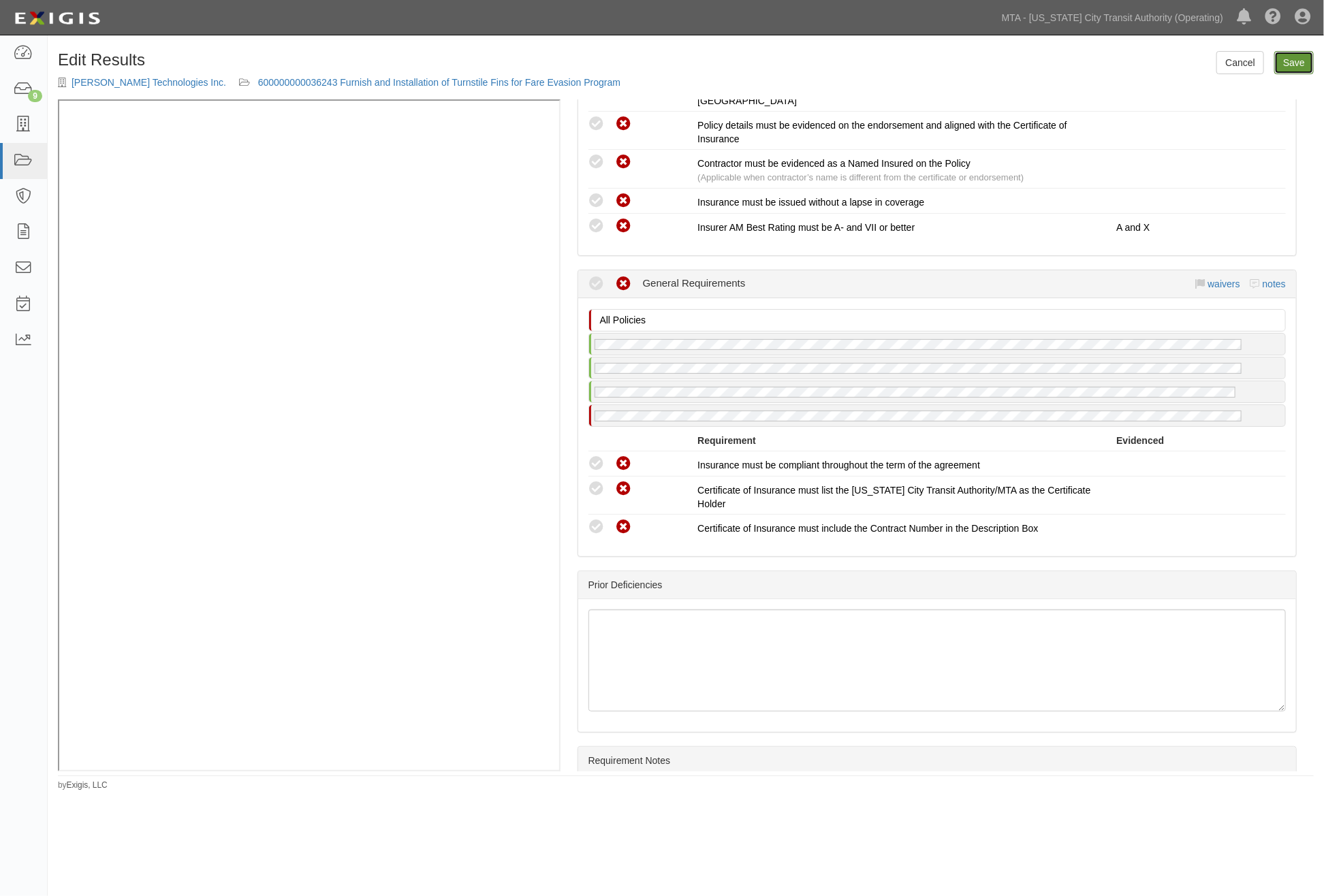
click at [1276, 66] on link "Save" at bounding box center [1293, 62] width 40 height 23
radio input "true"
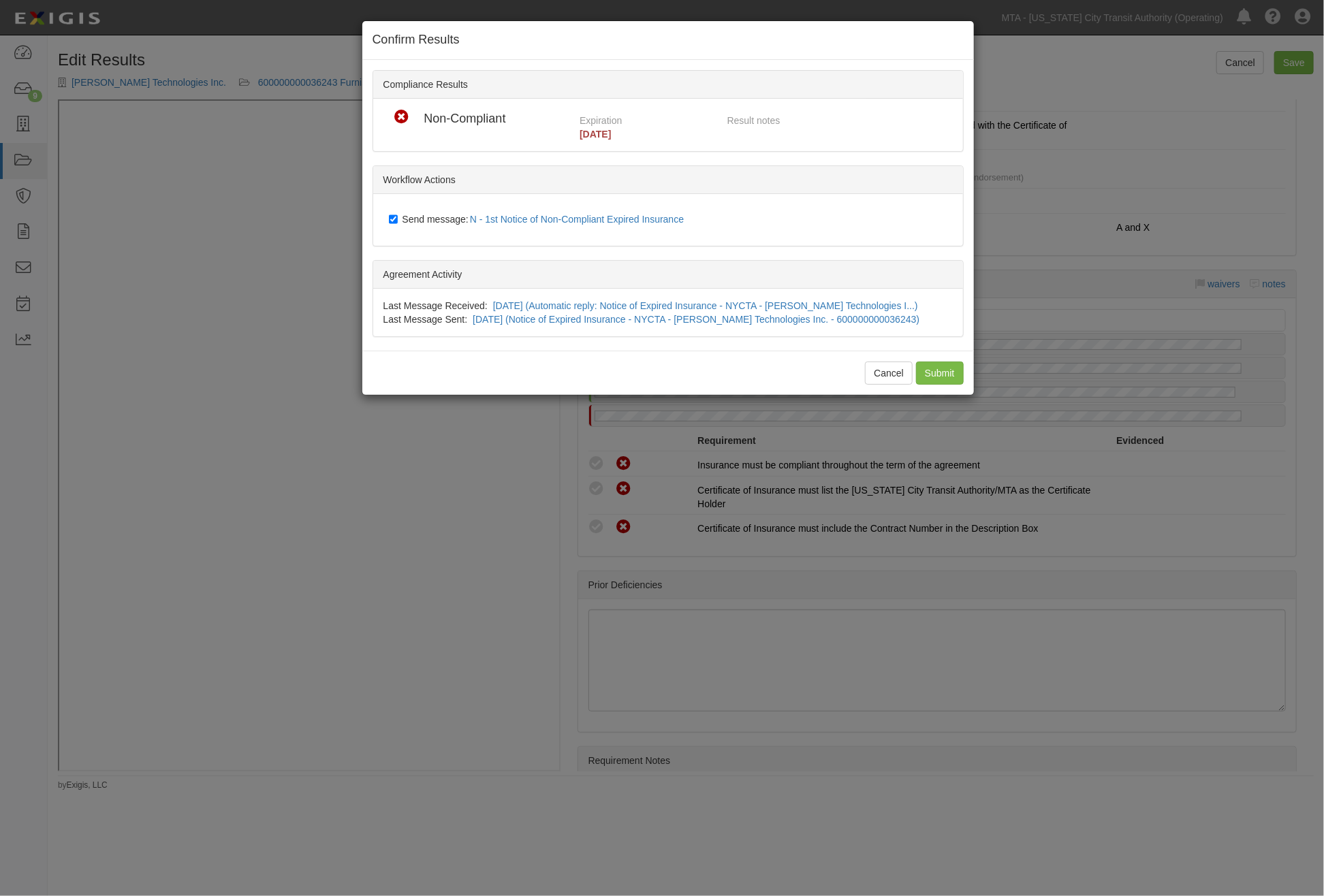
click at [462, 221] on span "Send message: N - 1st Notice of Non-Compliant Expired Insurance" at bounding box center [546, 219] width 287 height 11
click at [398, 221] on input "Send message: N - 1st Notice of Non-Compliant Expired Insurance" at bounding box center [393, 219] width 9 height 11
checkbox input "false"
click at [933, 368] on input "Submit" at bounding box center [940, 373] width 48 height 23
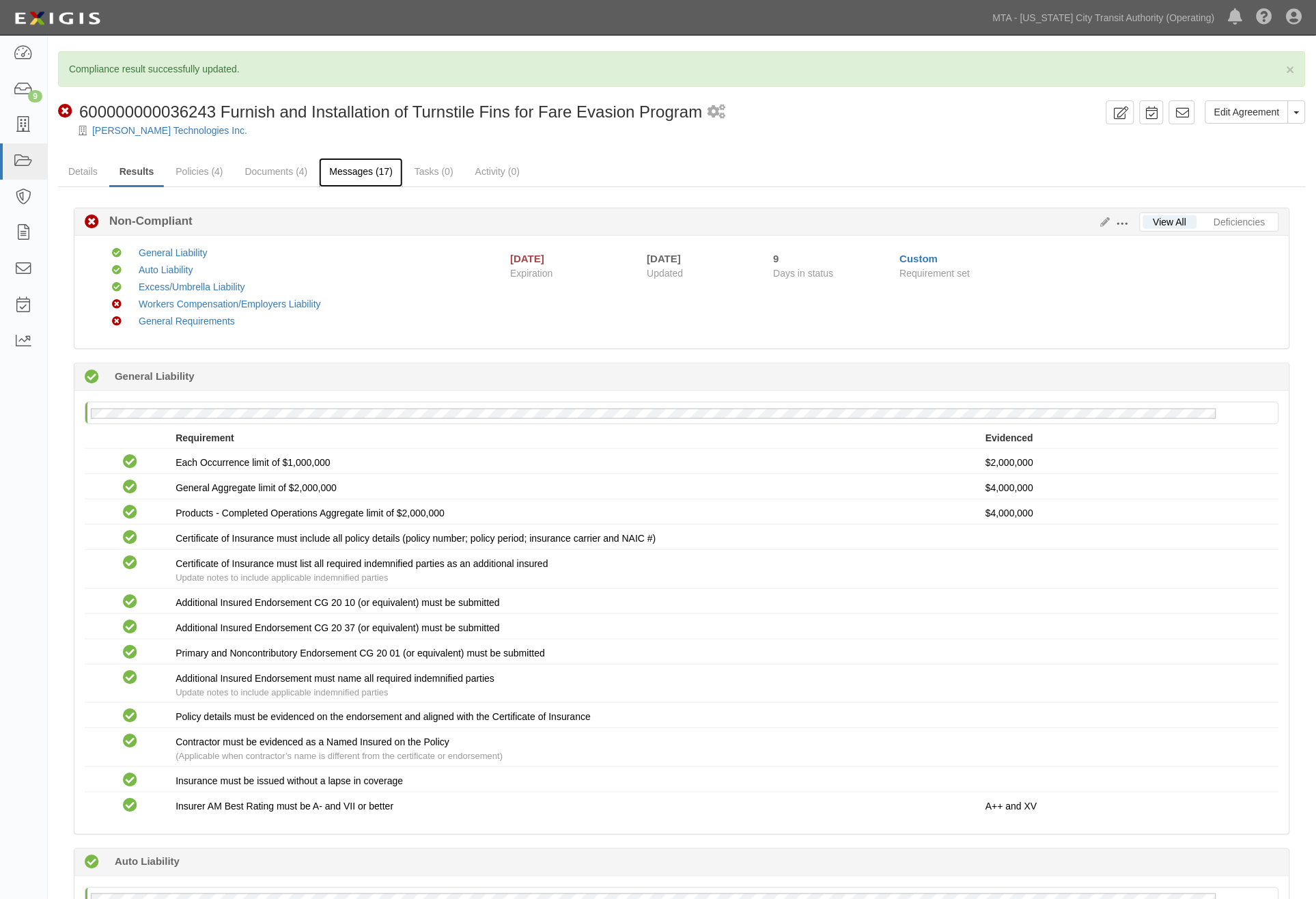
click at [356, 167] on link "Messages (17)" at bounding box center [361, 172] width 84 height 29
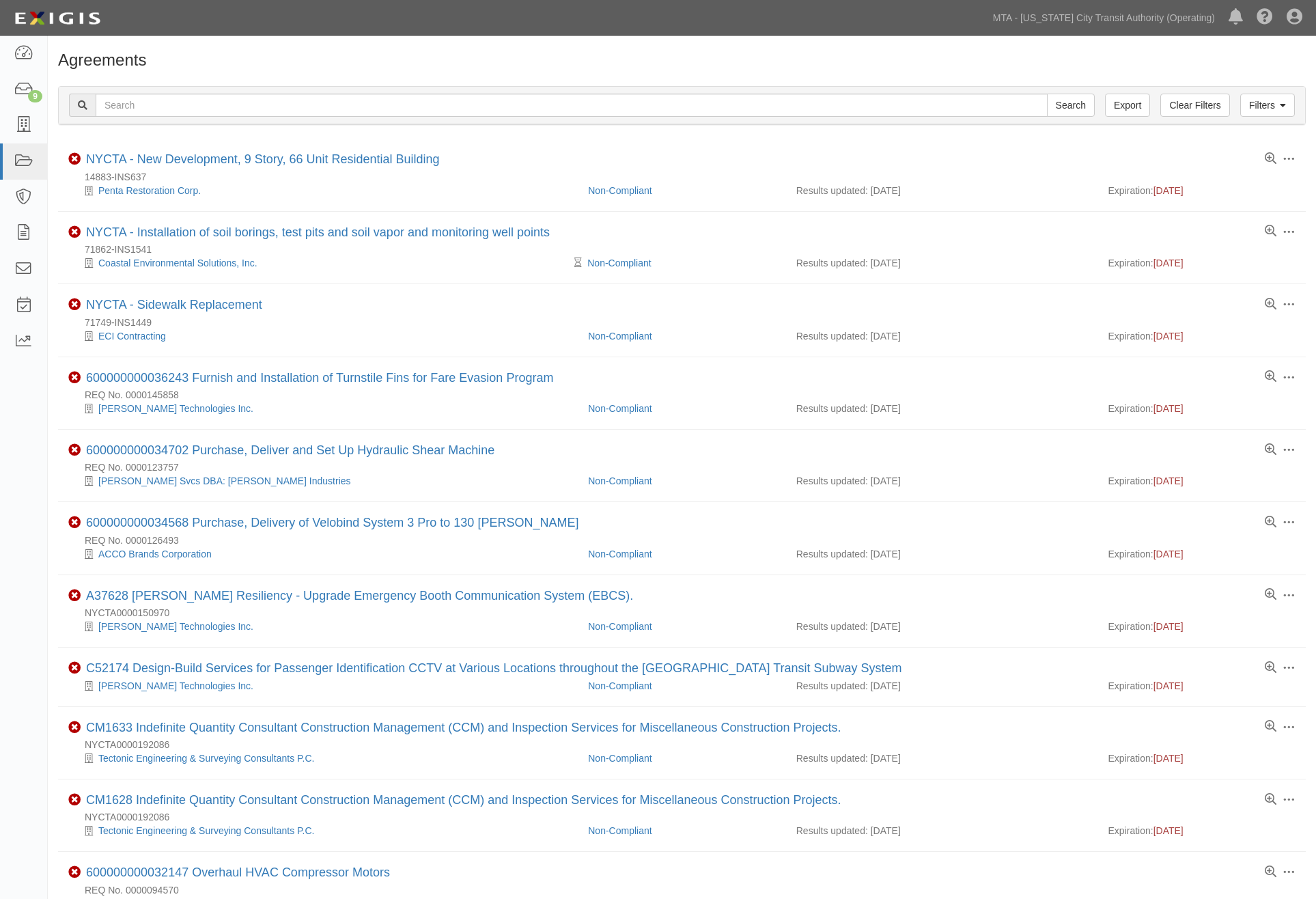
scroll to position [148, 0]
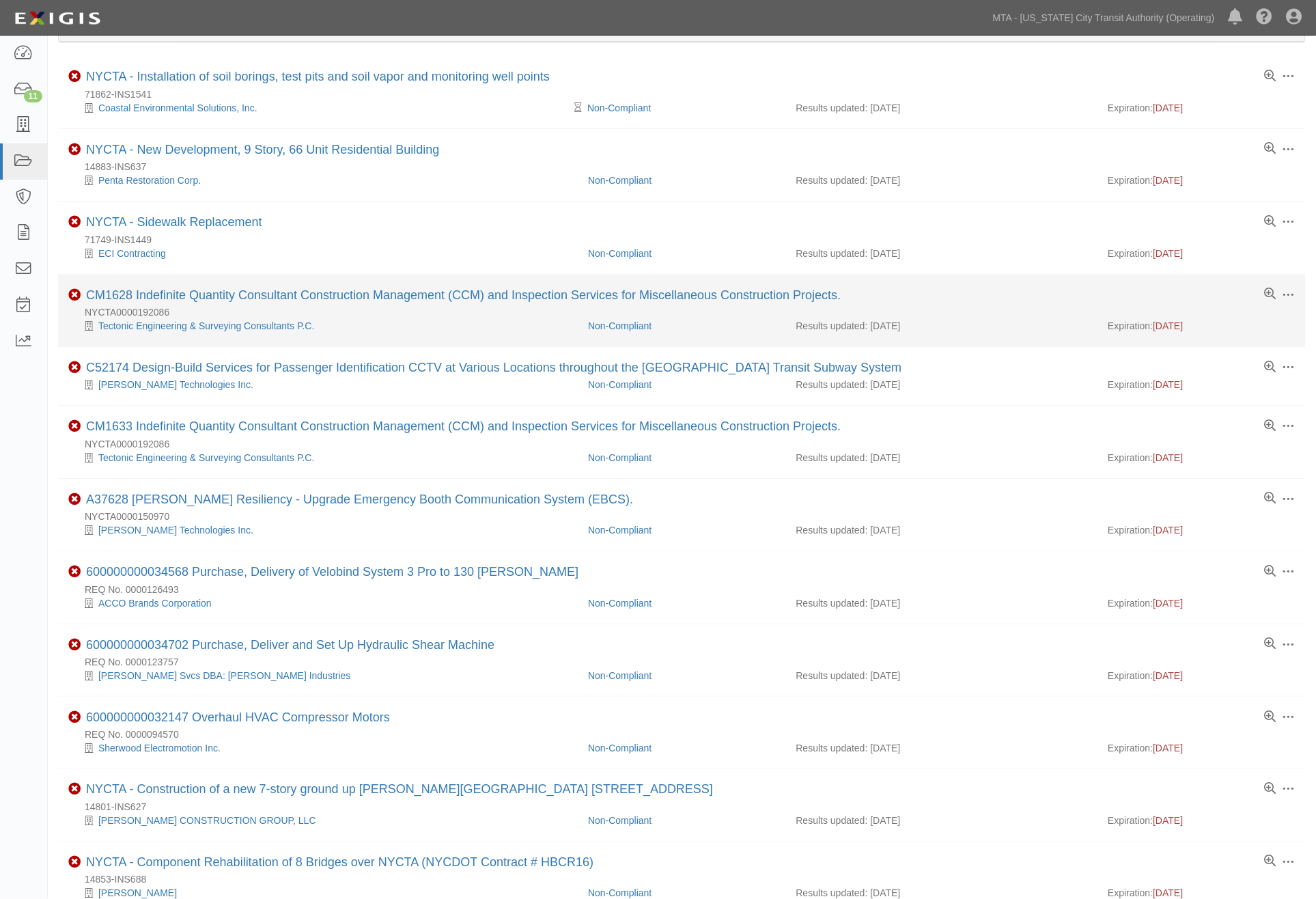
scroll to position [70, 0]
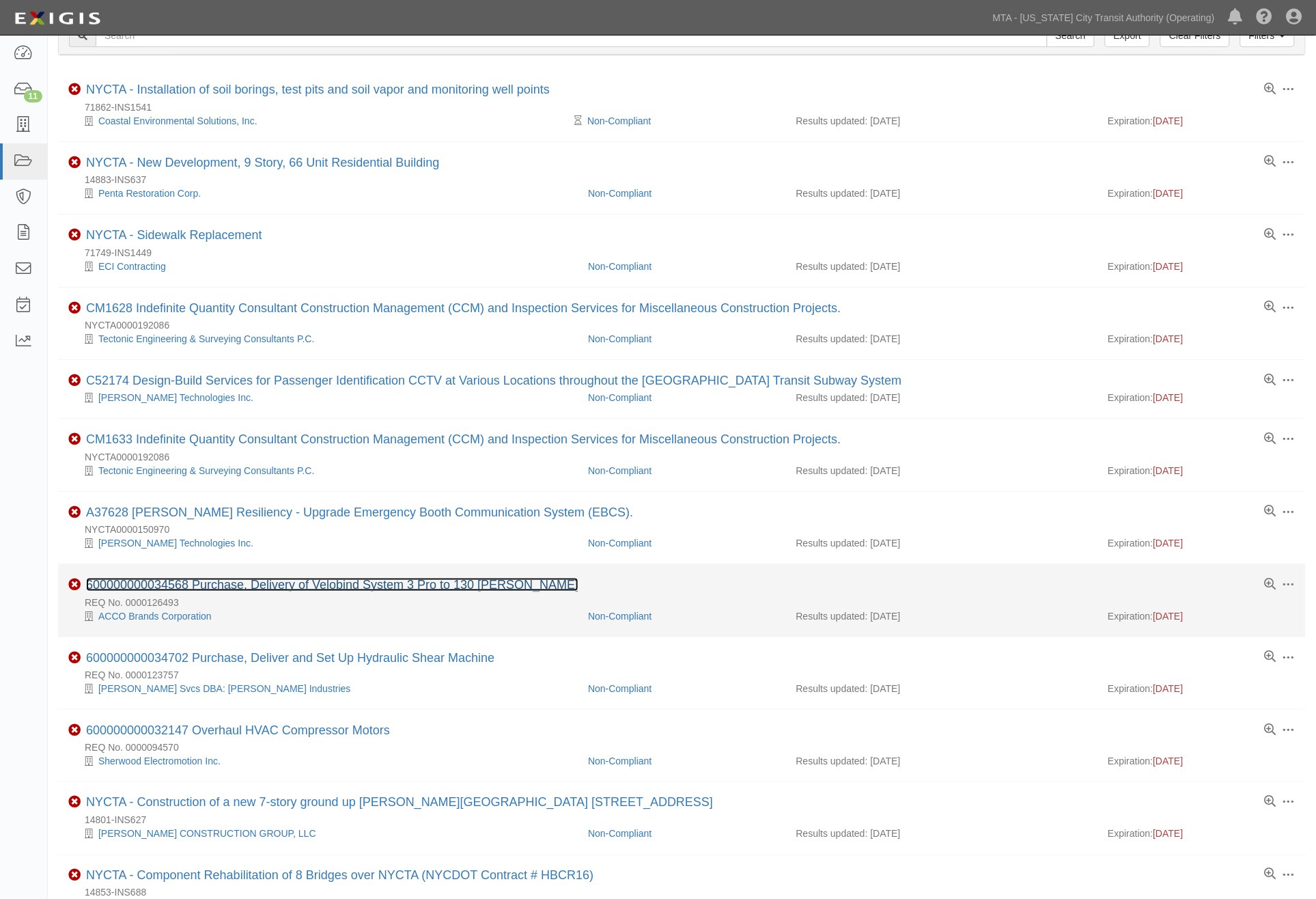
click at [311, 589] on link "600000000034568 Purchase, Delivery of Velobind System 3 Pro to 130 Livingston" at bounding box center [332, 585] width 492 height 13
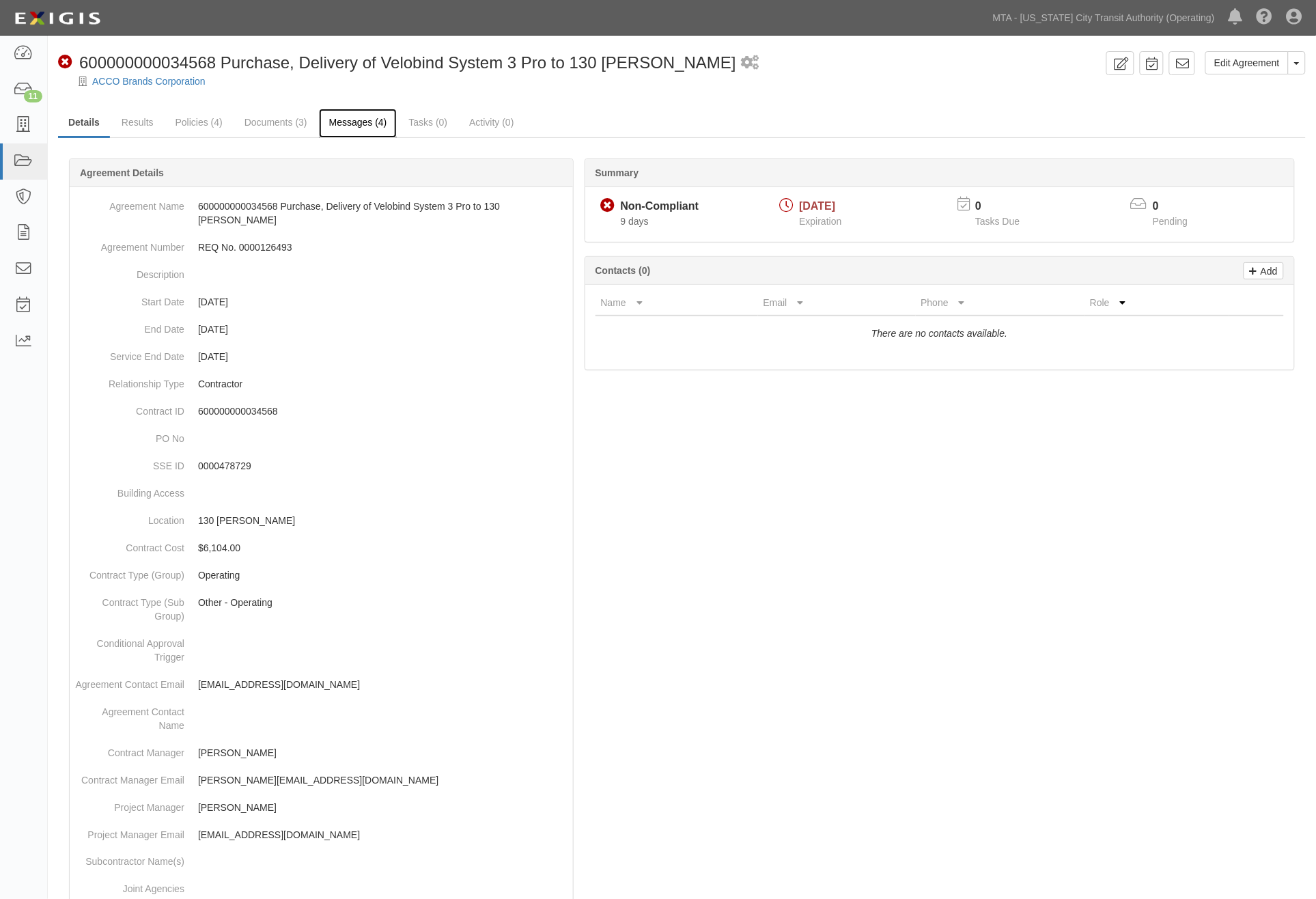
click at [342, 129] on link "Messages (4)" at bounding box center [358, 123] width 79 height 29
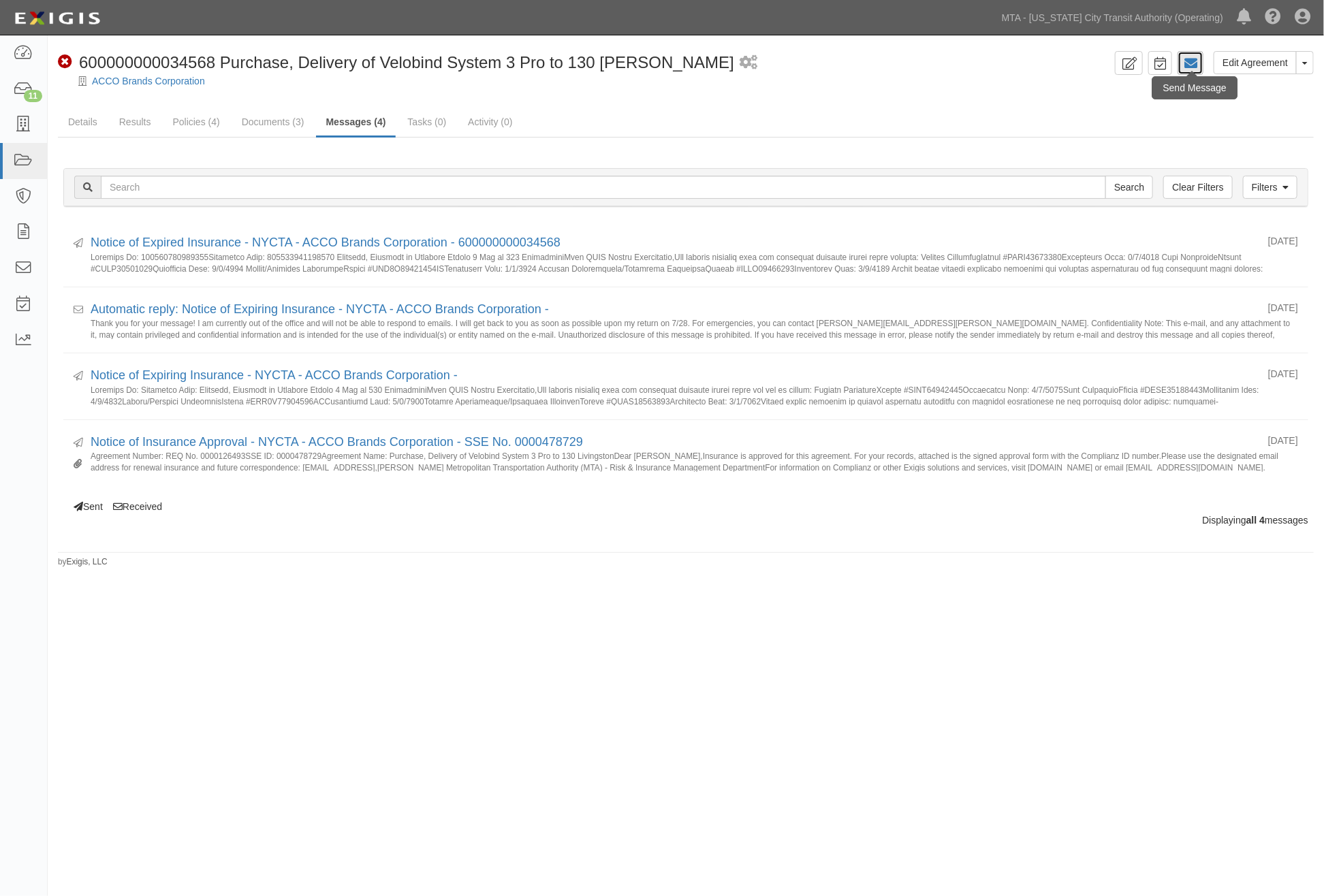
click at [1188, 61] on icon at bounding box center [1190, 63] width 13 height 13
click at [203, 121] on link "Policies (4)" at bounding box center [195, 122] width 67 height 29
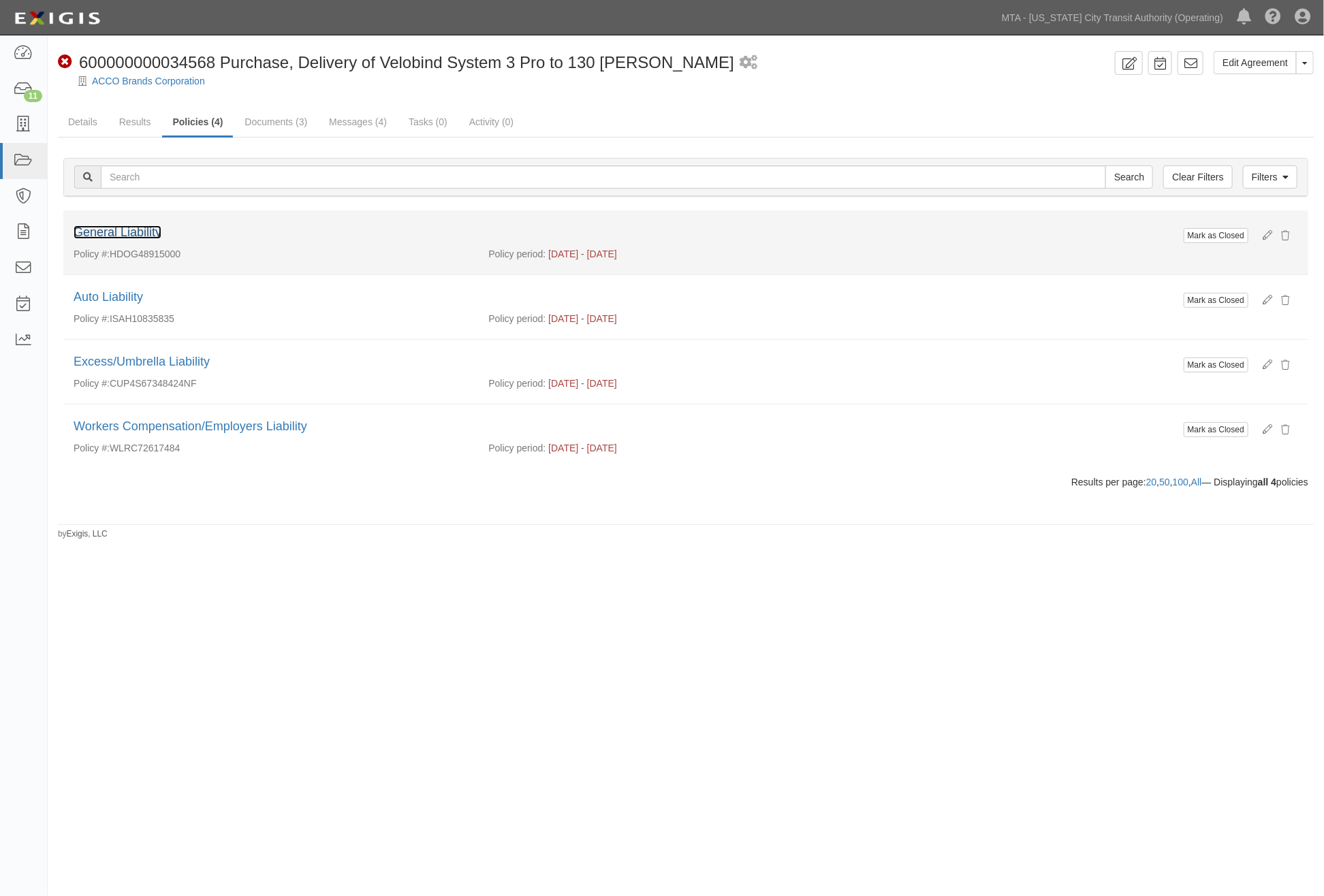
click at [142, 231] on link "General Liability" at bounding box center [118, 232] width 88 height 13
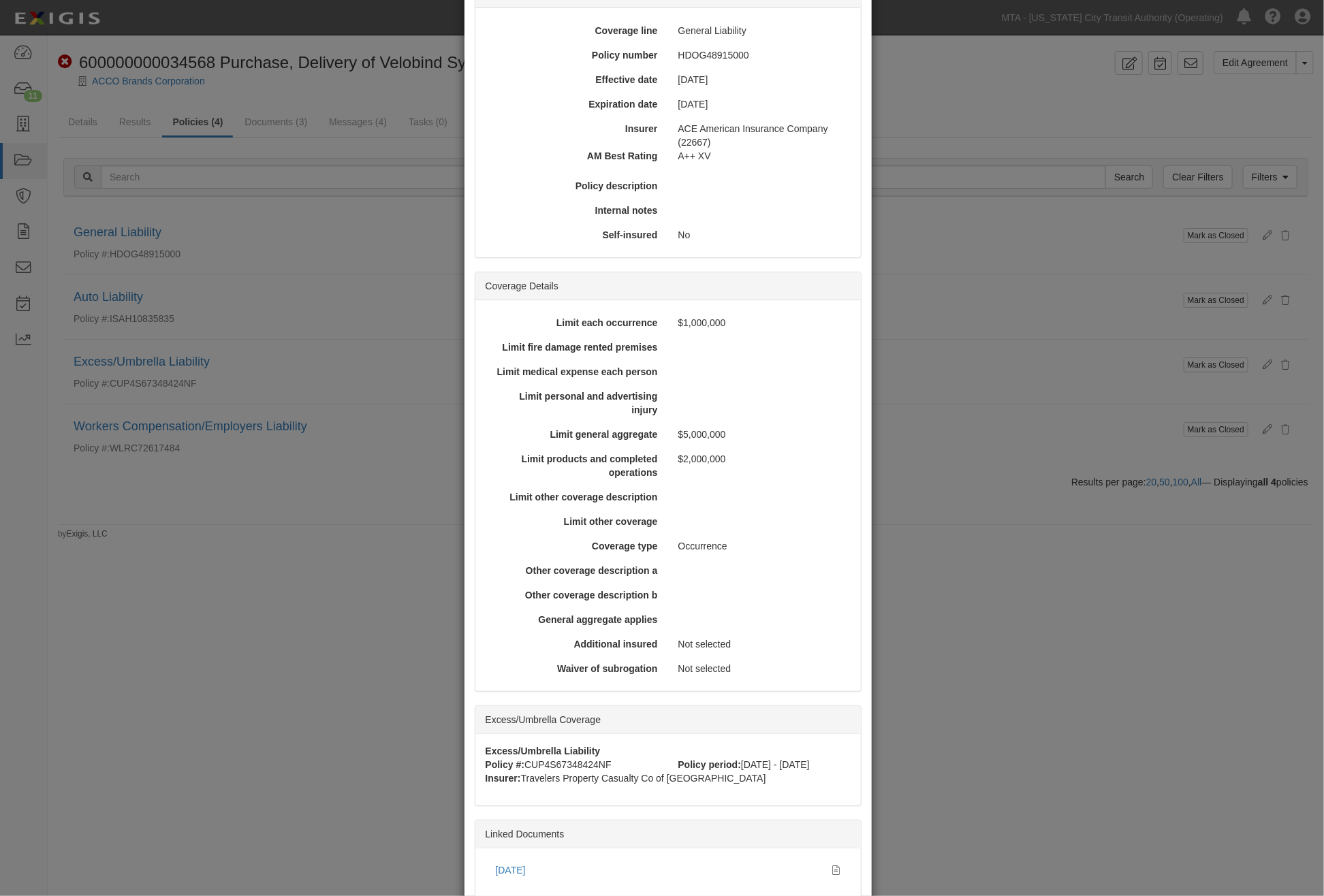
scroll to position [219, 0]
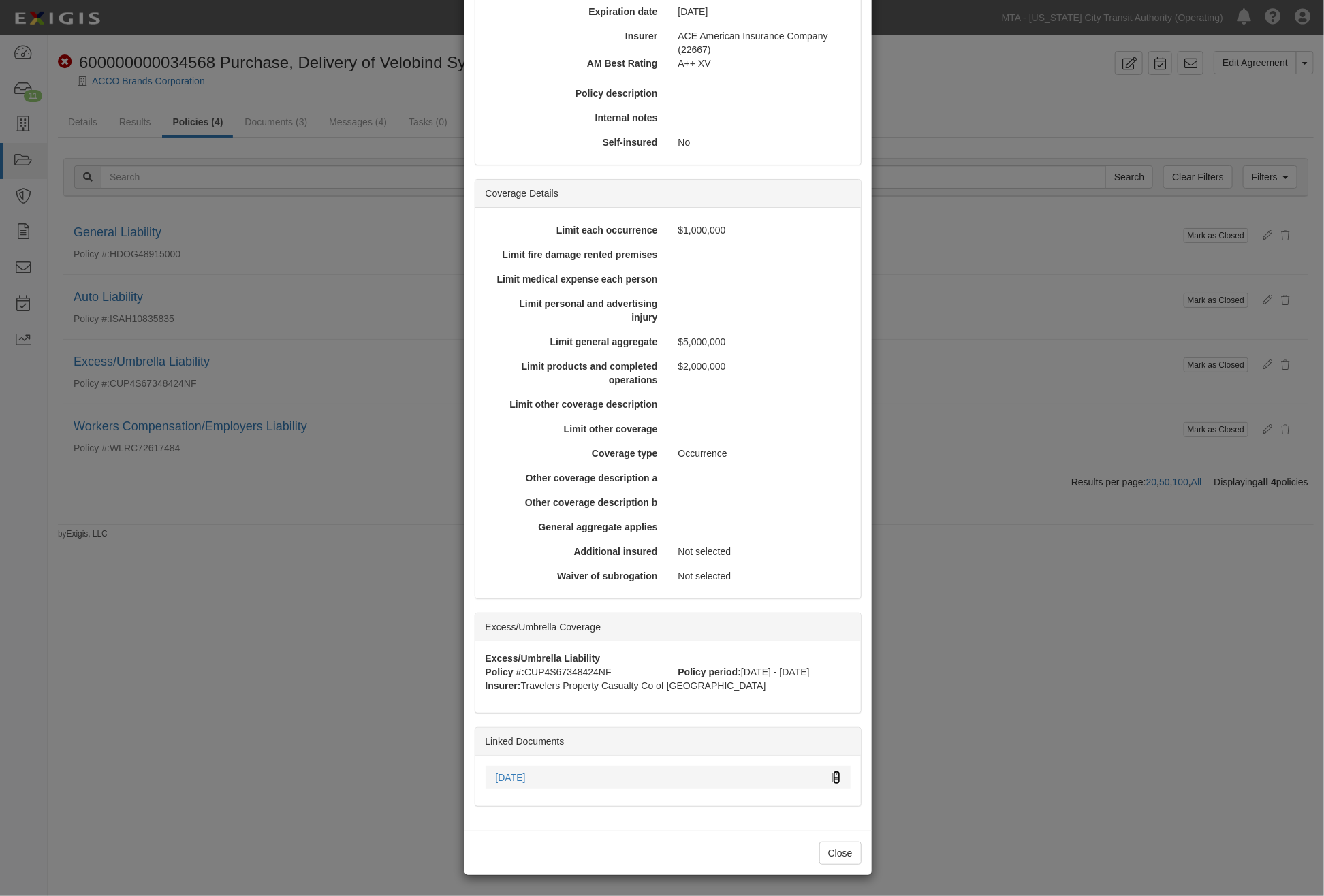
click at [832, 777] on icon at bounding box center [836, 778] width 7 height 10
click at [1020, 554] on div "× View Policy Mark as Closed Edit Policy Toggle Dropdown Delete Policy Policy S…" at bounding box center [662, 448] width 1324 height 896
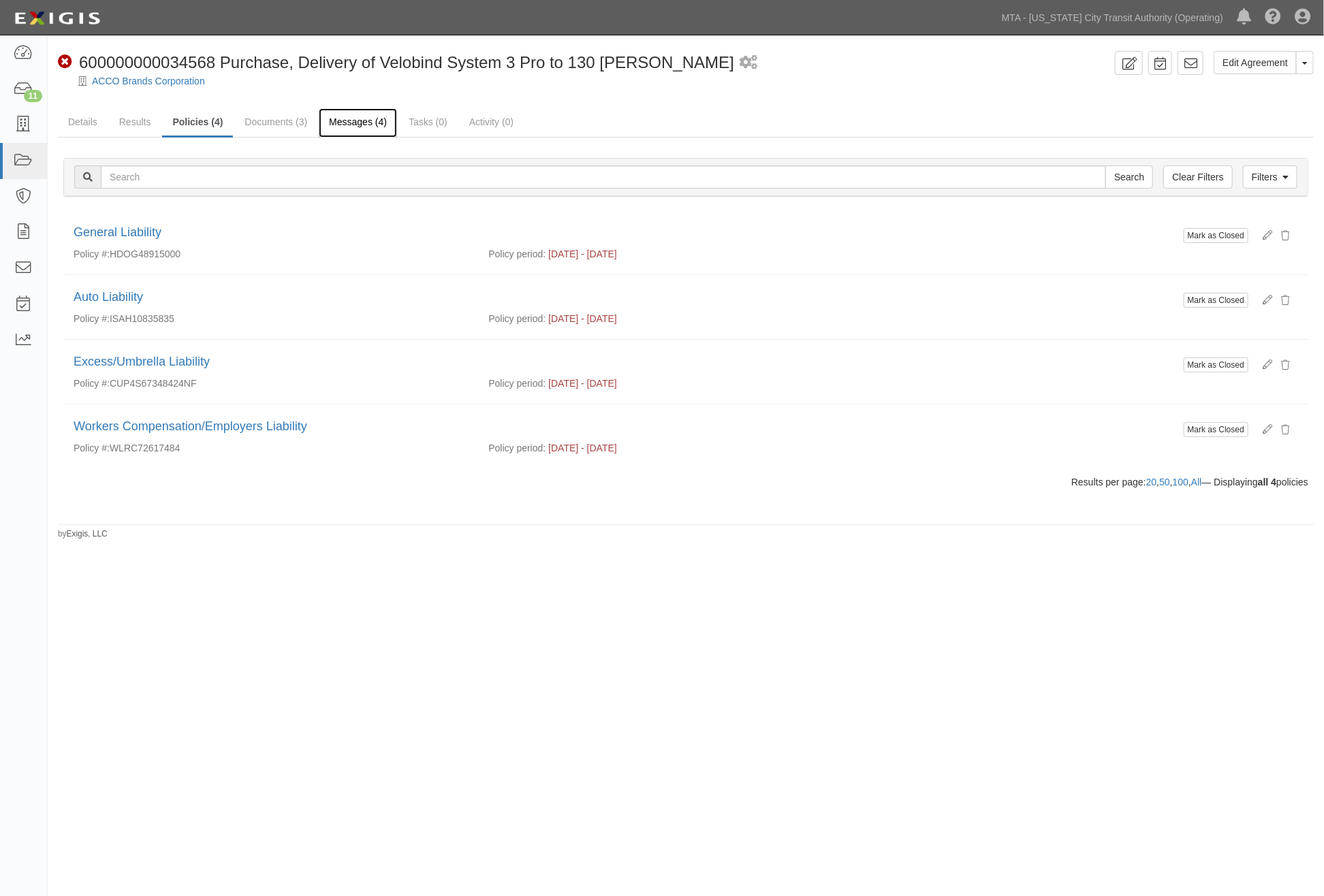
click at [351, 122] on link "Messages (4)" at bounding box center [357, 122] width 78 height 29
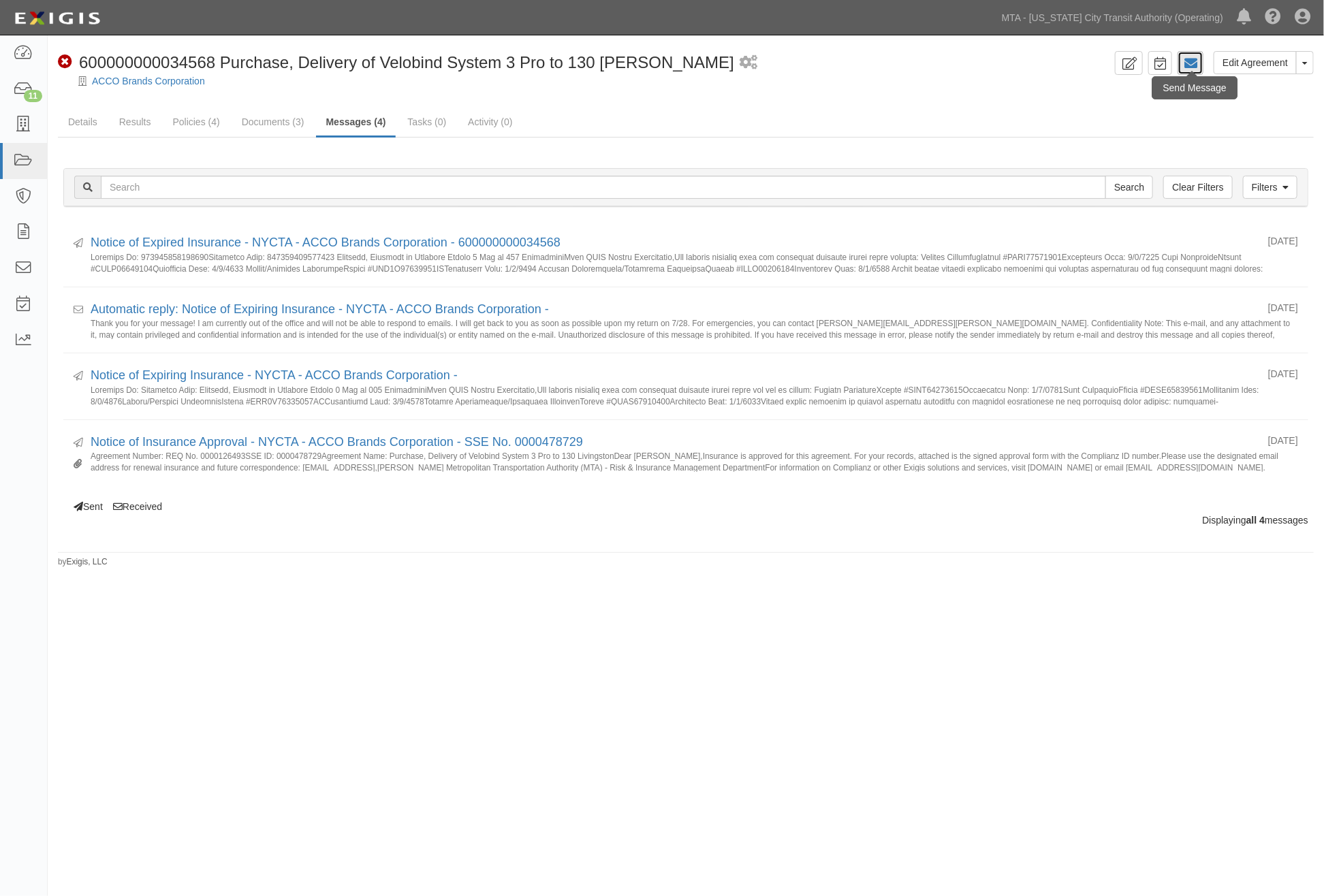
click at [1190, 66] on icon at bounding box center [1190, 63] width 13 height 13
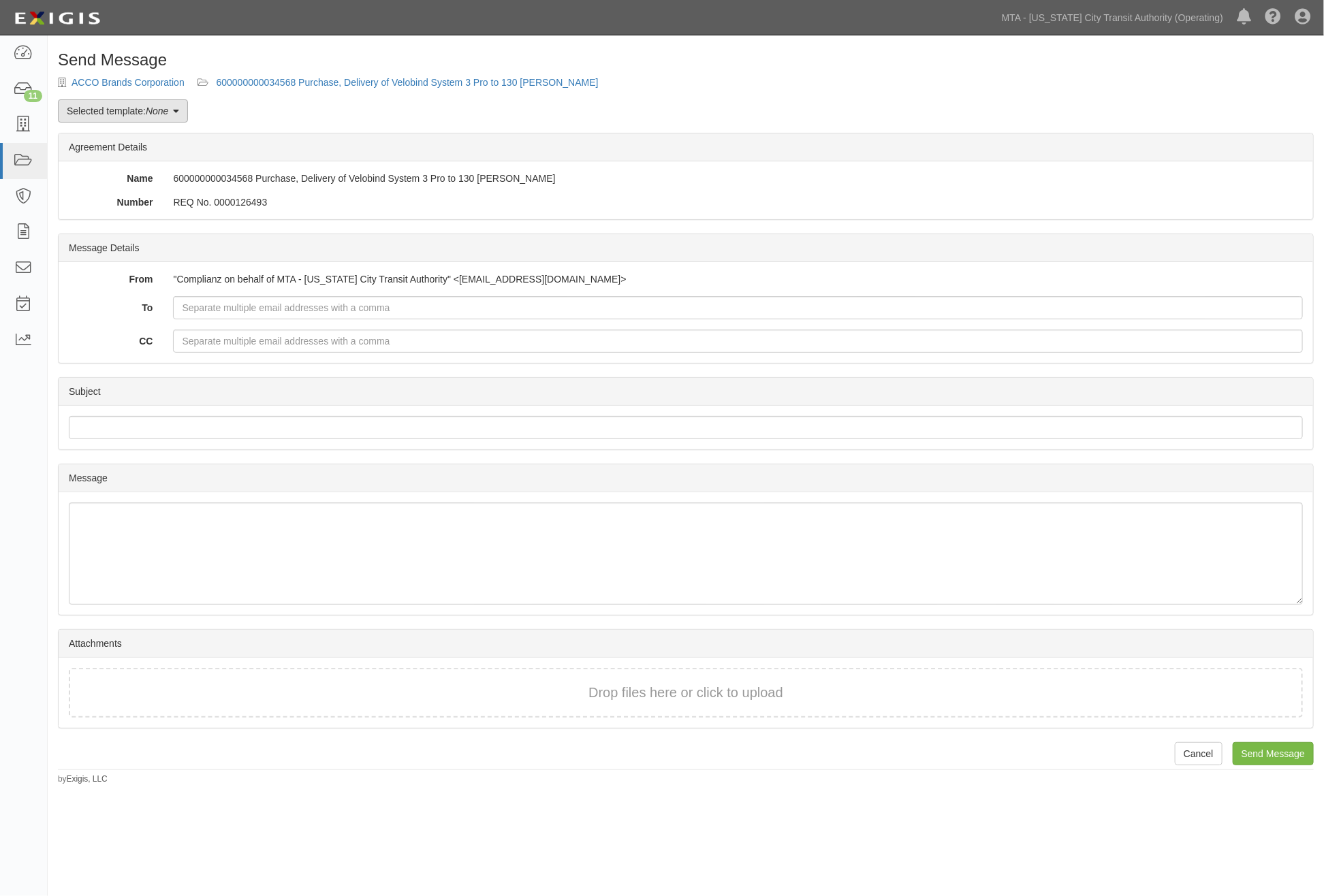
click at [164, 119] on link "Selected template: None" at bounding box center [123, 110] width 130 height 23
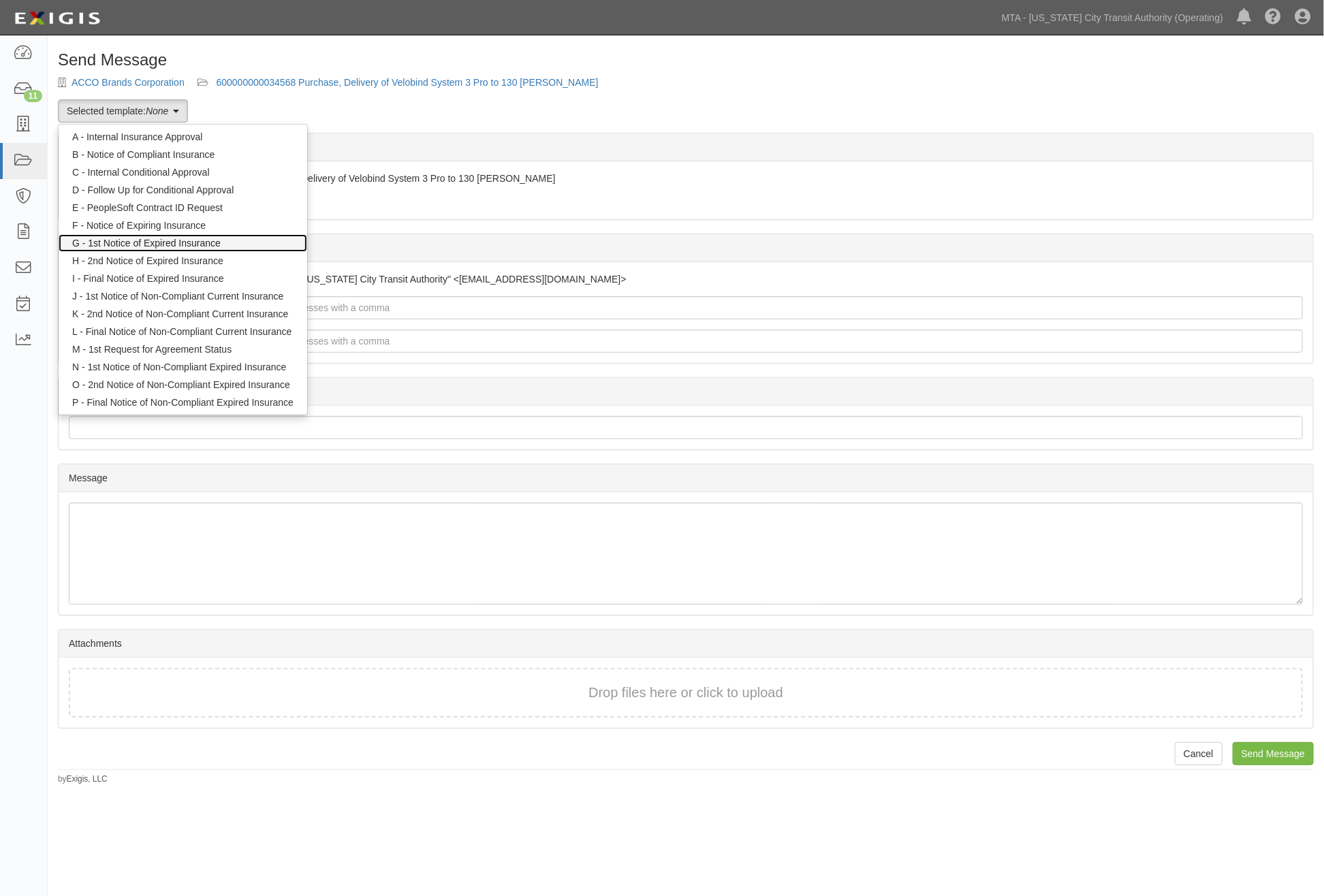
click at [146, 244] on link "G - 1st Notice of Expired Insurance" at bounding box center [183, 243] width 248 height 18
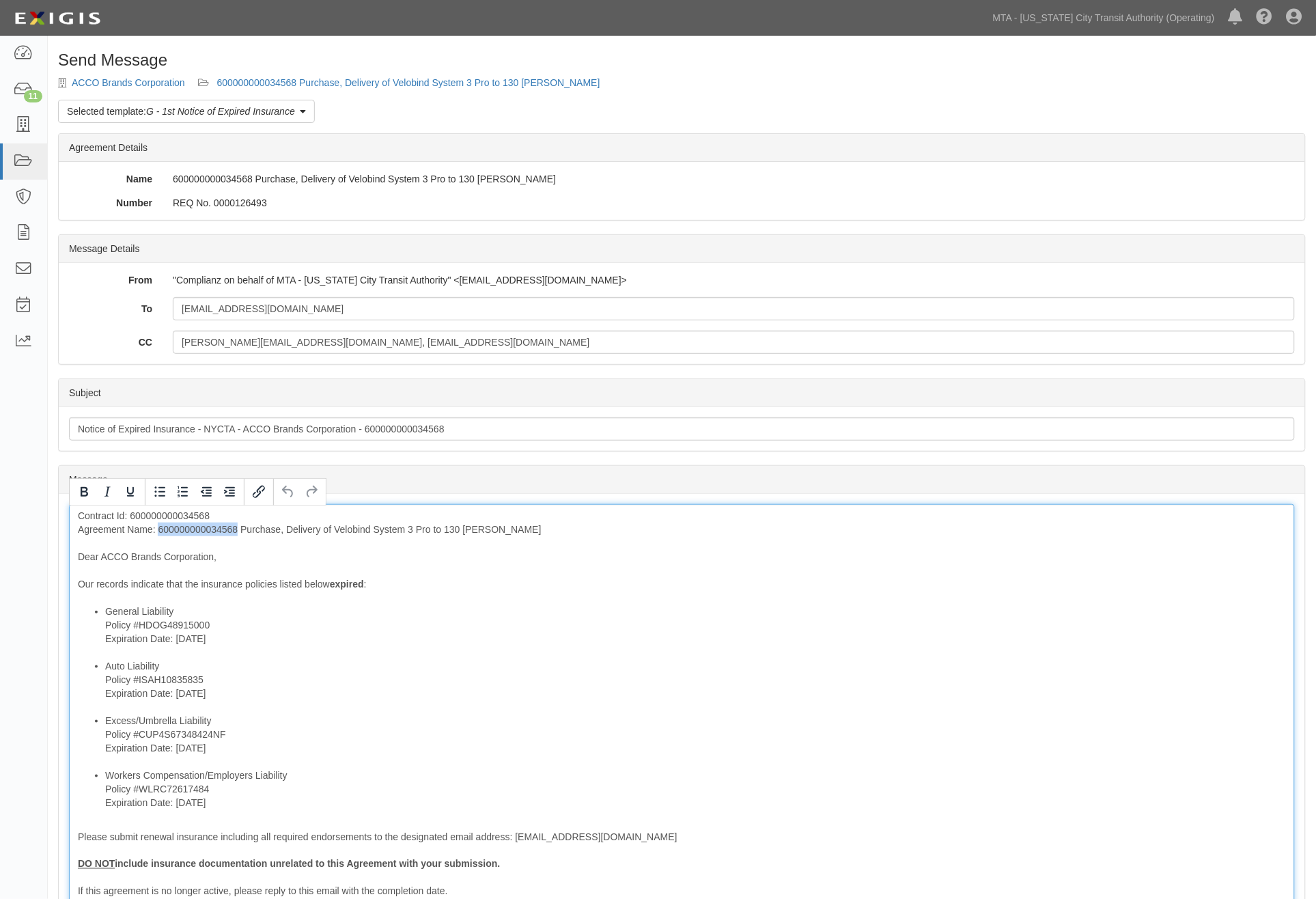
drag, startPoint x: 238, startPoint y: 528, endPoint x: 159, endPoint y: 534, distance: 79.2
click at [159, 534] on div "Contract Id: 600000000034568 Agreement Name: 600000000034568 Purchase, Delivery…" at bounding box center [682, 752] width 1226 height 495
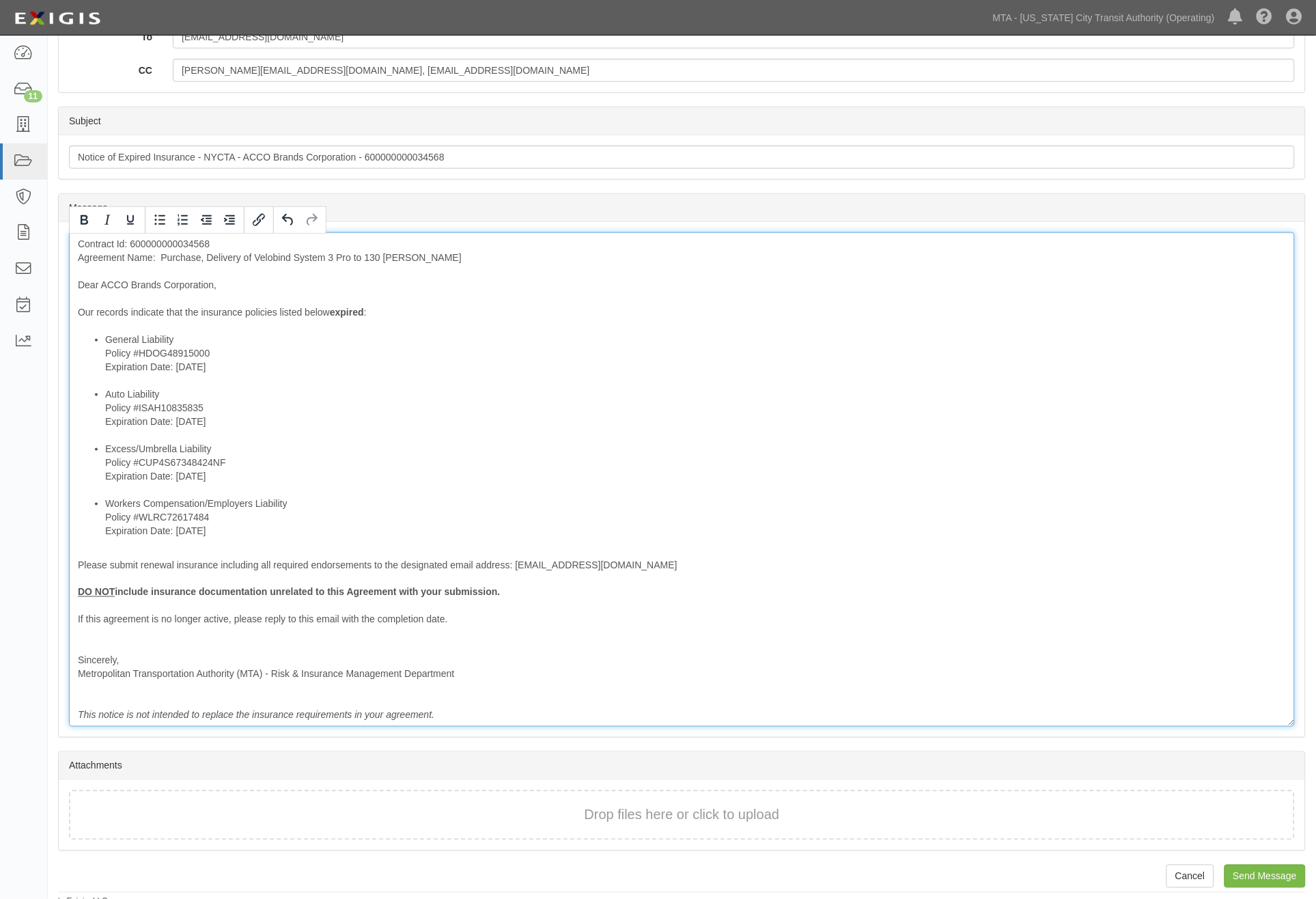
scroll to position [280, 0]
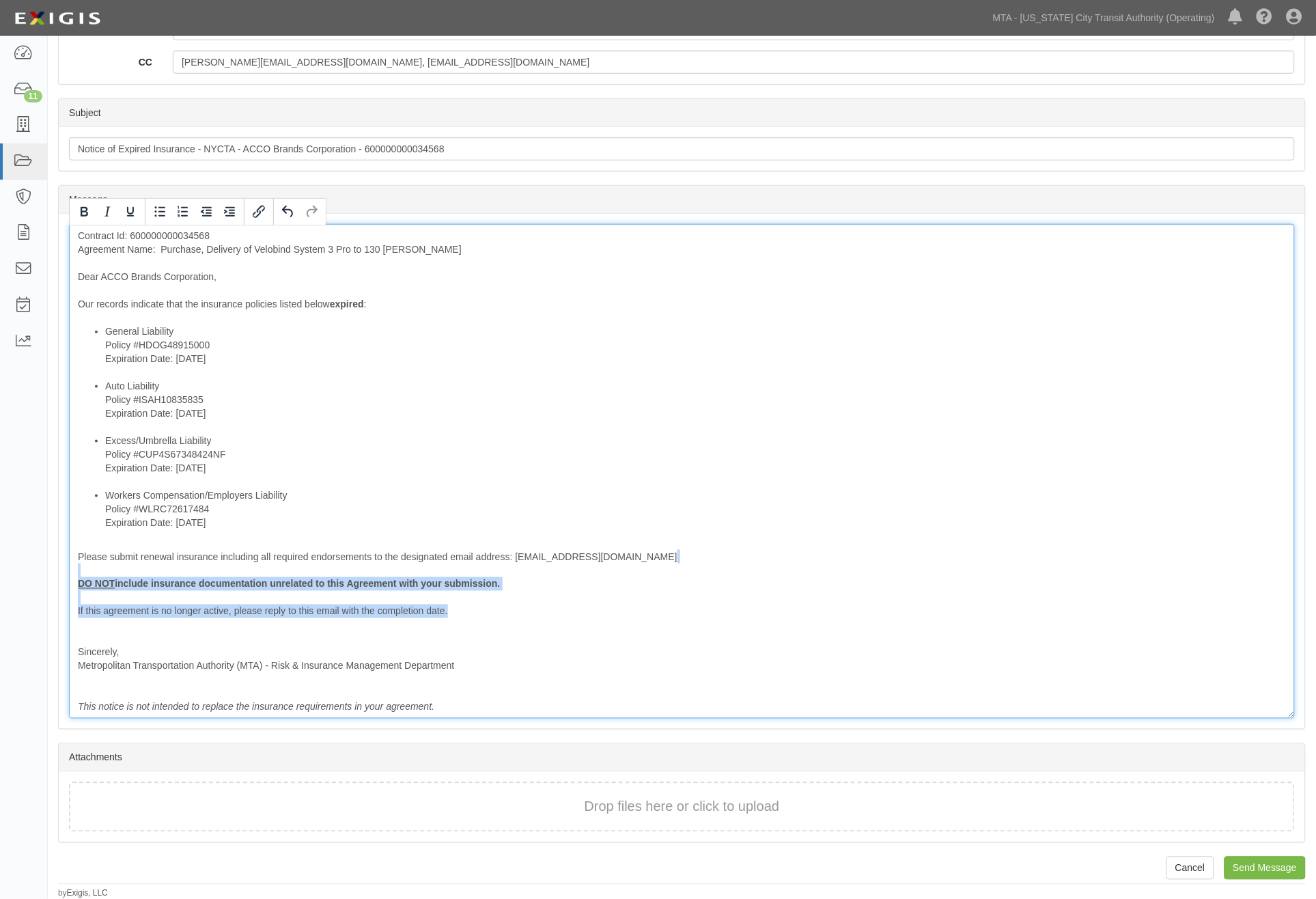
drag, startPoint x: 475, startPoint y: 612, endPoint x: 49, endPoint y: 570, distance: 428.1
click at [49, 570] on div "Send Message ACCO Brands Corporation 600000000034568 Purchase, Delivery of Velo…" at bounding box center [682, 335] width 1268 height 1129
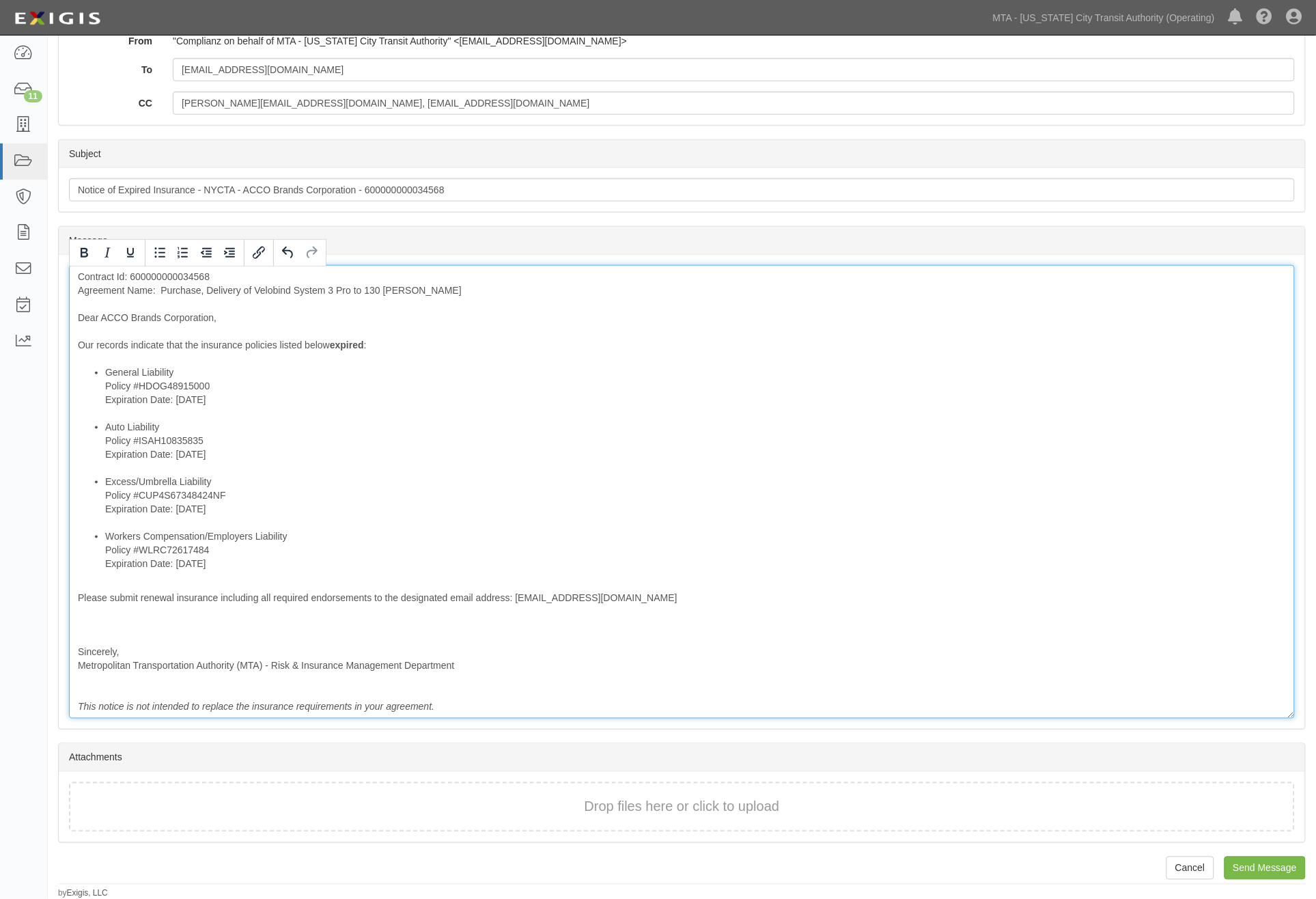
scroll to position [225, 0]
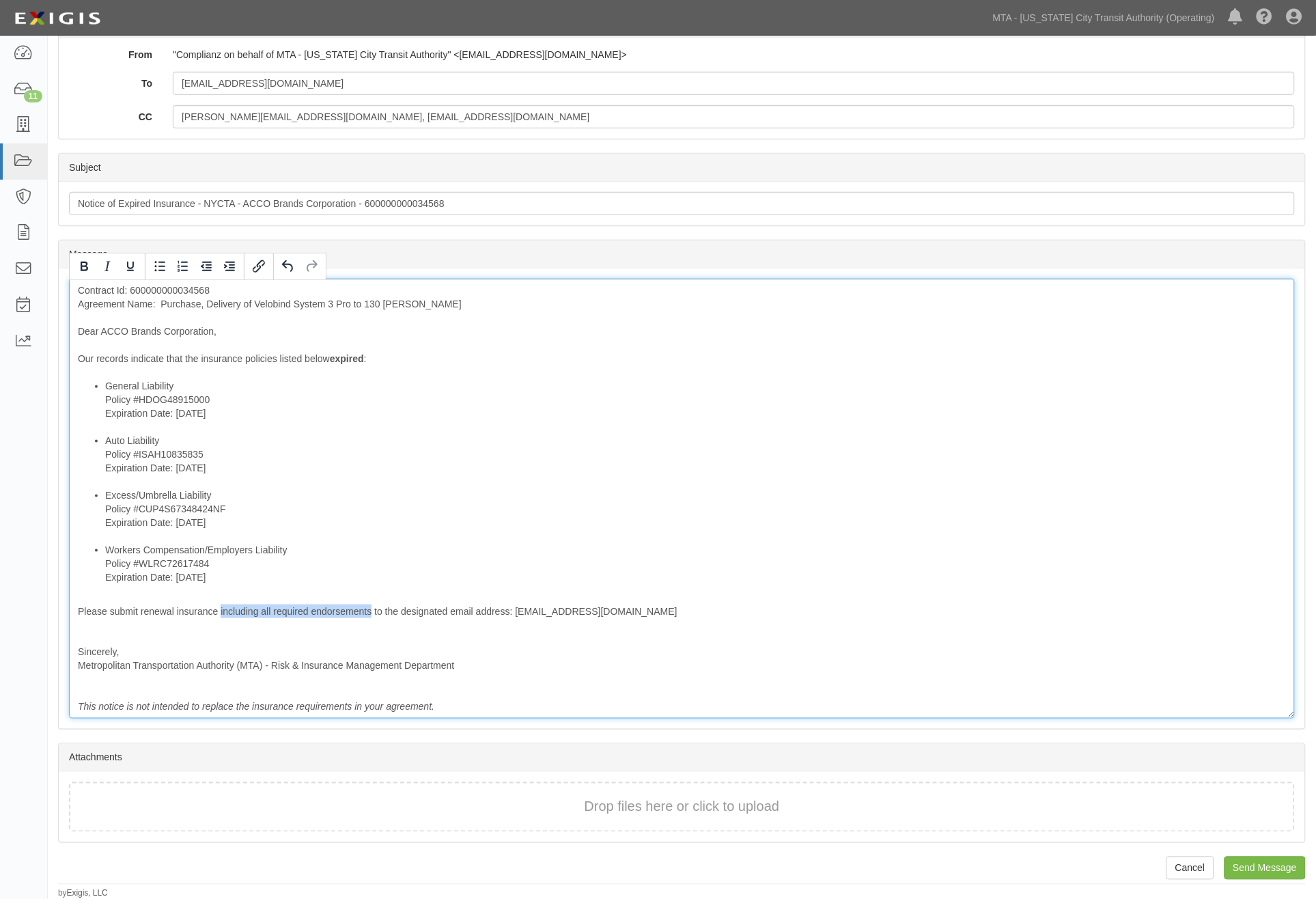
drag, startPoint x: 220, startPoint y: 611, endPoint x: 371, endPoint y: 607, distance: 151.1
click at [371, 607] on div "Contract Id: 600000000034568 Agreement Name: Purchase, Delivery of Velobind Sys…" at bounding box center [682, 499] width 1226 height 440
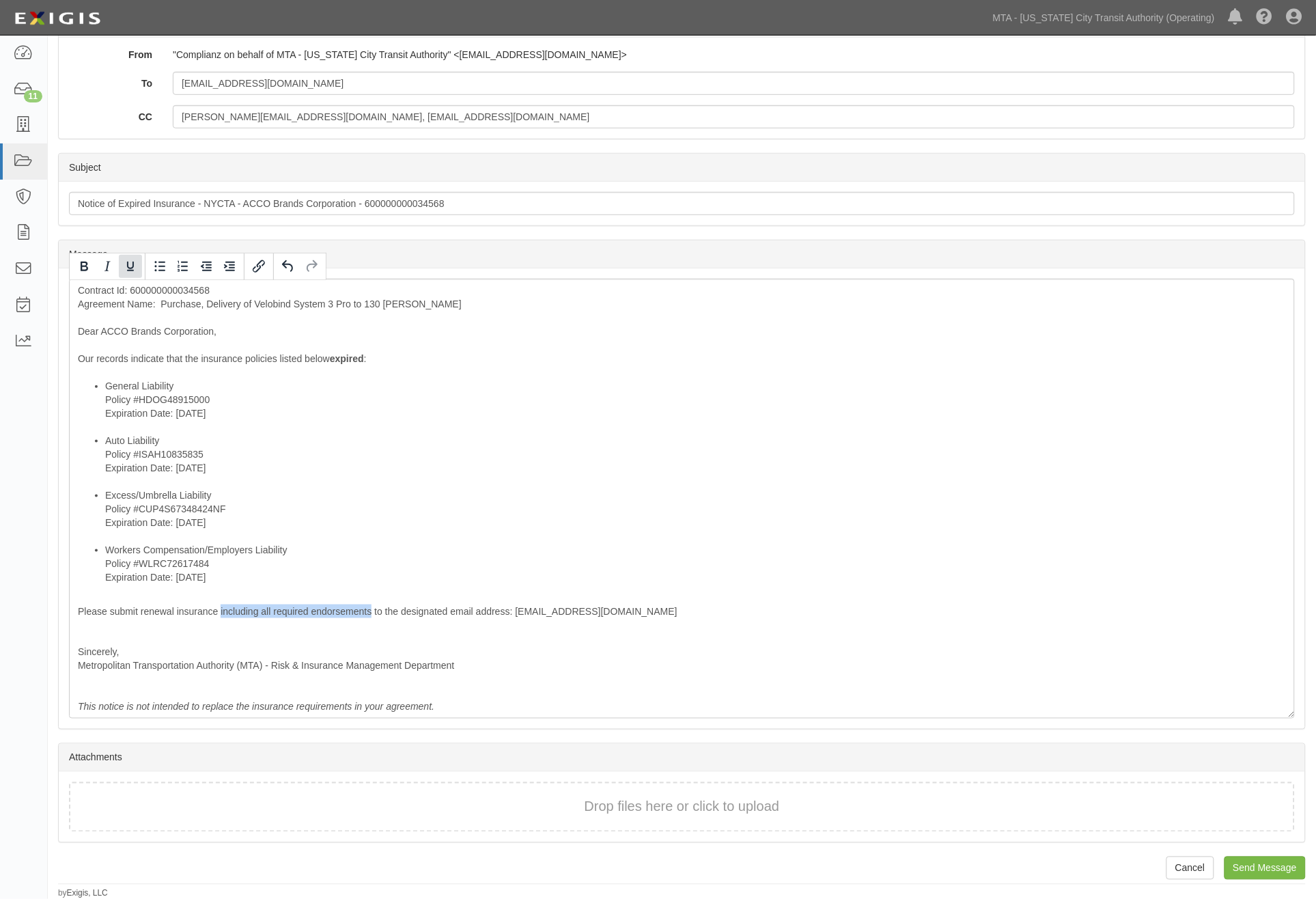
click at [132, 271] on icon "Underline" at bounding box center [130, 266] width 7 height 10
click at [84, 265] on icon "Bold" at bounding box center [85, 266] width 7 height 10
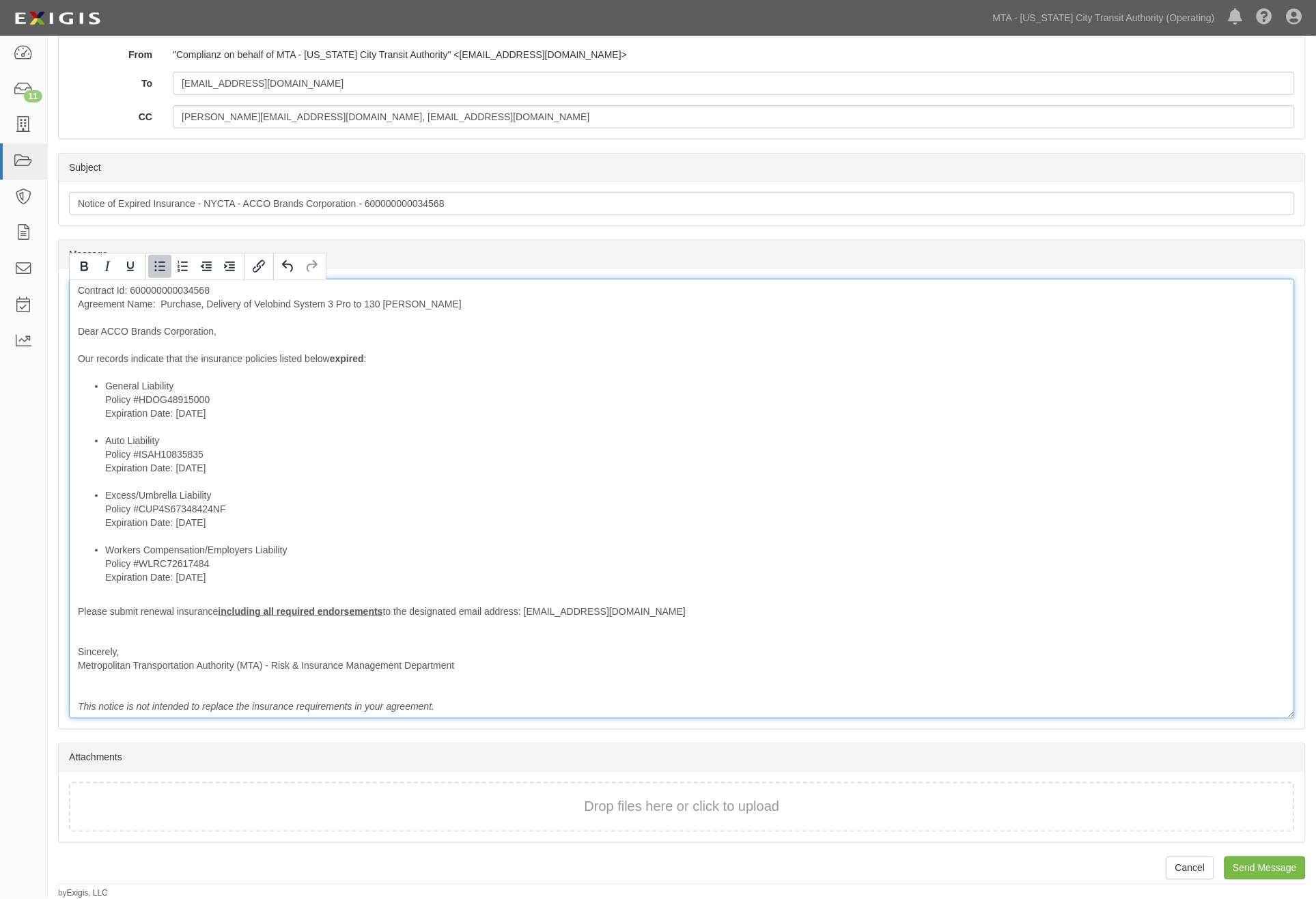
click at [429, 479] on li "Auto Liability Policy #ISAH10835835 Expiration Date: 8/1/2025" at bounding box center [696, 461] width 1181 height 55
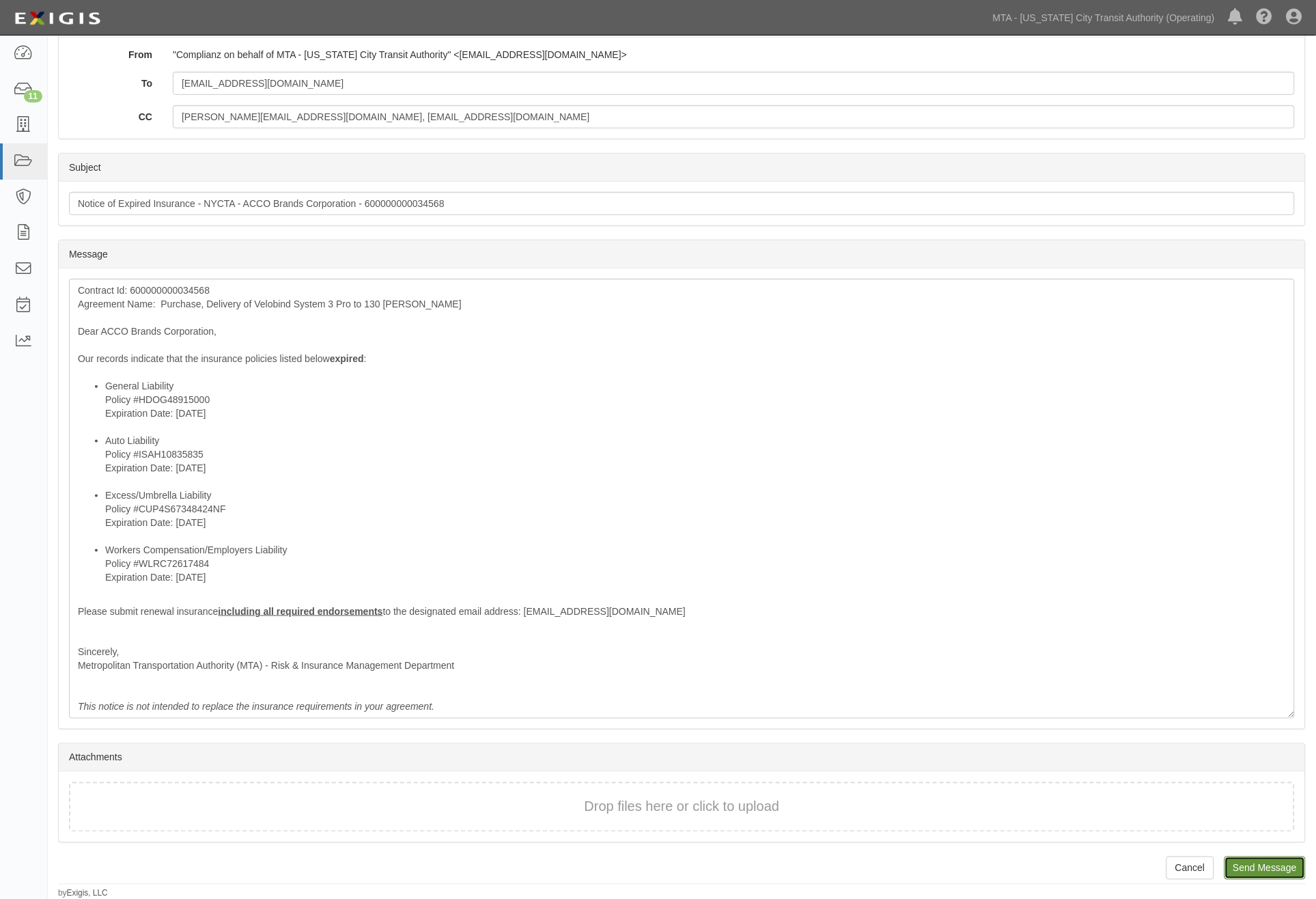
click at [1281, 866] on input "Send Message" at bounding box center [1265, 868] width 82 height 23
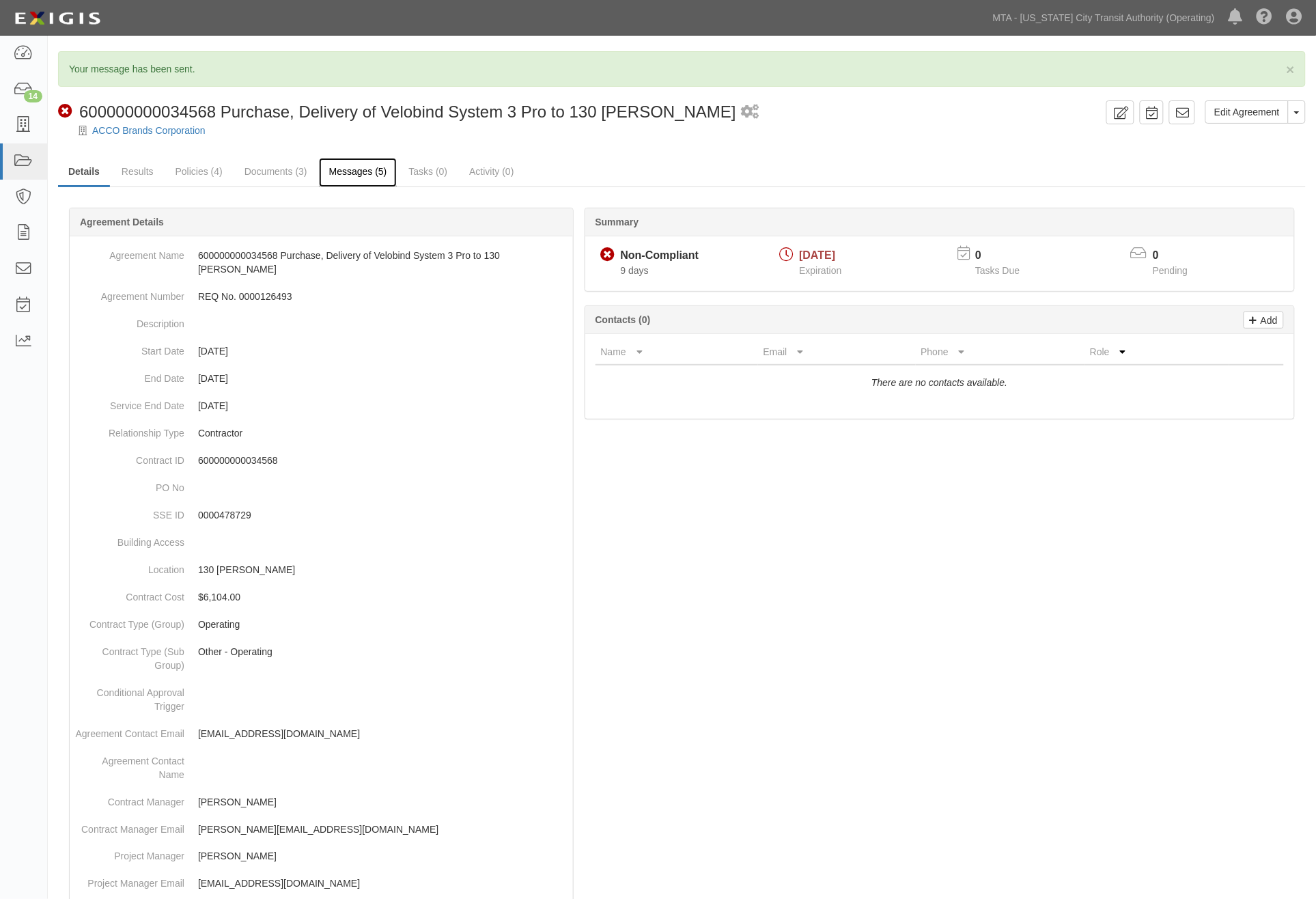
click at [354, 173] on link "Messages (5)" at bounding box center [358, 172] width 79 height 29
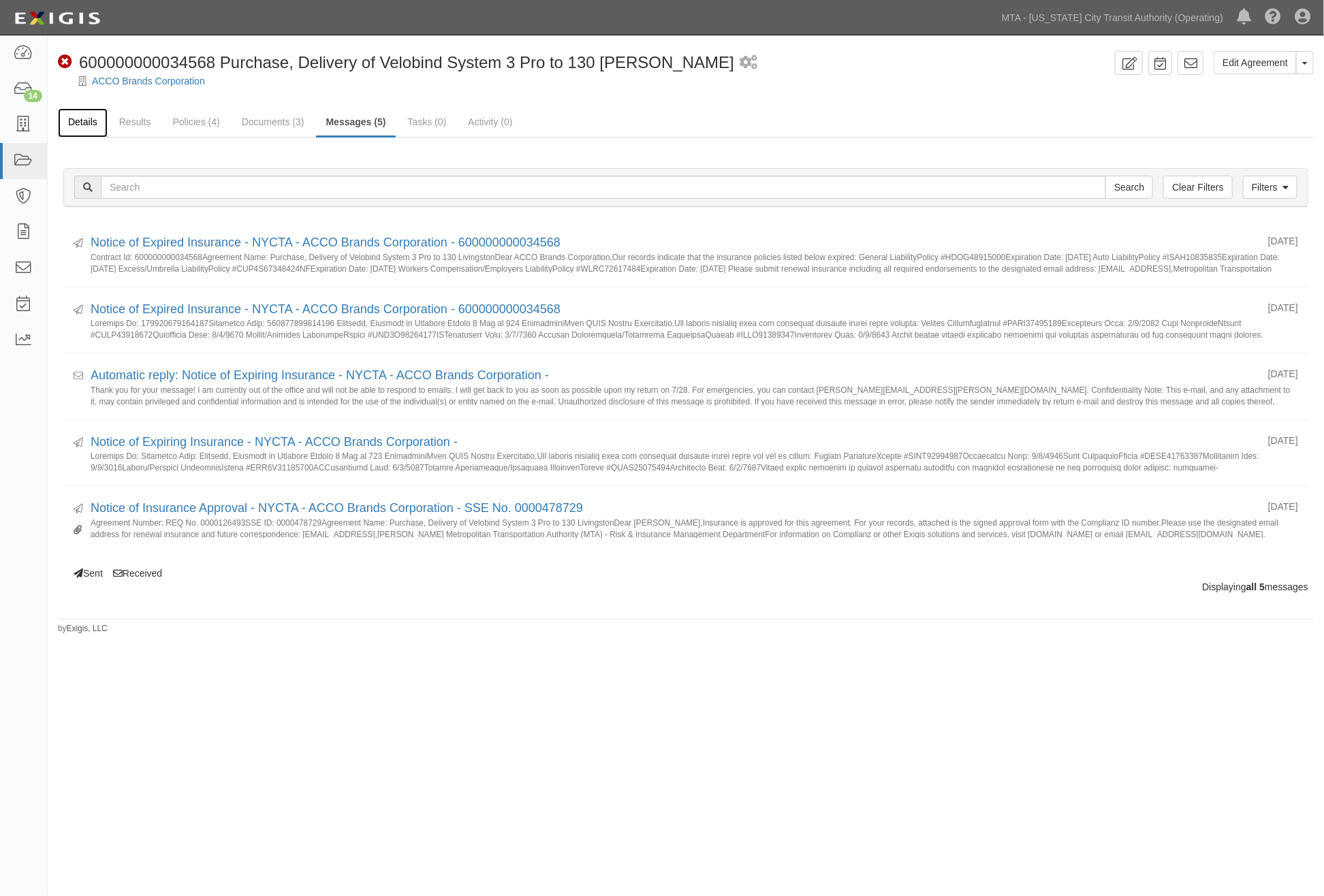
click at [82, 119] on link "Details" at bounding box center [83, 122] width 50 height 29
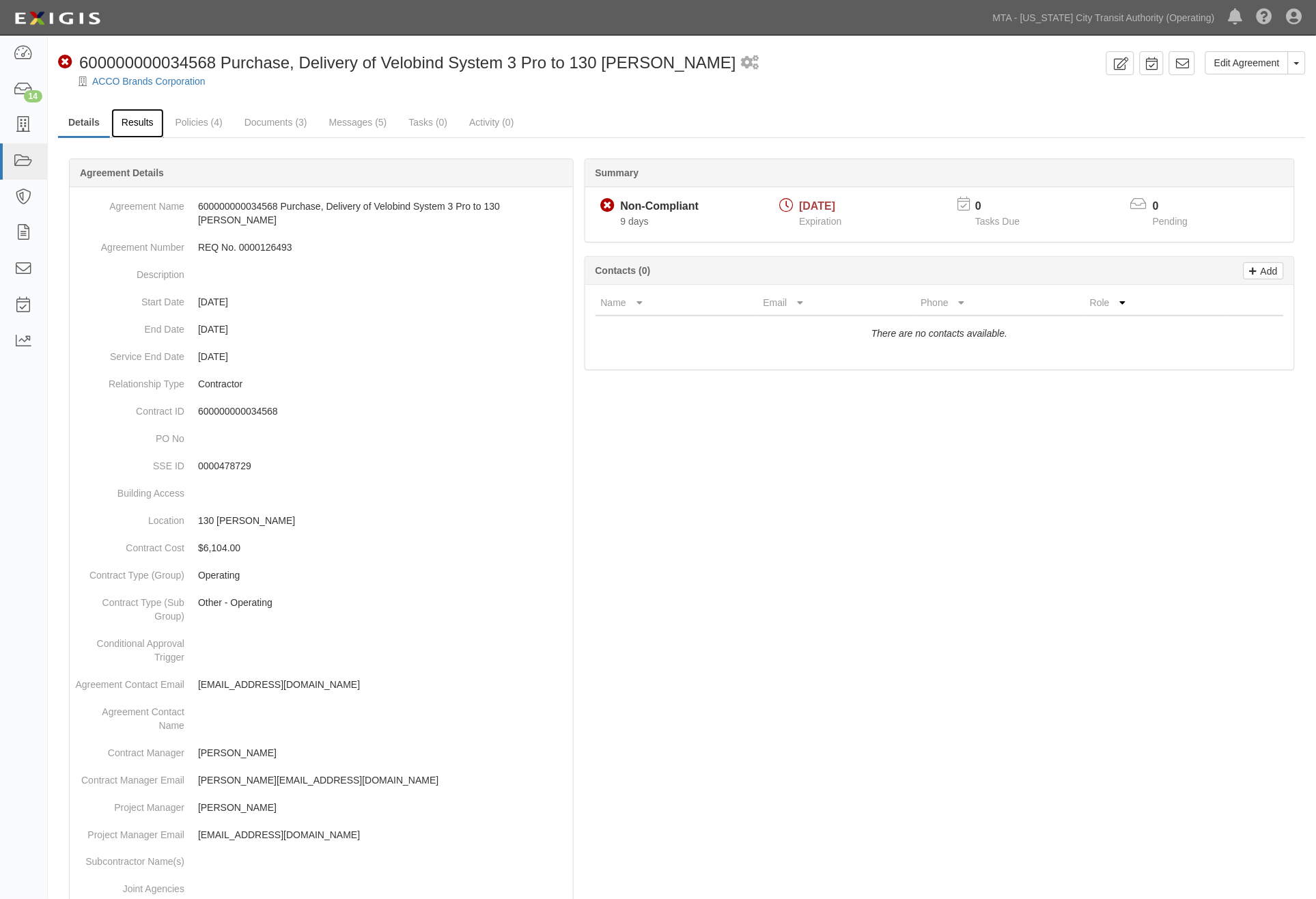
click at [142, 114] on link "Results" at bounding box center [138, 123] width 52 height 29
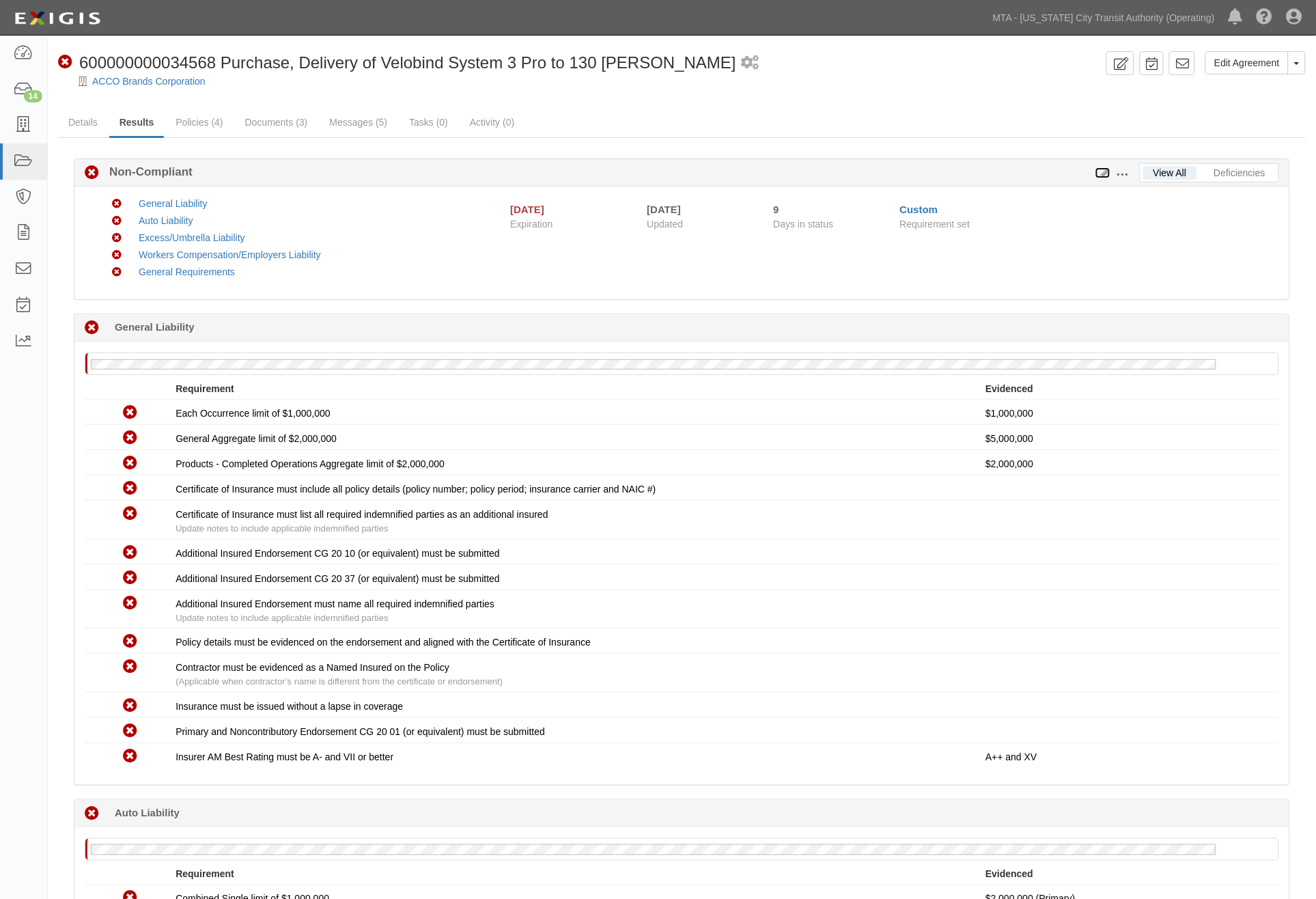
click at [1103, 173] on icon at bounding box center [1103, 173] width 15 height 10
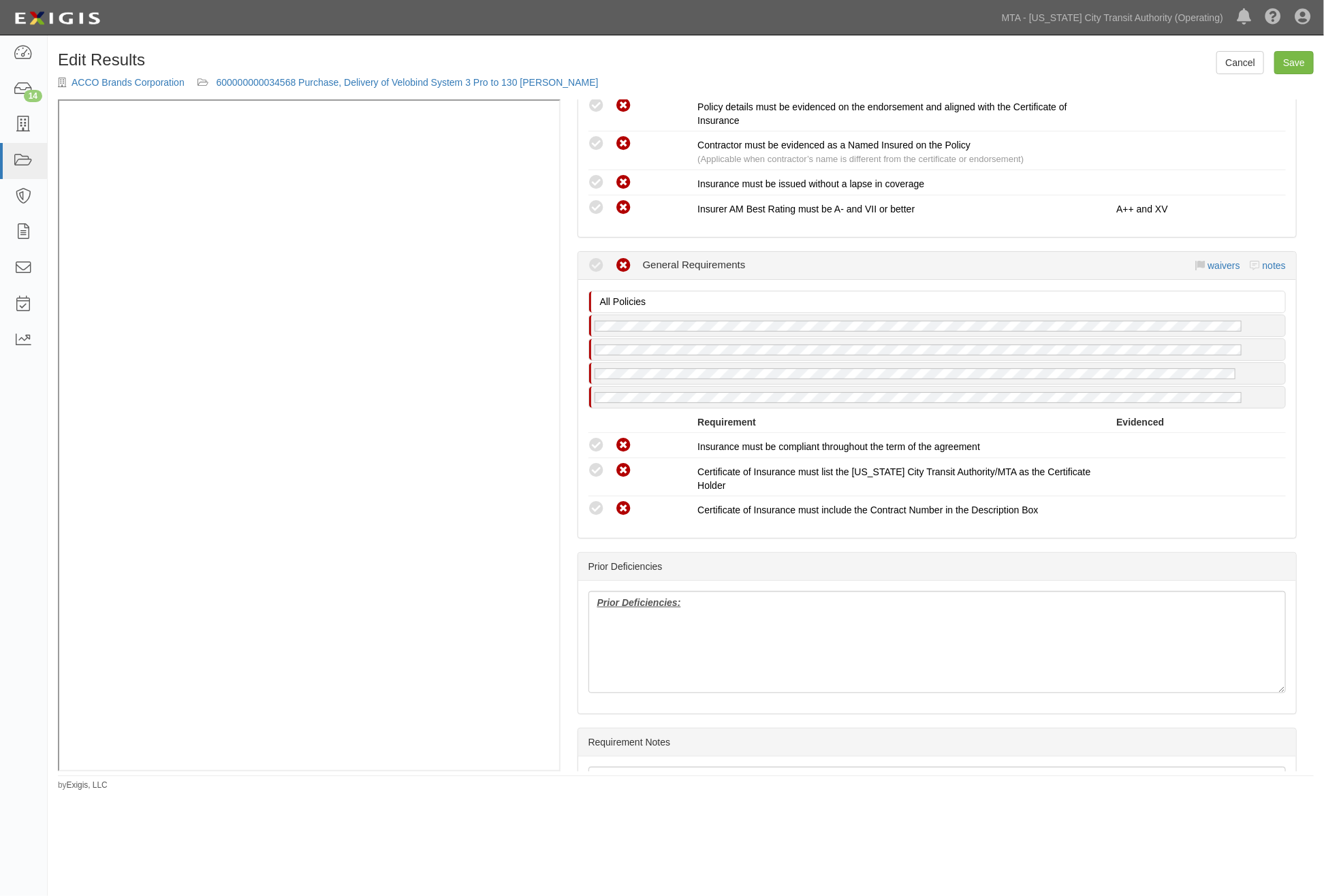
scroll to position [1664, 0]
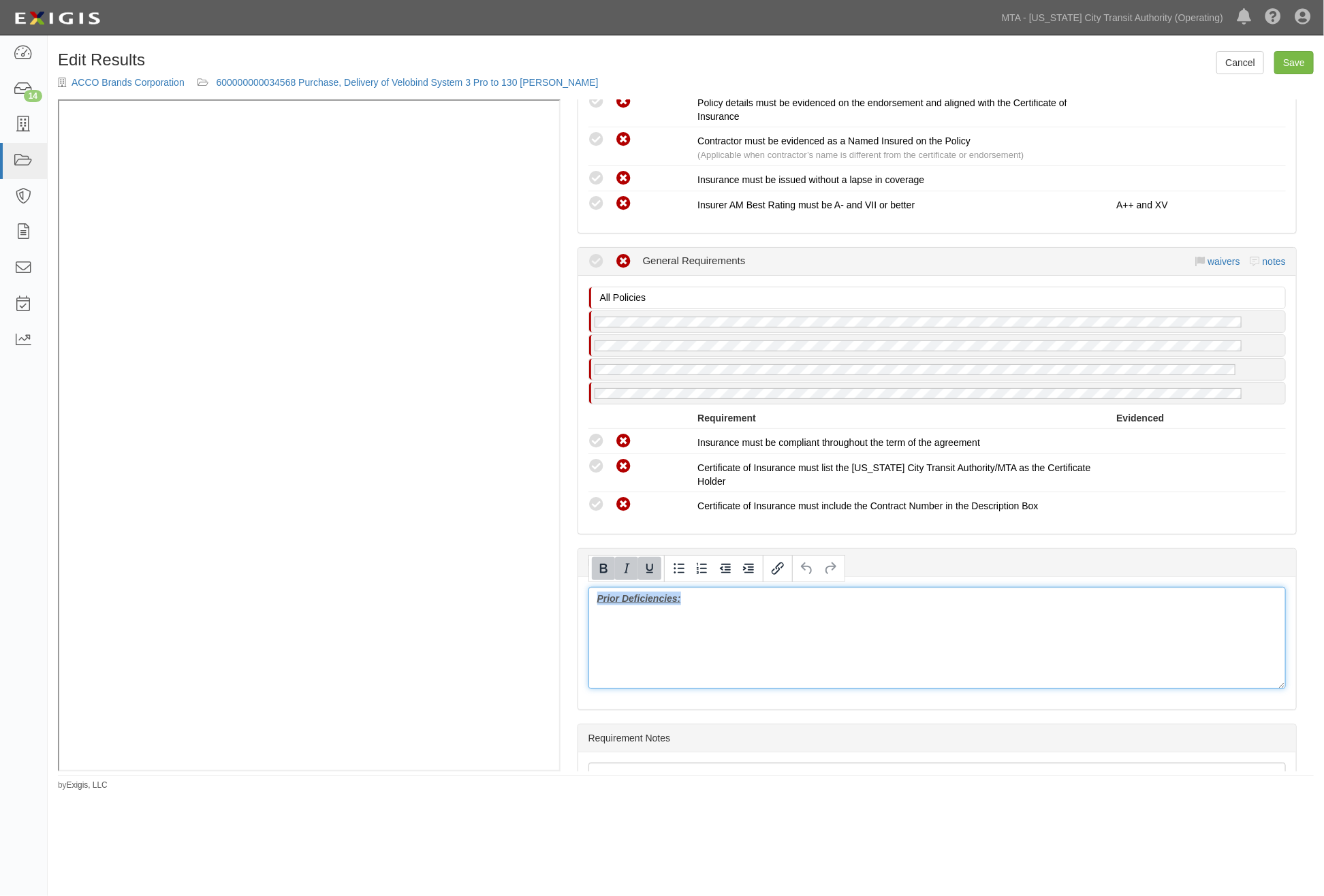
drag, startPoint x: 730, startPoint y: 600, endPoint x: 589, endPoint y: 584, distance: 141.9
click at [589, 587] on div "Prior Deficiencies:" at bounding box center [937, 638] width 697 height 102
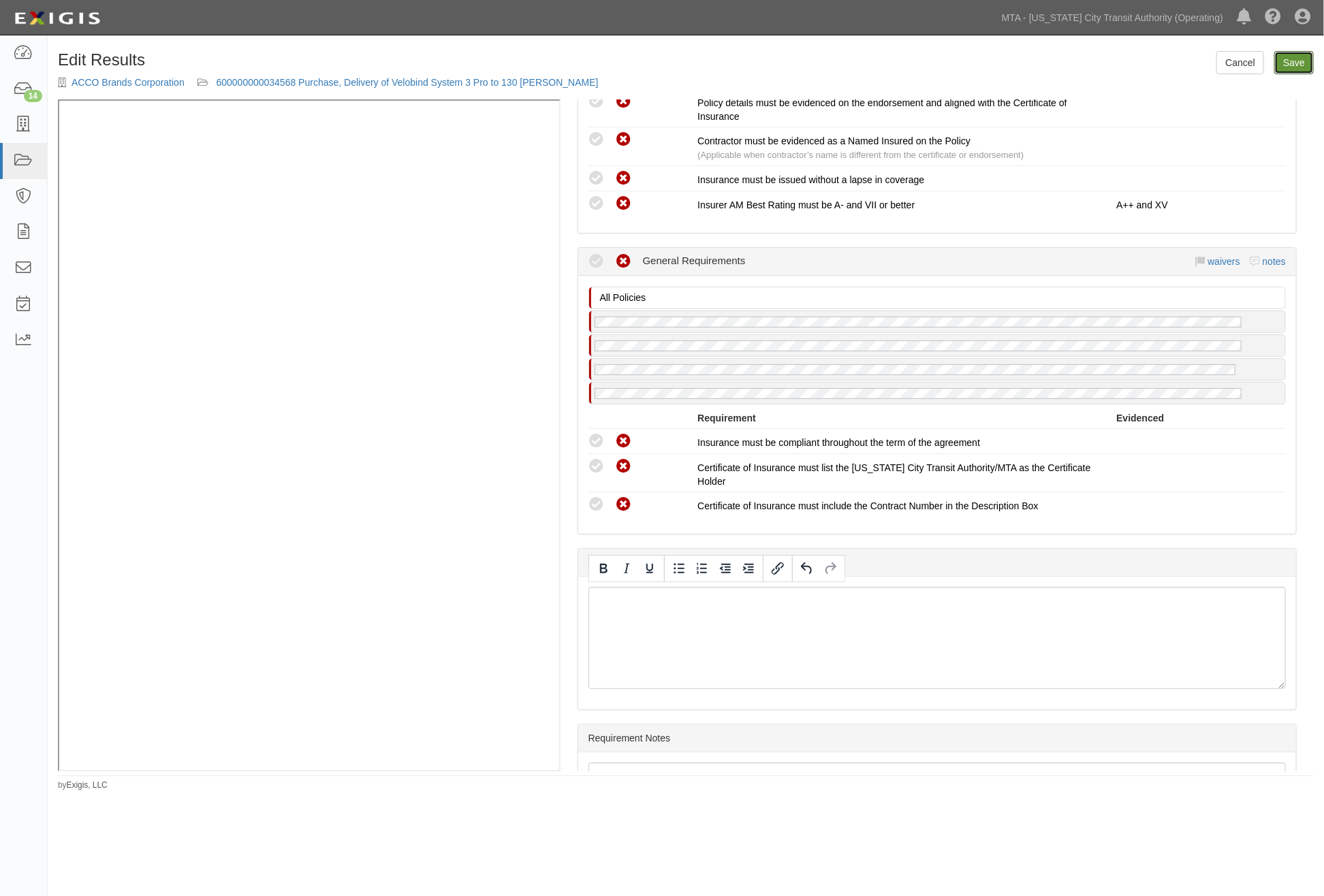
click at [1298, 65] on link "Save" at bounding box center [1293, 62] width 40 height 23
radio input "true"
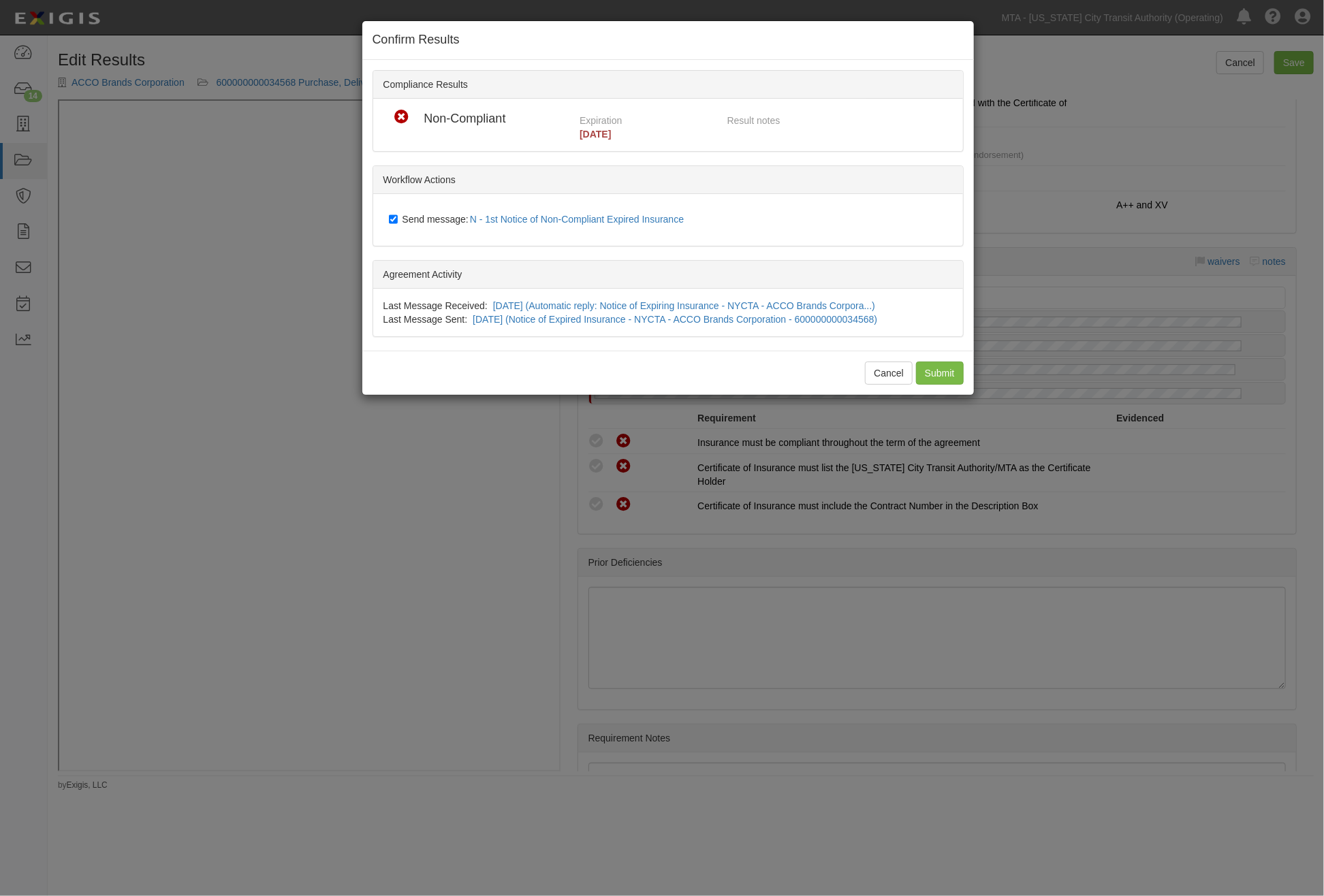
click at [423, 216] on span "Send message: N - 1st Notice of Non-Compliant Expired Insurance" at bounding box center [546, 219] width 287 height 11
click at [398, 216] on input "Send message: N - 1st Notice of Non-Compliant Expired Insurance" at bounding box center [393, 219] width 9 height 11
checkbox input "false"
click at [929, 371] on input "Submit" at bounding box center [940, 373] width 48 height 23
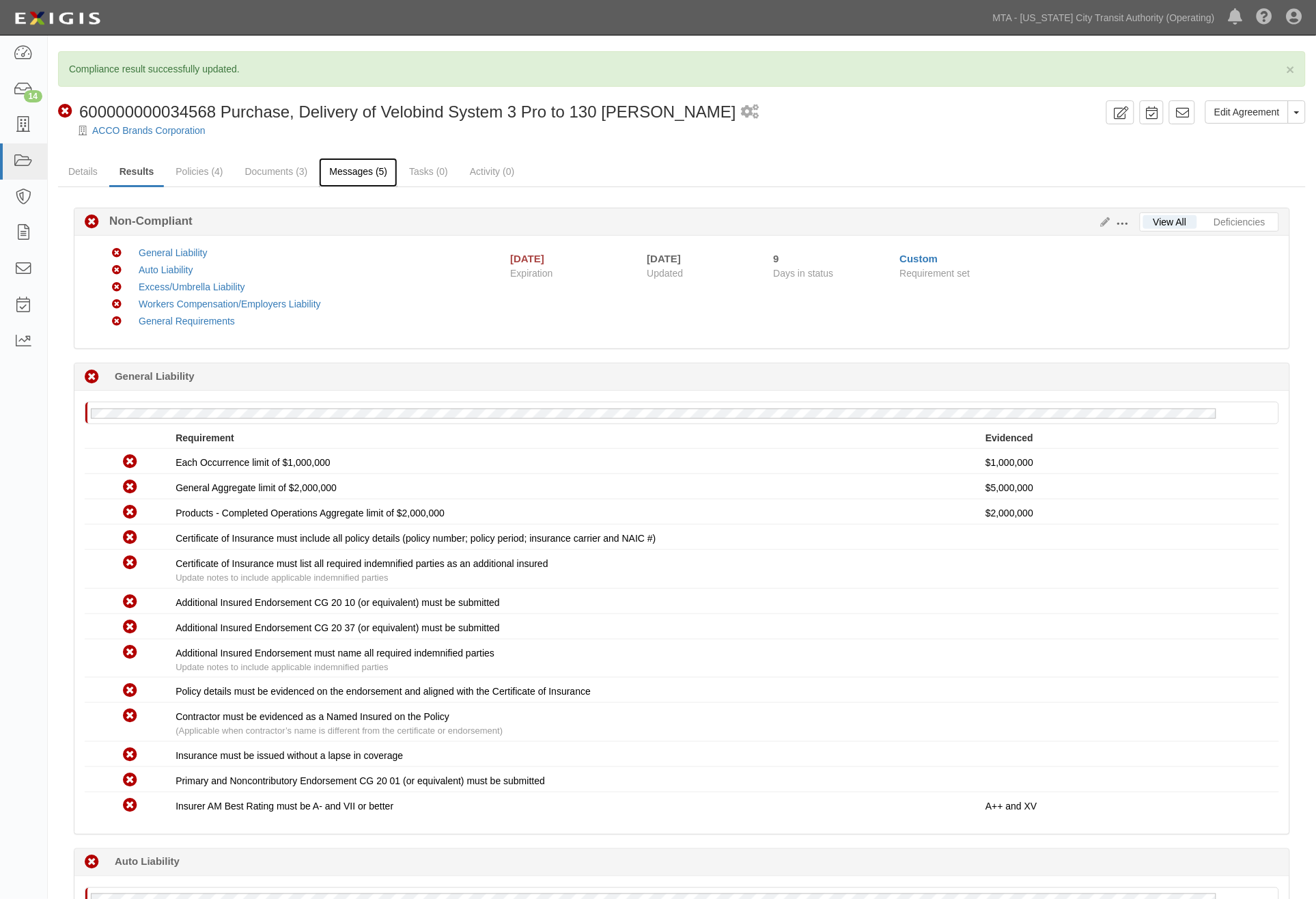
click at [363, 171] on link "Messages (5)" at bounding box center [358, 172] width 79 height 29
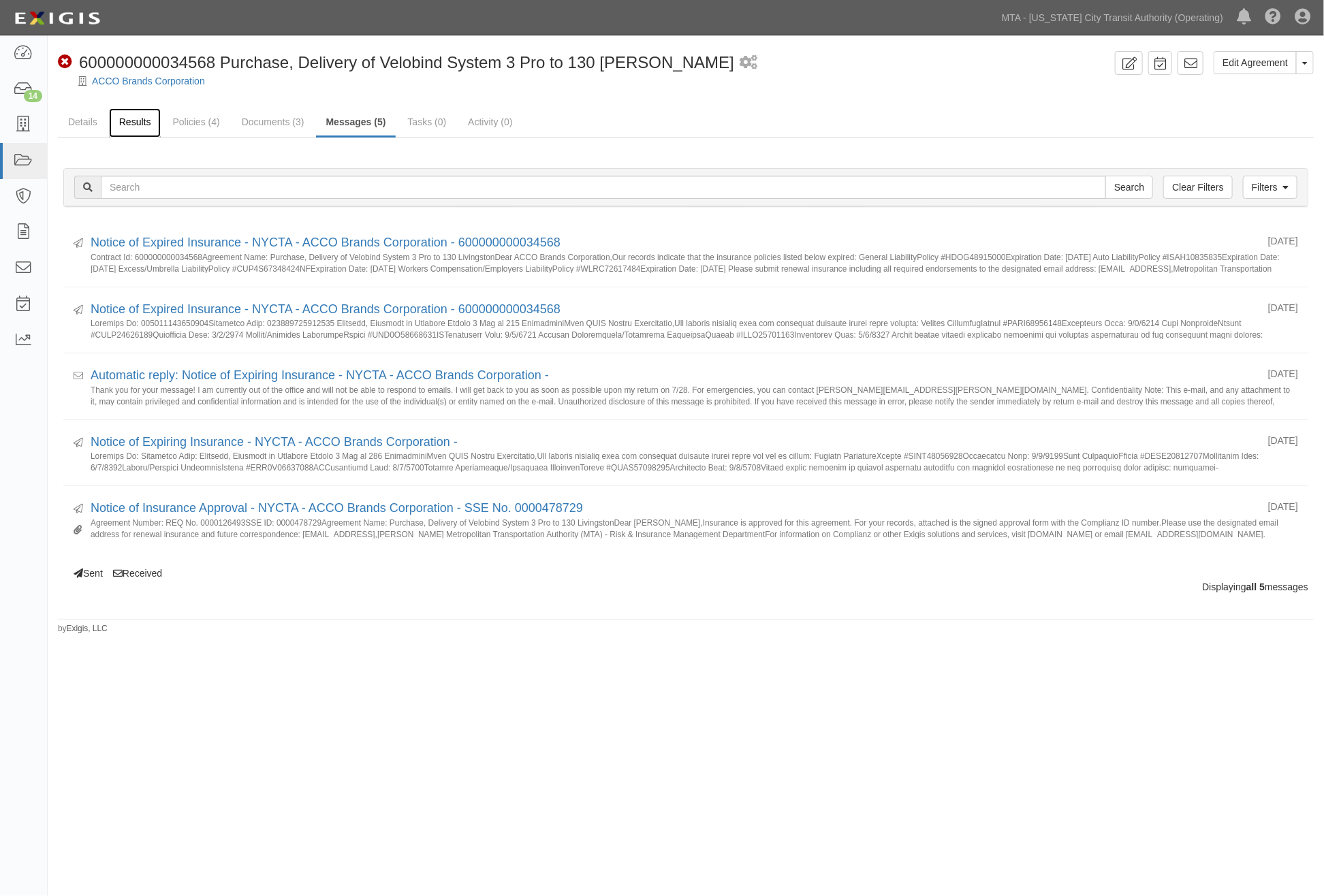
click at [116, 124] on link "Results" at bounding box center [135, 122] width 52 height 29
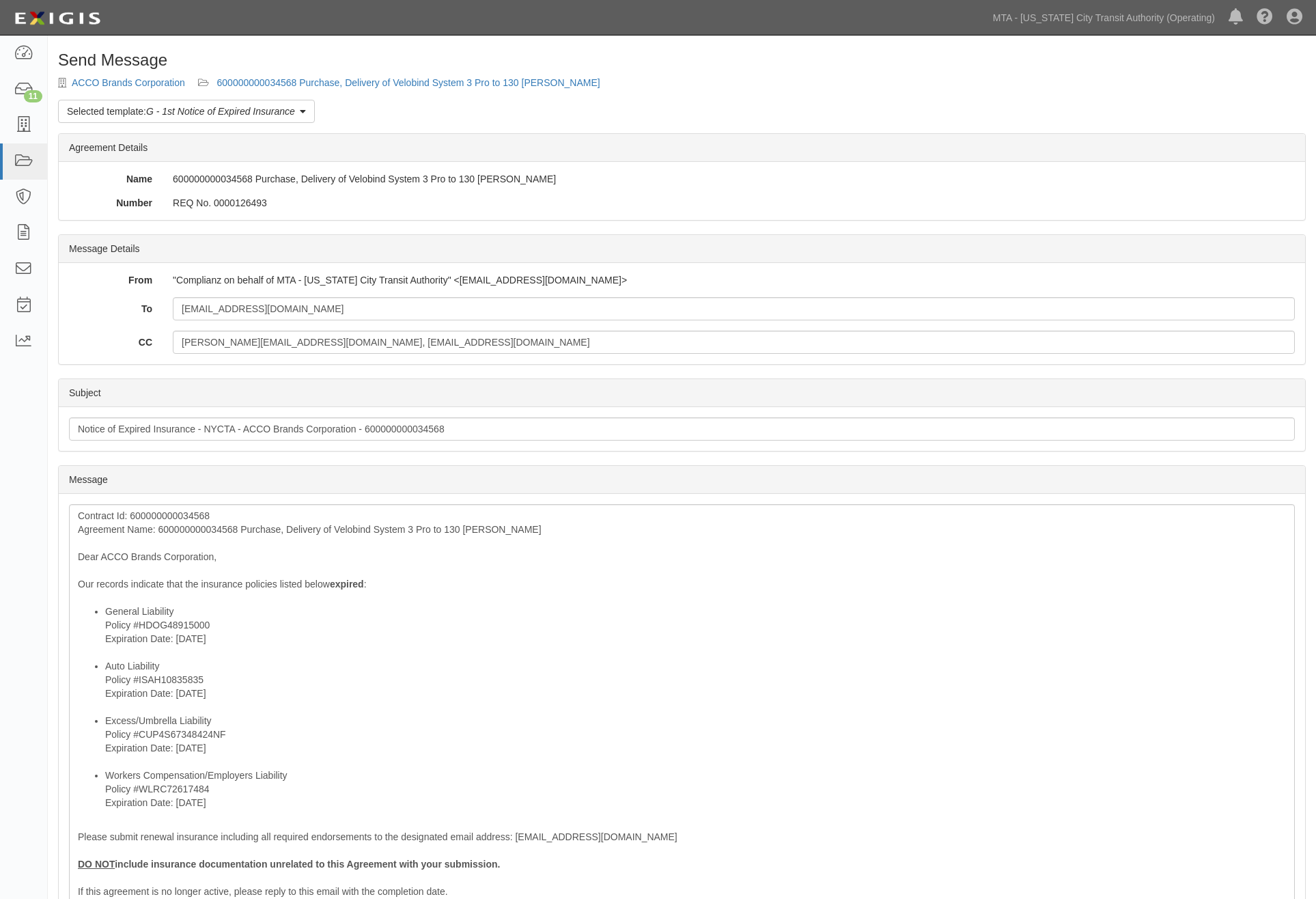
scroll to position [225, 0]
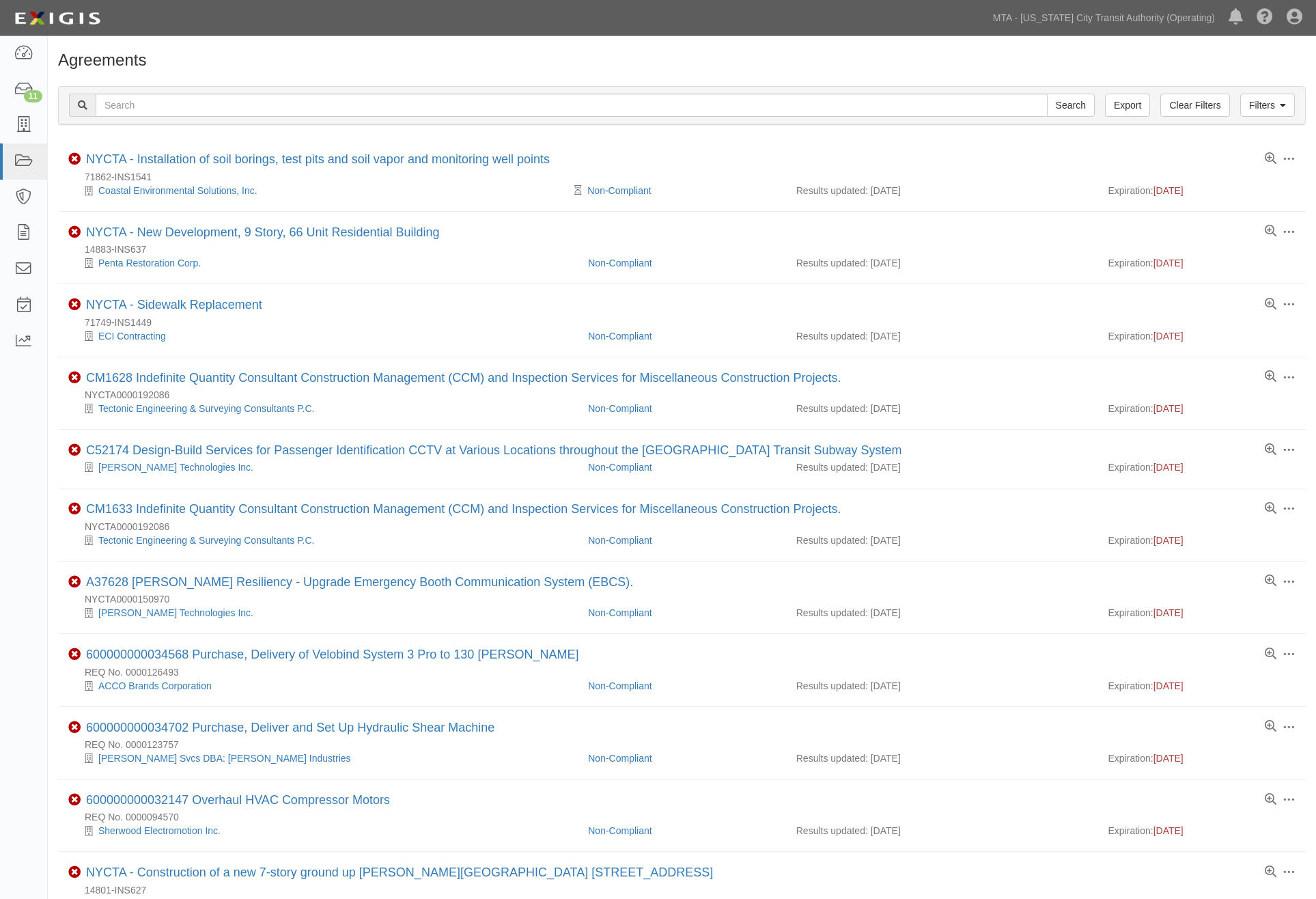
scroll to position [70, 0]
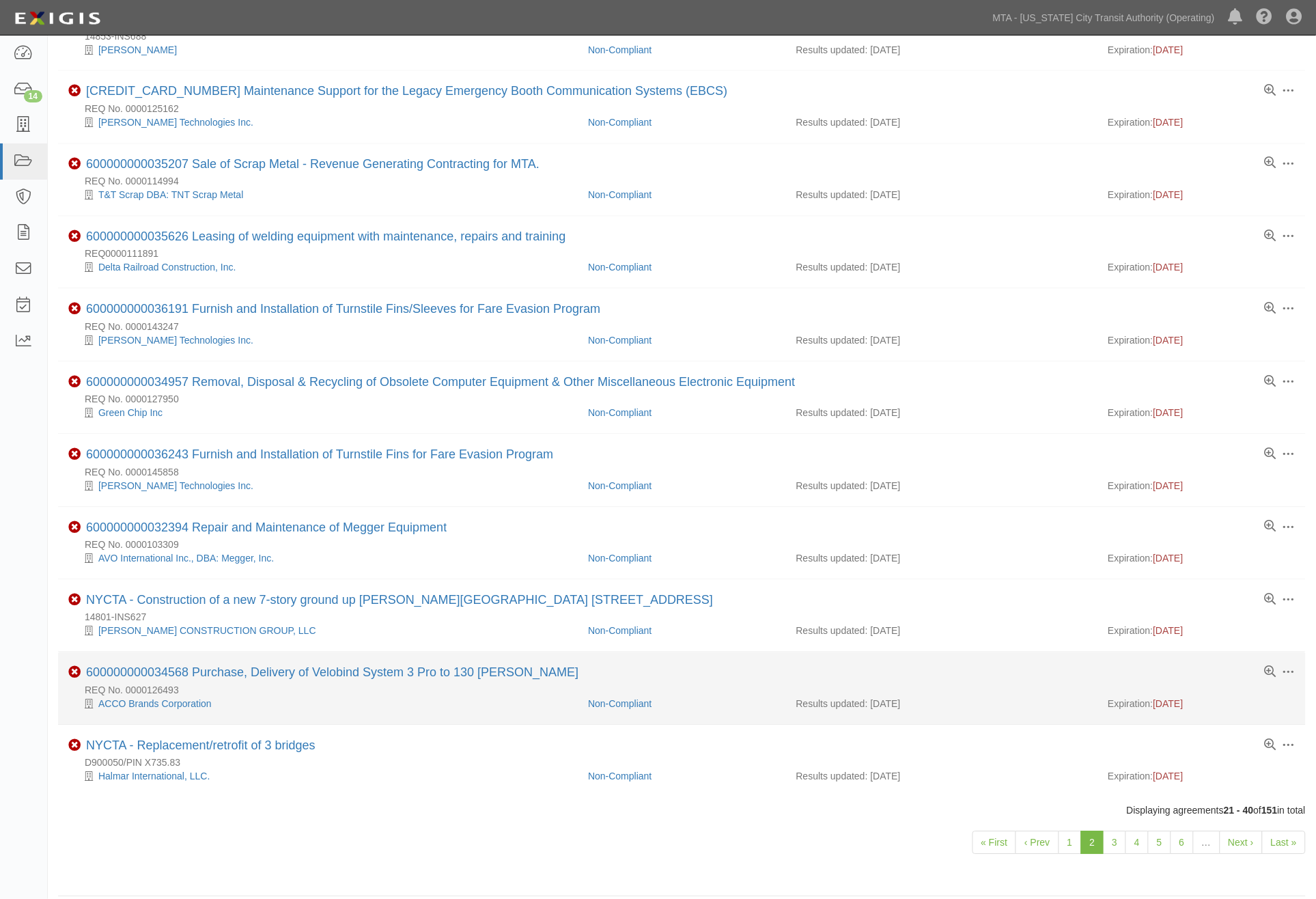
scroll to position [807, 0]
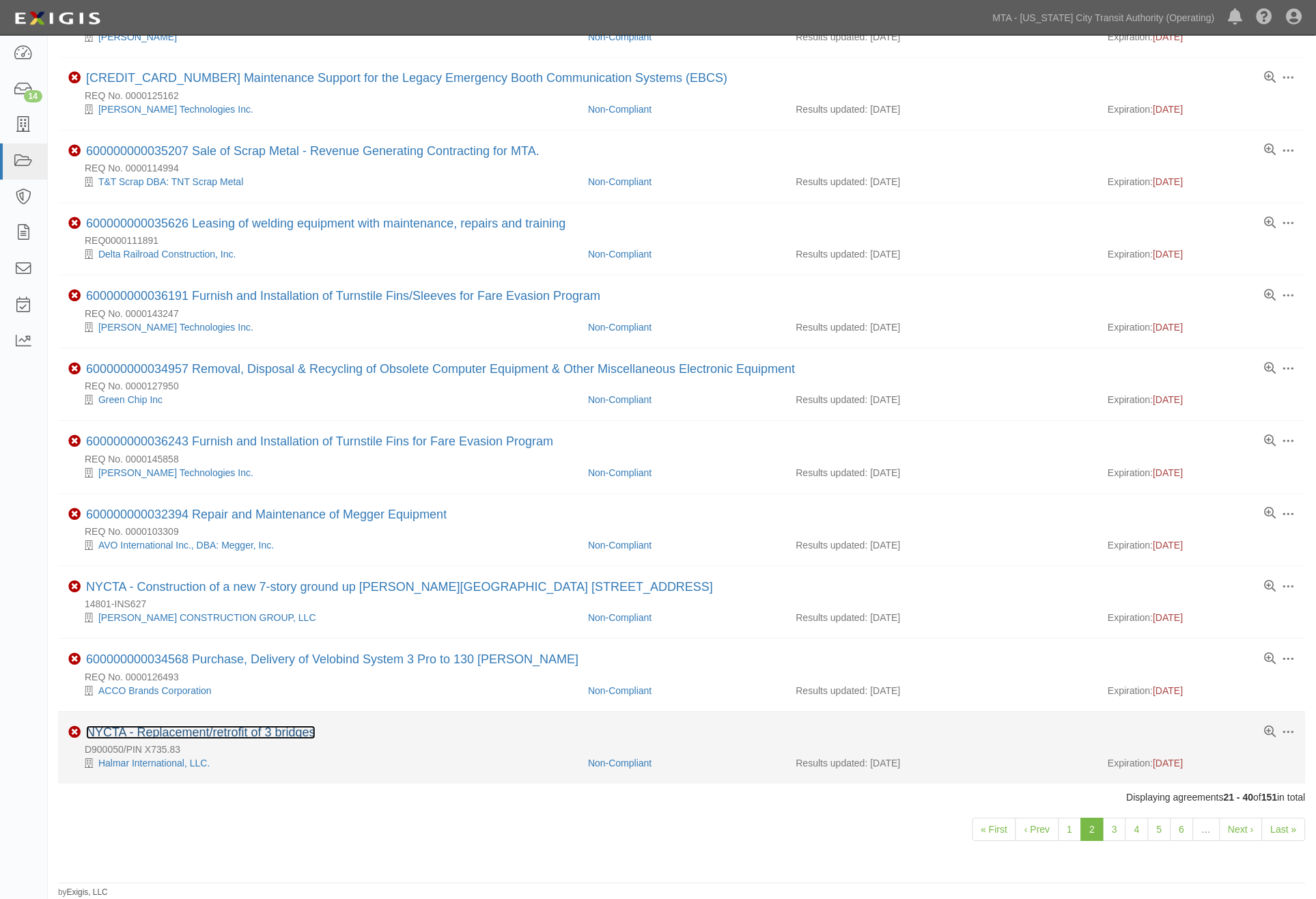
click at [271, 733] on link "NYCTA - Replacement/retrofit of 3 bridges" at bounding box center [201, 733] width 230 height 13
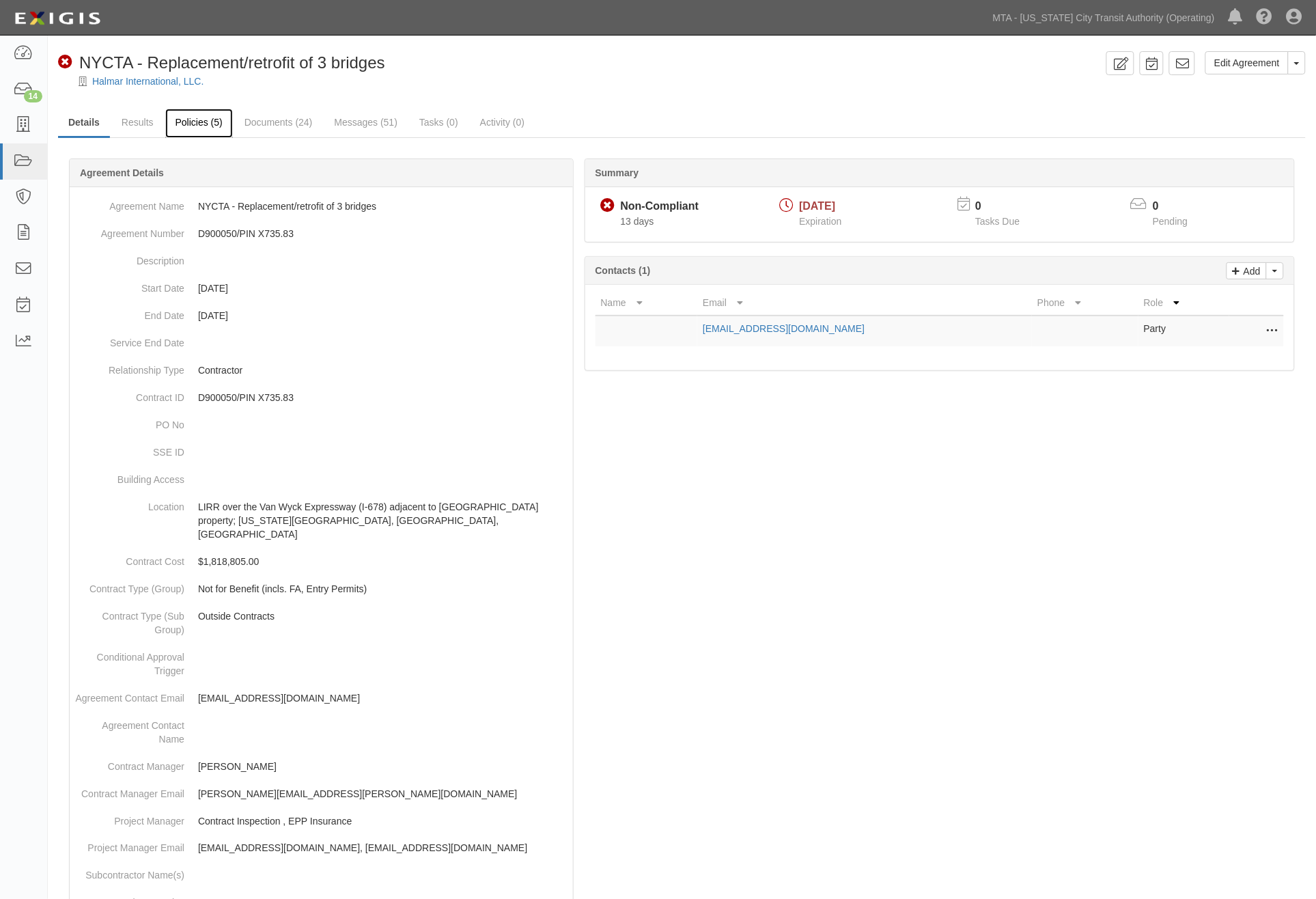
click at [206, 117] on link "Policies (5)" at bounding box center [199, 123] width 67 height 29
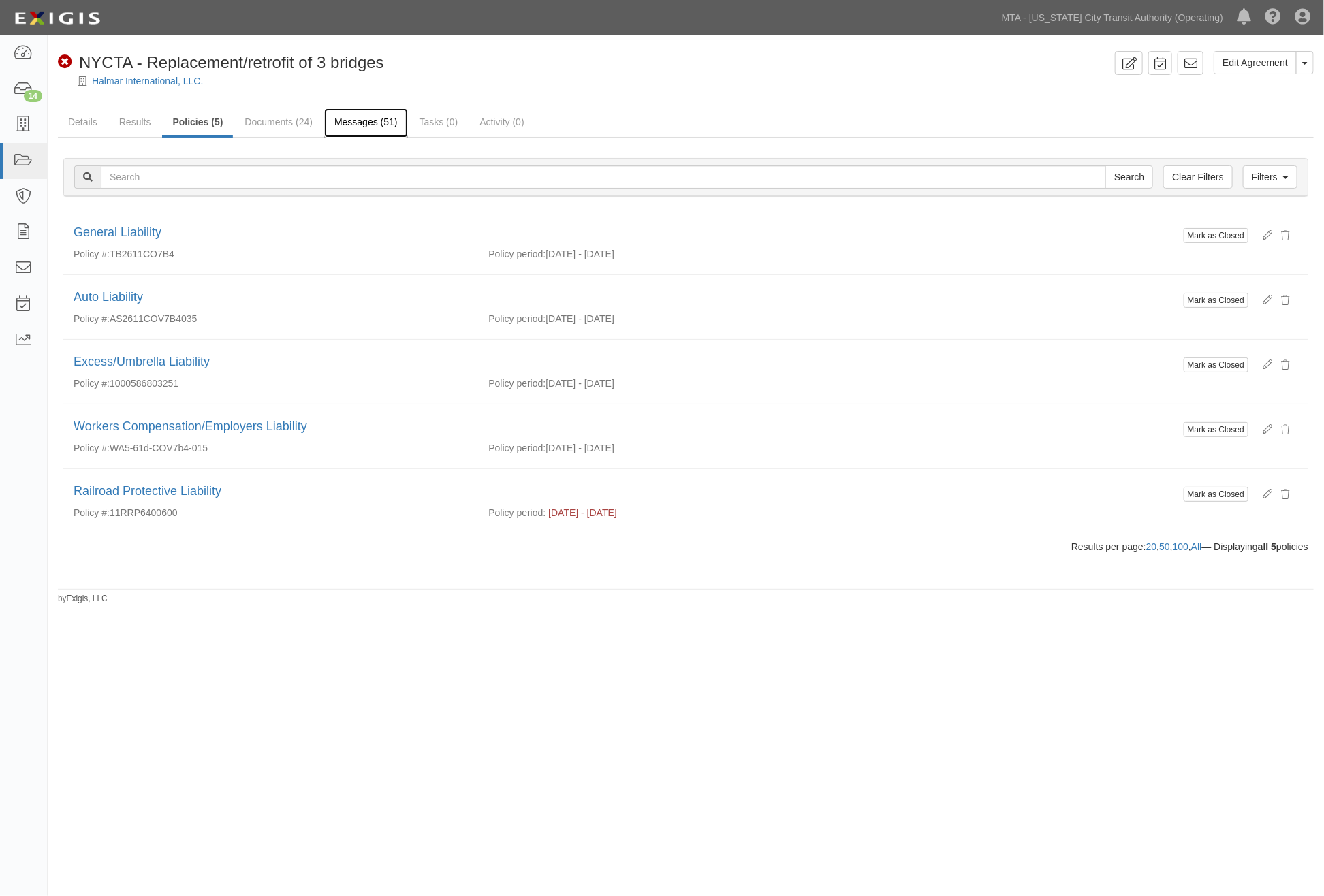
click at [341, 121] on link "Messages (51)" at bounding box center [366, 122] width 84 height 29
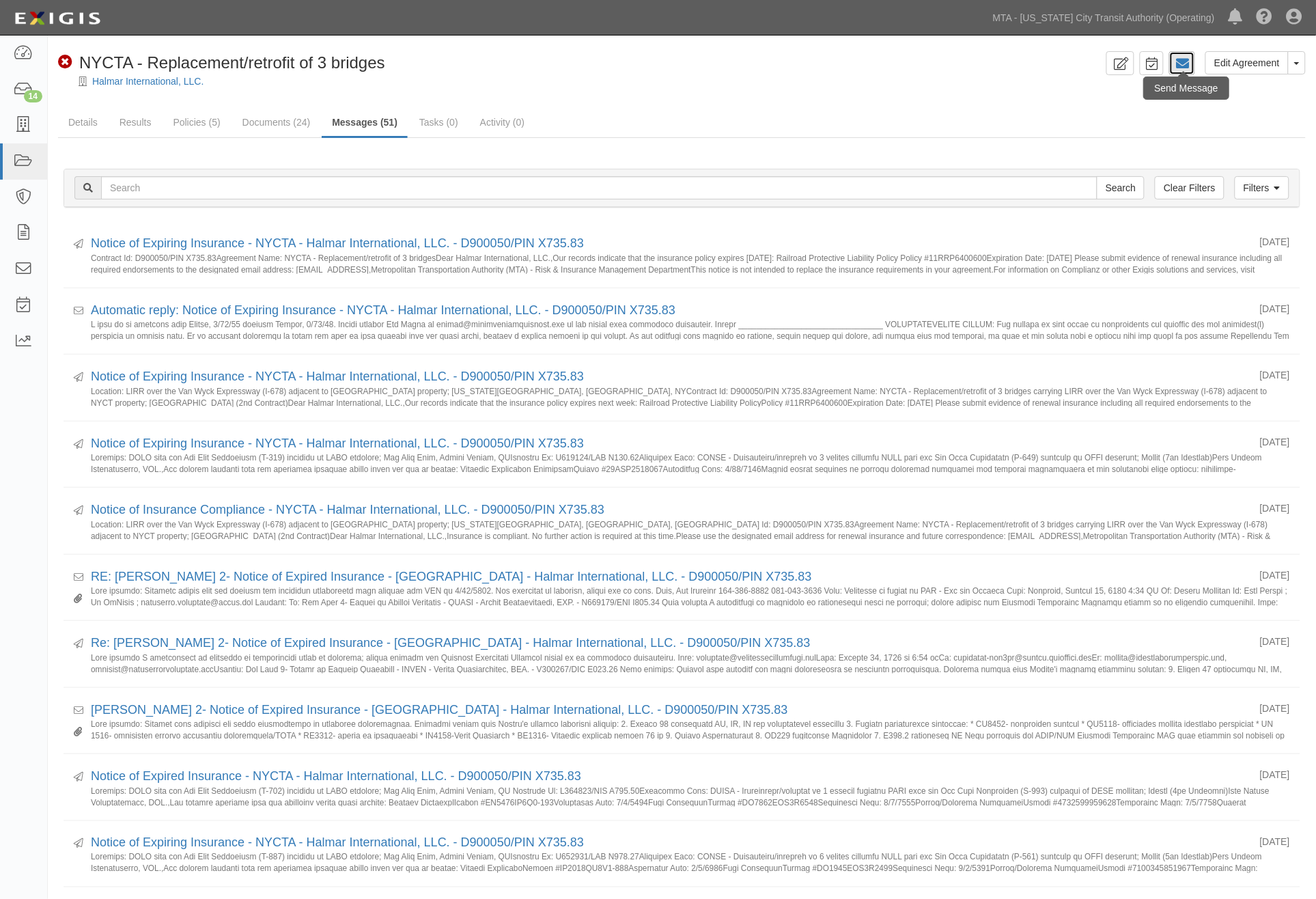
click at [1181, 64] on icon at bounding box center [1182, 64] width 13 height 13
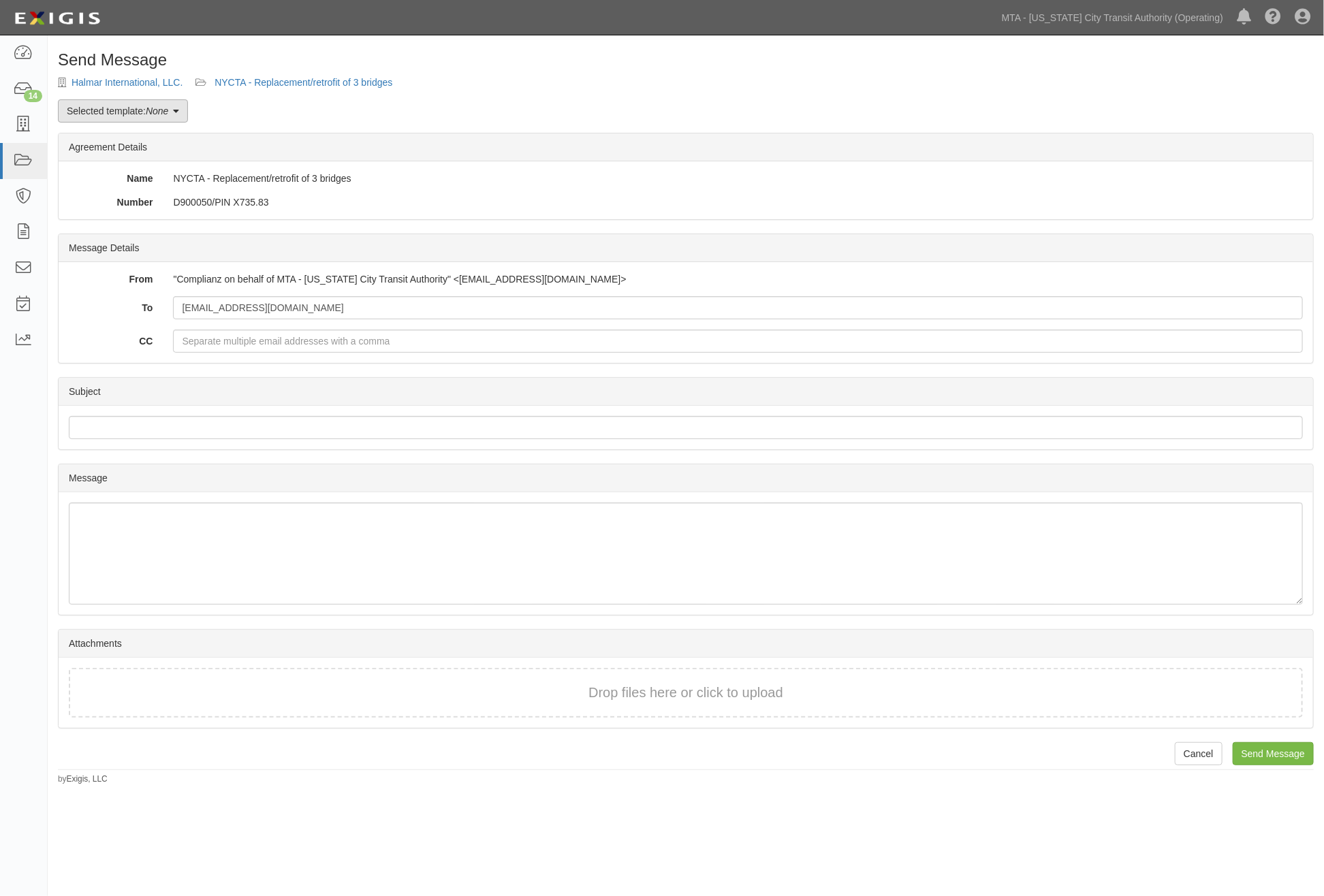
click at [174, 113] on link "Selected template: None" at bounding box center [123, 110] width 130 height 23
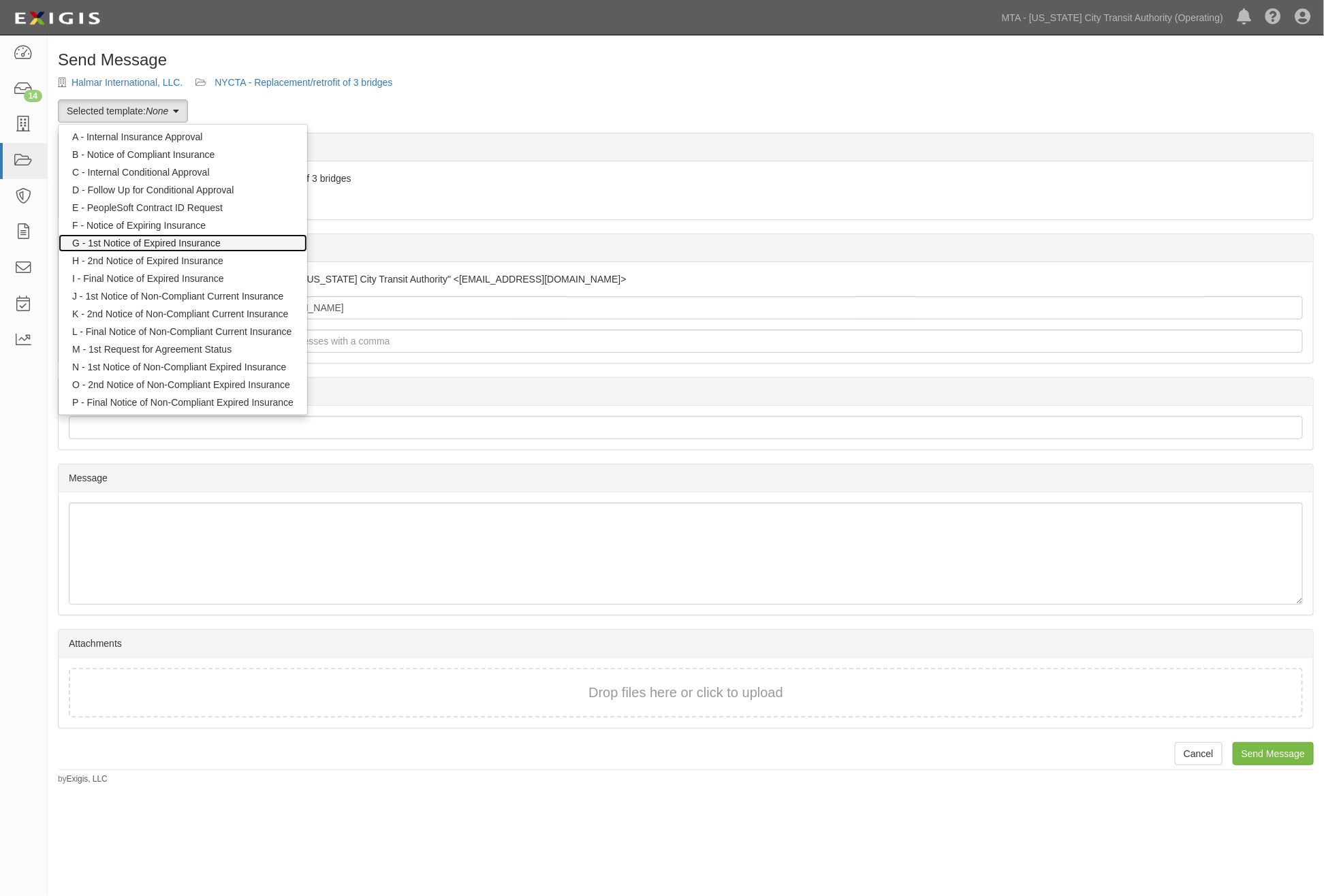
click at [151, 240] on link "G - 1st Notice of Expired Insurance" at bounding box center [183, 243] width 248 height 18
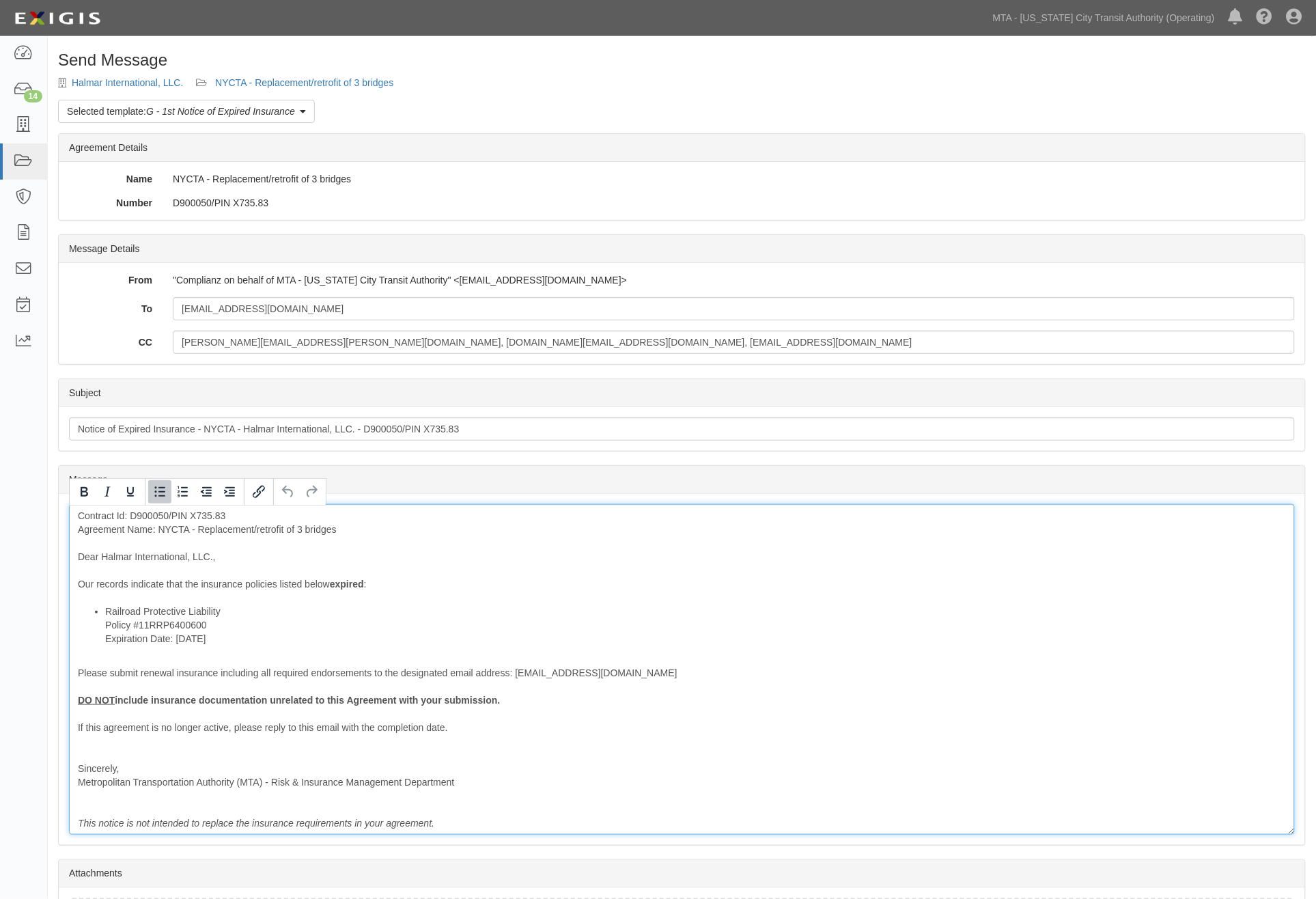
click at [227, 614] on li "Railroad Protective Liability Policy #11RRP6400600 Expiration Date: 7/31/2025" at bounding box center [696, 625] width 1181 height 41
click at [276, 582] on div "Contract Id: D900050/PIN X735.83 Agreement Name: NYCTA - Replacement/retrofit o…" at bounding box center [682, 670] width 1226 height 331
drag, startPoint x: 97, startPoint y: 713, endPoint x: 75, endPoint y: 693, distance: 29.7
click at [75, 693] on div "Contract Id: D900050/PIN X735.83 Agreement Name: NYCTA - Replacement/retrofit o…" at bounding box center [682, 670] width 1226 height 331
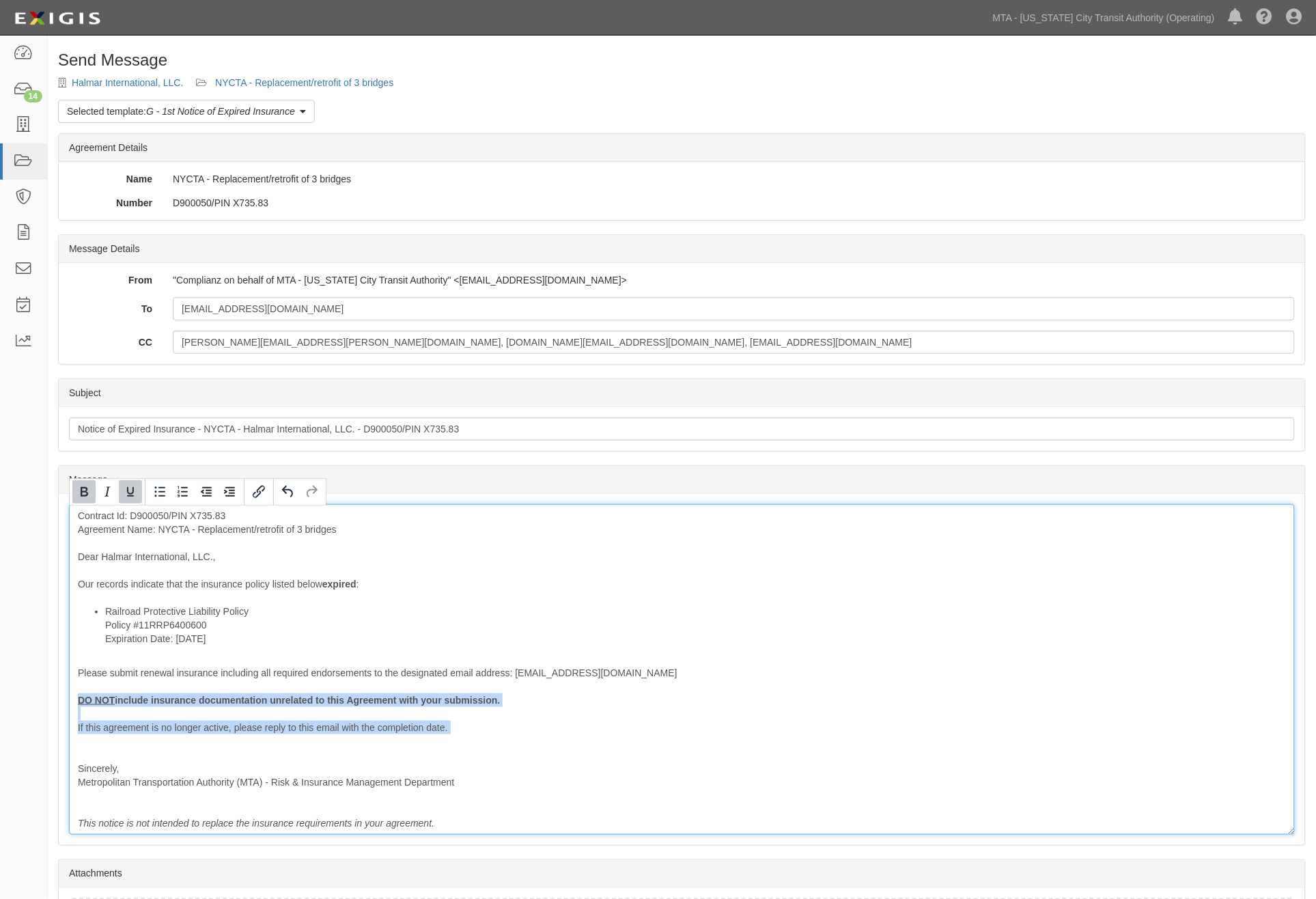
drag, startPoint x: 101, startPoint y: 746, endPoint x: 66, endPoint y: 701, distance: 57.0
click at [66, 701] on div "Message Contract Id: D900050/PIN X735.83 Agreement Name: NYCTA - Replacement/re…" at bounding box center [682, 669] width 1246 height 351
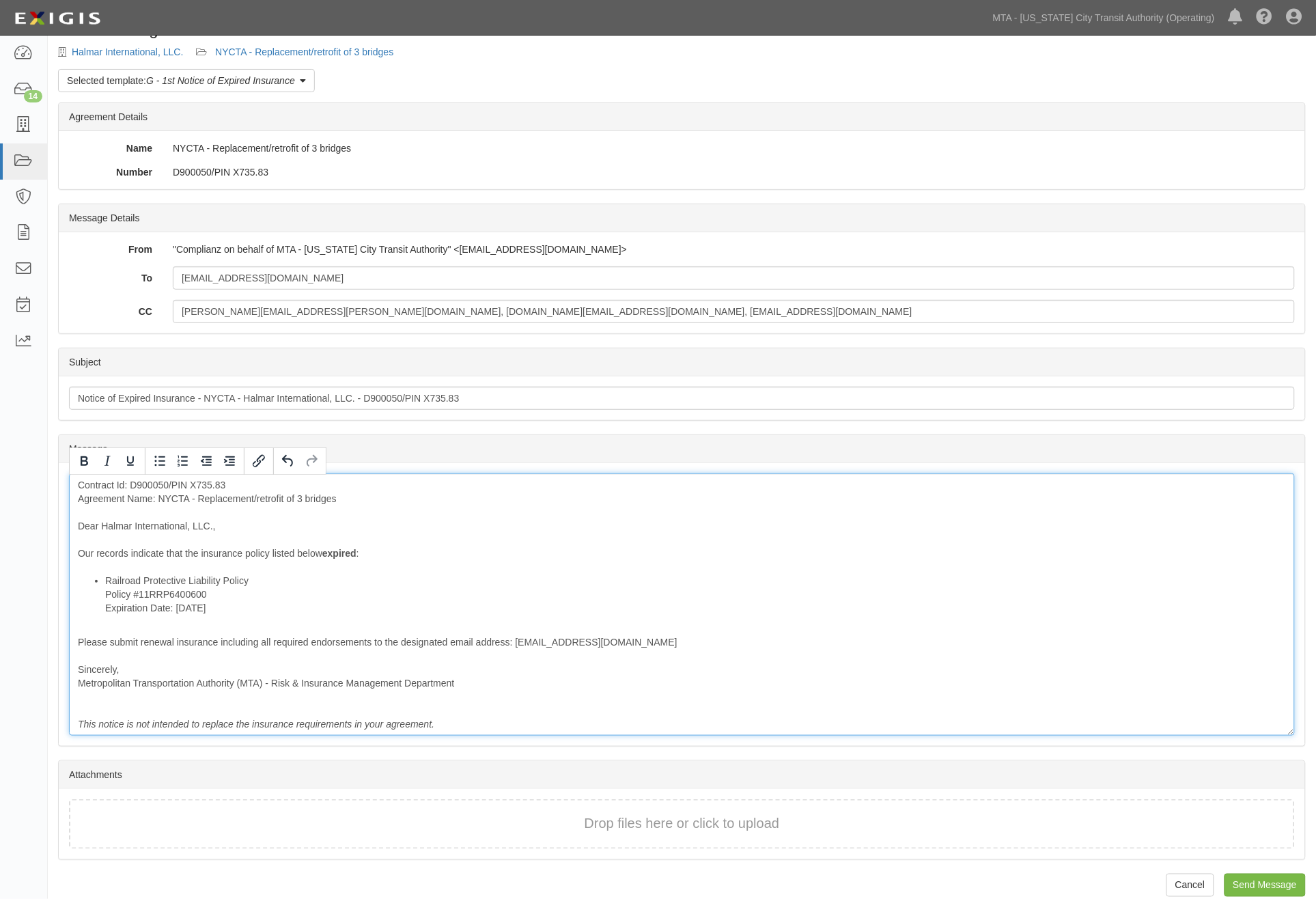
scroll to position [48, 0]
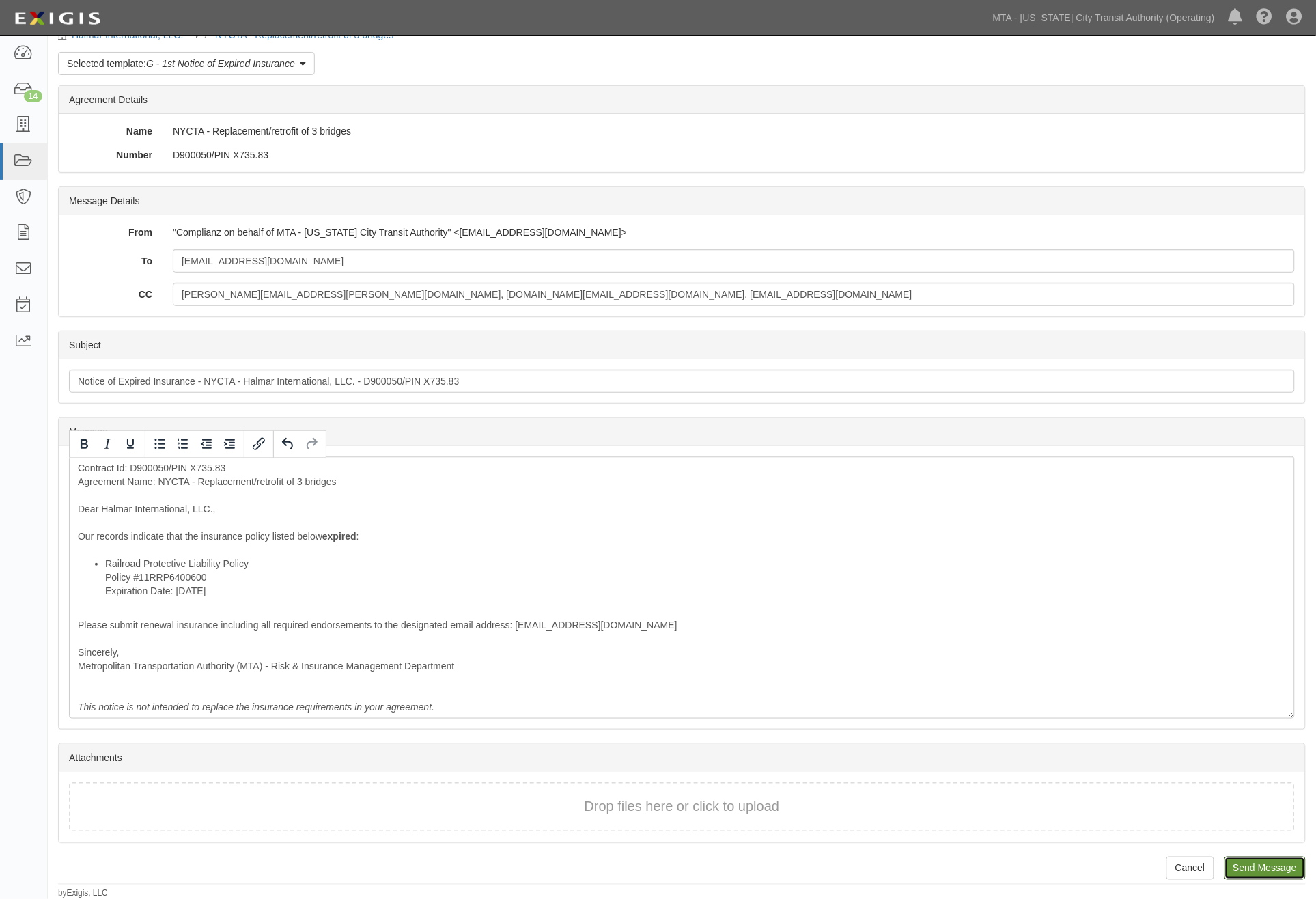
drag, startPoint x: 1252, startPoint y: 868, endPoint x: 734, endPoint y: 58, distance: 961.5
click at [1252, 868] on input "Send Message" at bounding box center [1265, 868] width 82 height 23
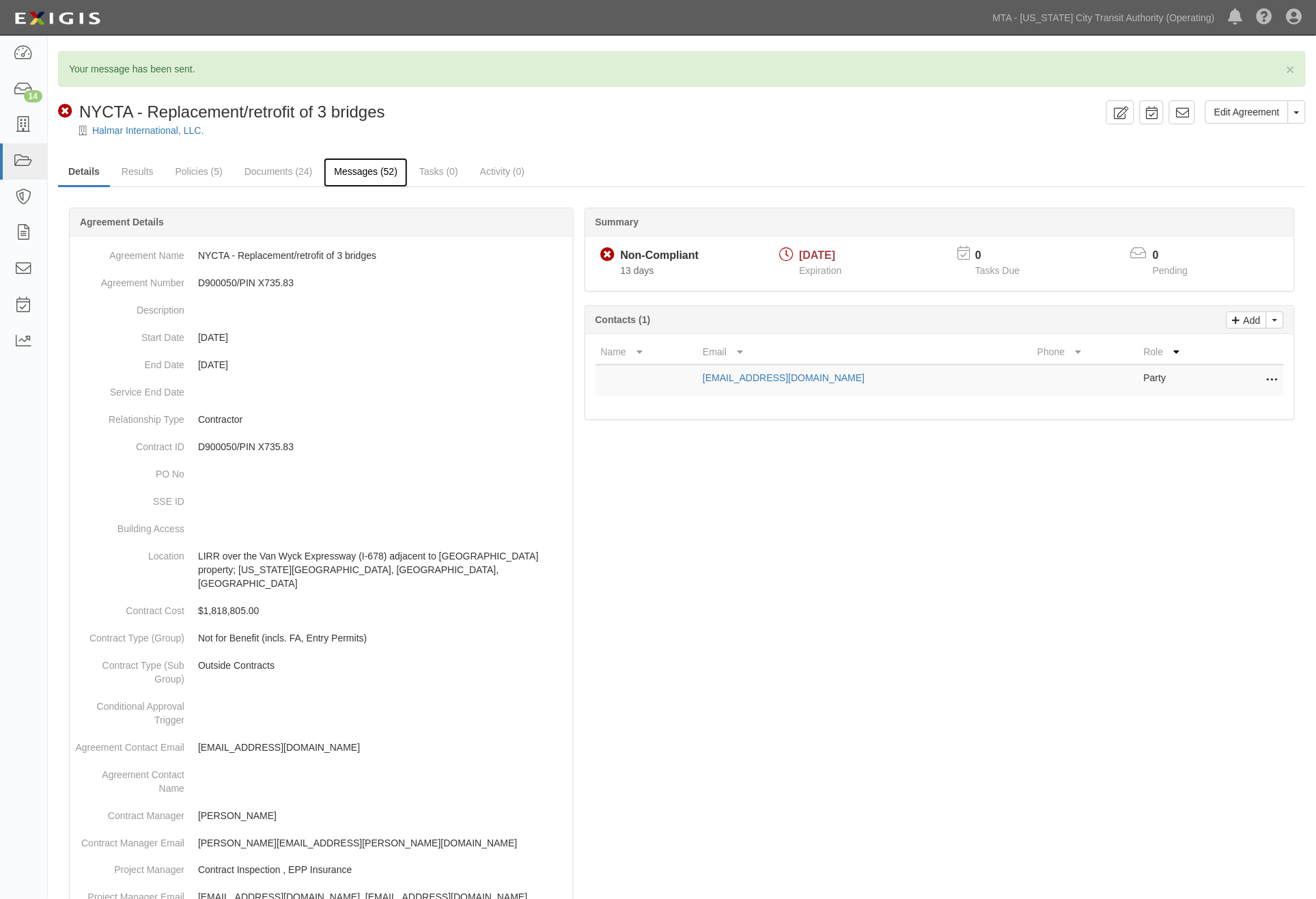
click at [370, 171] on link "Messages (52)" at bounding box center [366, 172] width 84 height 29
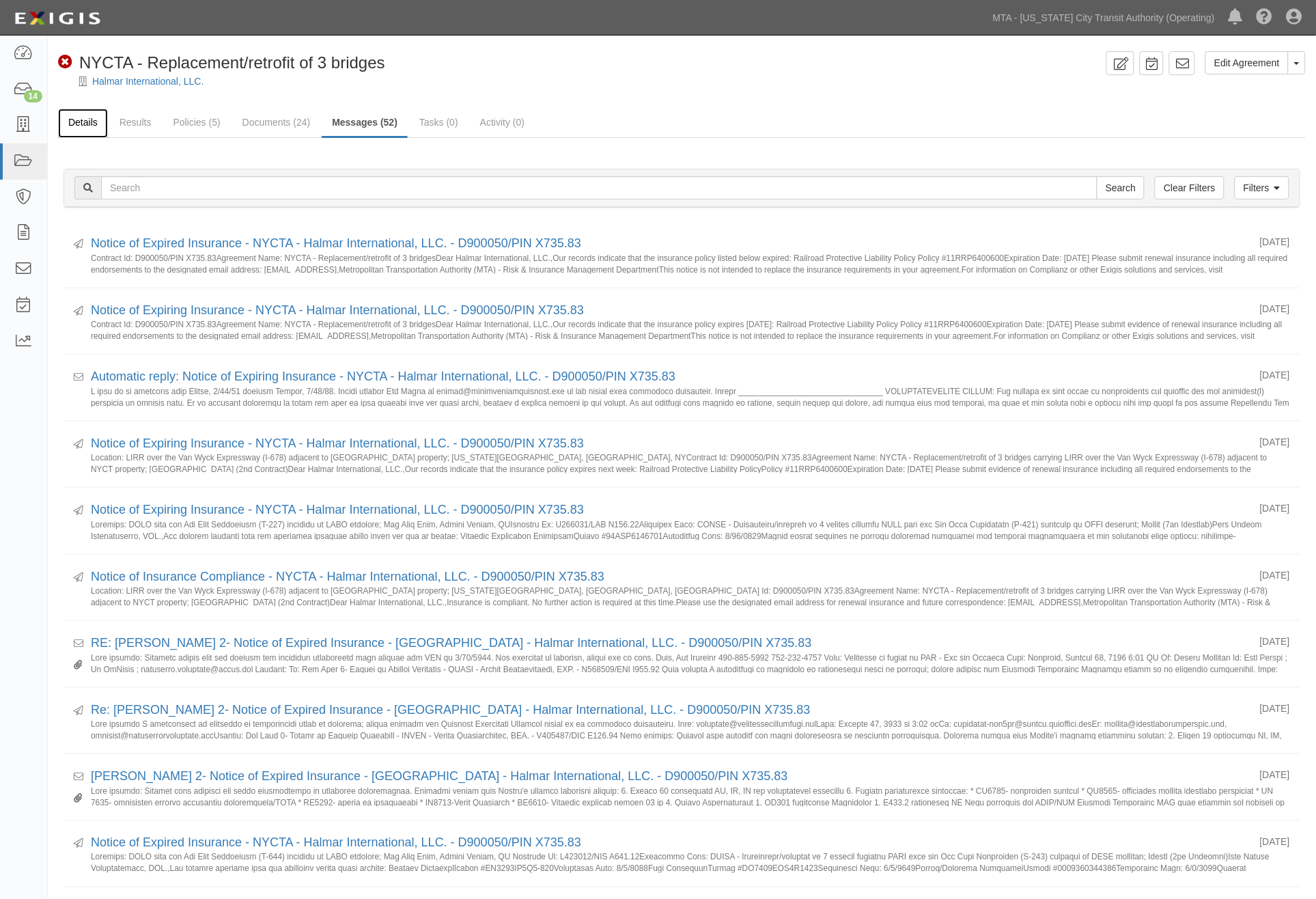
click at [88, 125] on link "Details" at bounding box center [83, 123] width 50 height 29
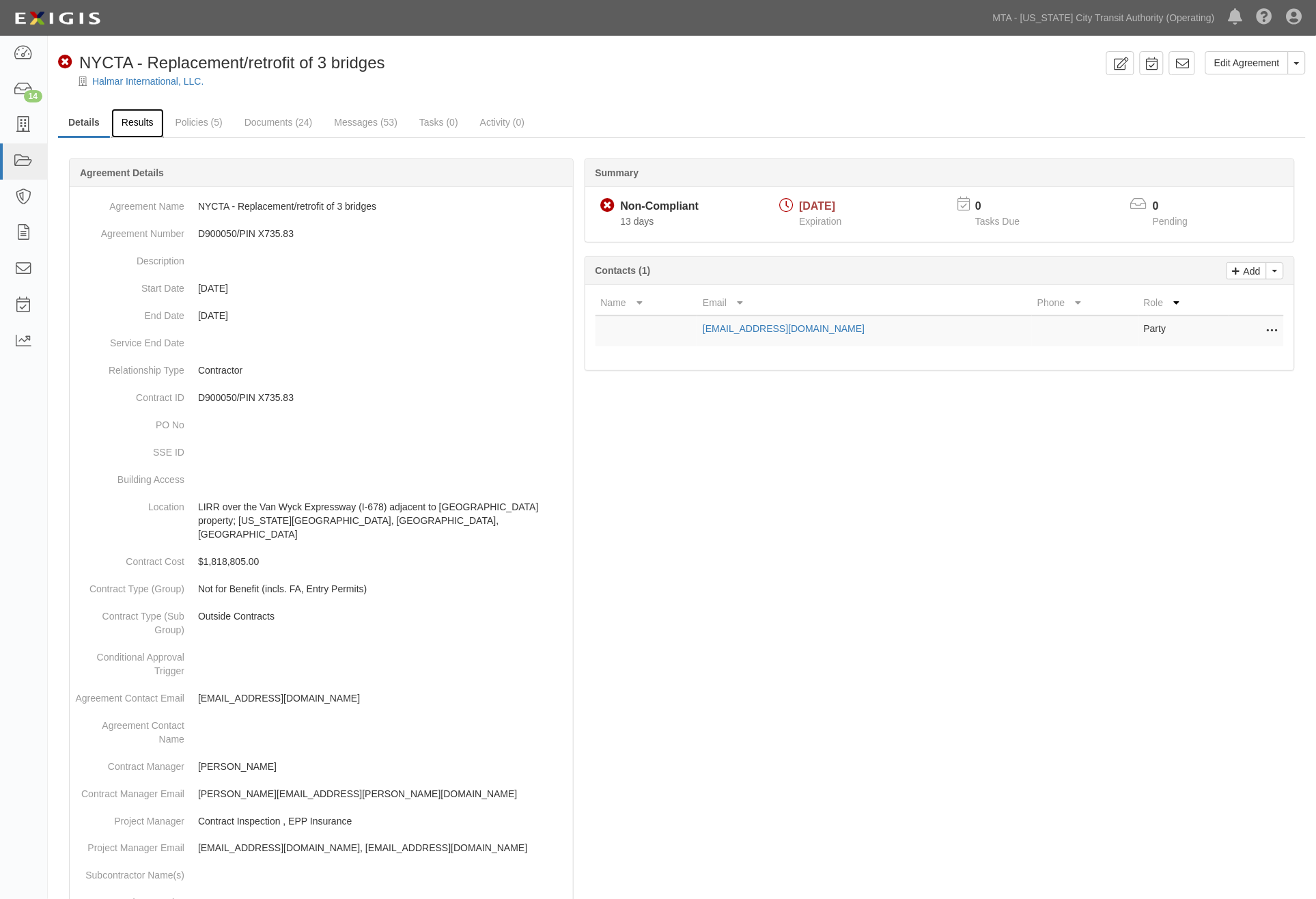
click at [138, 121] on link "Results" at bounding box center [138, 123] width 52 height 29
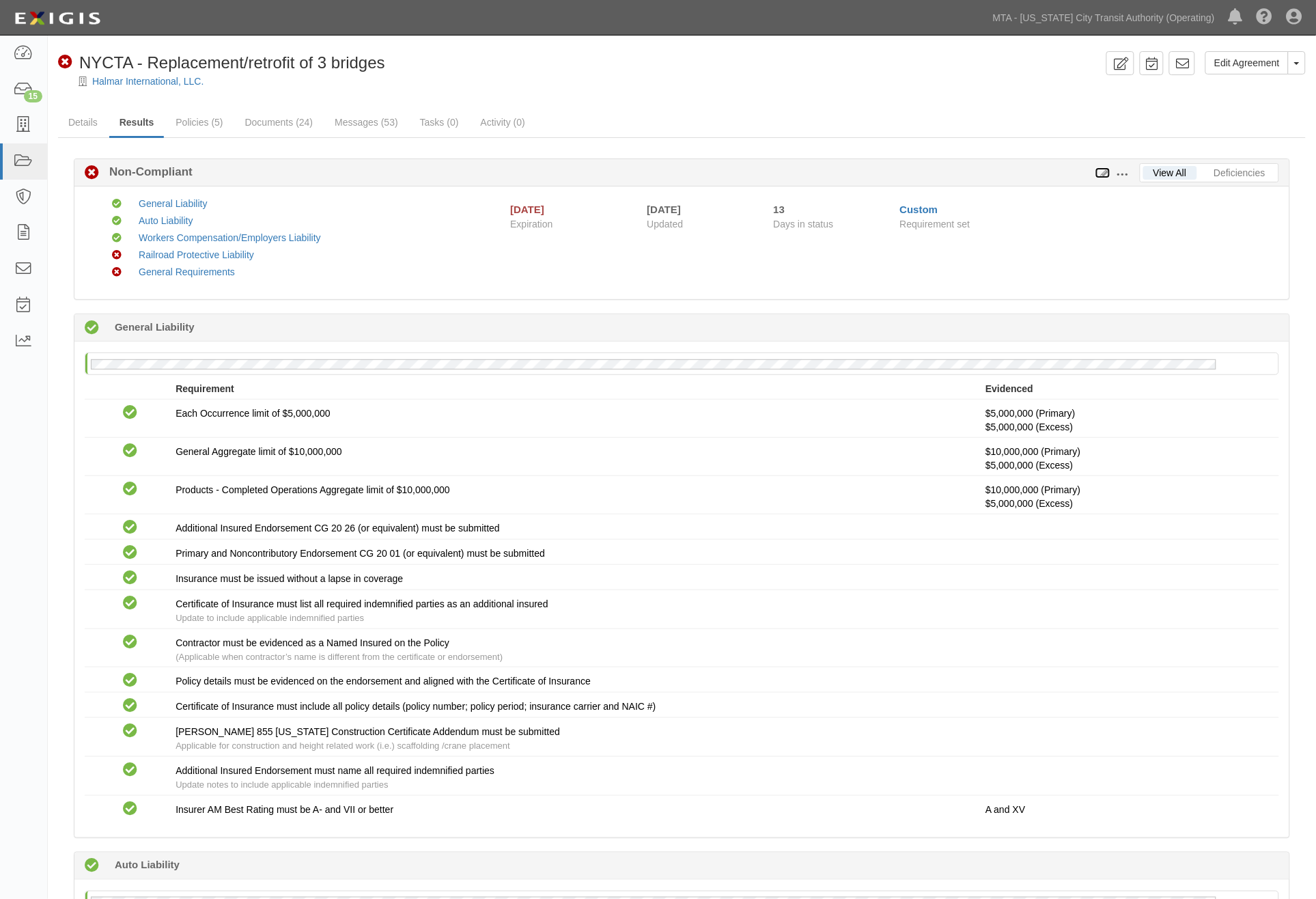
click at [1104, 171] on icon at bounding box center [1103, 173] width 15 height 10
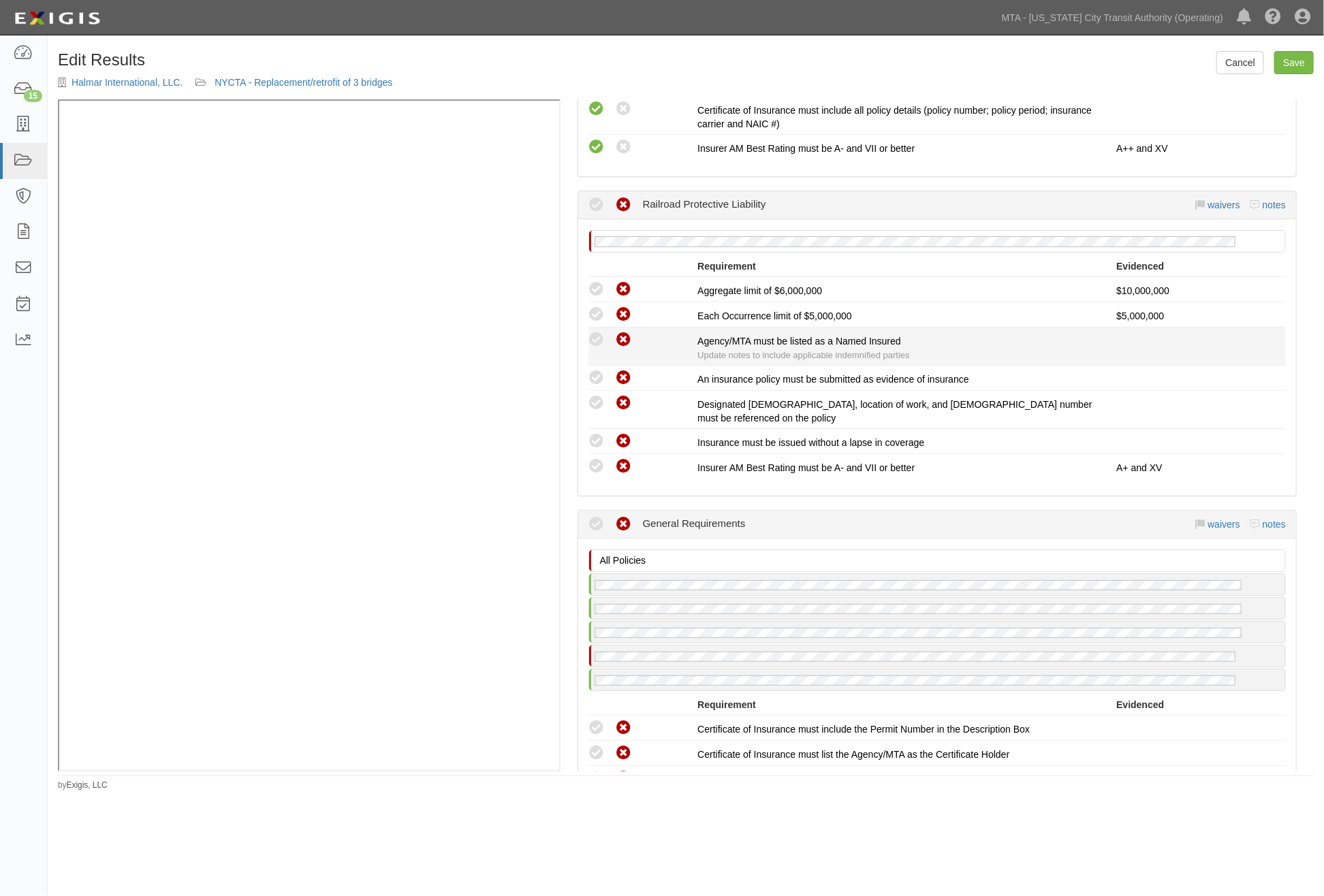
scroll to position [1740, 0]
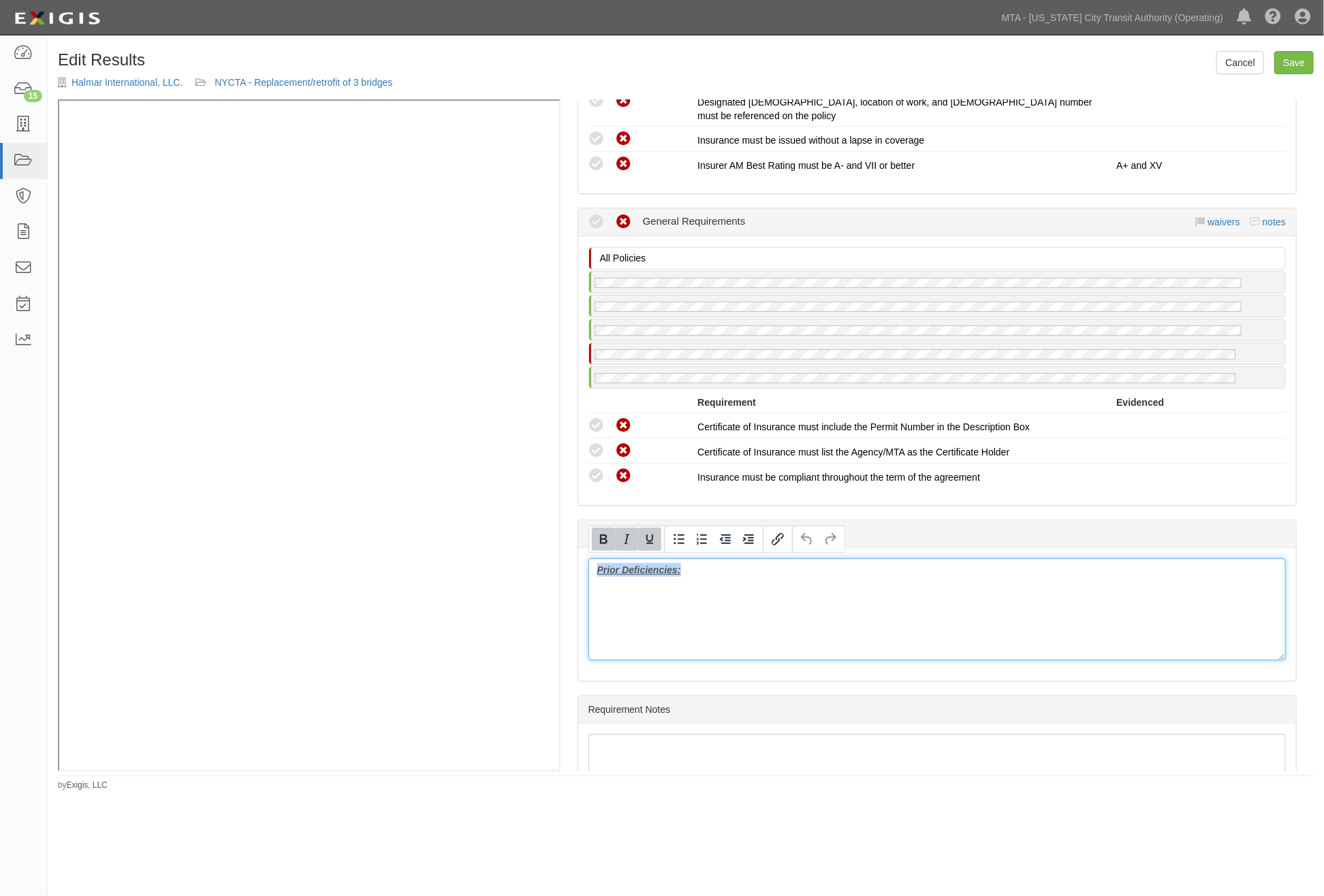
drag, startPoint x: 647, startPoint y: 568, endPoint x: 559, endPoint y: 569, distance: 88.0
click at [560, 569] on div "(GL, AL, XS, WC/EL) Certificate; 1/15/2025; 04.01.26 Manage Policies Unchecked …" at bounding box center [937, 435] width 753 height 672
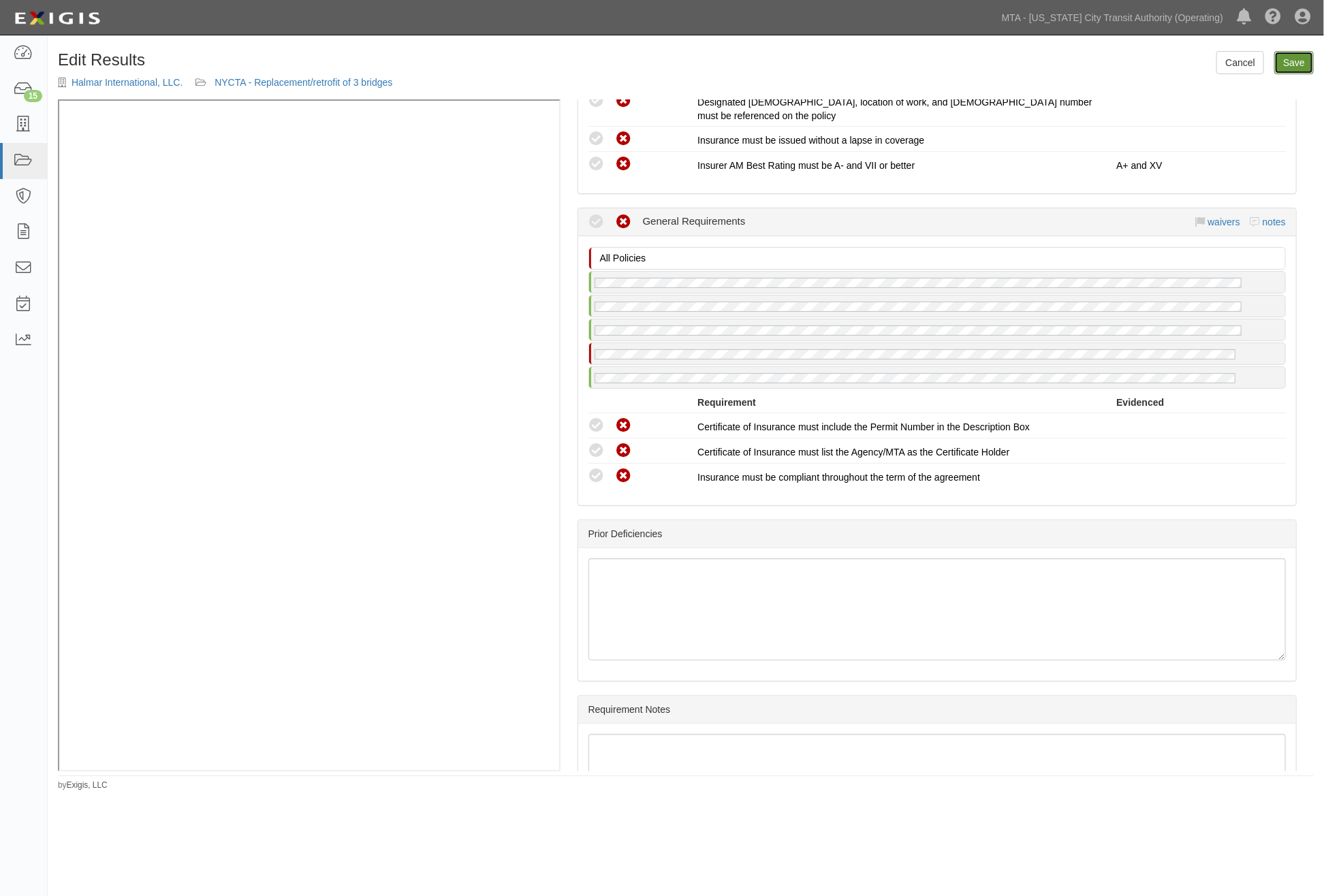
click at [1290, 66] on link "Save" at bounding box center [1293, 62] width 40 height 23
radio input "true"
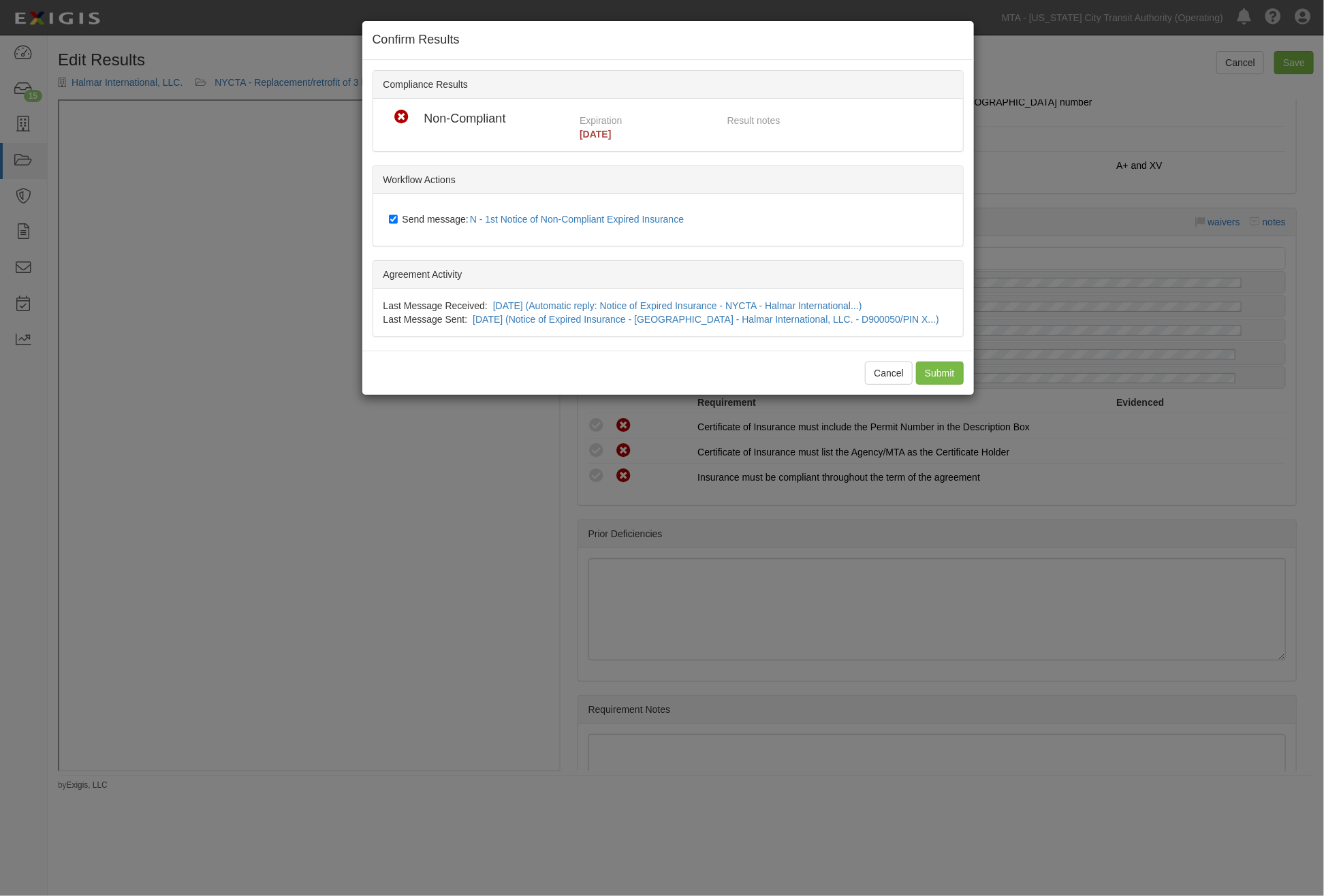
click at [436, 221] on span "Send message: N - 1st Notice of Non-Compliant Expired Insurance" at bounding box center [546, 219] width 287 height 11
click at [398, 221] on input "Send message: N - 1st Notice of Non-Compliant Expired Insurance" at bounding box center [393, 219] width 9 height 11
checkbox input "false"
click at [937, 375] on input "Submit" at bounding box center [940, 373] width 48 height 23
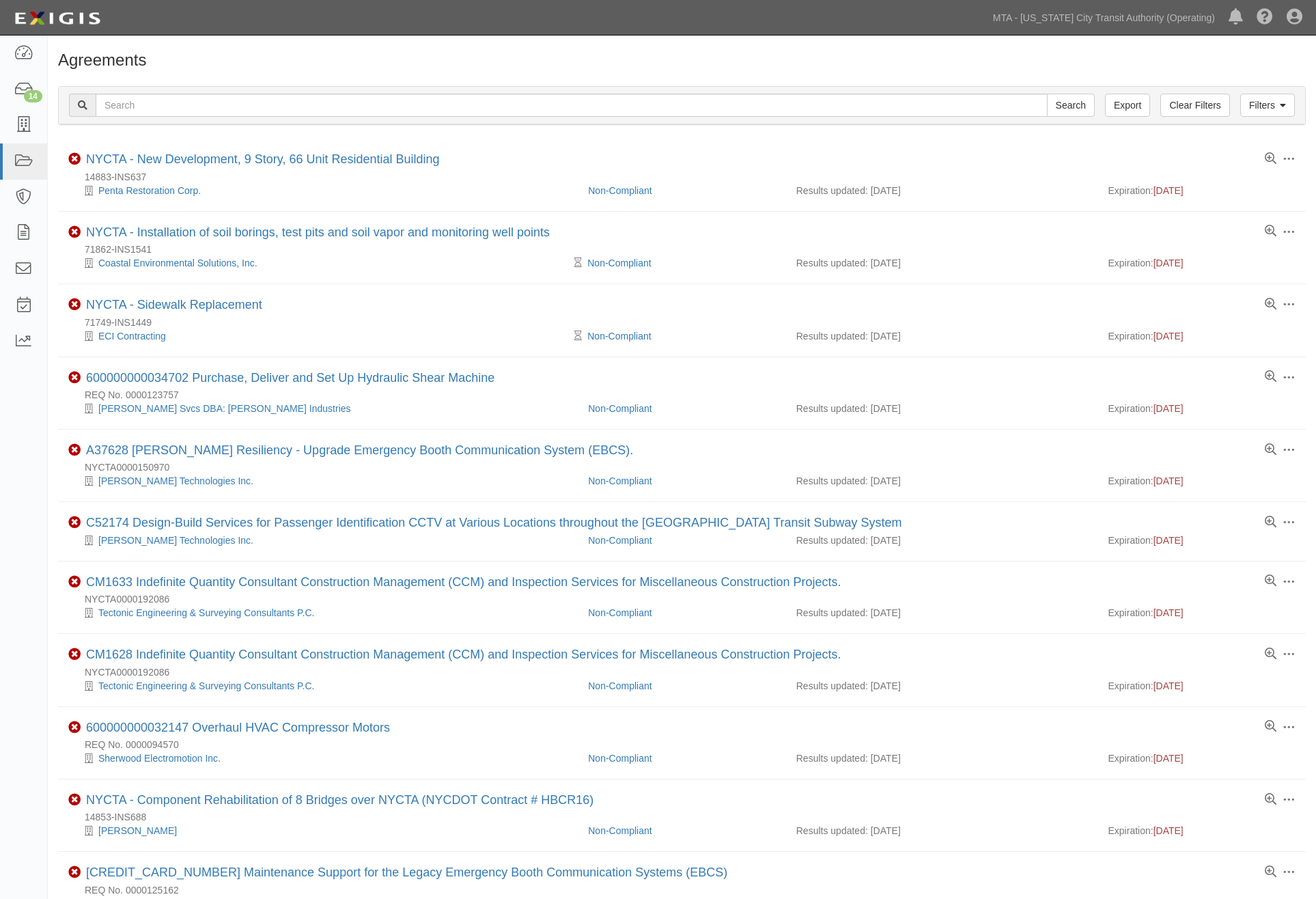
scroll to position [807, 0]
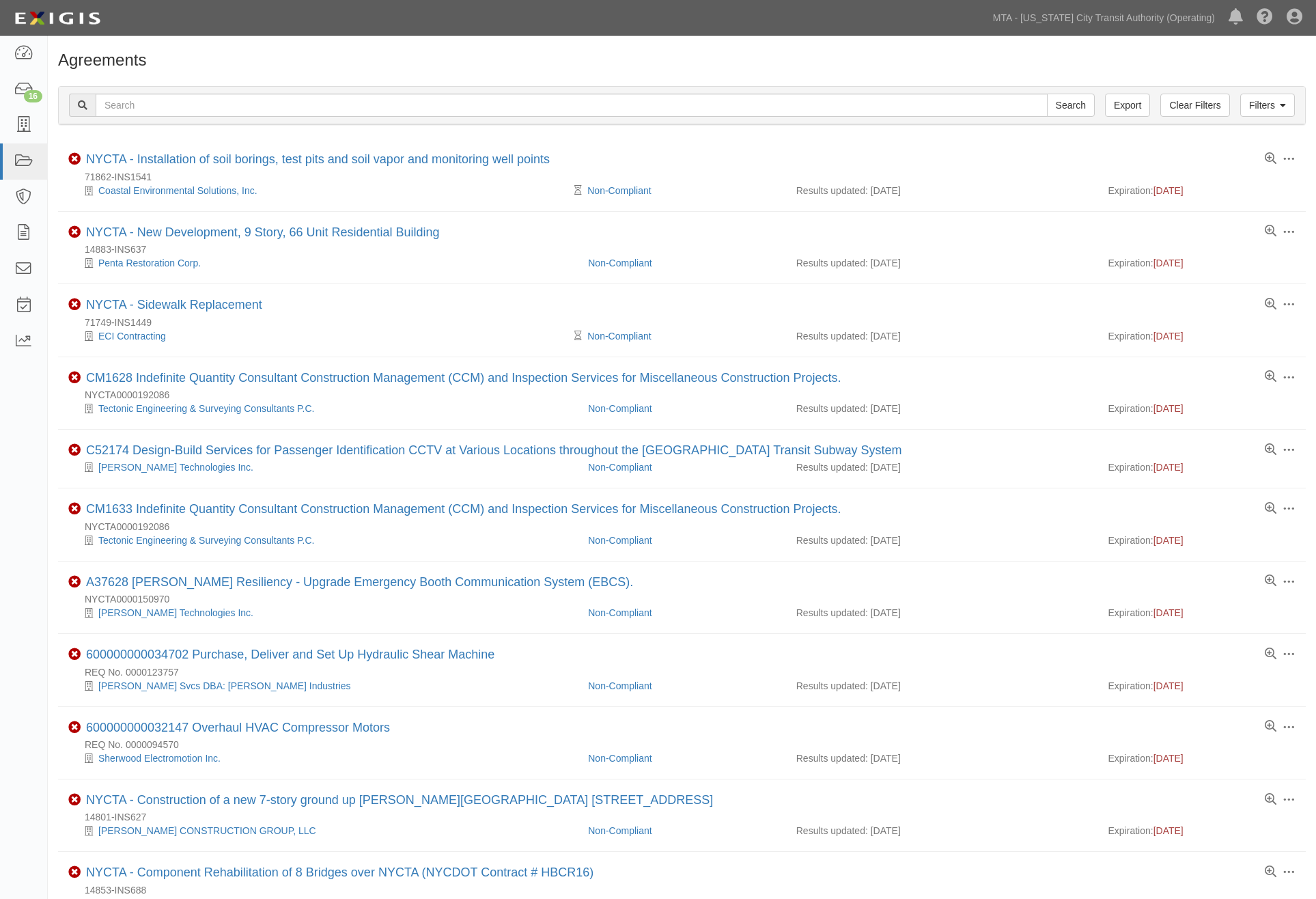
scroll to position [807, 0]
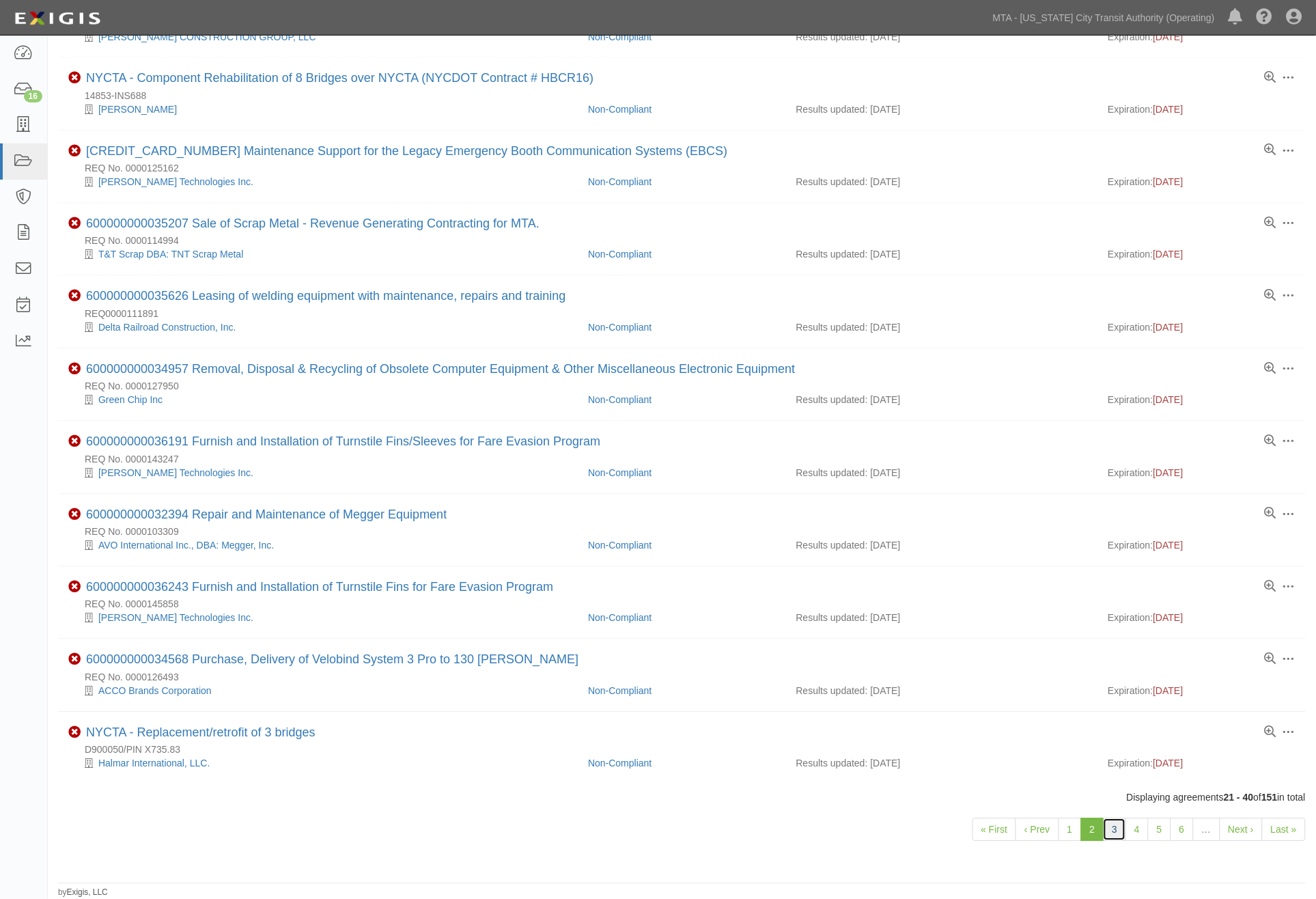
click at [1118, 828] on link "3" at bounding box center [1114, 830] width 23 height 23
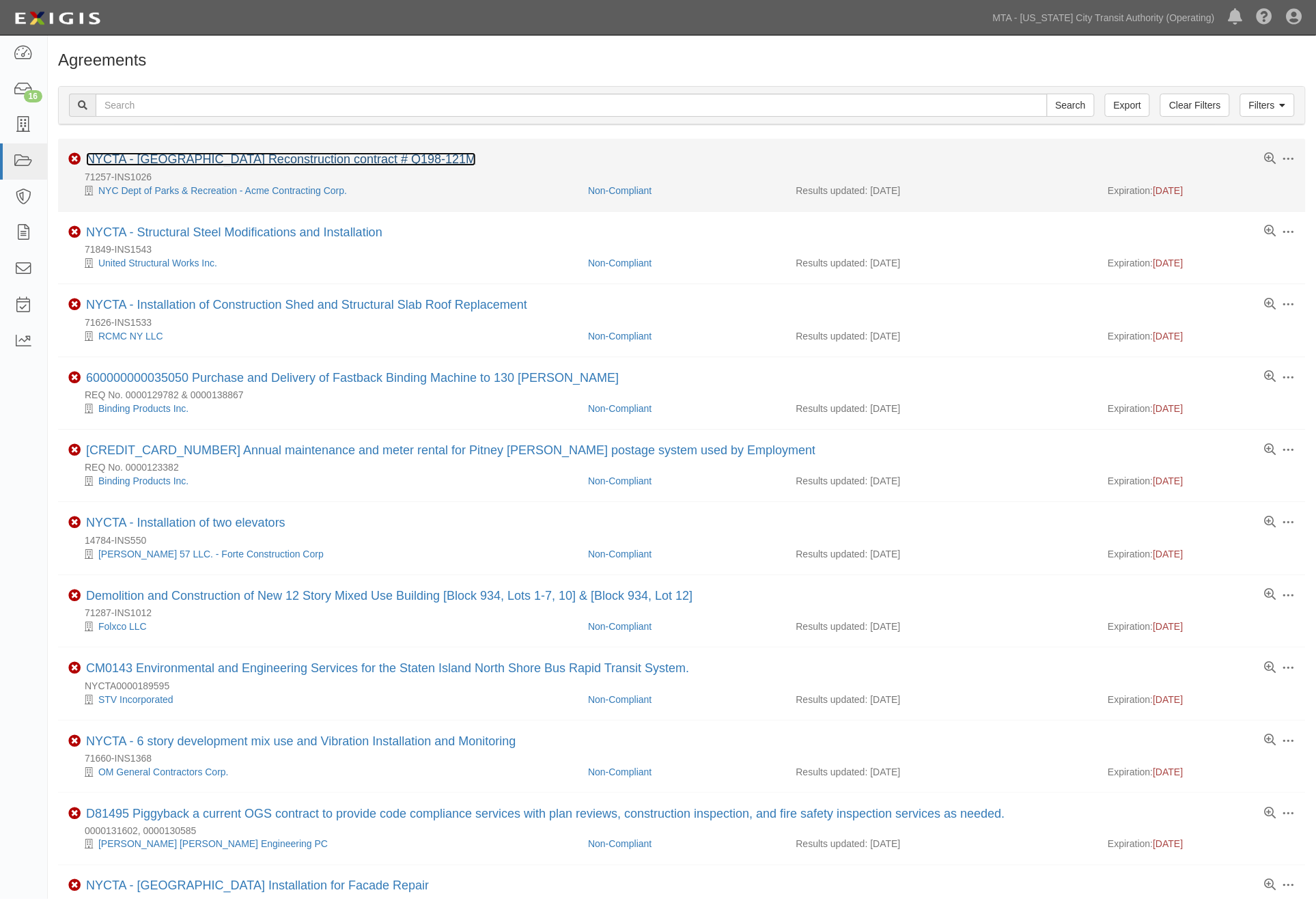
click at [360, 164] on link "NYCTA - [GEOGRAPHIC_DATA] Reconstruction contract # Q198-121M" at bounding box center [281, 159] width 390 height 13
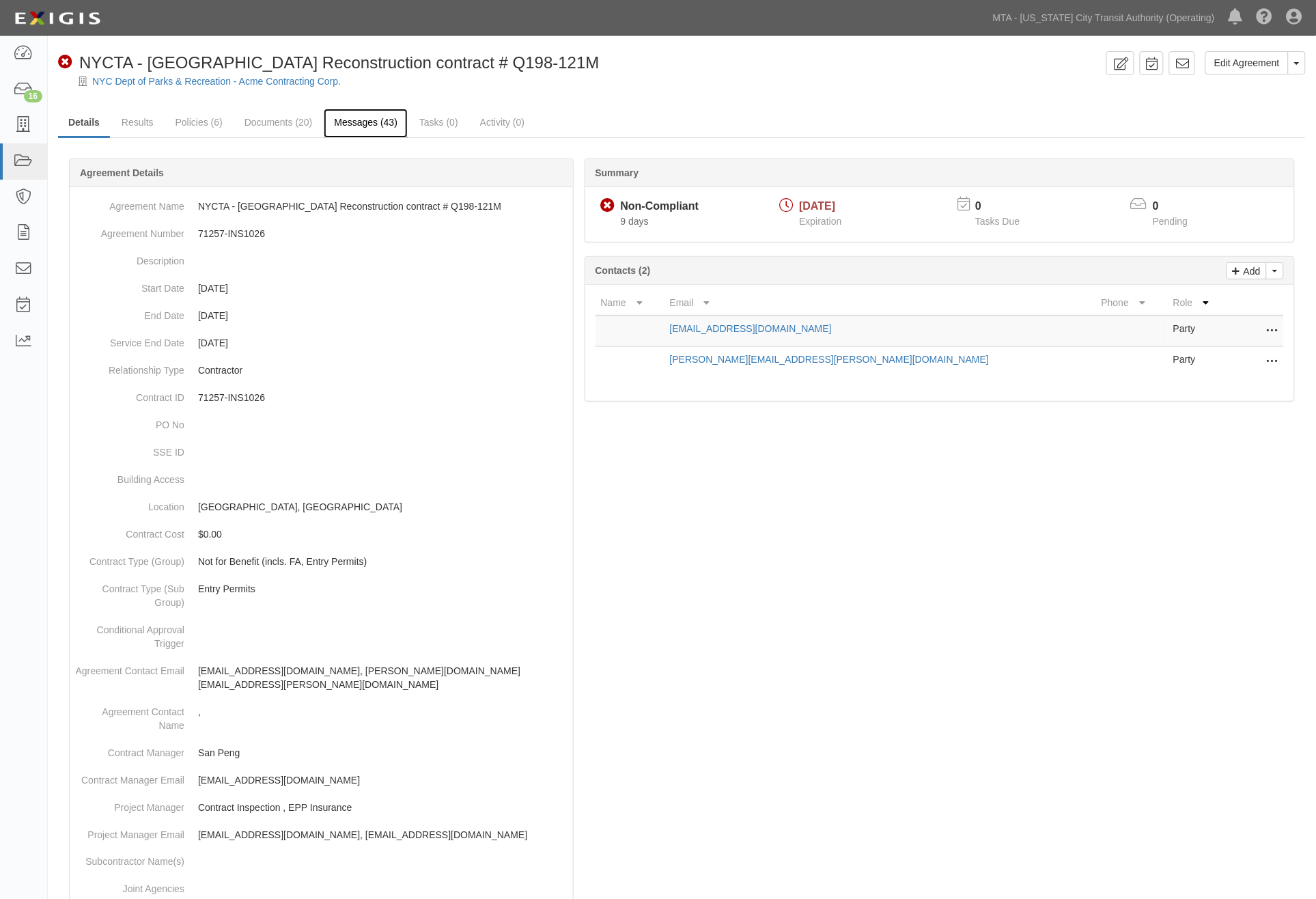
click at [360, 119] on link "Messages (43)" at bounding box center [366, 123] width 84 height 29
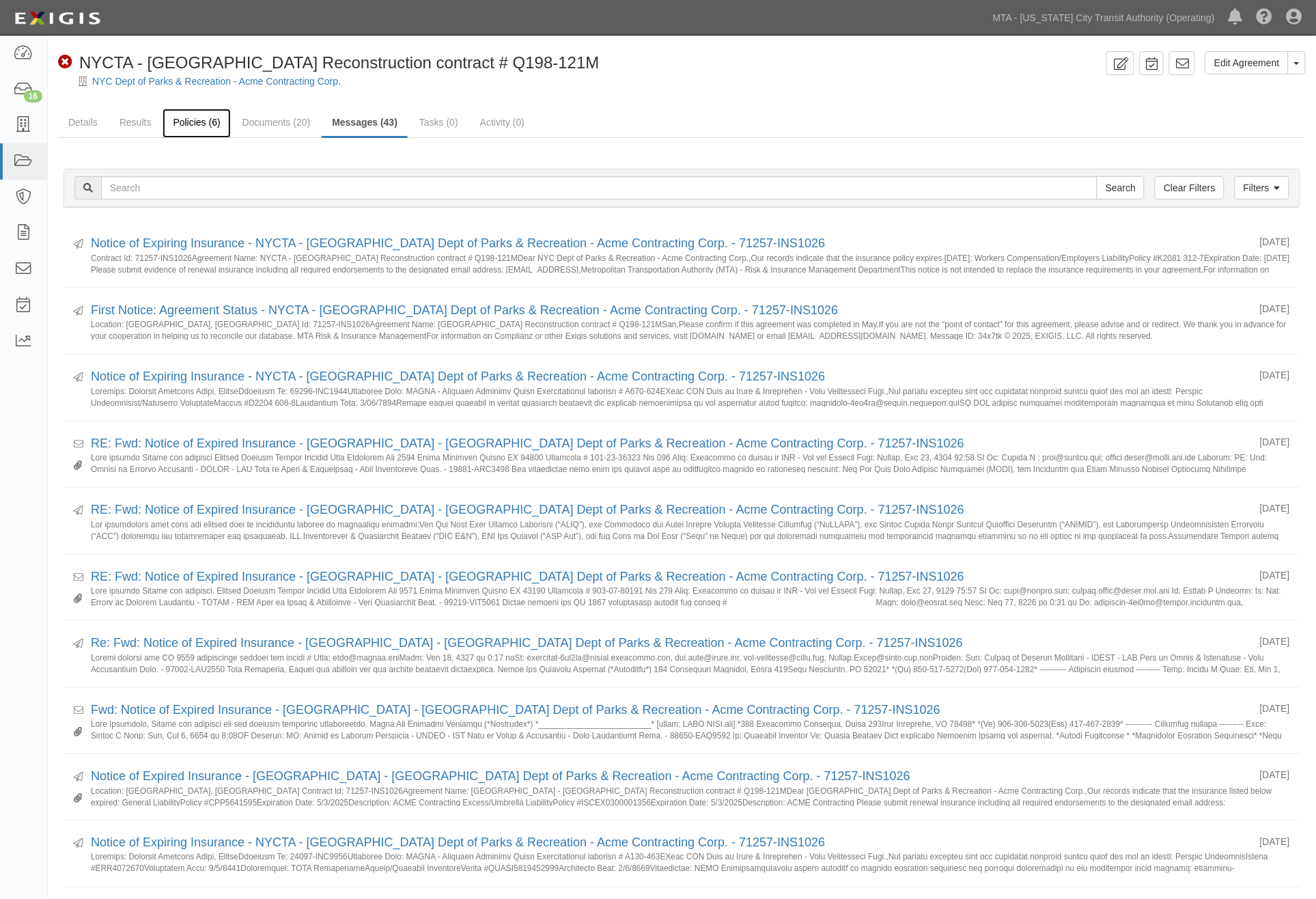
click at [198, 114] on link "Policies (6)" at bounding box center [196, 123] width 67 height 29
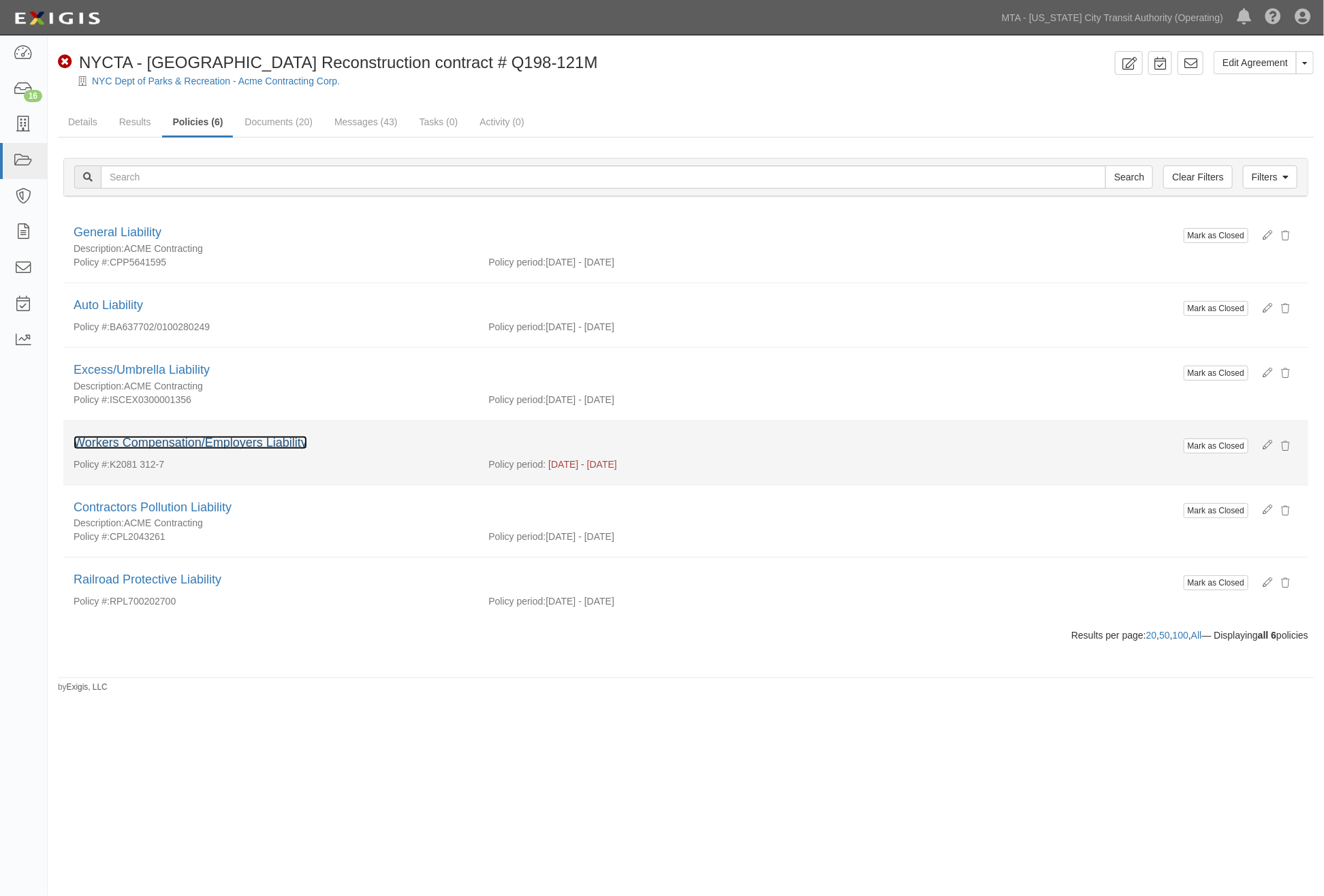
click at [174, 444] on link "Workers Compensation/Employers Liability" at bounding box center [190, 442] width 233 height 13
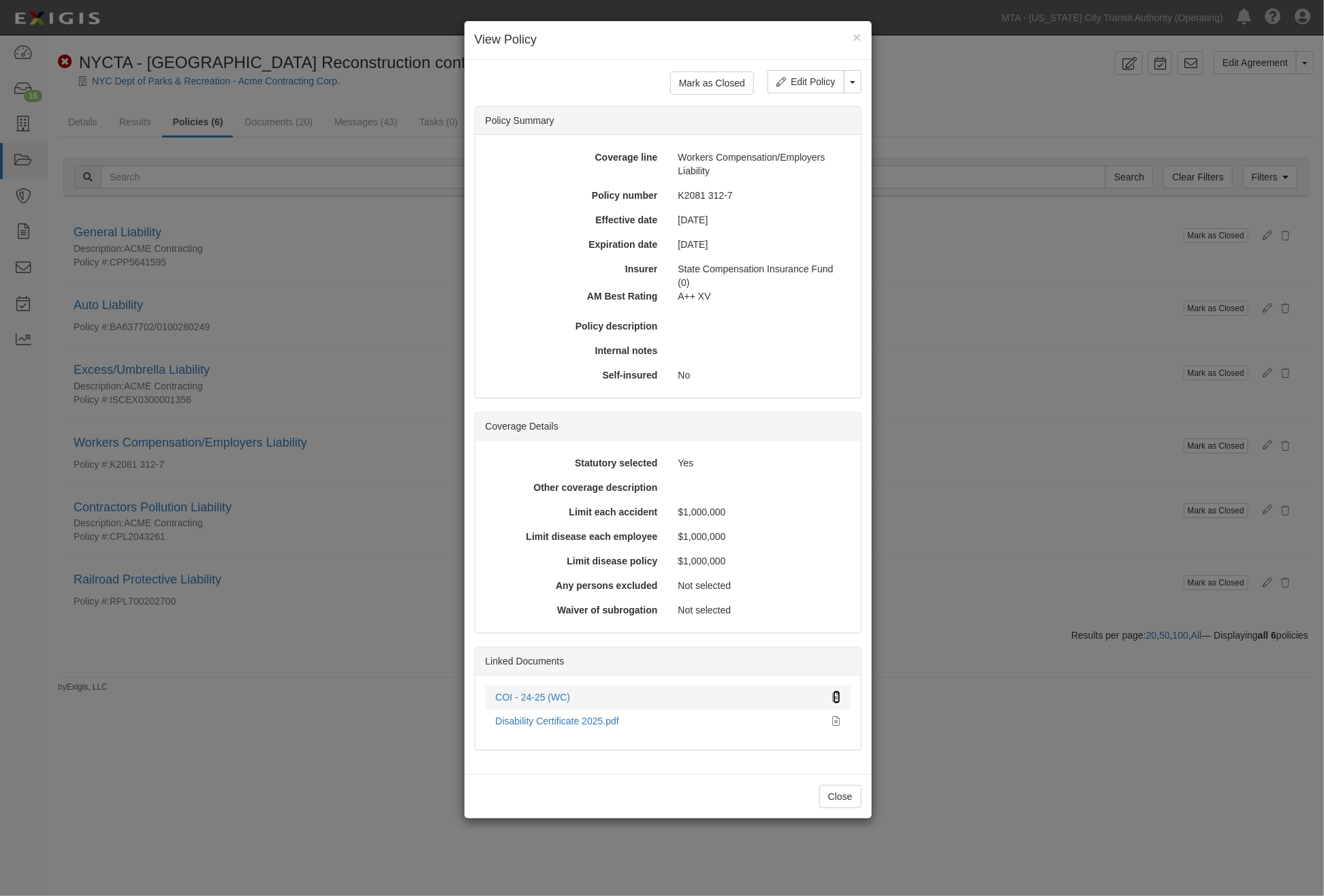
click at [834, 693] on icon at bounding box center [836, 698] width 7 height 10
click at [392, 654] on div "× View Policy Mark as Closed Edit Policy Toggle Dropdown Delete Policy Policy S…" at bounding box center [662, 448] width 1324 height 896
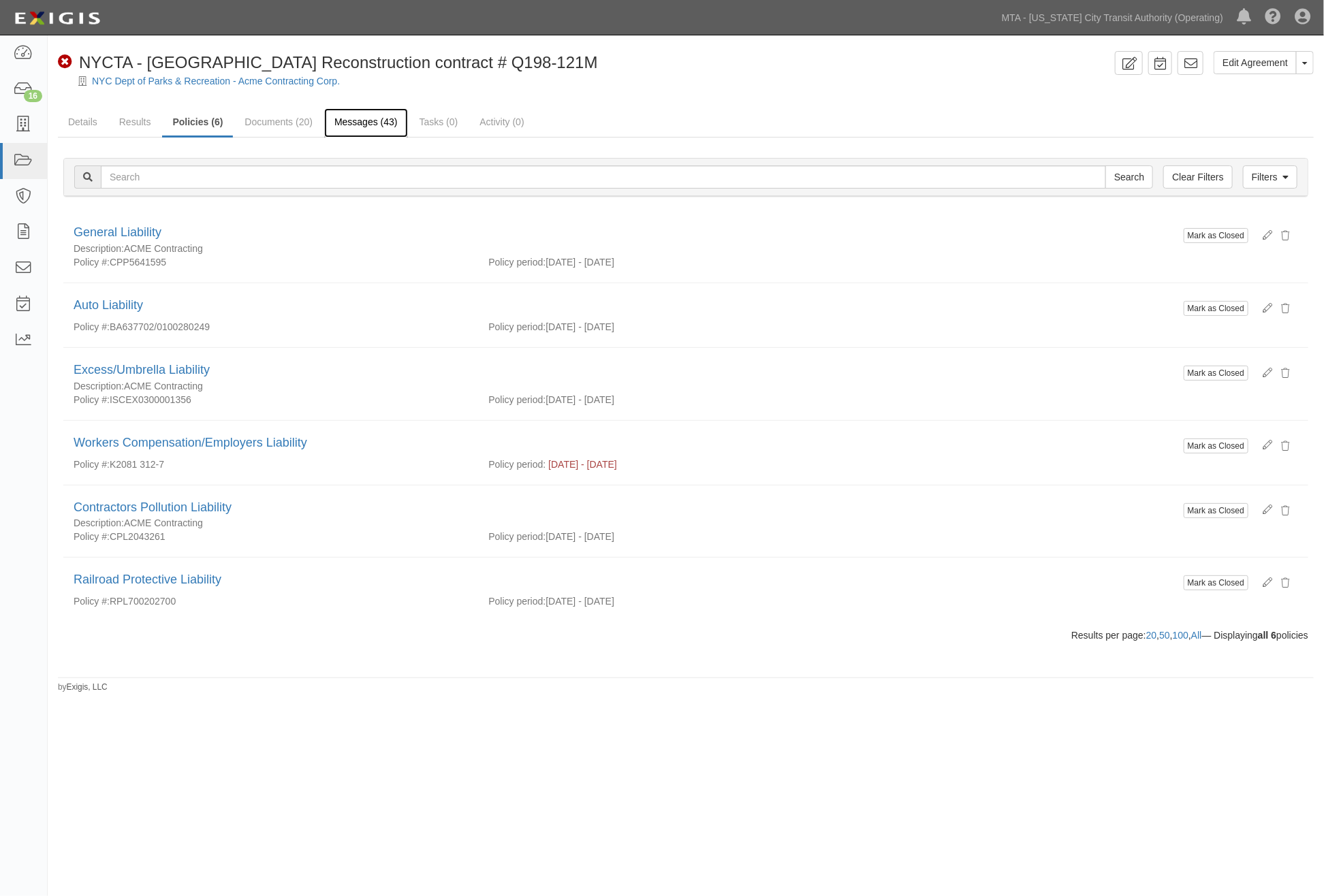
click at [356, 124] on link "Messages (43)" at bounding box center [366, 122] width 84 height 29
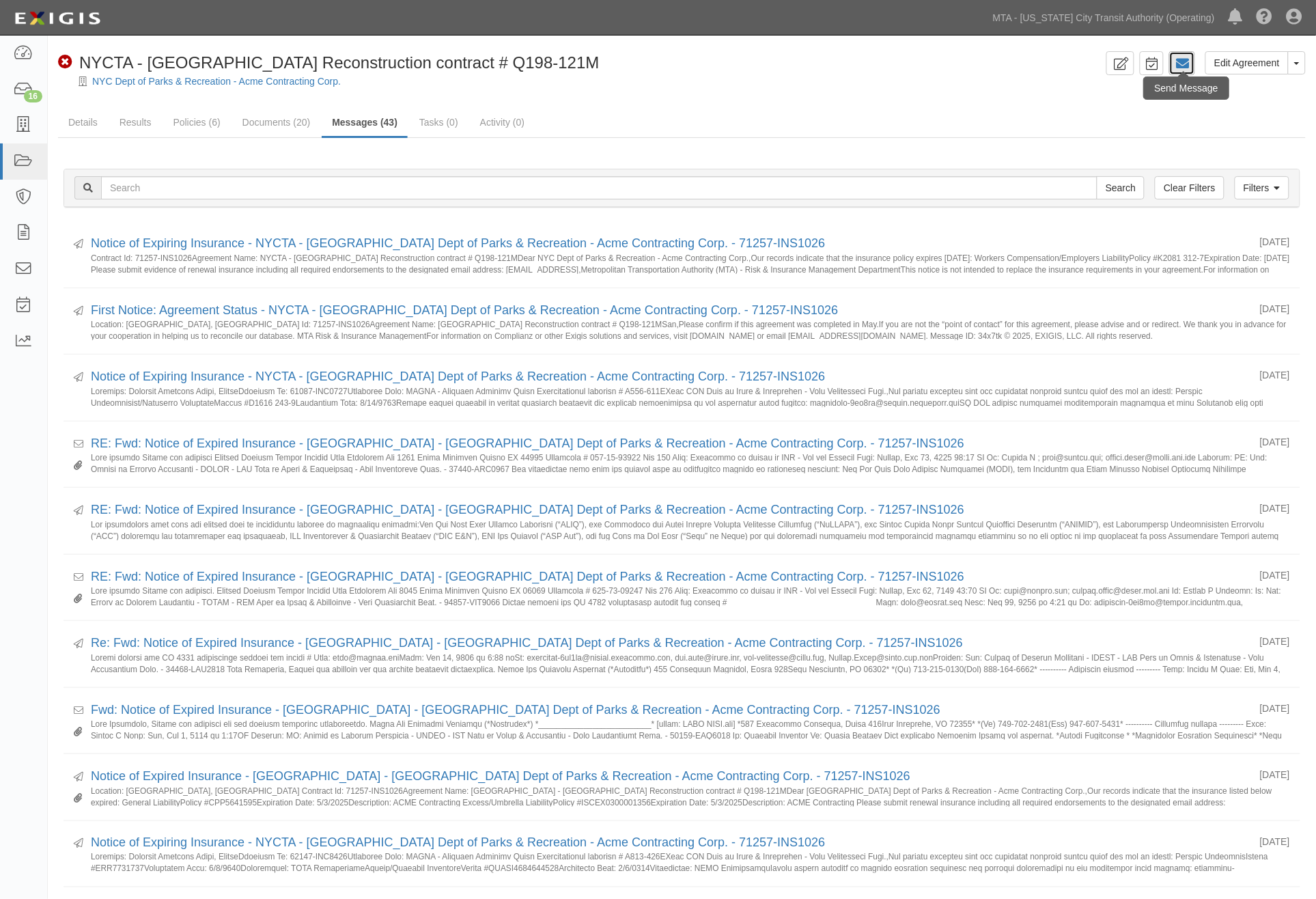
click at [1186, 64] on icon at bounding box center [1182, 64] width 13 height 13
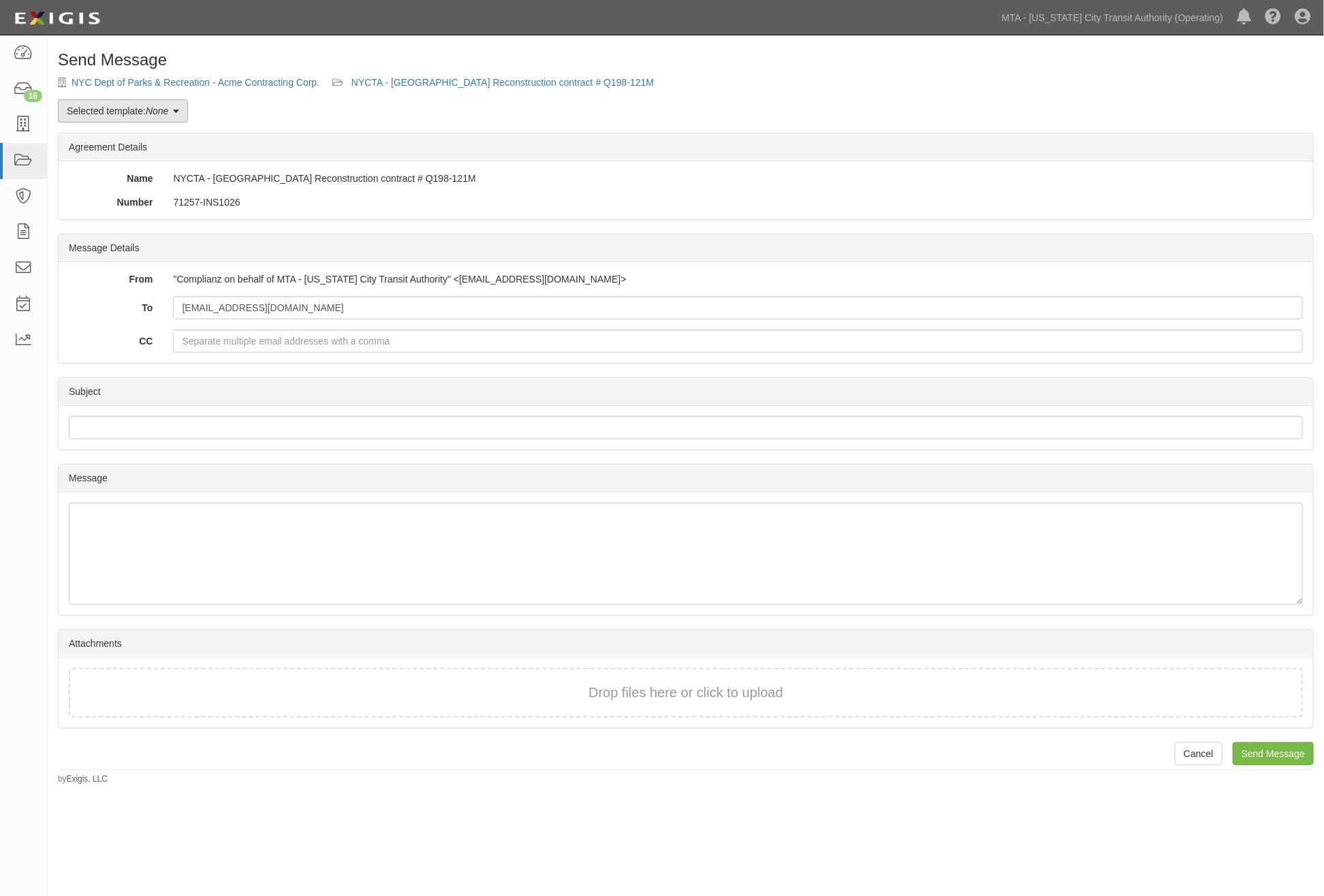
click at [141, 117] on link "Selected template: None" at bounding box center [123, 110] width 130 height 23
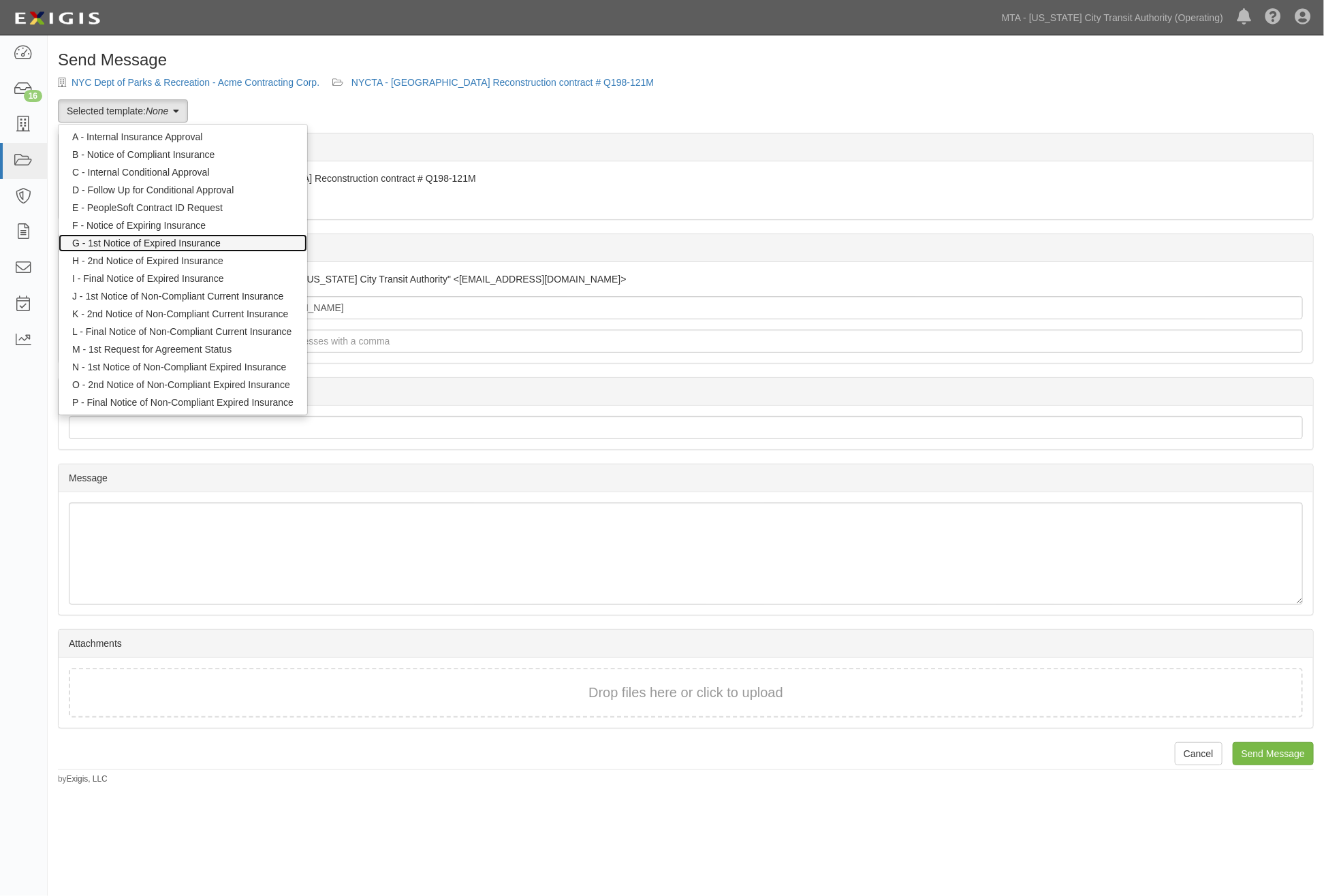
click at [142, 242] on link "G - 1st Notice of Expired Insurance" at bounding box center [183, 243] width 248 height 18
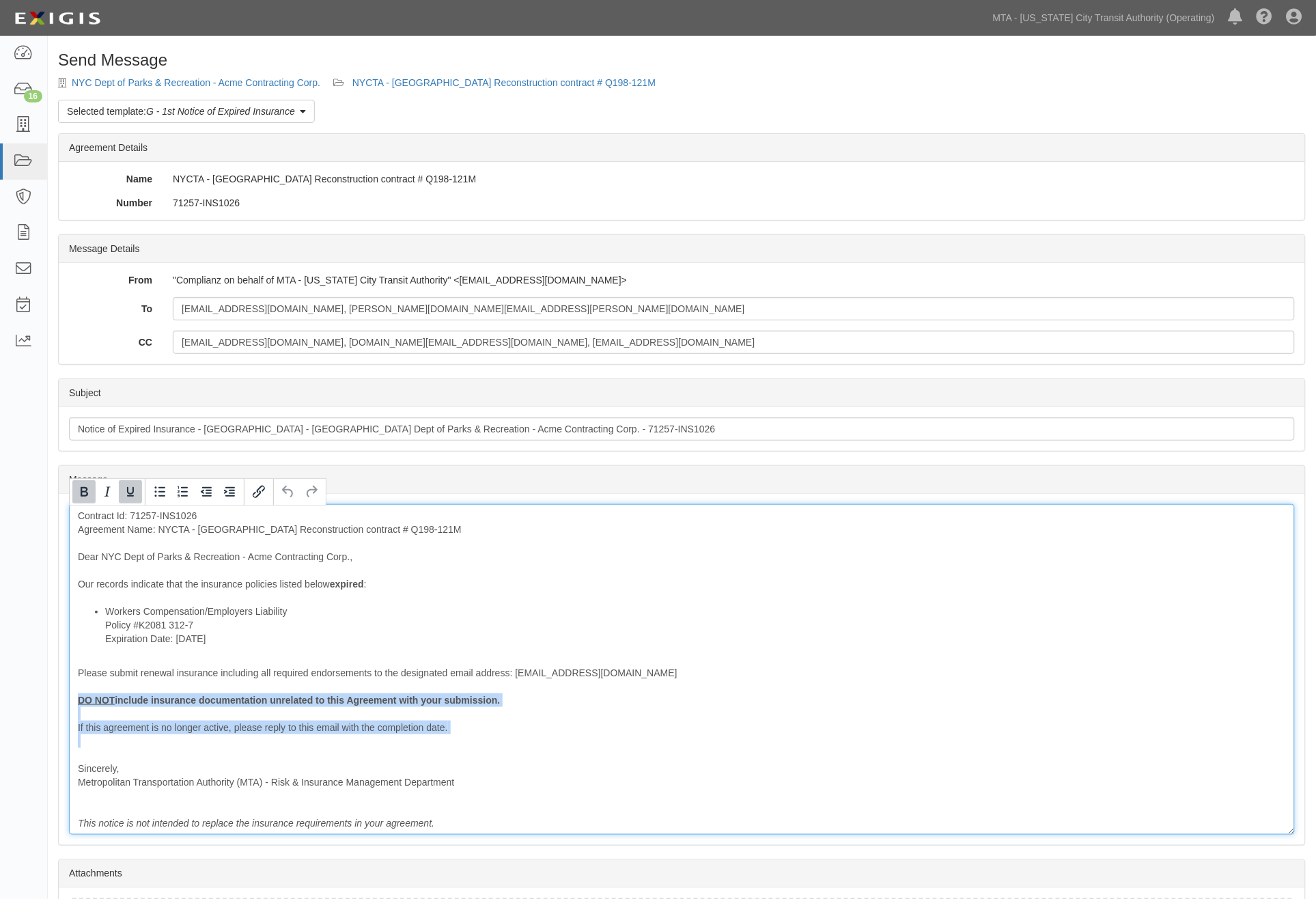
drag, startPoint x: 129, startPoint y: 750, endPoint x: 70, endPoint y: 702, distance: 76.1
click at [70, 702] on div "Contract Id: 71257-INS1026 Agreement Name: NYCTA - [GEOGRAPHIC_DATA] Reconstruc…" at bounding box center [682, 670] width 1226 height 331
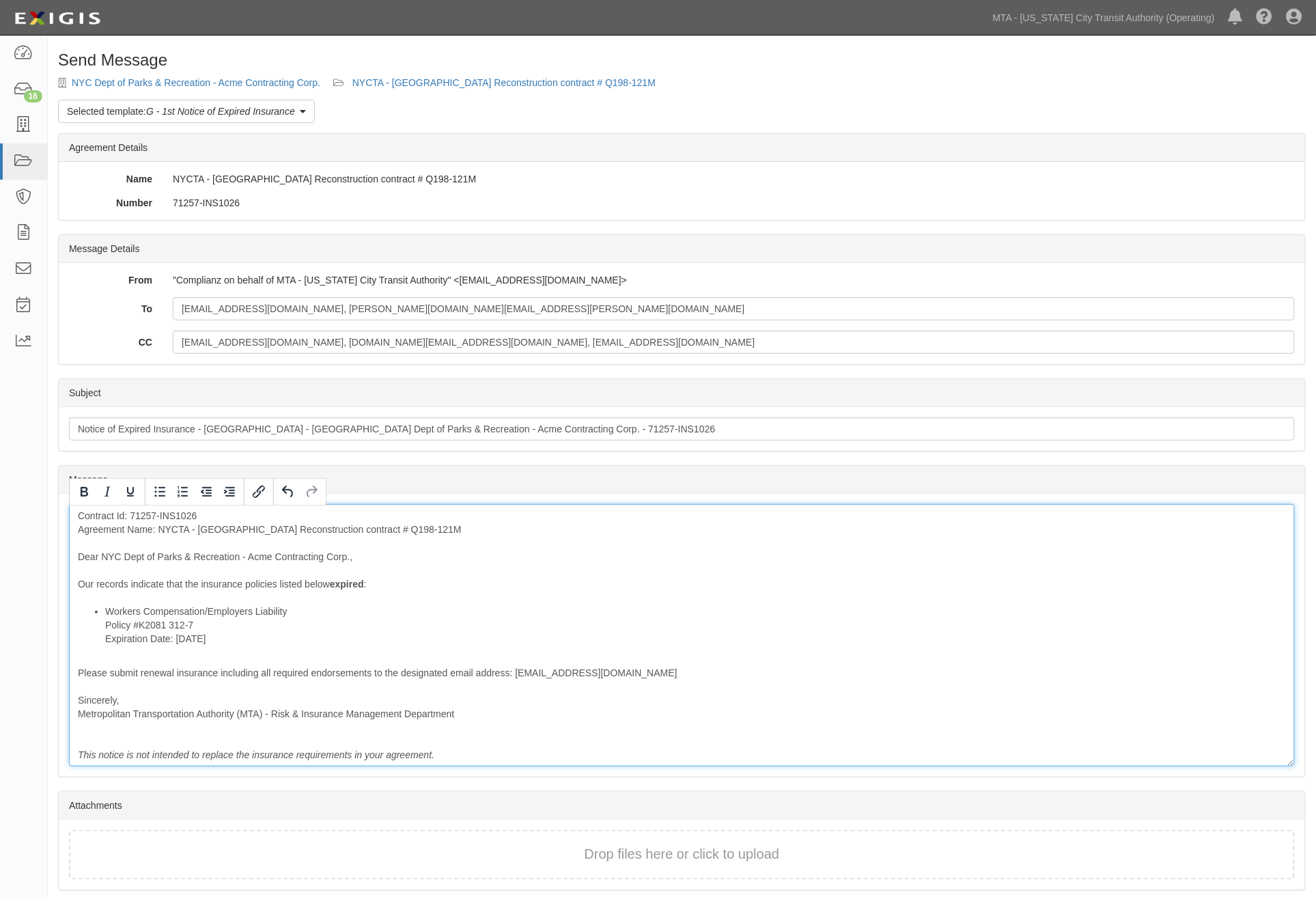
click at [277, 579] on div "Contract Id: 71257-INS1026 Agreement Name: NYCTA - [GEOGRAPHIC_DATA] Reconstruc…" at bounding box center [682, 636] width 1226 height 263
click at [511, 659] on div "Contract Id: 71257-INS1026 Agreement Name: NYCTA - [GEOGRAPHIC_DATA] Reconstruc…" at bounding box center [682, 636] width 1226 height 263
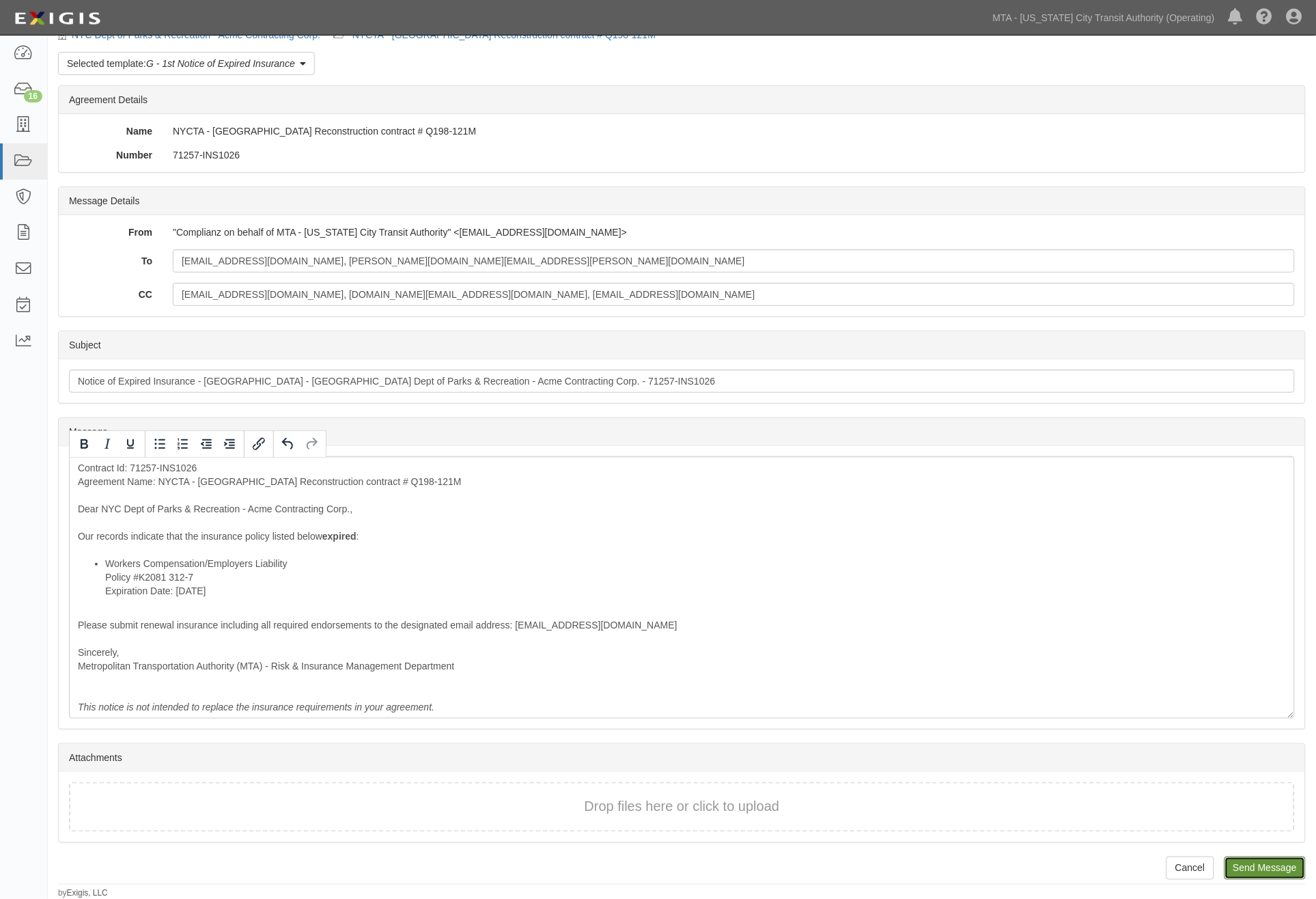
click at [1255, 869] on input "Send Message" at bounding box center [1265, 868] width 82 height 23
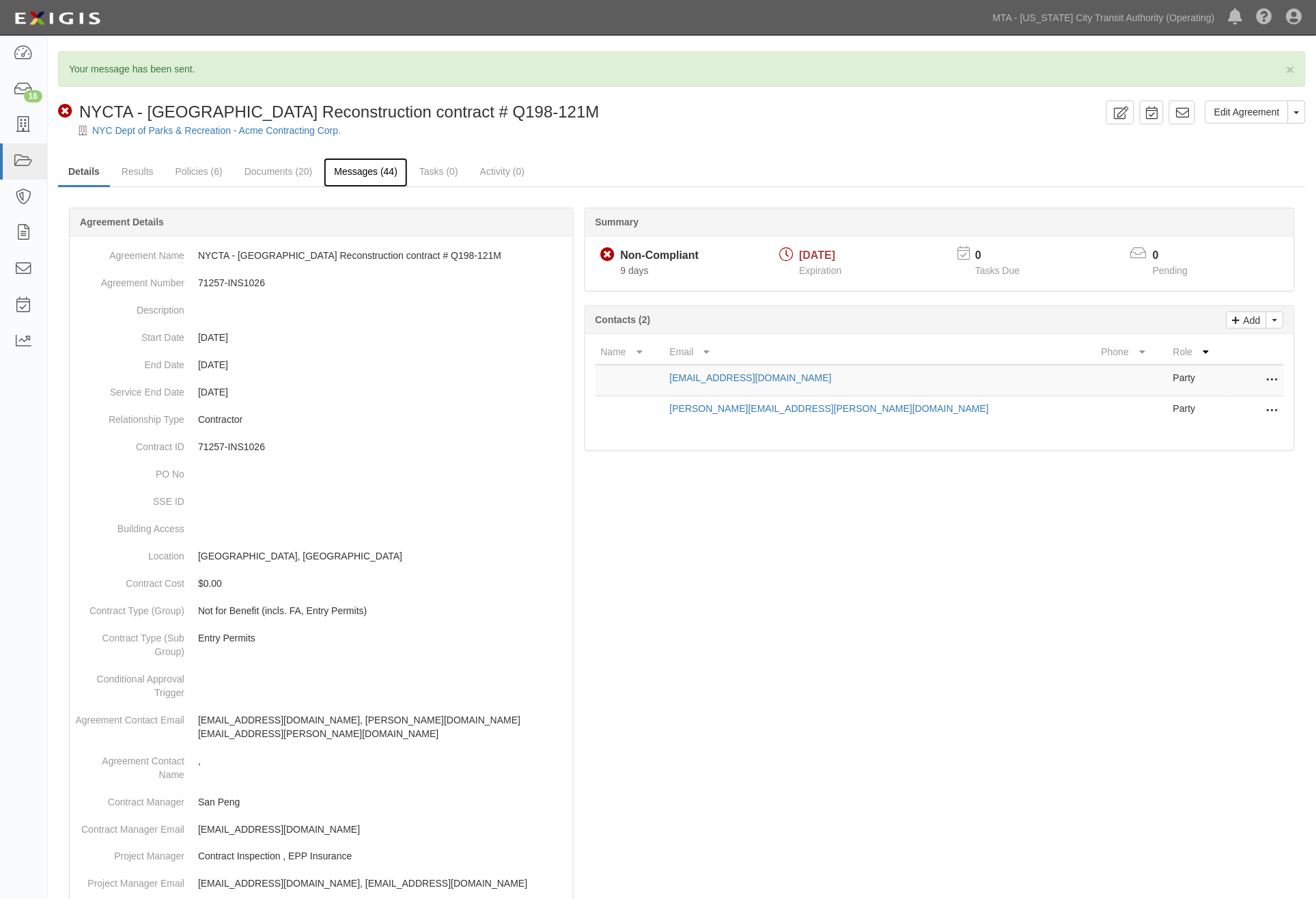
click at [370, 168] on link "Messages (44)" at bounding box center [366, 172] width 84 height 29
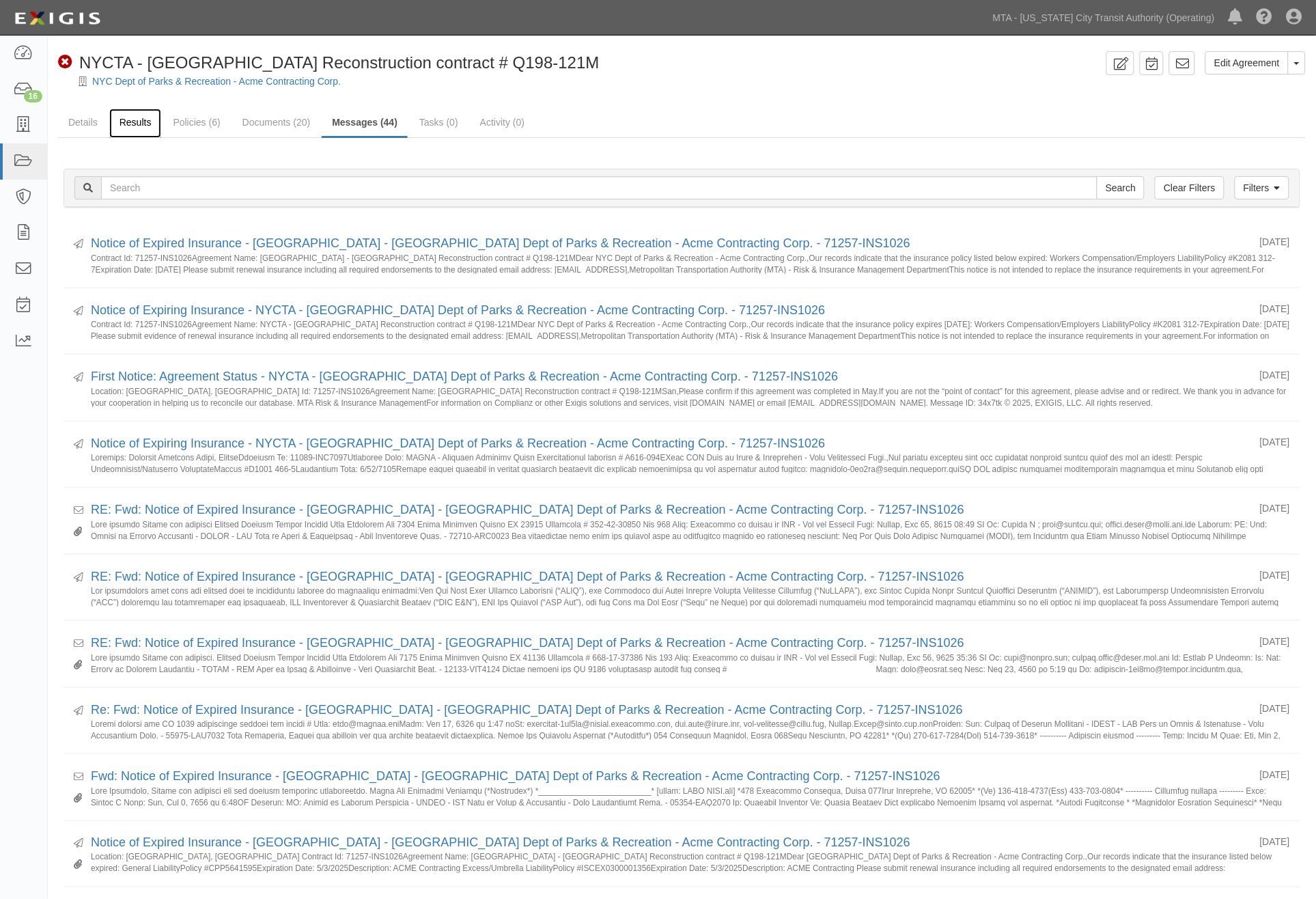
click at [120, 121] on link "Results" at bounding box center [135, 123] width 52 height 29
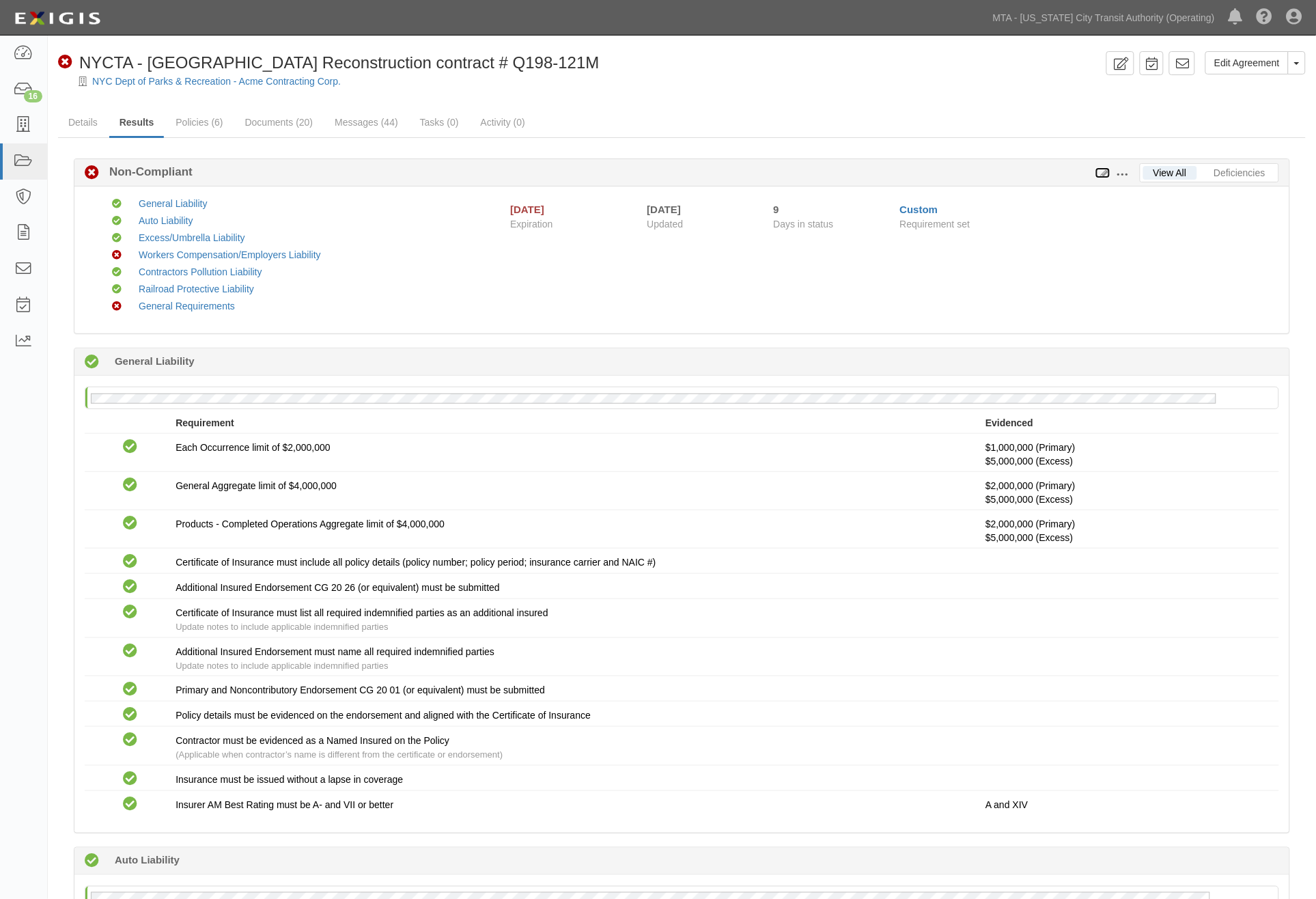
click at [1105, 168] on icon at bounding box center [1103, 173] width 15 height 10
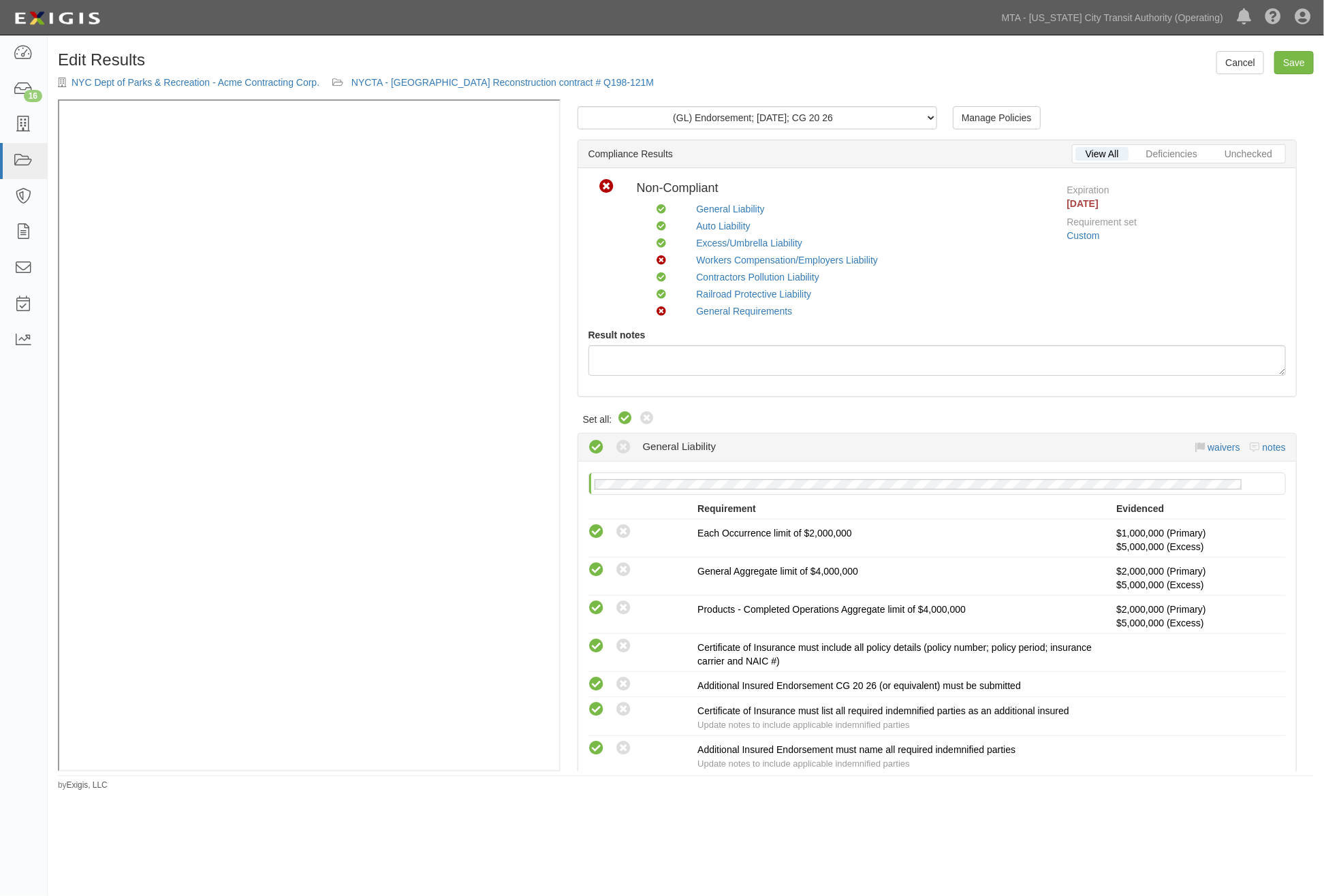
click at [622, 417] on icon at bounding box center [625, 419] width 16 height 16
radio input "true"
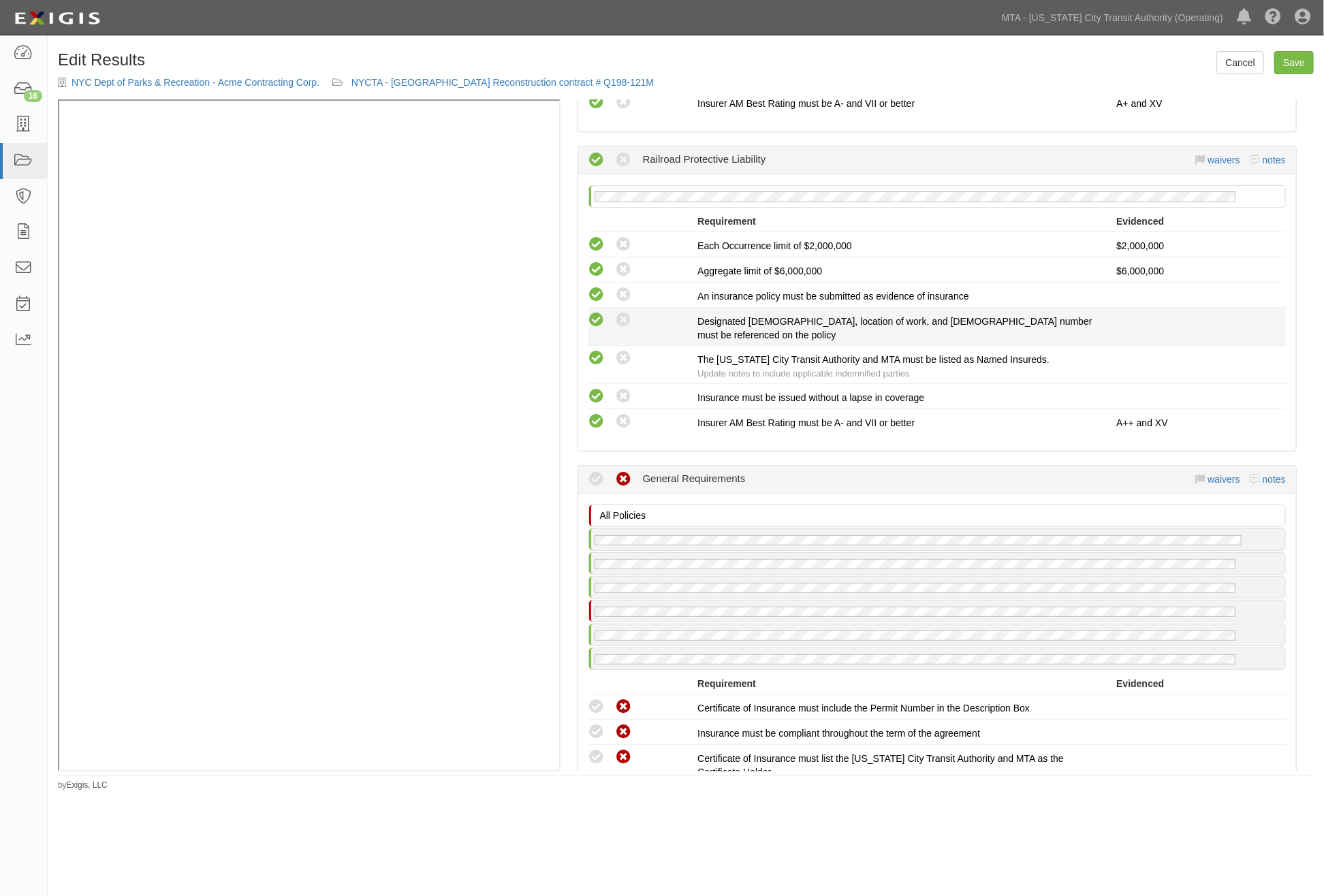
scroll to position [2670, 0]
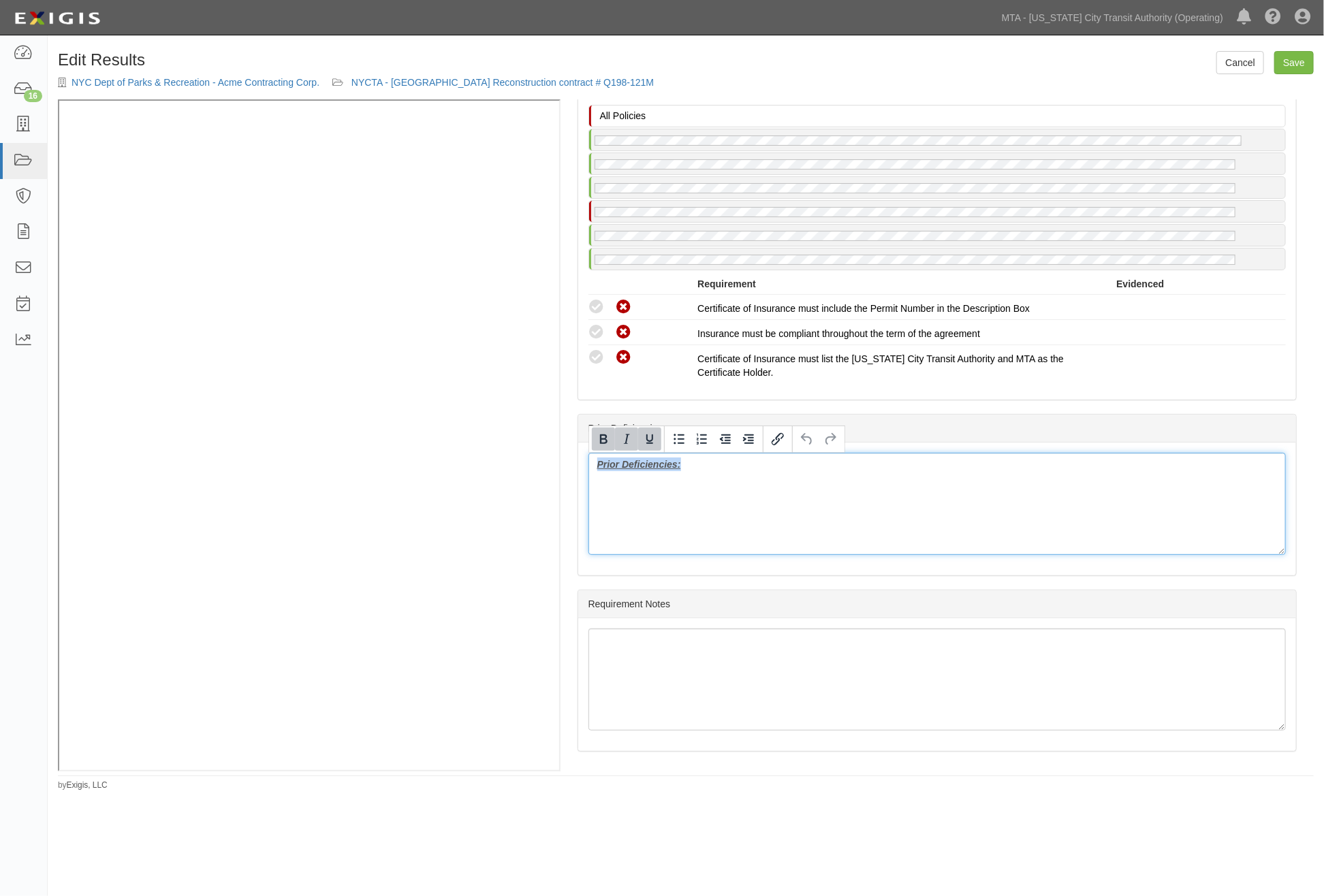
drag, startPoint x: 742, startPoint y: 472, endPoint x: 559, endPoint y: 472, distance: 183.0
click at [489, 329] on div "(GL) Endorsement; 5/12/2025; CG 20 26 (GL) Endorsement; 5/12/2025; CG 2026 NYC …" at bounding box center [685, 435] width 1255 height 672
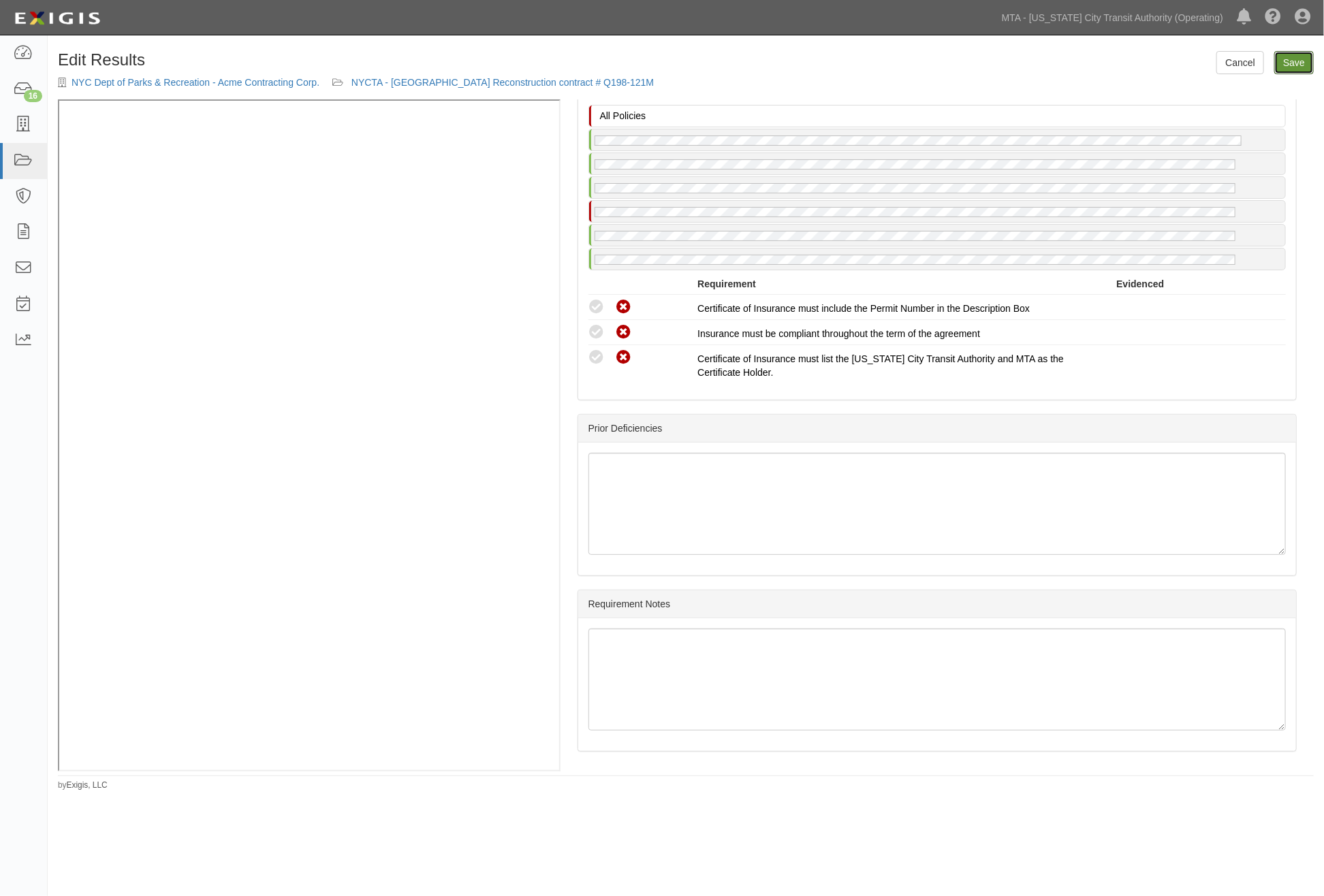
click at [1286, 66] on link "Save" at bounding box center [1293, 62] width 40 height 23
radio input "true"
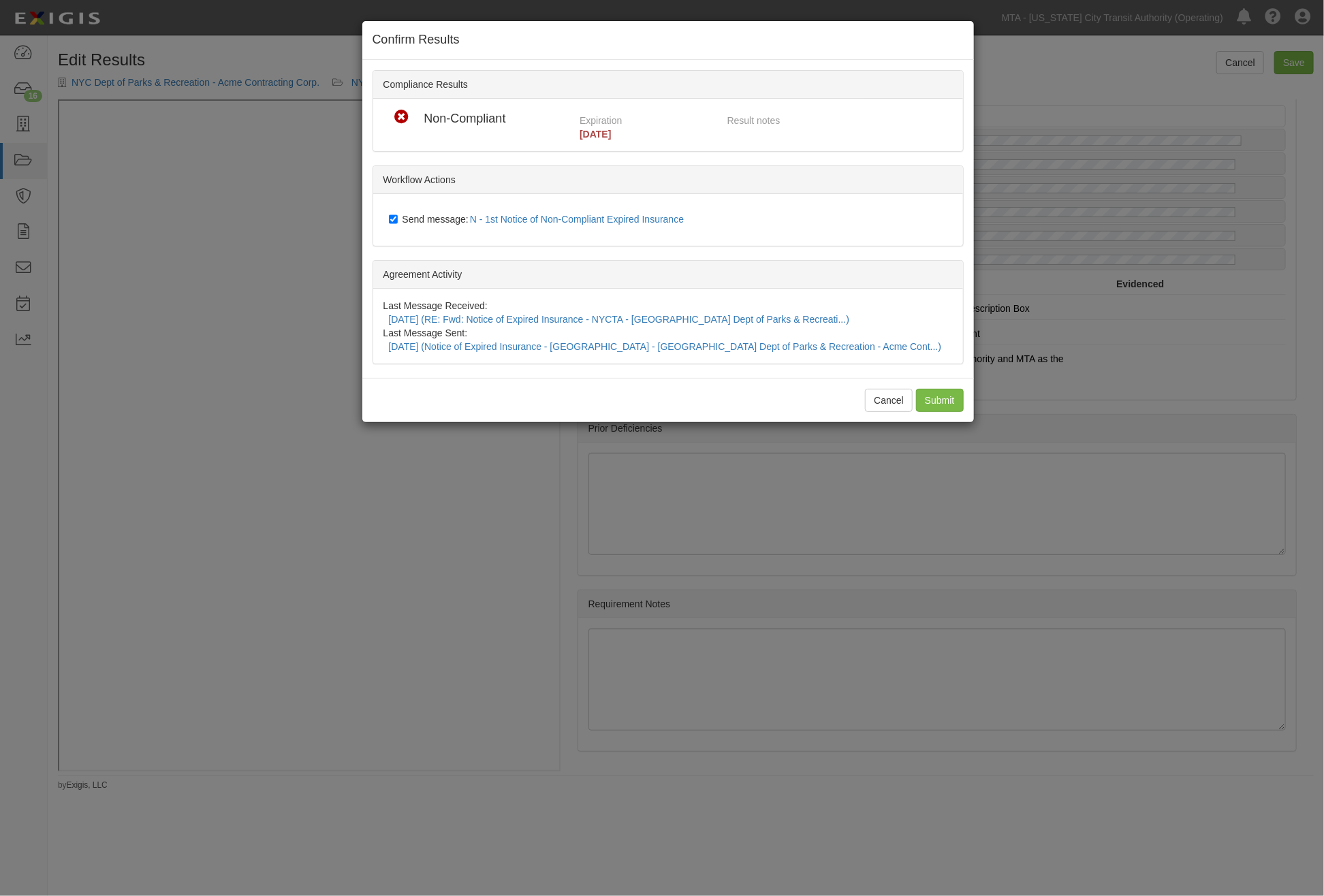
click at [418, 219] on span "Send message: N - 1st Notice of Non-Compliant Expired Insurance" at bounding box center [546, 219] width 287 height 11
click at [398, 219] on input "Send message: N - 1st Notice of Non-Compliant Expired Insurance" at bounding box center [393, 219] width 9 height 11
checkbox input "false"
click at [941, 389] on input "Submit" at bounding box center [940, 400] width 48 height 23
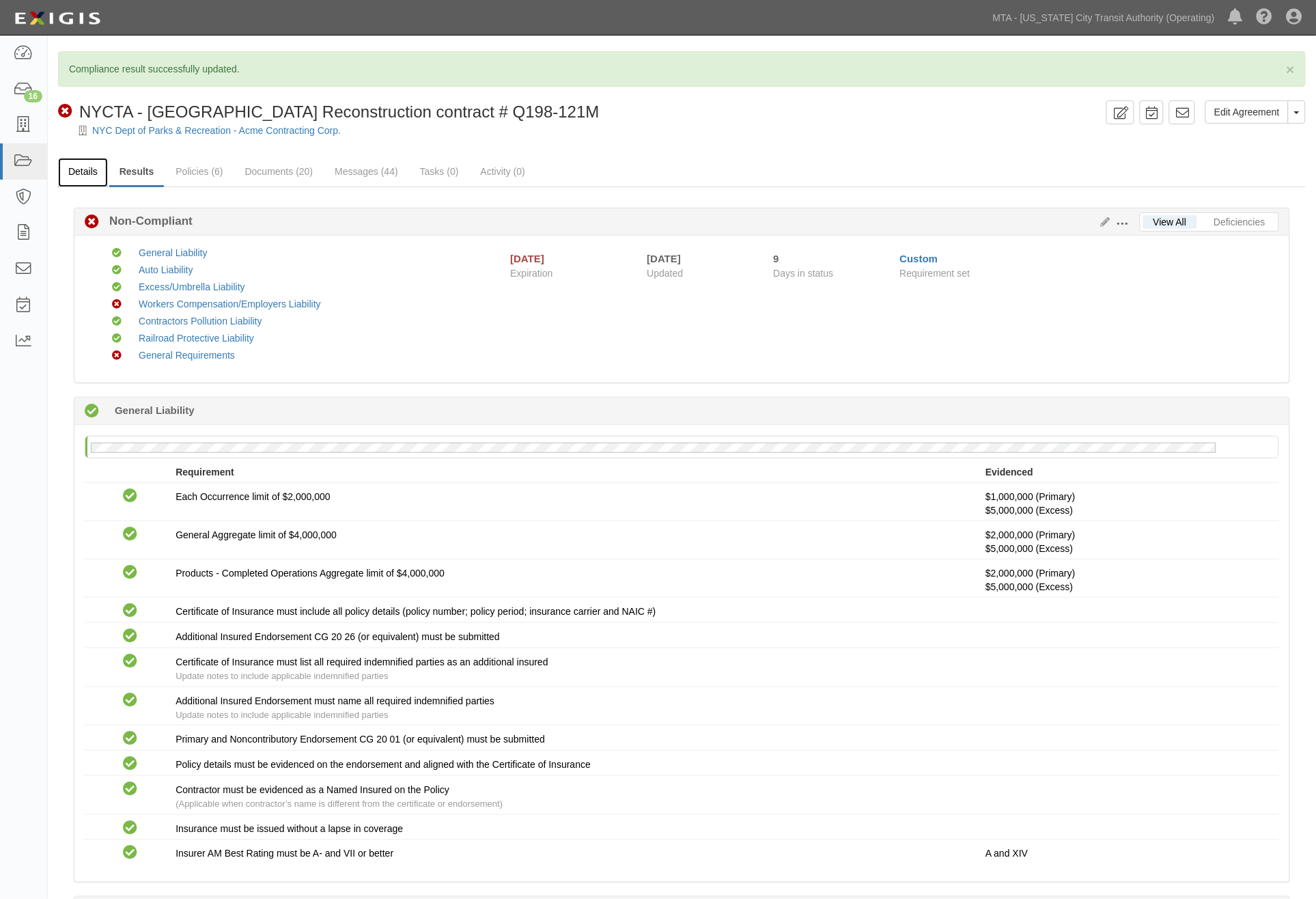
click at [82, 171] on link "Details" at bounding box center [83, 172] width 50 height 29
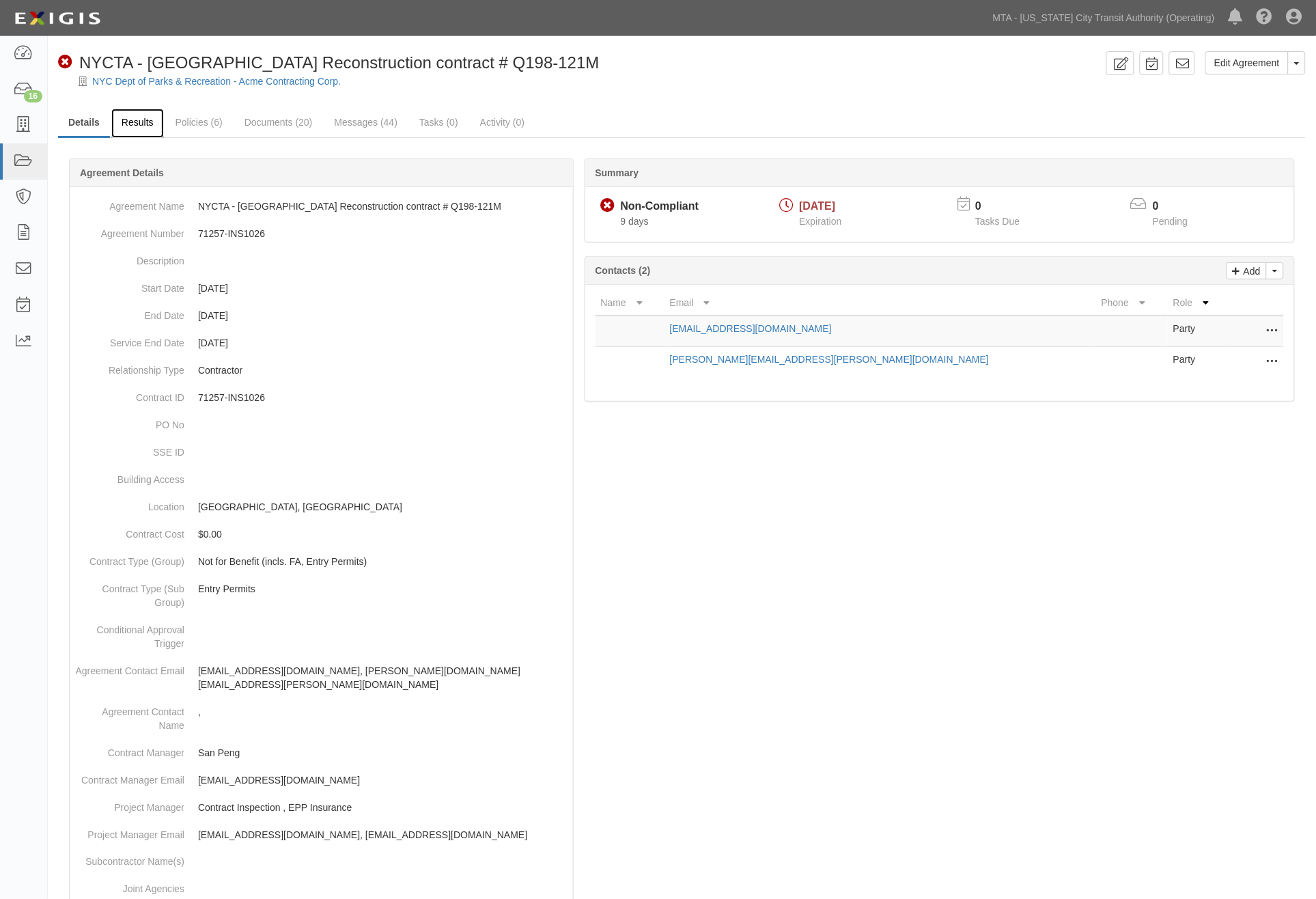
click at [130, 112] on link "Results" at bounding box center [138, 123] width 52 height 29
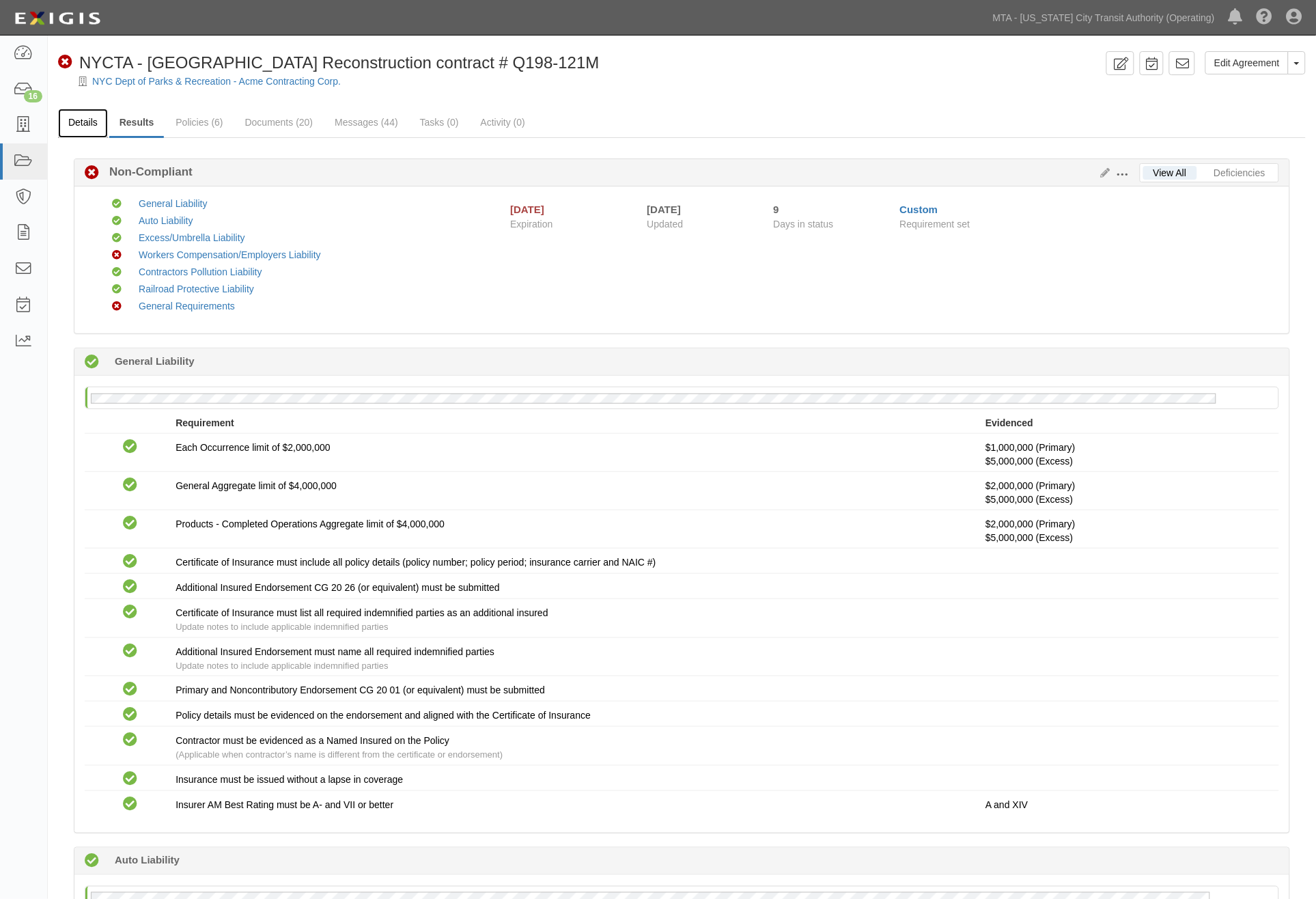
click at [82, 118] on link "Details" at bounding box center [83, 123] width 50 height 29
click at [91, 117] on link "Details" at bounding box center [83, 123] width 50 height 29
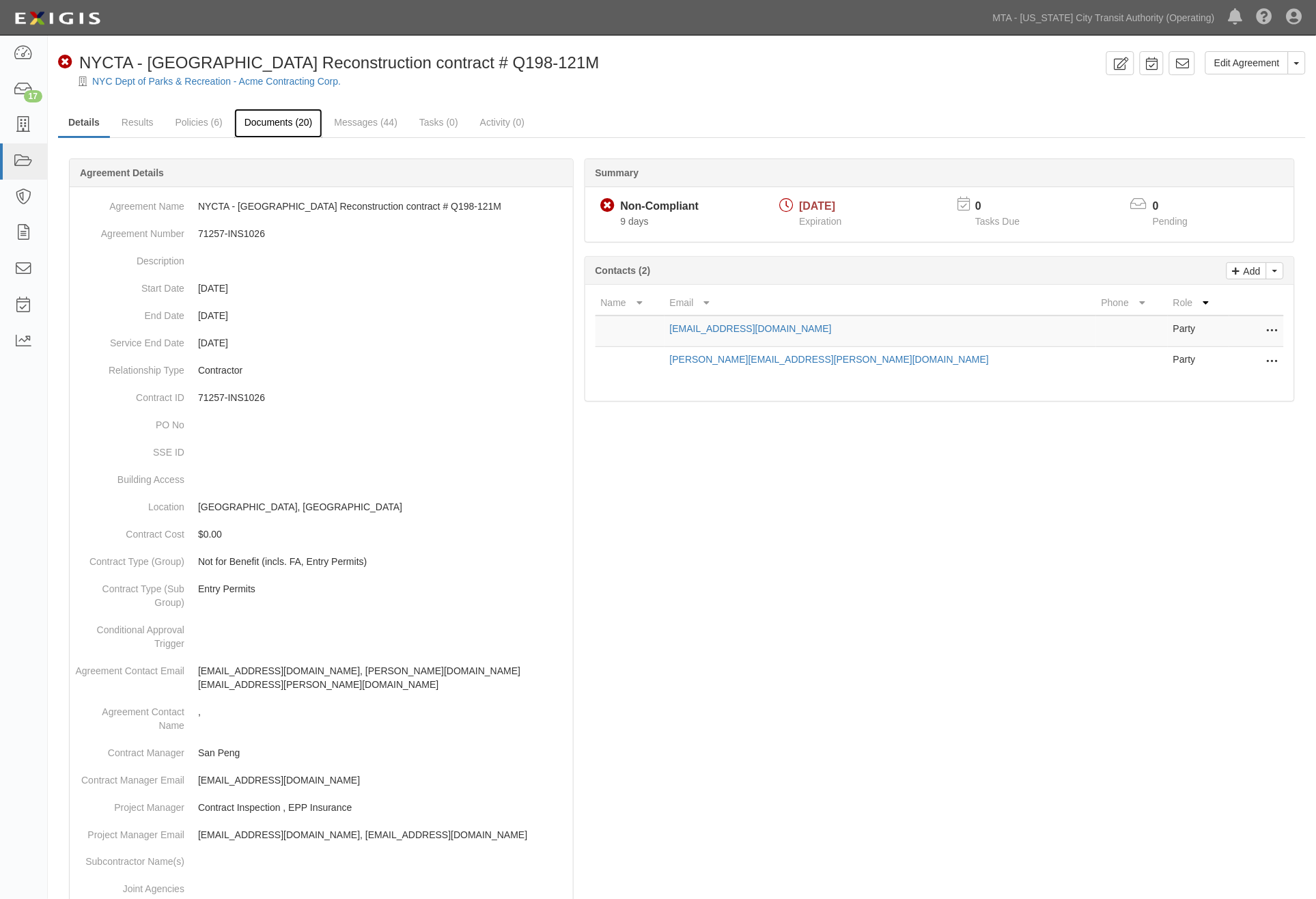
click at [267, 124] on link "Documents (20)" at bounding box center [278, 123] width 89 height 29
click at [197, 121] on link "Policies (6)" at bounding box center [199, 123] width 67 height 29
click at [369, 126] on link "Messages (44)" at bounding box center [366, 123] width 84 height 29
click at [287, 117] on link "Documents (20)" at bounding box center [278, 123] width 89 height 29
click at [145, 120] on link "Results" at bounding box center [138, 123] width 52 height 29
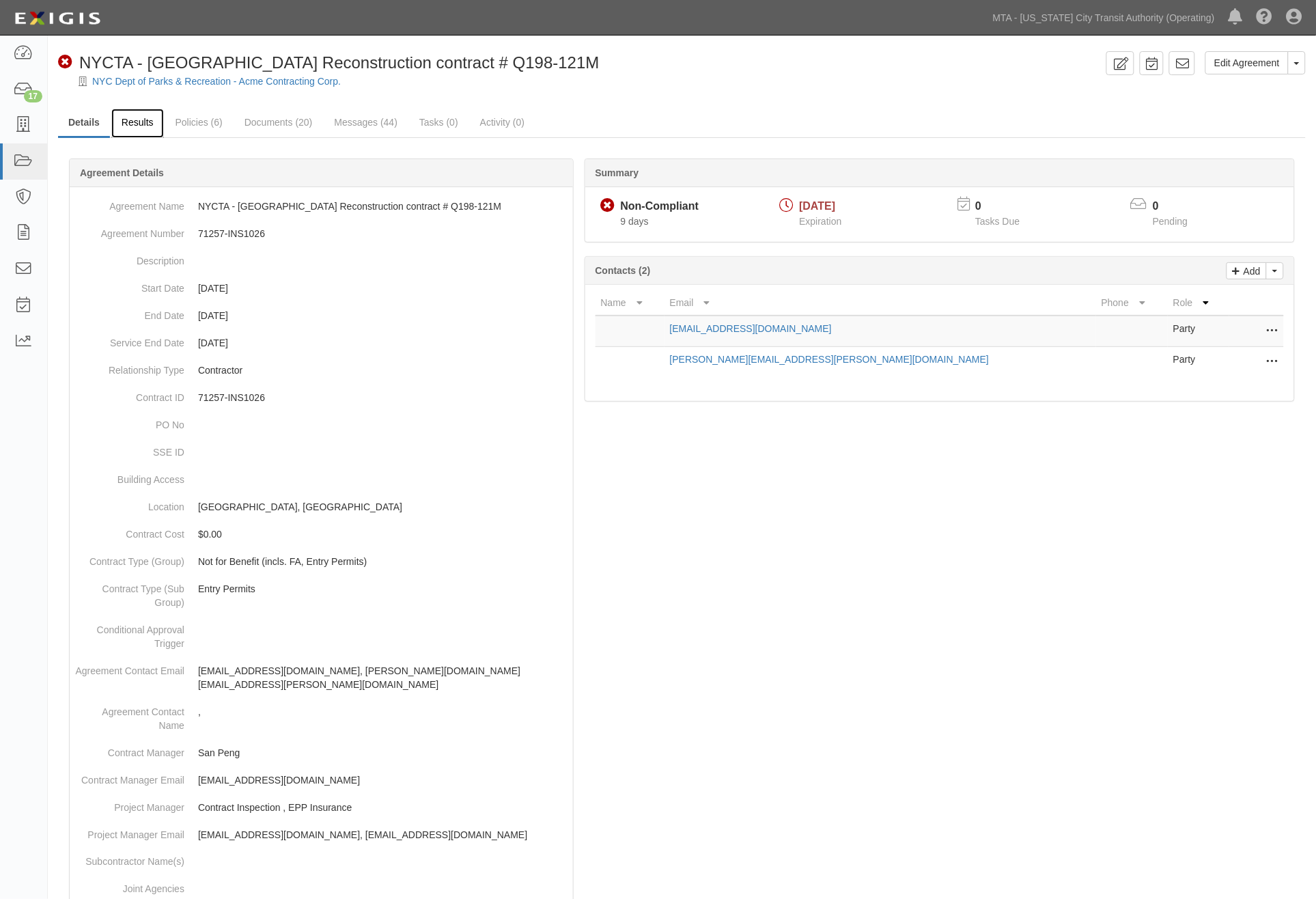
click at [135, 119] on link "Results" at bounding box center [138, 123] width 52 height 29
click at [73, 117] on link "Details" at bounding box center [84, 123] width 52 height 29
click at [363, 121] on link "Messages (44)" at bounding box center [366, 123] width 84 height 29
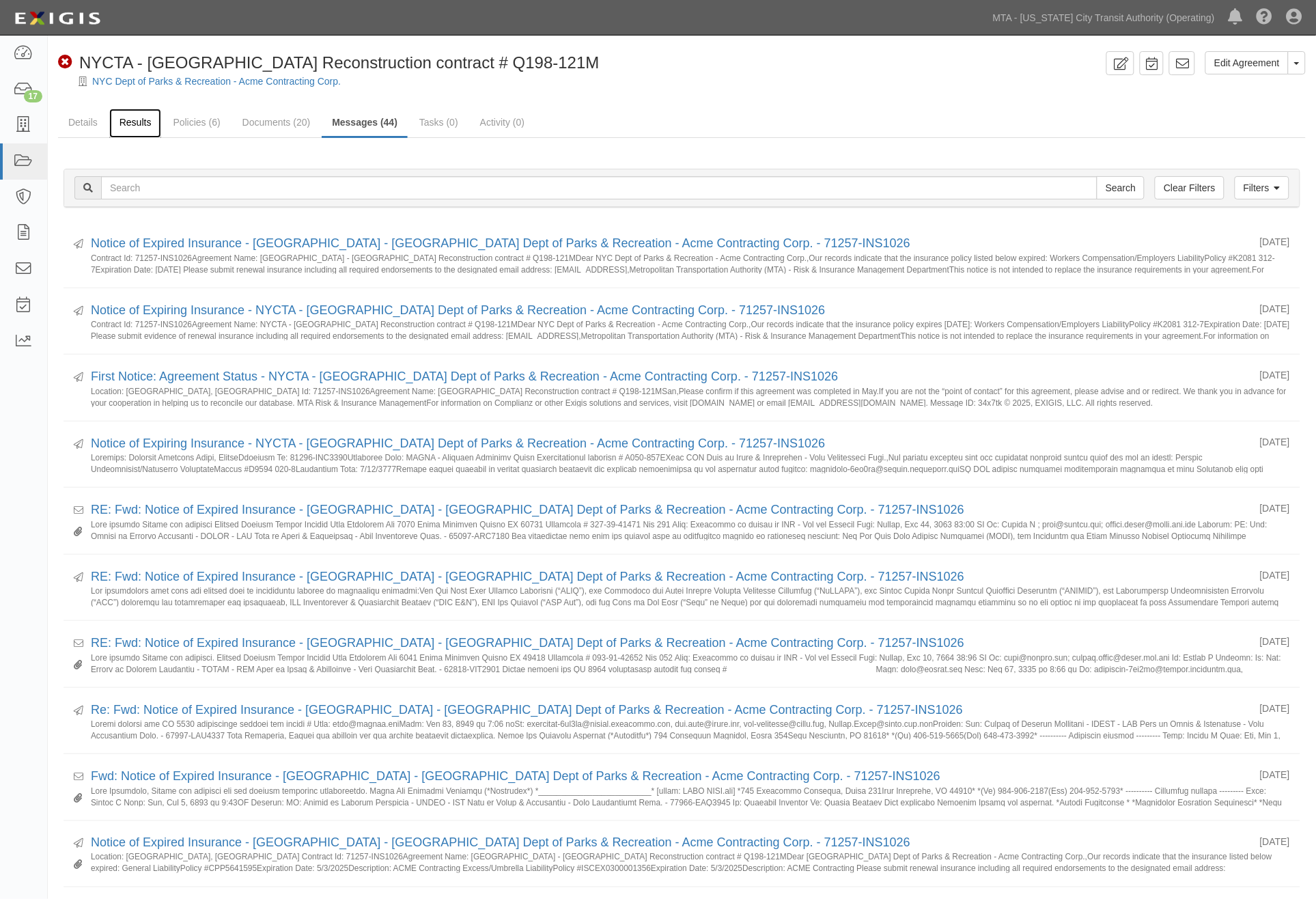
click at [137, 121] on link "Results" at bounding box center [135, 123] width 52 height 29
click at [94, 121] on link "Details" at bounding box center [83, 123] width 50 height 29
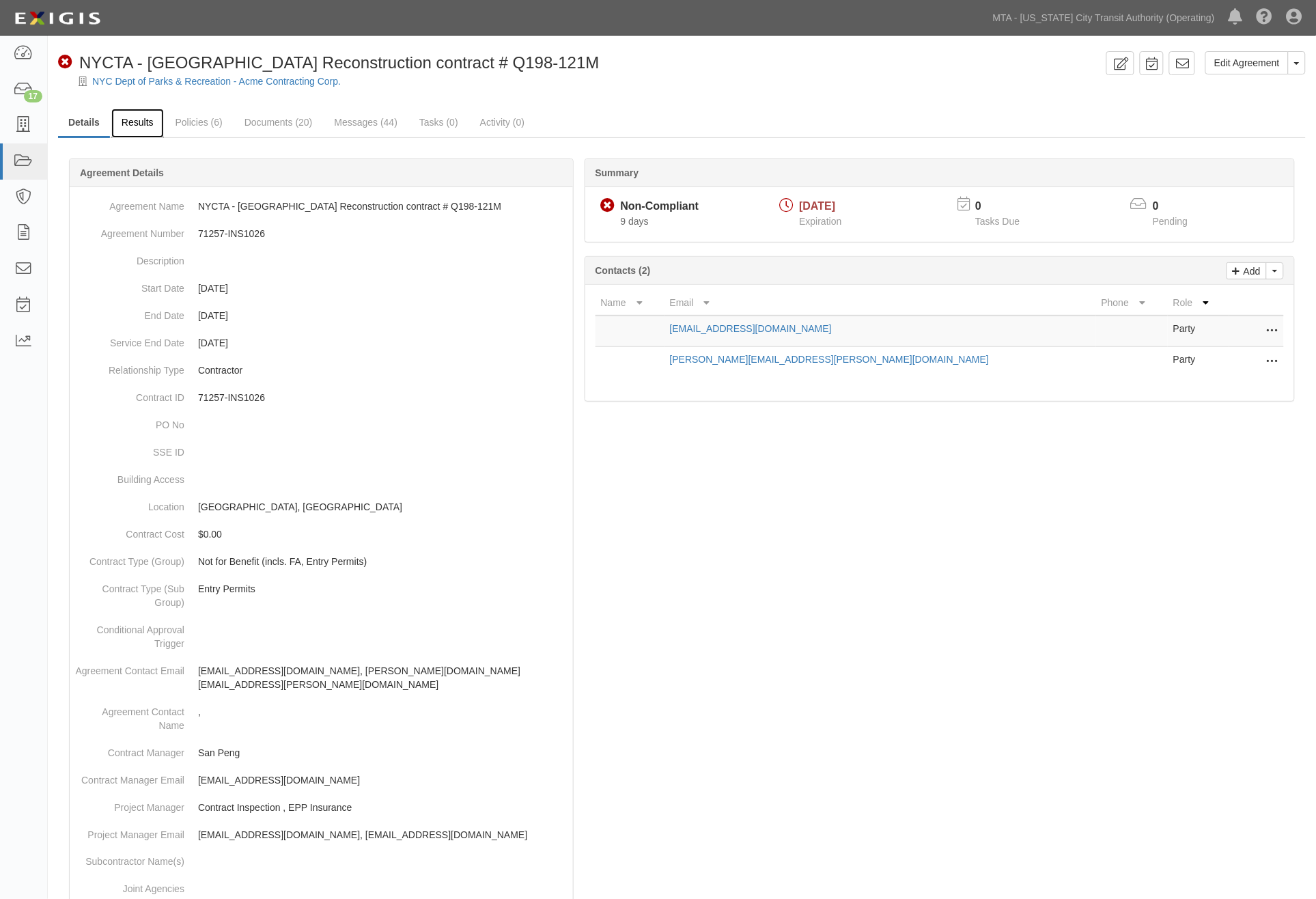
click at [129, 124] on link "Results" at bounding box center [138, 123] width 52 height 29
click at [82, 121] on link "Details" at bounding box center [84, 123] width 52 height 29
click at [148, 121] on link "Results" at bounding box center [138, 123] width 52 height 29
